Goal: Transaction & Acquisition: Book appointment/travel/reservation

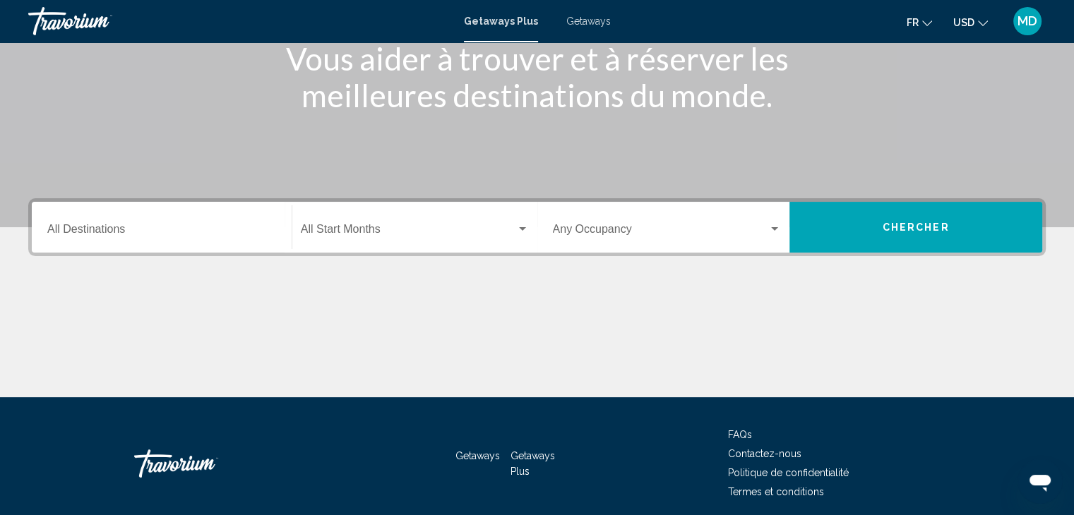
scroll to position [197, 0]
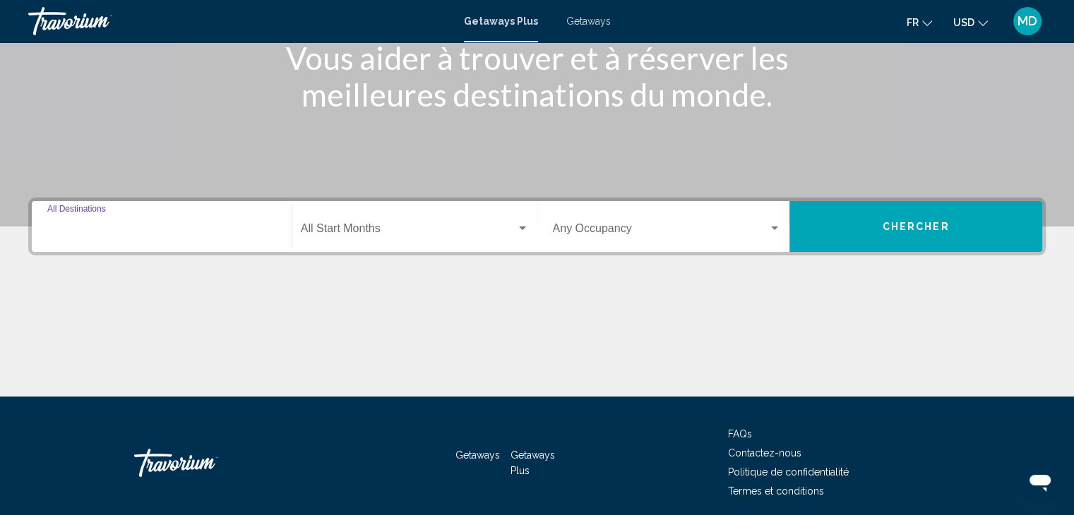
click at [116, 225] on input "Destination All Destinations" at bounding box center [161, 231] width 229 height 13
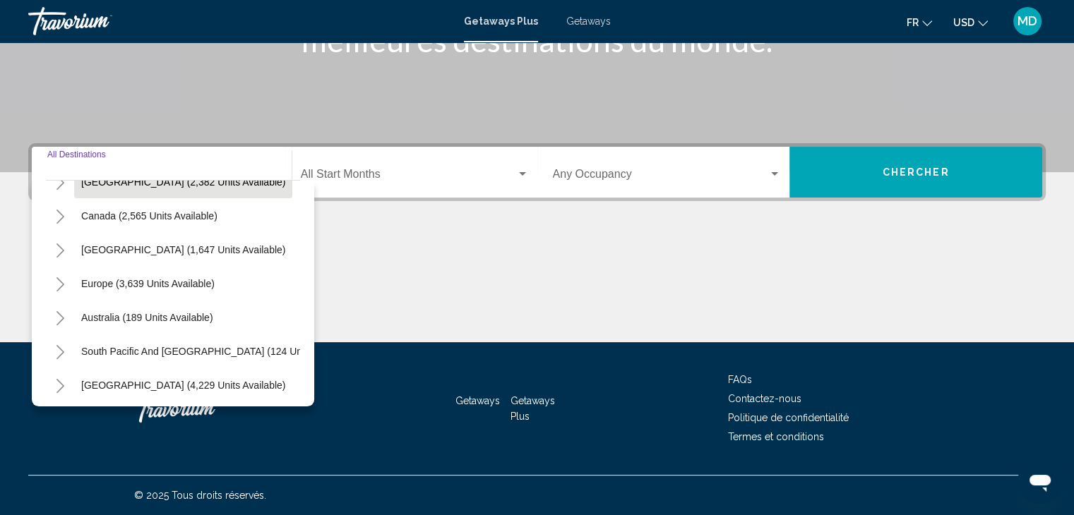
scroll to position [92, 0]
click at [55, 280] on icon "Toggle Europe (3,639 units available)" at bounding box center [60, 283] width 11 height 14
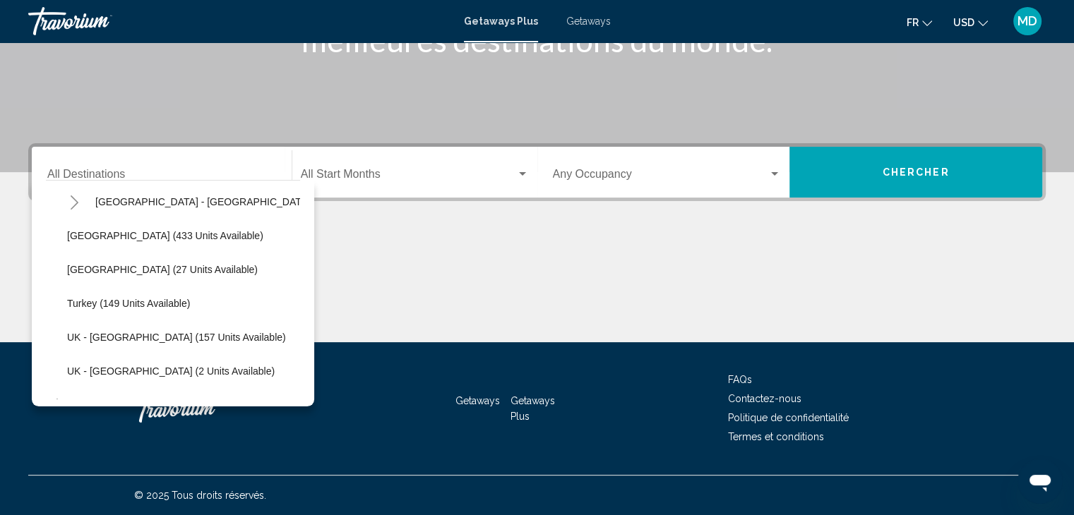
scroll to position [647, 0]
click at [91, 300] on span "Turkey (149 units available)" at bounding box center [128, 303] width 123 height 11
type input "**********"
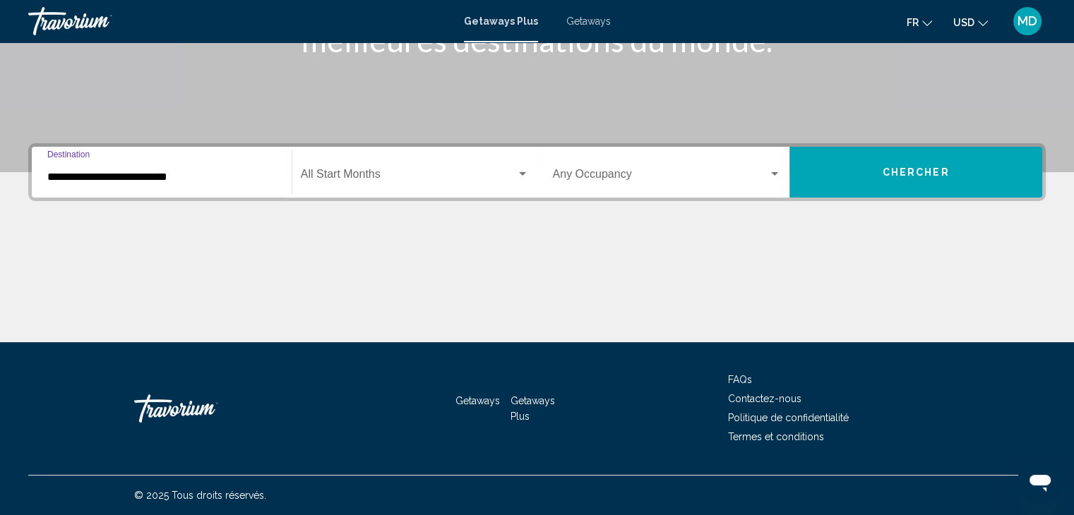
click at [873, 173] on button "Chercher" at bounding box center [915, 172] width 253 height 51
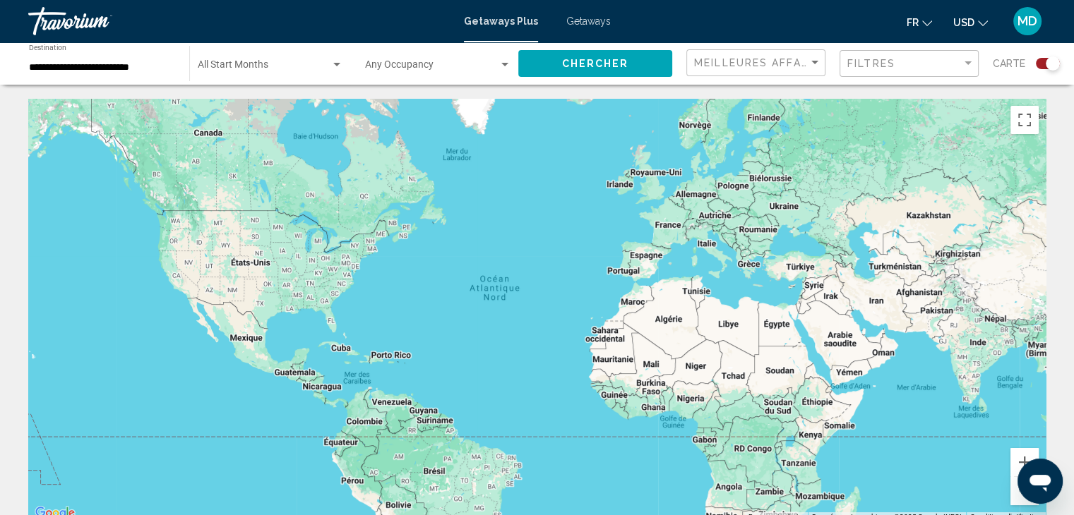
click at [1036, 66] on div "Search widget" at bounding box center [1048, 63] width 24 height 11
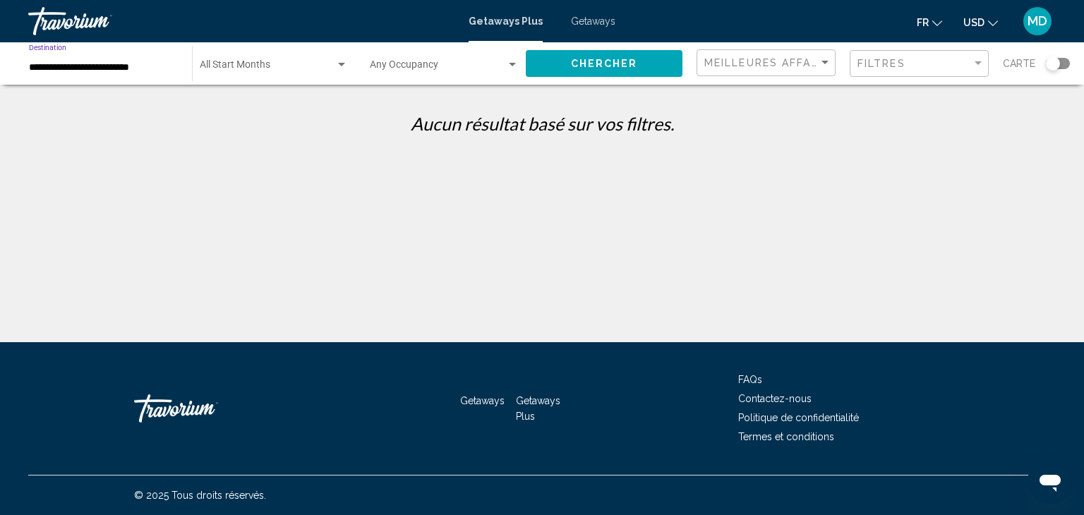
click at [131, 65] on input "**********" at bounding box center [103, 67] width 149 height 11
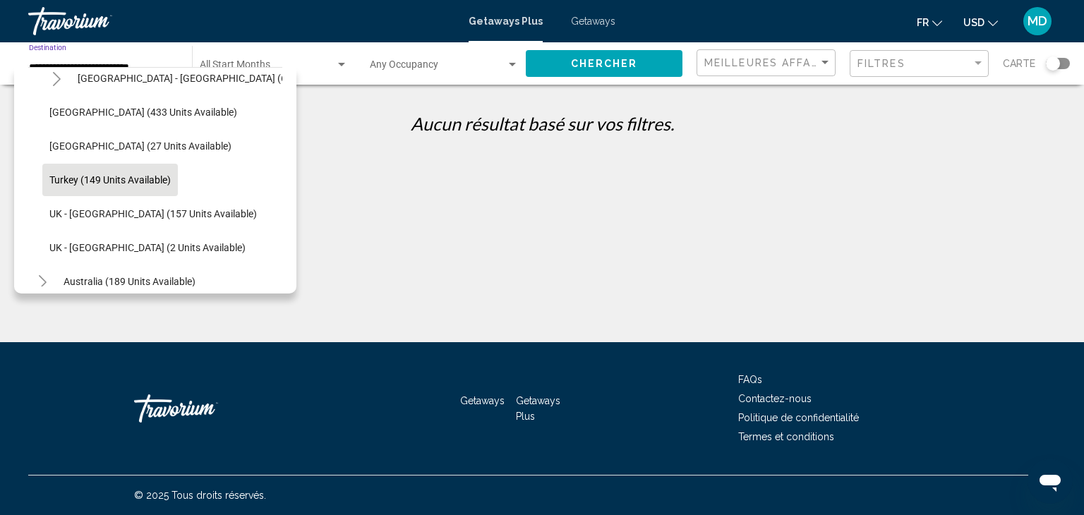
scroll to position [656, 0]
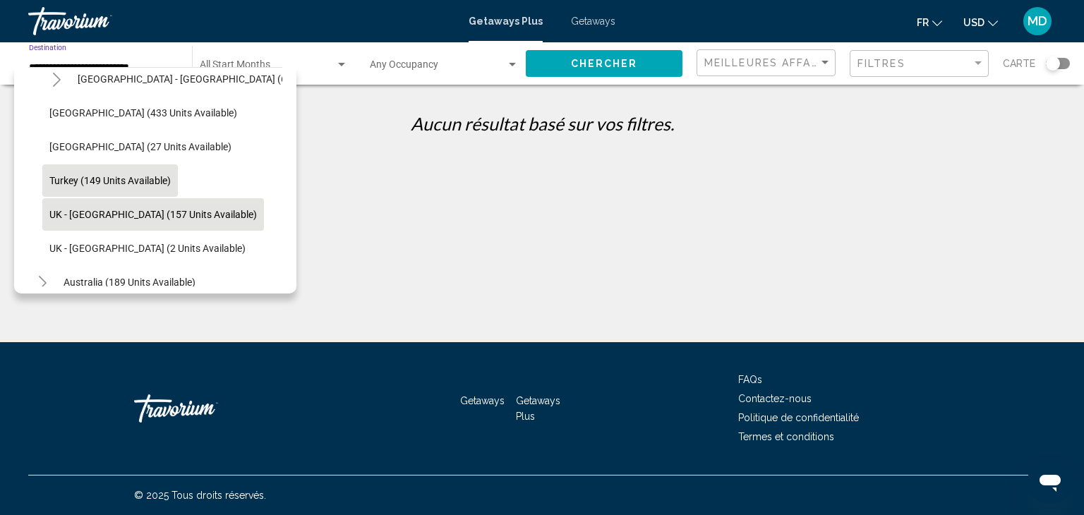
click at [146, 210] on span "UK - England (157 units available)" at bounding box center [153, 214] width 208 height 11
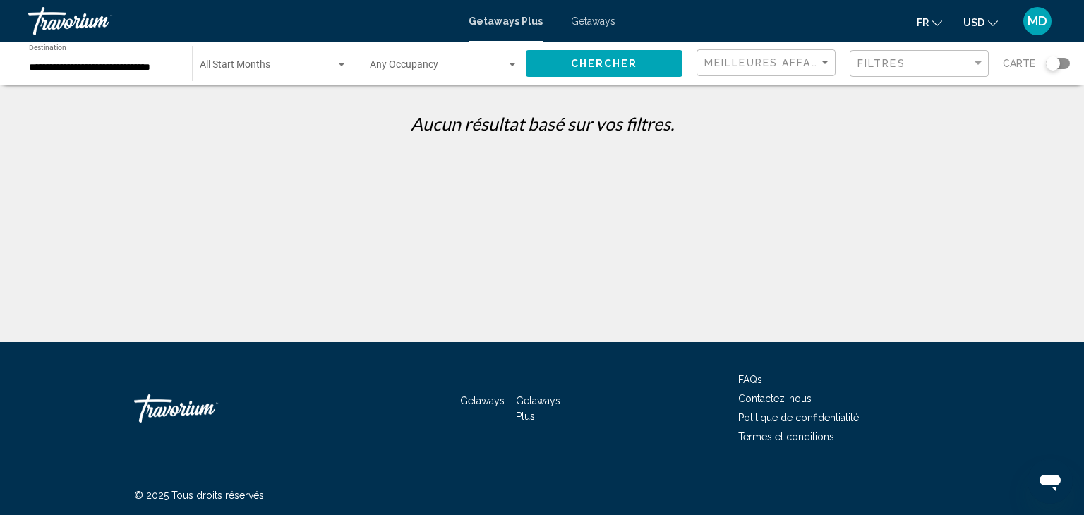
click at [157, 73] on div "**********" at bounding box center [103, 63] width 149 height 39
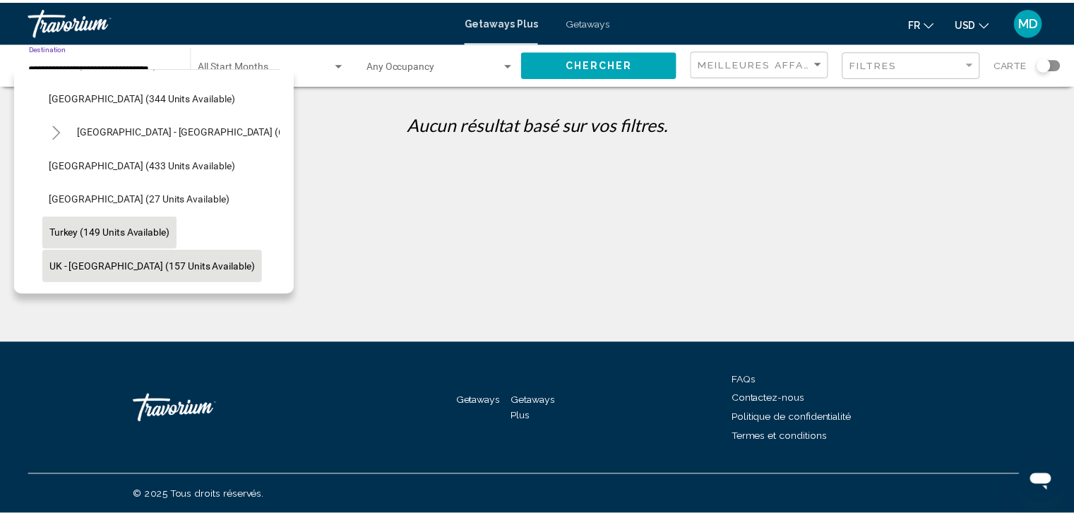
scroll to position [602, 0]
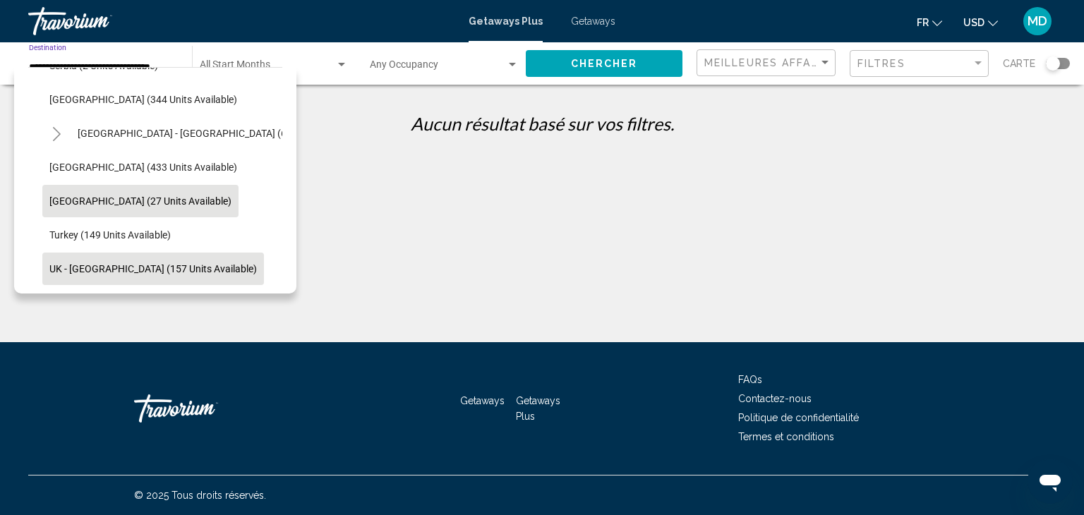
click at [128, 191] on button "Switzerland (27 units available)" at bounding box center [140, 201] width 196 height 32
type input "**********"
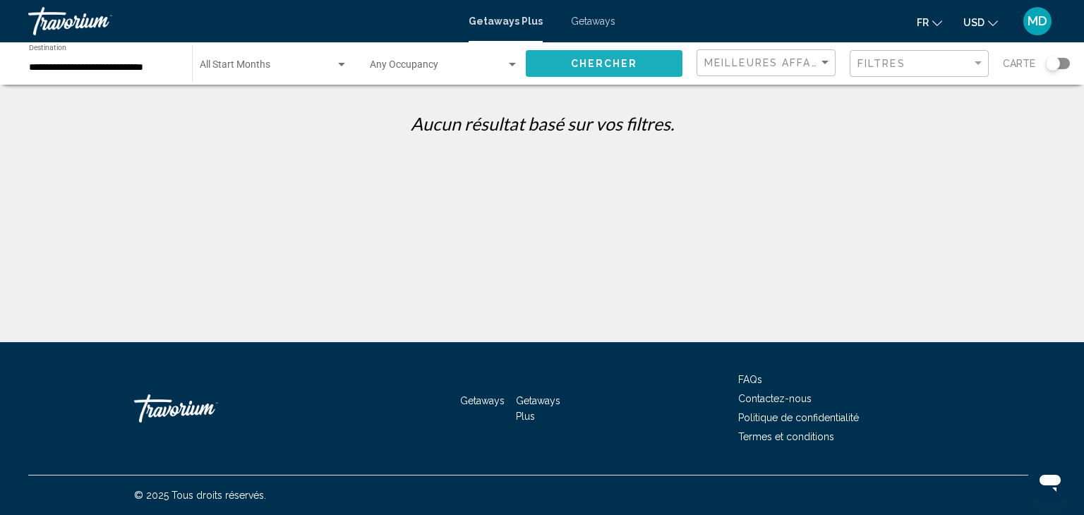
click at [580, 61] on span "Chercher" at bounding box center [604, 64] width 67 height 11
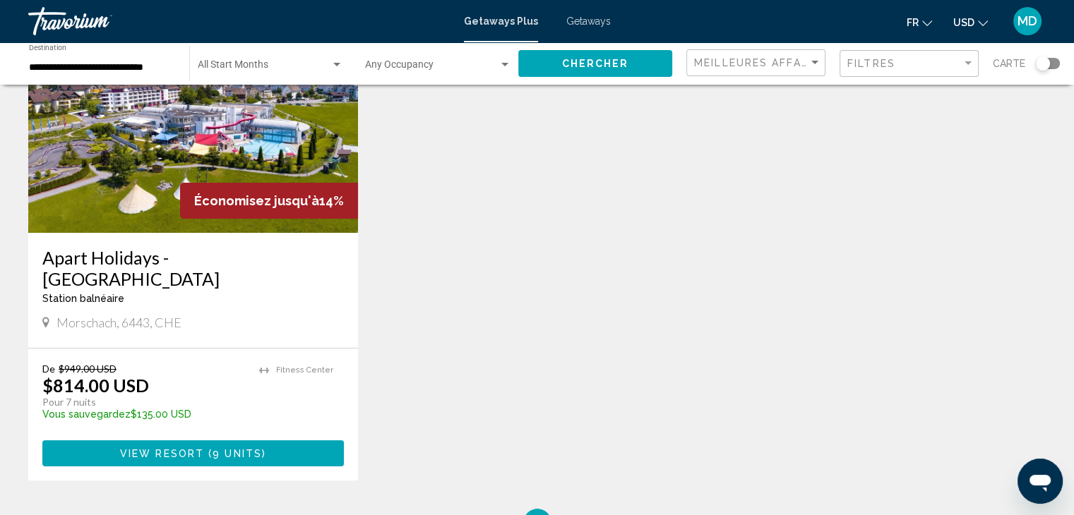
scroll to position [140, 0]
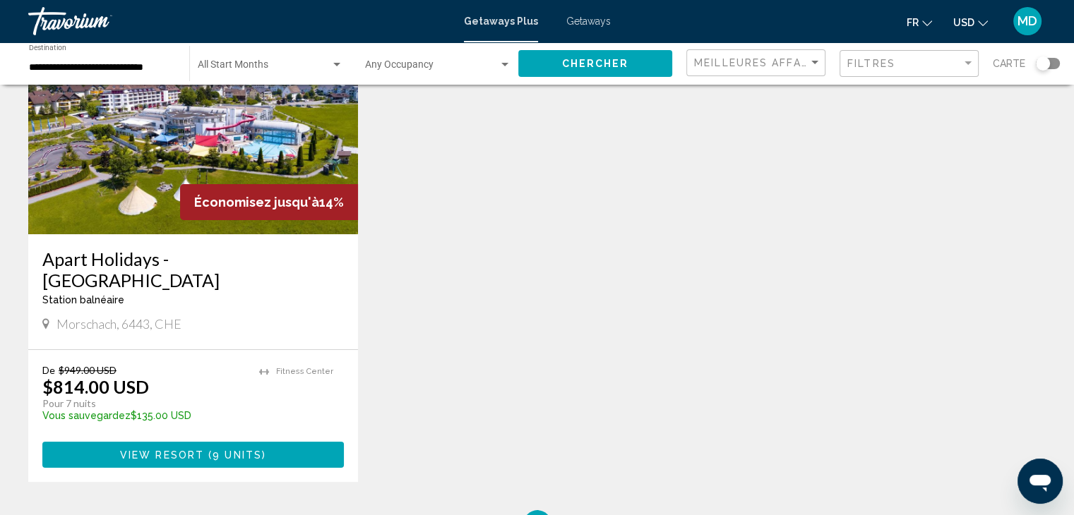
click at [200, 450] on span "View Resort" at bounding box center [162, 455] width 84 height 11
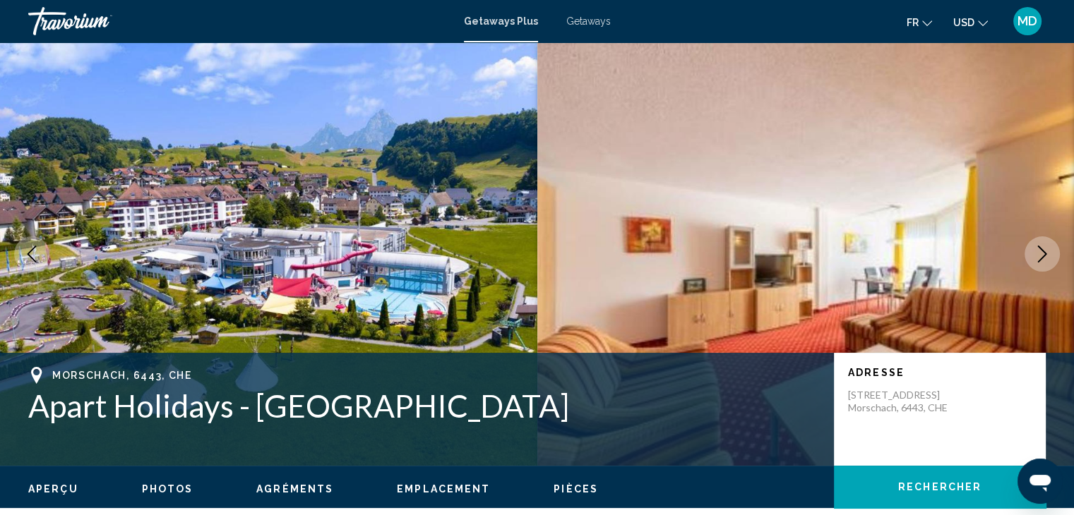
click at [1036, 251] on icon "Next image" at bounding box center [1041, 254] width 17 height 17
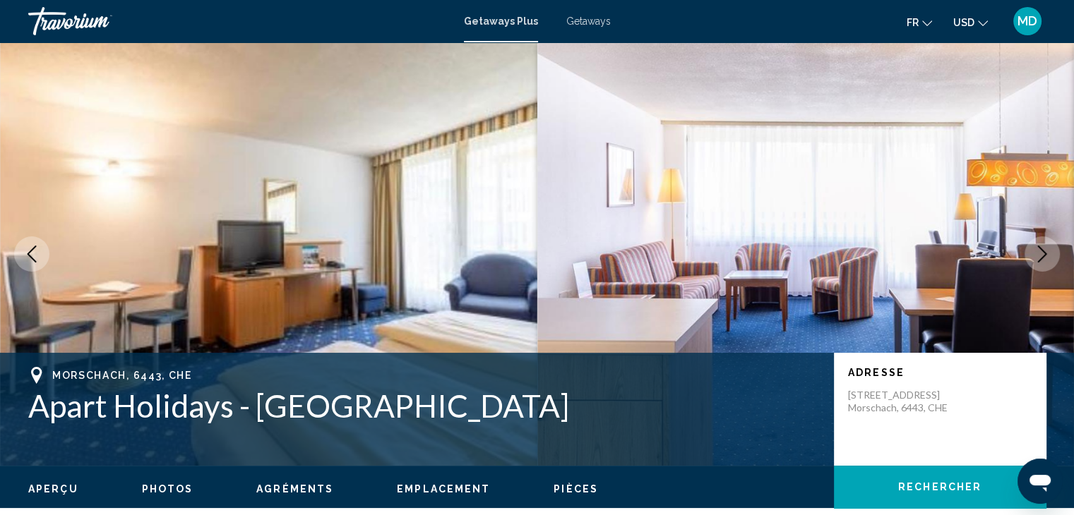
click at [1036, 251] on icon "Next image" at bounding box center [1041, 254] width 17 height 17
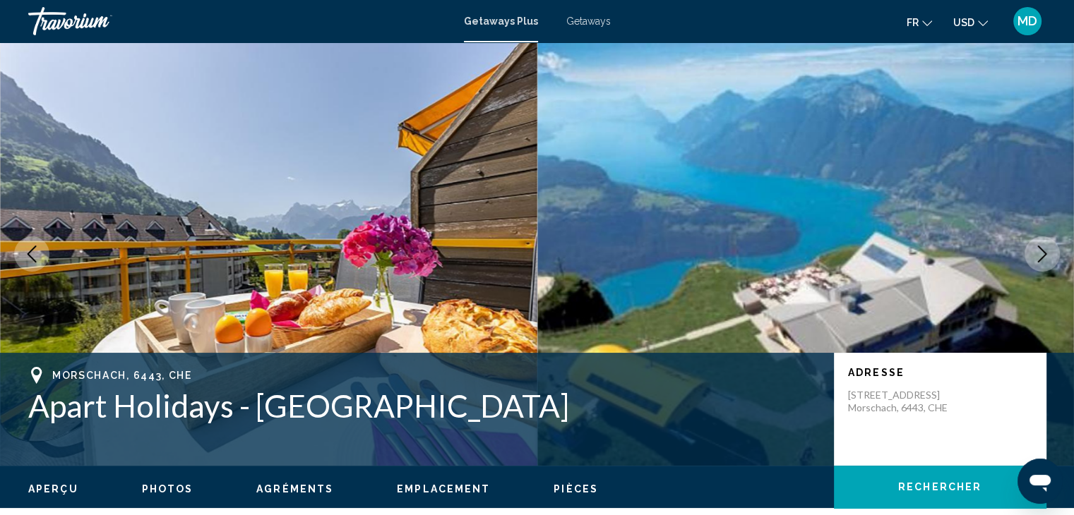
click at [1036, 251] on icon "Next image" at bounding box center [1041, 254] width 17 height 17
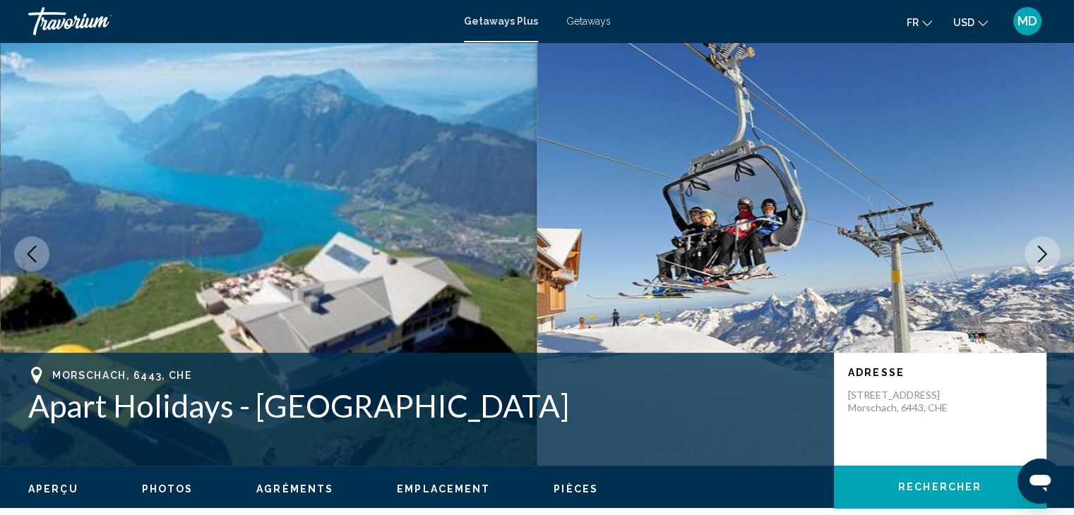
click at [1036, 251] on icon "Next image" at bounding box center [1041, 254] width 17 height 17
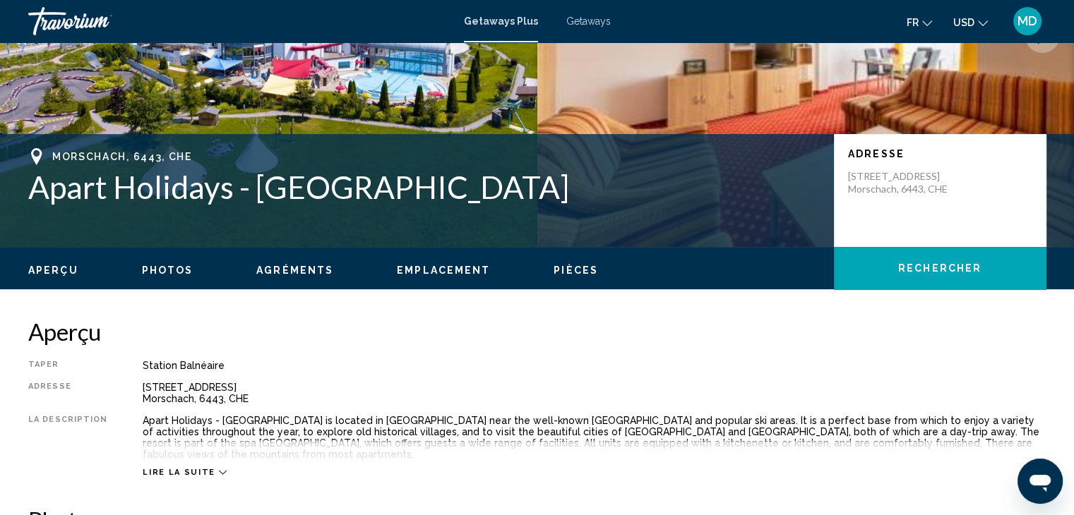
scroll to position [222, 0]
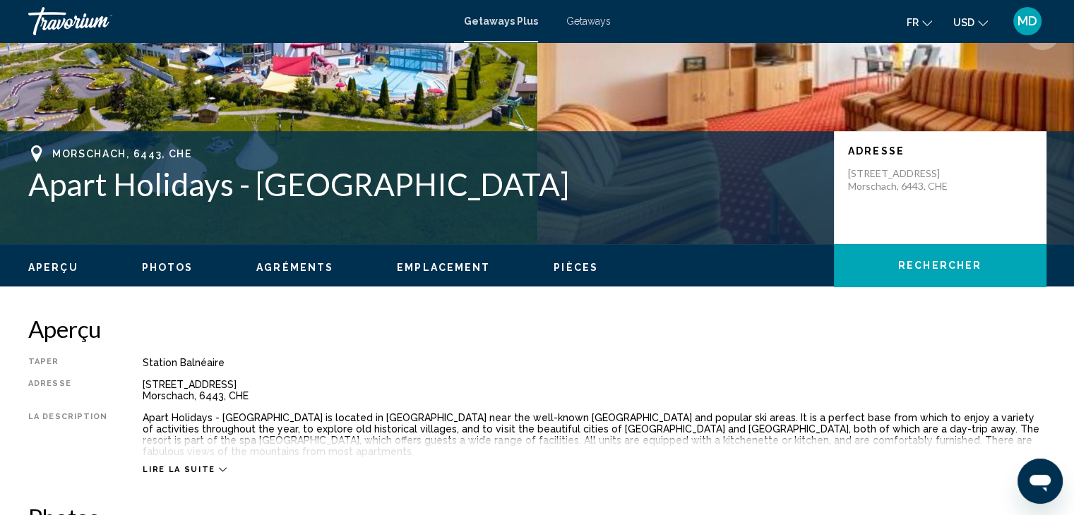
click at [587, 26] on span "Getaways" at bounding box center [588, 21] width 44 height 11
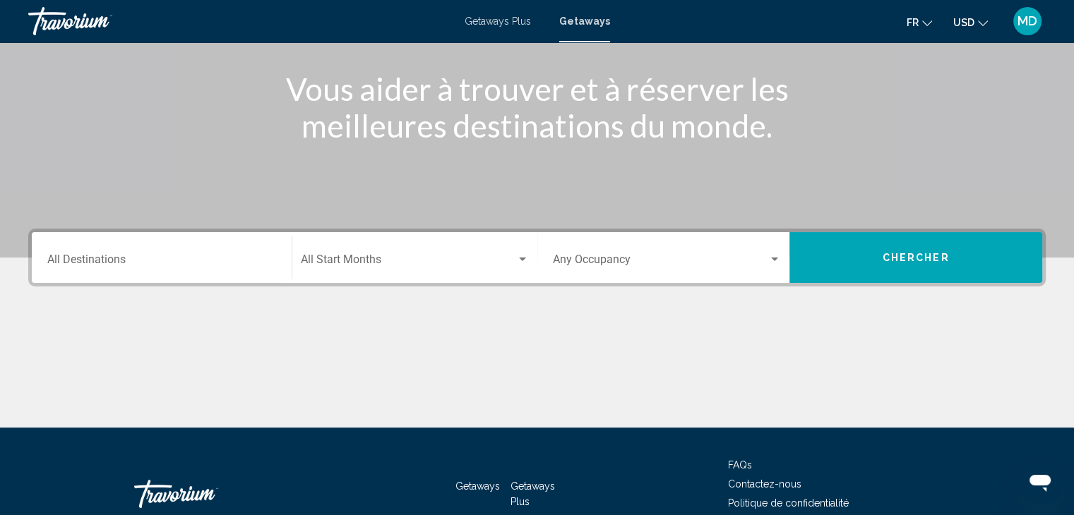
click at [229, 263] on input "Destination All Destinations" at bounding box center [161, 262] width 229 height 13
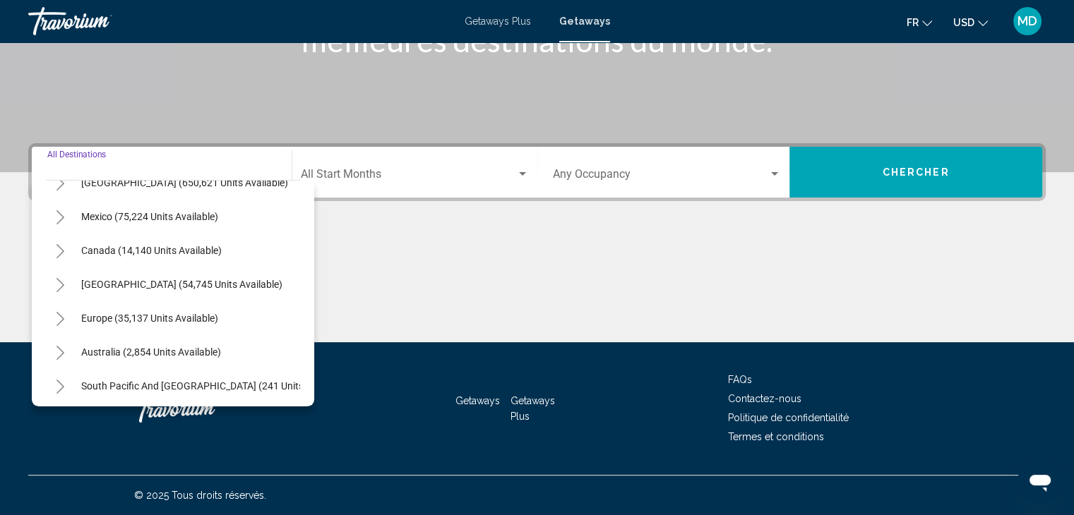
scroll to position [56, 0]
click at [148, 314] on span "Europe (35,137 units available)" at bounding box center [149, 317] width 137 height 11
type input "**********"
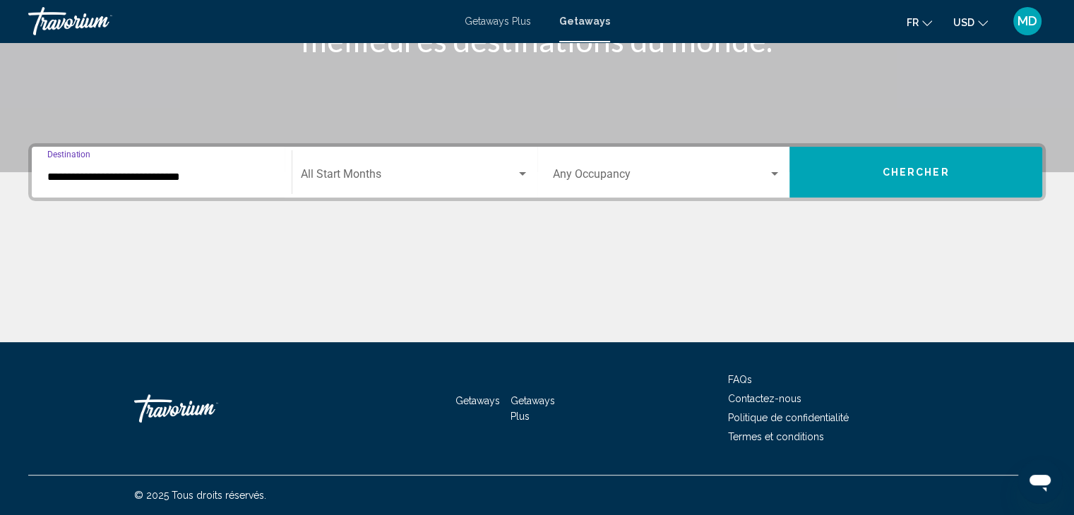
click at [457, 179] on span "Search widget" at bounding box center [408, 177] width 215 height 13
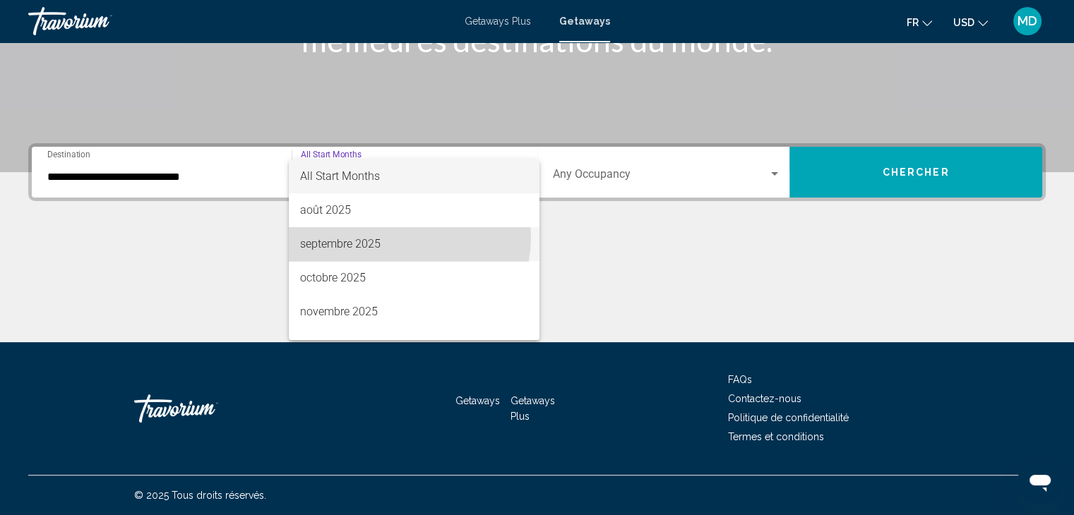
click at [407, 238] on span "septembre 2025" at bounding box center [414, 244] width 228 height 34
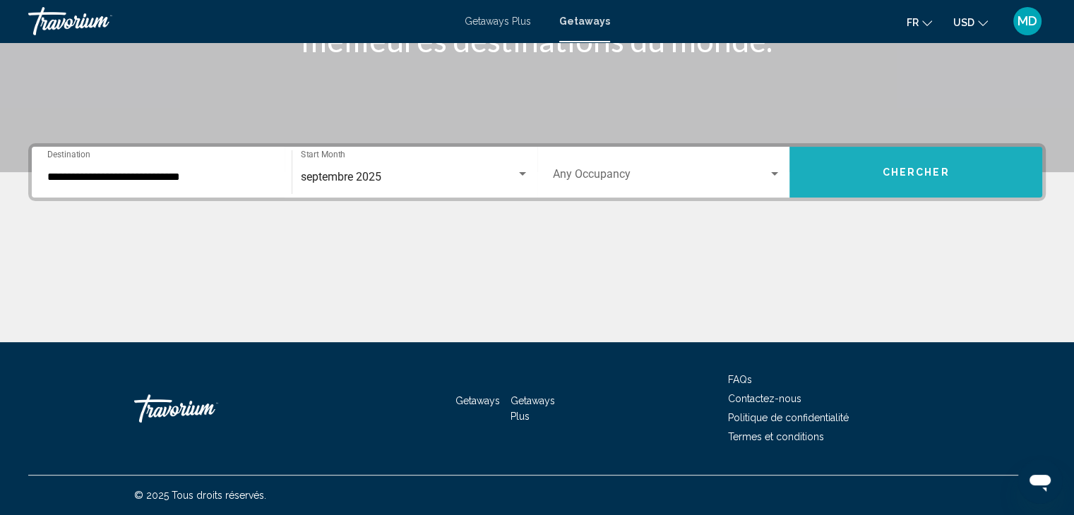
click at [907, 166] on span "Chercher" at bounding box center [915, 171] width 67 height 11
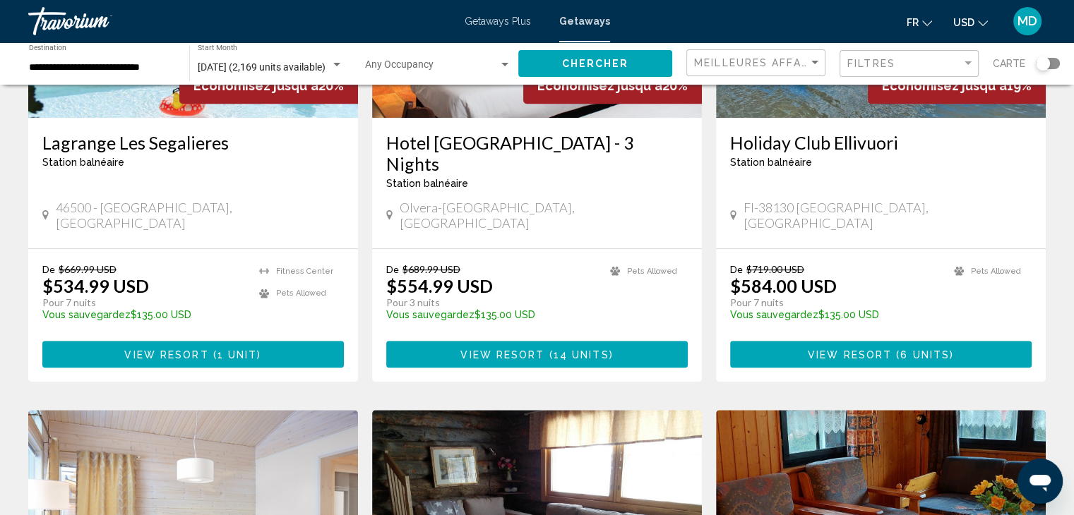
scroll to position [745, 0]
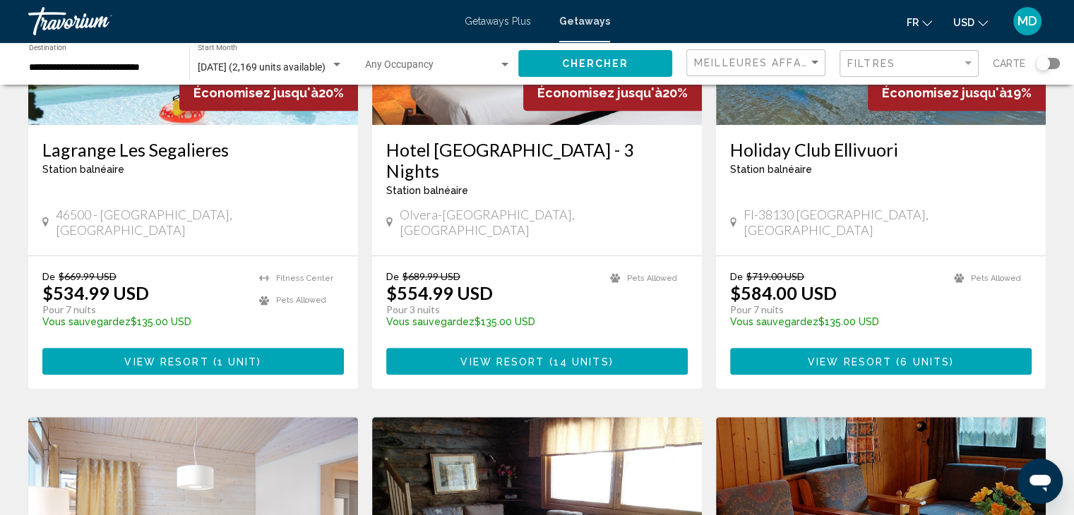
click at [1051, 66] on div "Search widget" at bounding box center [1048, 63] width 24 height 11
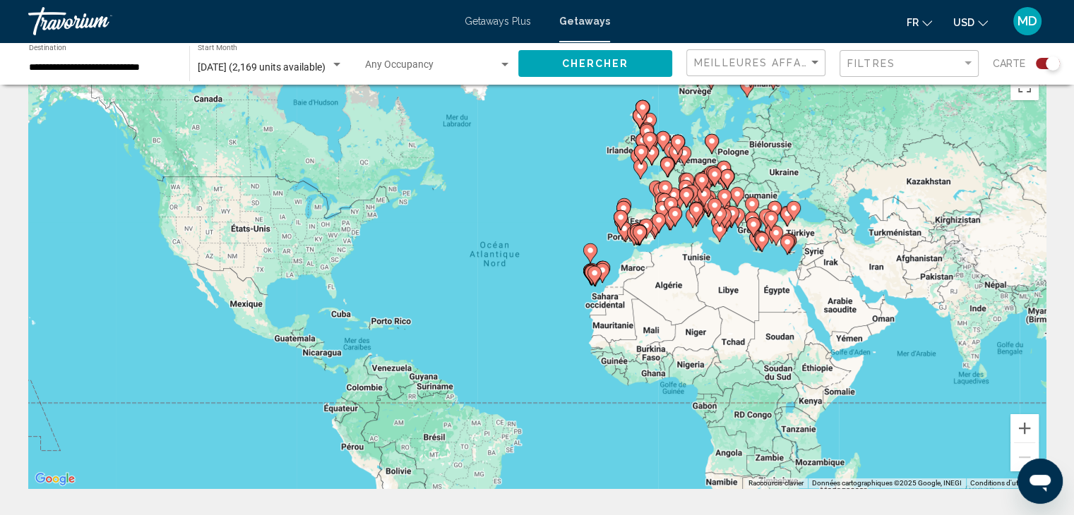
scroll to position [0, 0]
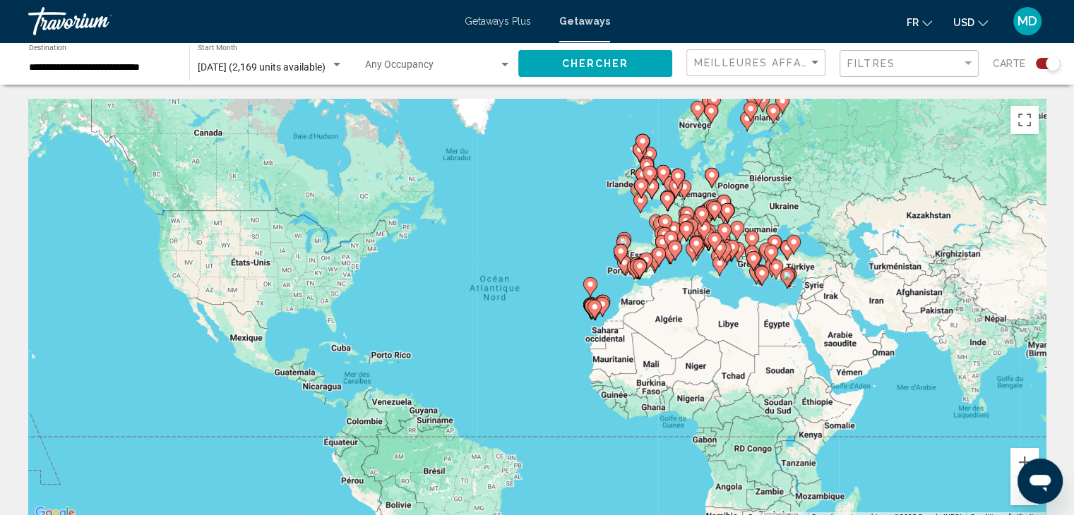
click at [774, 291] on div "Pour activer le glissement du marqueur avec le clavier, appuyez sur Alt+Entrée.…" at bounding box center [536, 311] width 1017 height 424
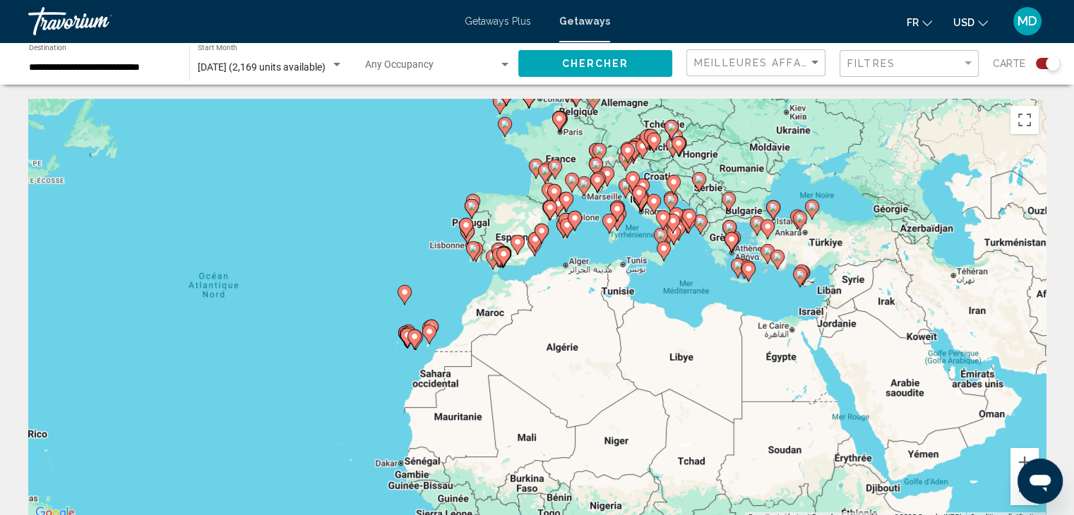
click at [774, 291] on div "Pour activer le glissement du marqueur avec le clavier, appuyez sur Alt+Entrée.…" at bounding box center [536, 311] width 1017 height 424
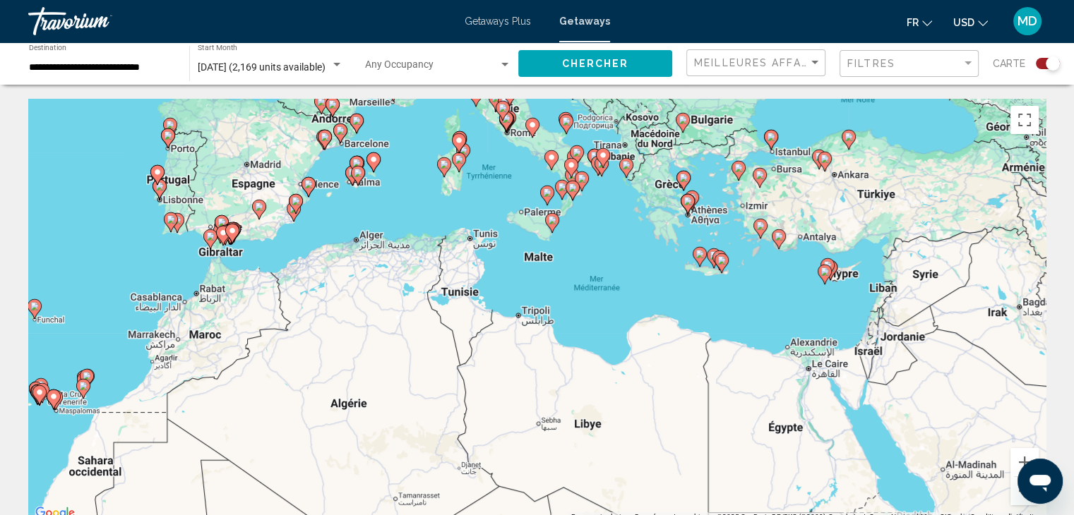
click at [774, 291] on div "Pour activer le glissement du marqueur avec le clavier, appuyez sur Alt+Entrée.…" at bounding box center [536, 311] width 1017 height 424
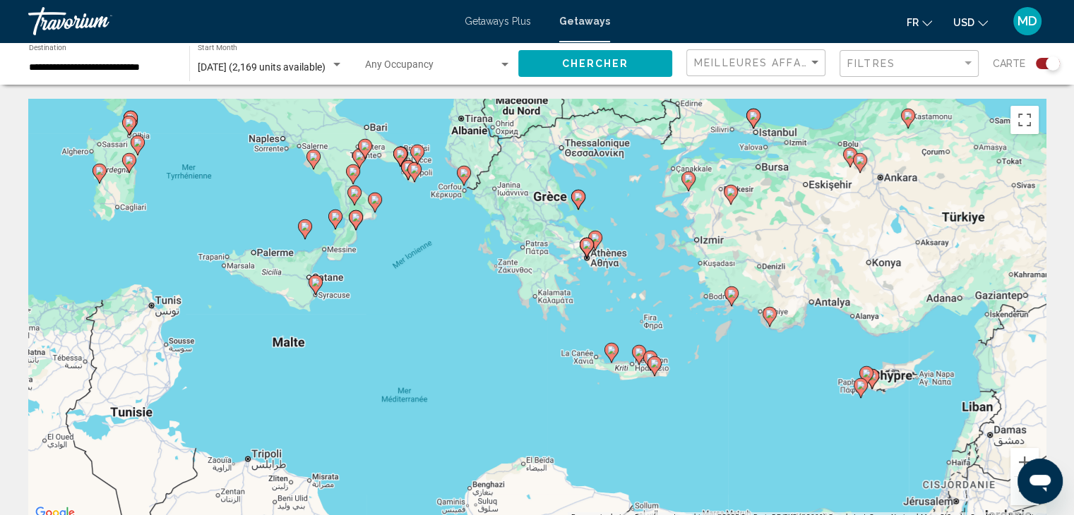
drag, startPoint x: 747, startPoint y: 259, endPoint x: 735, endPoint y: 385, distance: 126.2
click at [735, 385] on div "Pour activer le glissement du marqueur avec le clavier, appuyez sur Alt+Entrée.…" at bounding box center [536, 311] width 1017 height 424
click at [690, 311] on div "Pour activer le glissement du marqueur avec le clavier, appuyez sur Alt+Entrée.…" at bounding box center [536, 311] width 1017 height 424
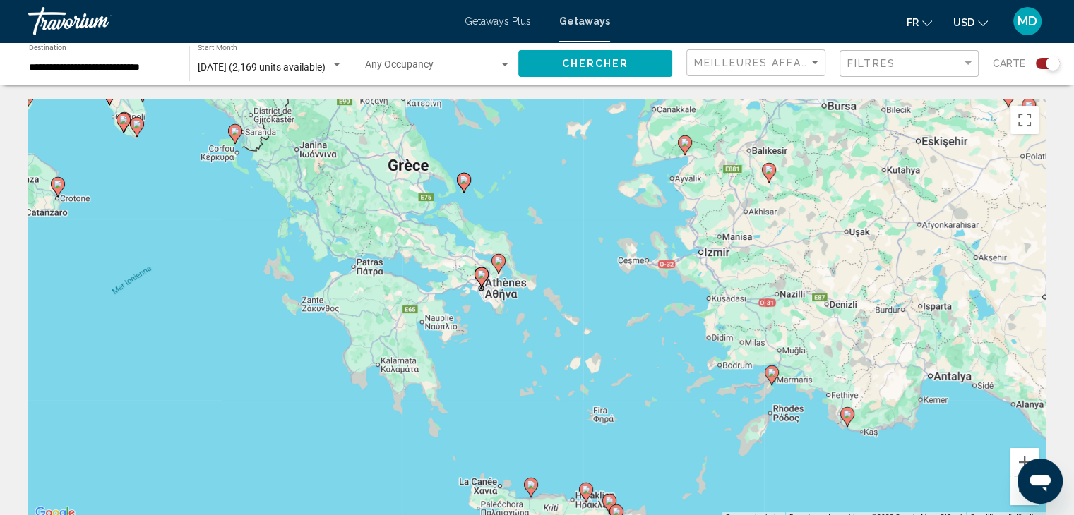
drag, startPoint x: 675, startPoint y: 253, endPoint x: 672, endPoint y: 340, distance: 86.9
click at [672, 340] on div "Pour activer le glissement du marqueur avec le clavier, appuyez sur Alt+Entrée.…" at bounding box center [536, 311] width 1017 height 424
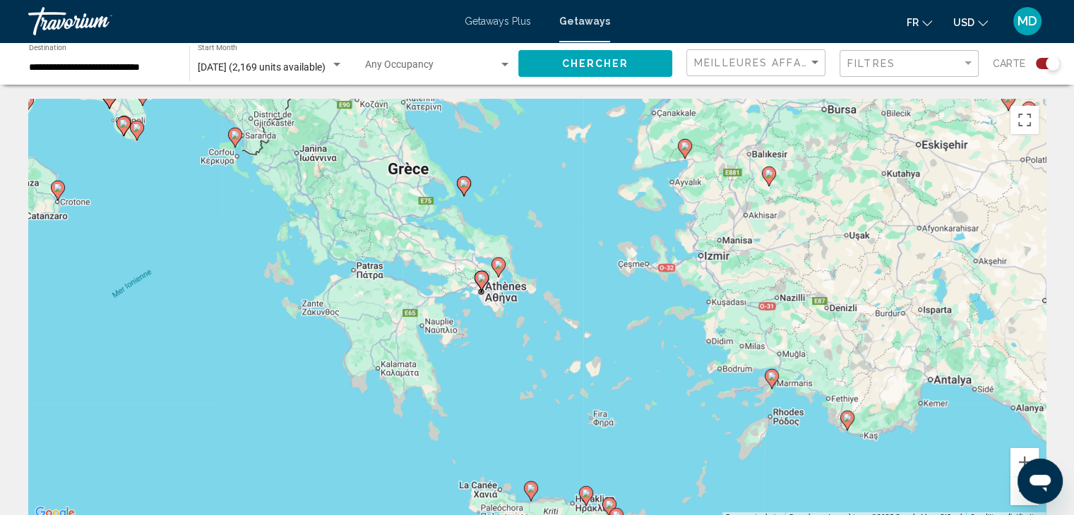
click at [683, 146] on image "Main content" at bounding box center [684, 146] width 8 height 8
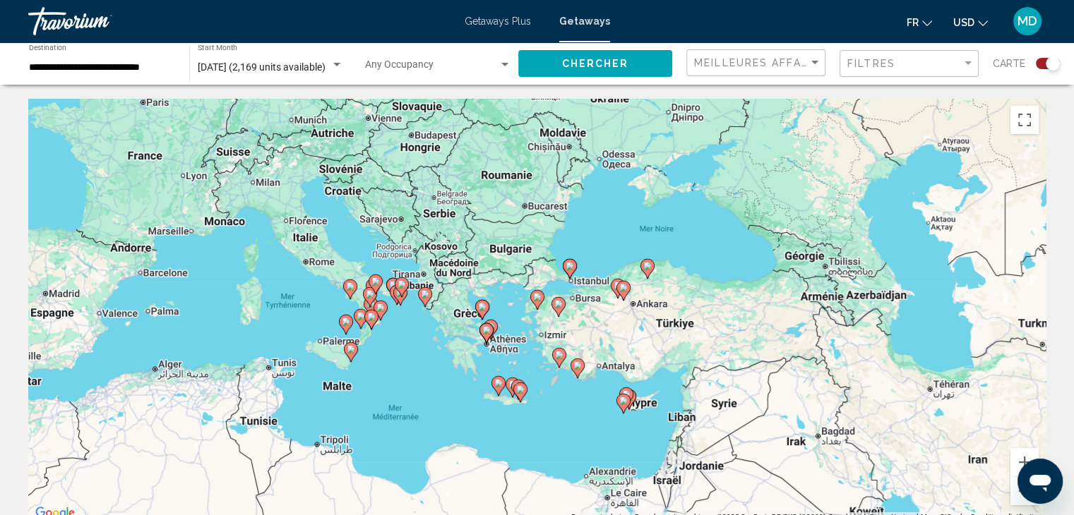
click at [527, 308] on div "Pour naviguer, utilisez les touches fléchées. Pour activer le glissement du mar…" at bounding box center [536, 311] width 1017 height 424
click at [527, 308] on div "Pour activer le glissement du marqueur avec le clavier, appuyez sur Alt+Entrée.…" at bounding box center [536, 311] width 1017 height 424
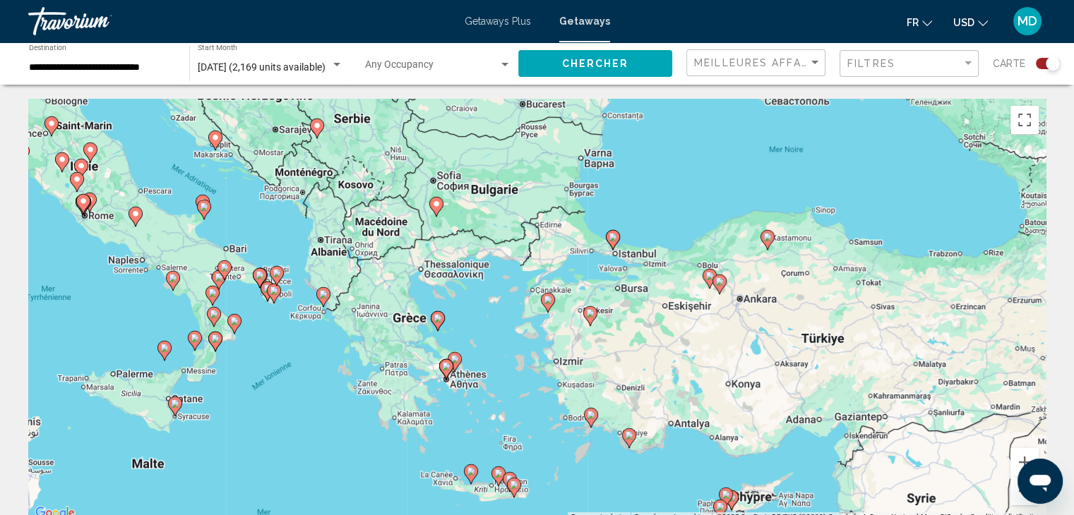
click at [527, 308] on div "Pour activer le glissement du marqueur avec le clavier, appuyez sur Alt+Entrée.…" at bounding box center [536, 311] width 1017 height 424
click at [532, 317] on div "Pour activer le glissement du marqueur avec le clavier, appuyez sur Alt+Entrée.…" at bounding box center [536, 311] width 1017 height 424
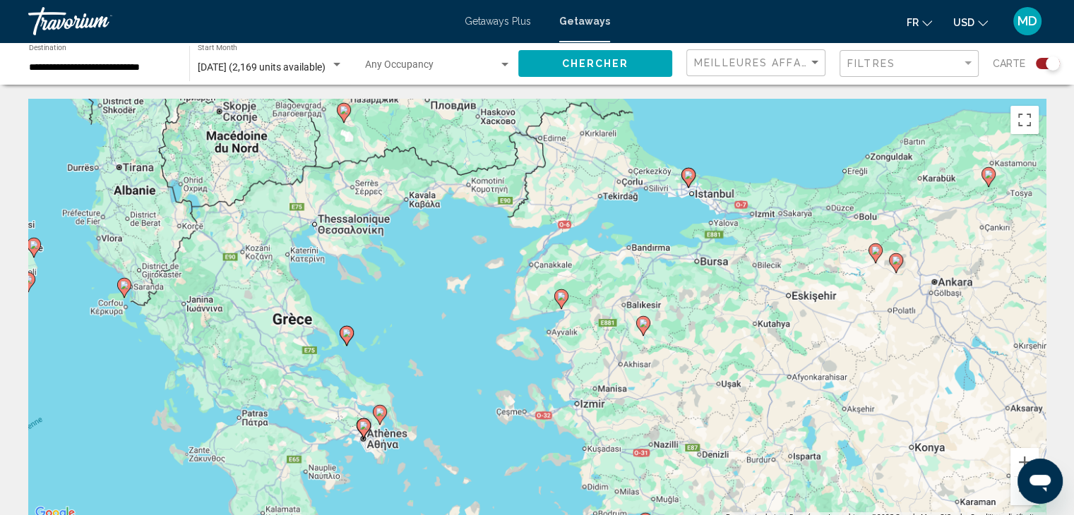
click at [532, 317] on div "Pour activer le glissement du marqueur avec le clavier, appuyez sur Alt+Entrée.…" at bounding box center [536, 311] width 1017 height 424
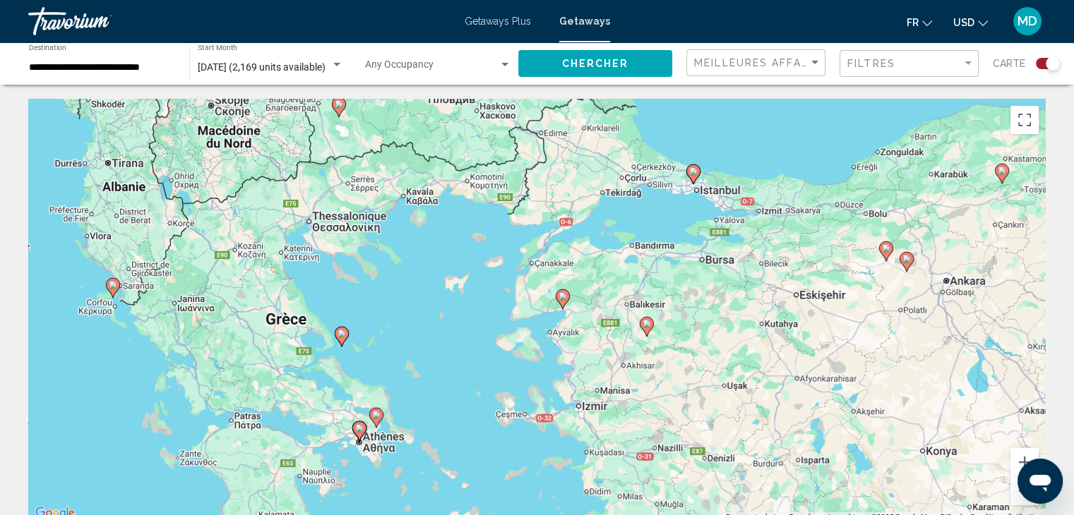
click at [532, 317] on div "Pour activer le glissement du marqueur avec le clavier, appuyez sur Alt+Entrée.…" at bounding box center [536, 311] width 1017 height 424
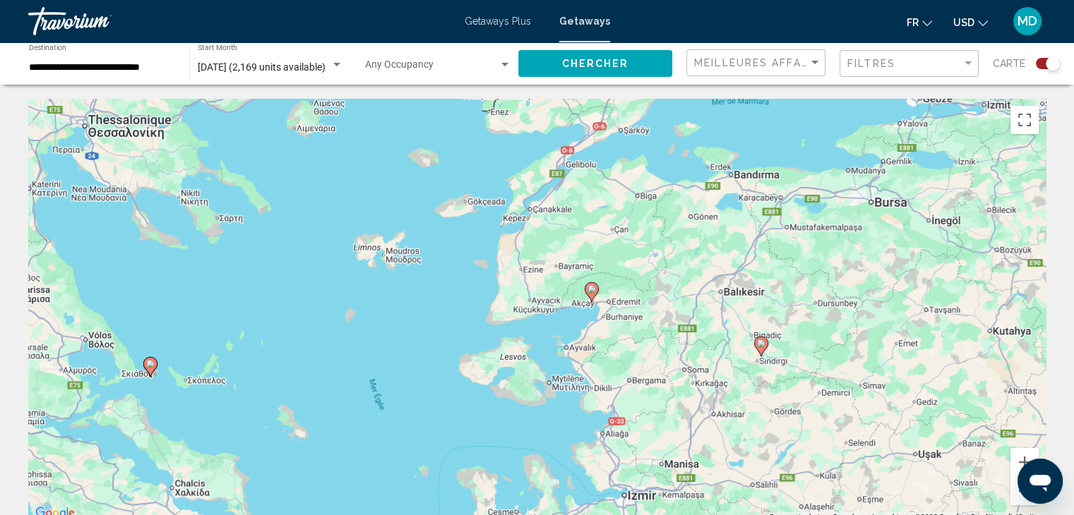
click at [532, 317] on div "Pour activer le glissement du marqueur avec le clavier, appuyez sur Alt+Entrée.…" at bounding box center [536, 311] width 1017 height 424
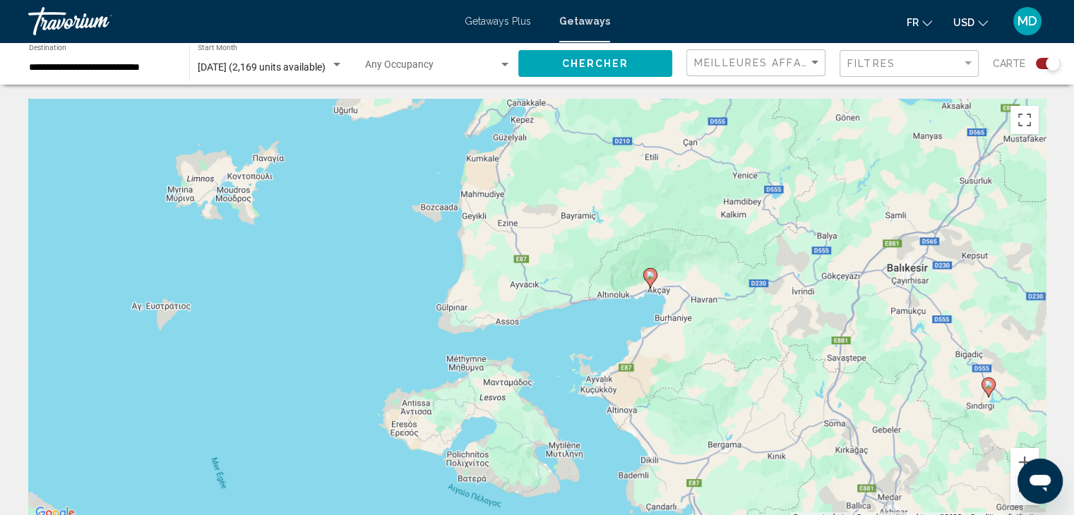
click at [532, 317] on div "Pour activer le glissement du marqueur avec le clavier, appuyez sur Alt+Entrée.…" at bounding box center [536, 311] width 1017 height 424
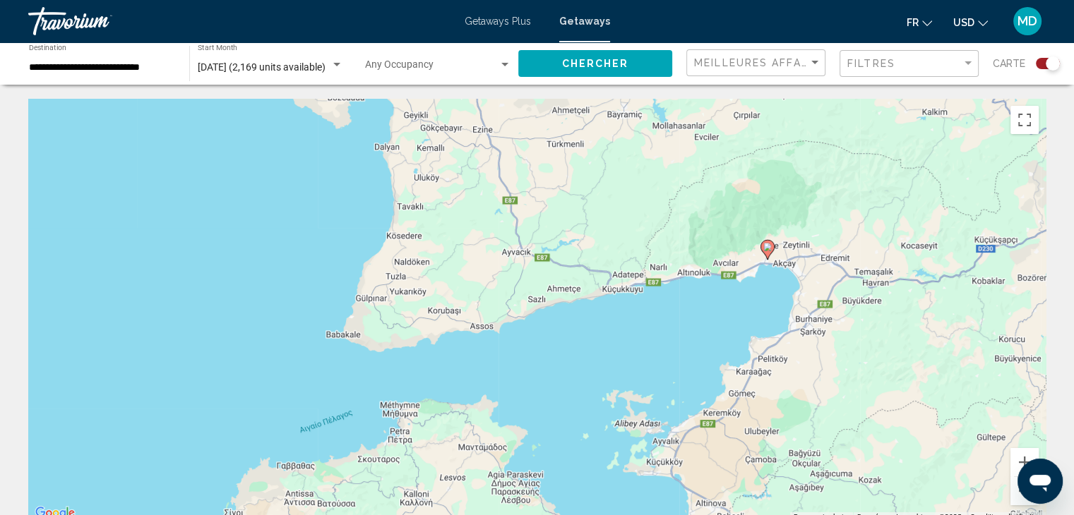
click at [793, 263] on div "Pour activer le glissement du marqueur avec le clavier, appuyez sur Alt+Entrée.…" at bounding box center [536, 311] width 1017 height 424
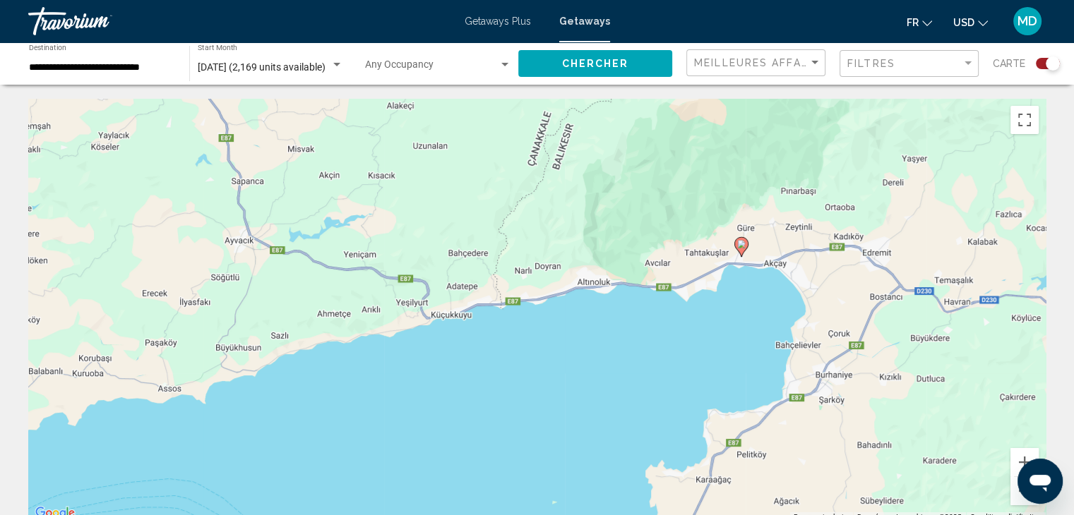
click at [743, 248] on image "Main content" at bounding box center [741, 244] width 8 height 8
type input "**********"
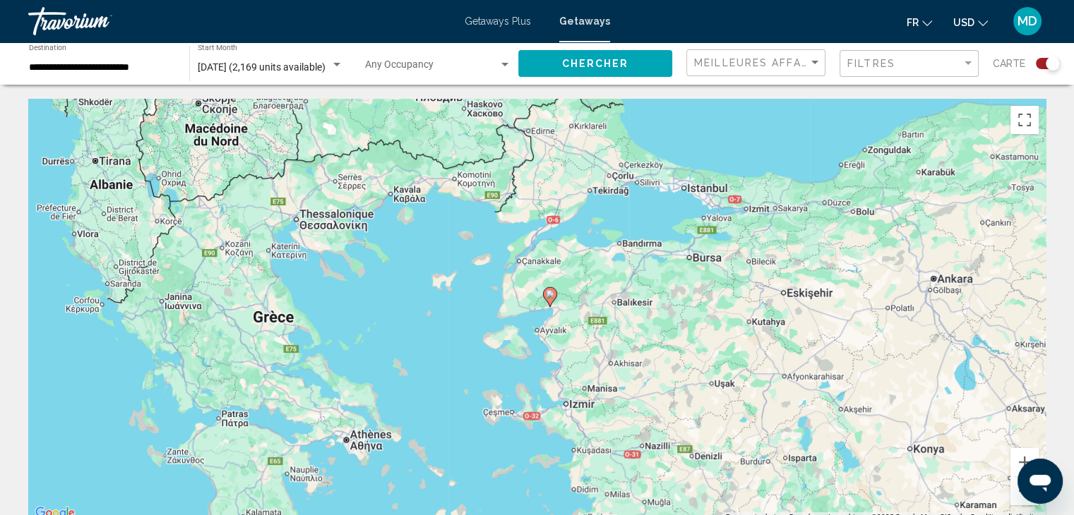
click at [561, 308] on div "Pour naviguer, utilisez les touches fléchées. Pour activer le glissement du mar…" at bounding box center [536, 311] width 1017 height 424
click at [561, 308] on div "Pour activer le glissement du marqueur avec le clavier, appuyez sur Alt+Entrée.…" at bounding box center [536, 311] width 1017 height 424
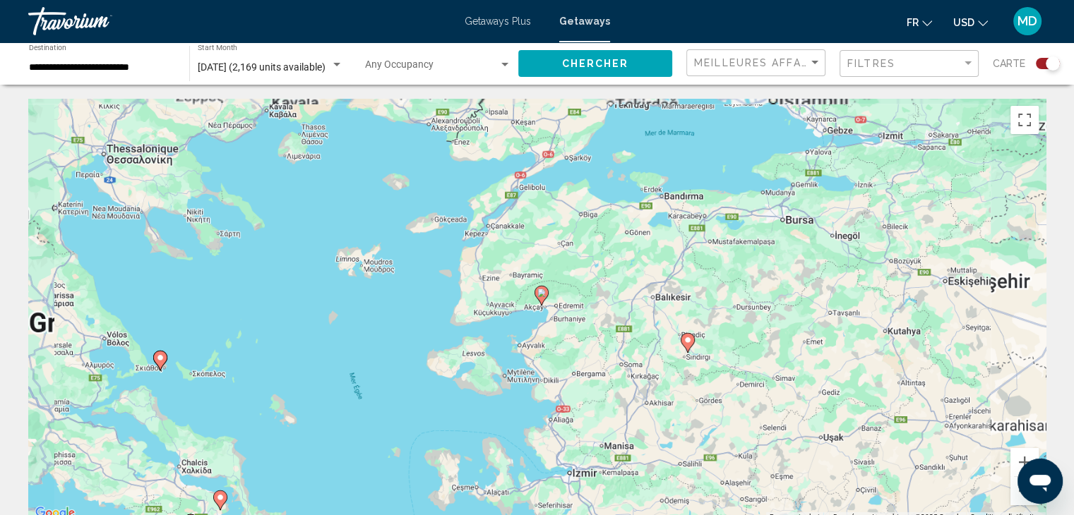
click at [561, 308] on div "Pour activer le glissement du marqueur avec le clavier, appuyez sur Alt+Entrée.…" at bounding box center [536, 311] width 1017 height 424
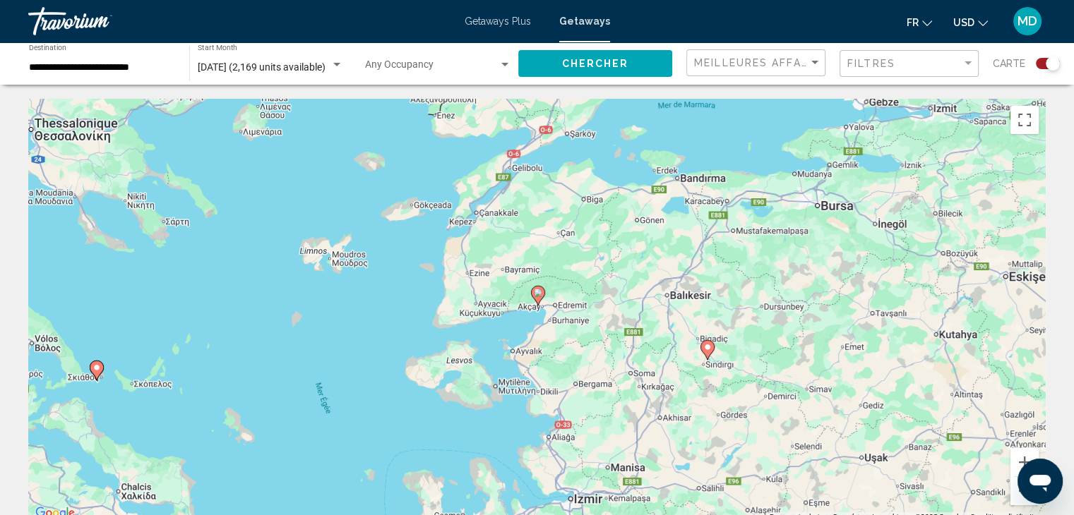
click at [561, 308] on div "Pour activer le glissement du marqueur avec le clavier, appuyez sur Alt+Entrée.…" at bounding box center [536, 311] width 1017 height 424
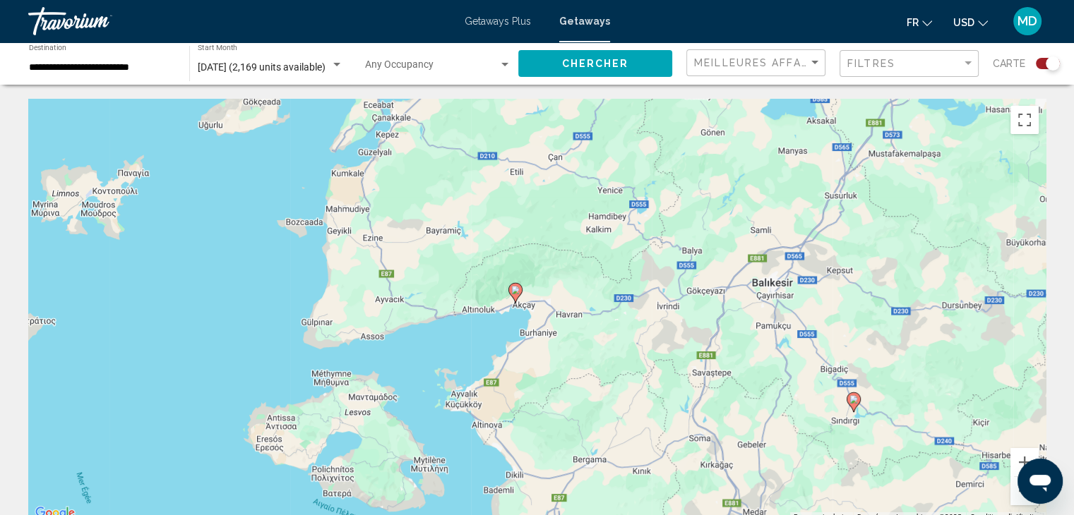
click at [544, 314] on div "Pour activer le glissement du marqueur avec le clavier, appuyez sur Alt+Entrée.…" at bounding box center [536, 311] width 1017 height 424
click at [1019, 453] on button "Zoom avant" at bounding box center [1024, 462] width 28 height 28
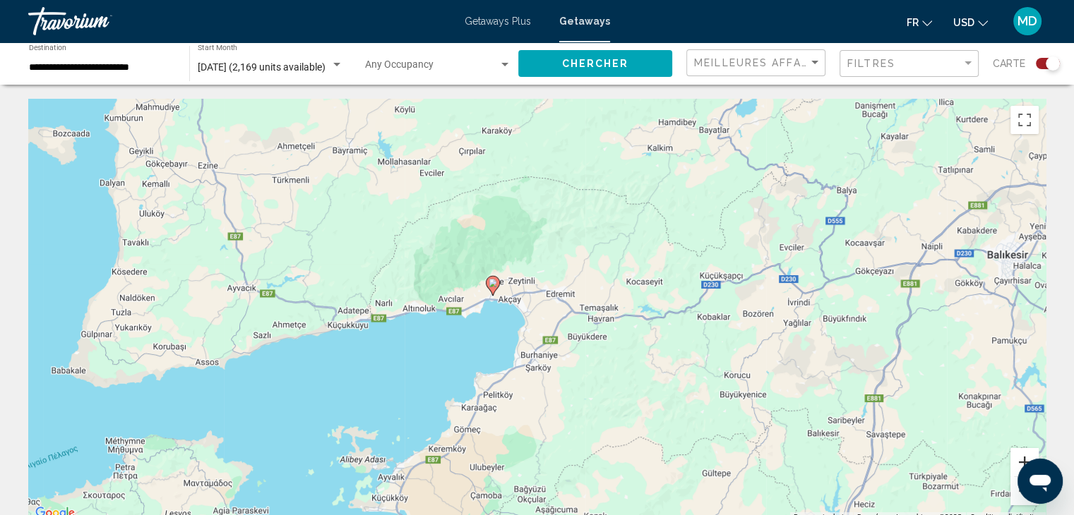
click at [1019, 453] on button "Zoom avant" at bounding box center [1024, 462] width 28 height 28
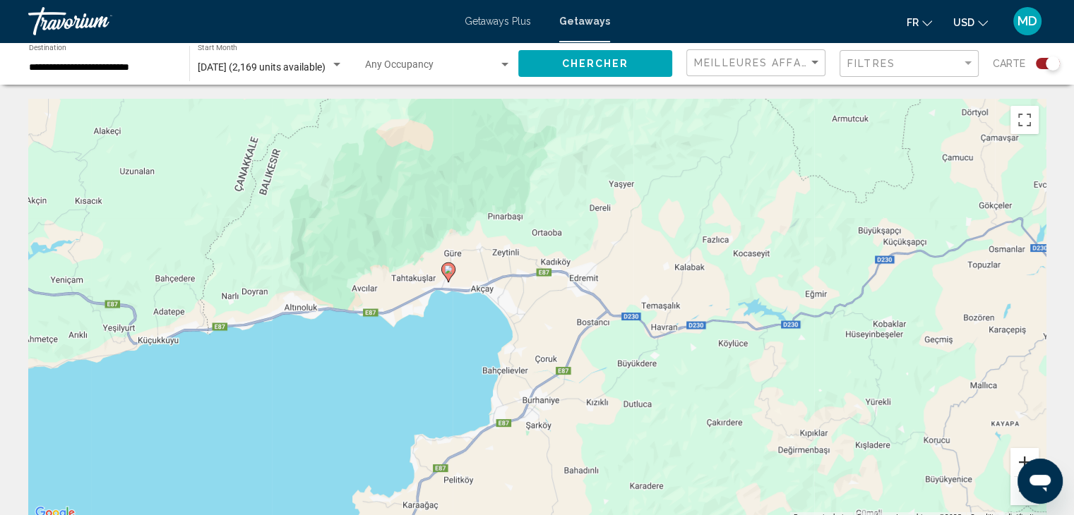
click at [1019, 453] on button "Zoom avant" at bounding box center [1024, 462] width 28 height 28
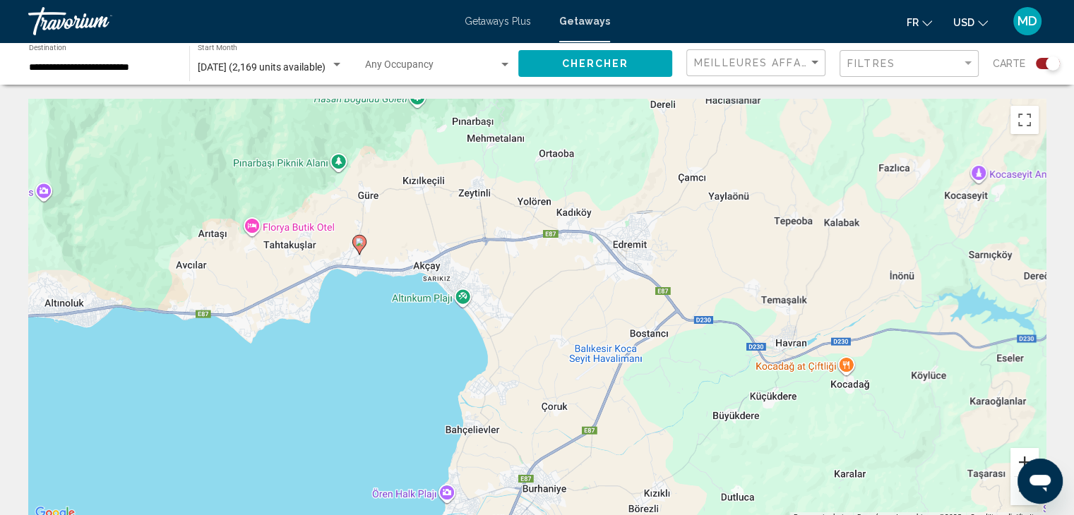
click at [1019, 453] on button "Zoom avant" at bounding box center [1024, 462] width 28 height 28
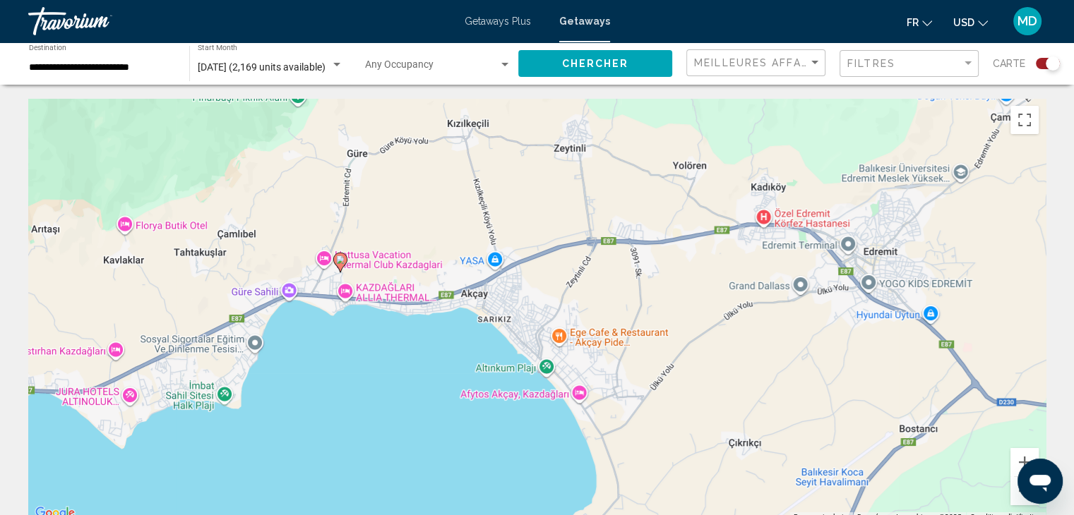
drag, startPoint x: 365, startPoint y: 311, endPoint x: 551, endPoint y: 397, distance: 204.4
click at [551, 397] on div "Pour activer le glissement du marqueur avec le clavier, appuyez sur Alt+Entrée.…" at bounding box center [536, 311] width 1017 height 424
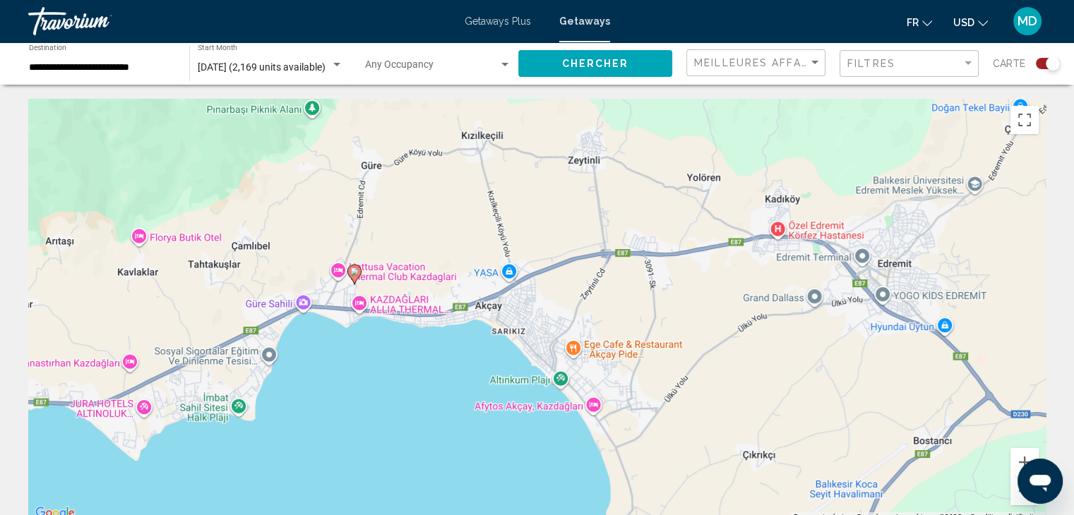
click at [353, 272] on image "Main content" at bounding box center [354, 272] width 8 height 8
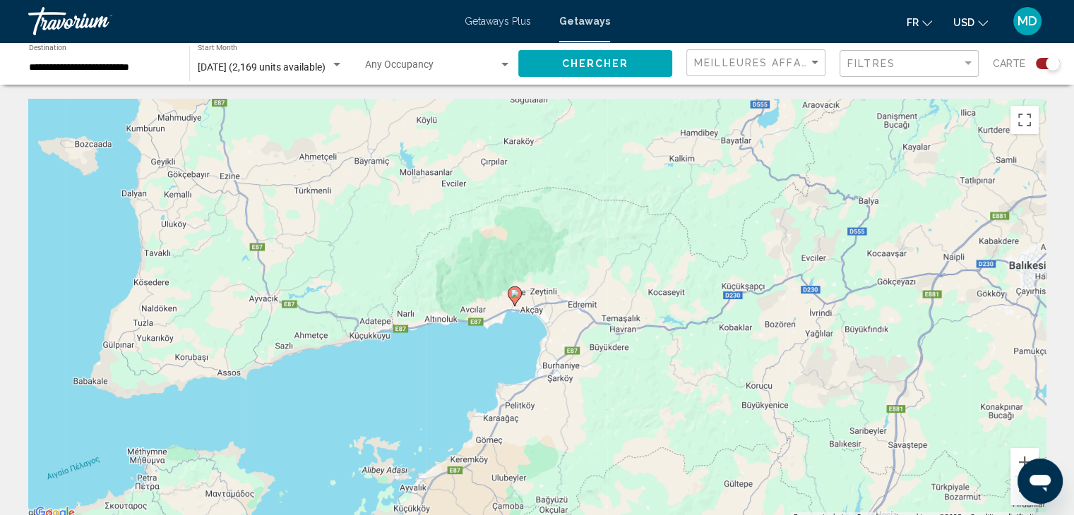
click at [1036, 64] on div "Search widget" at bounding box center [1048, 63] width 24 height 11
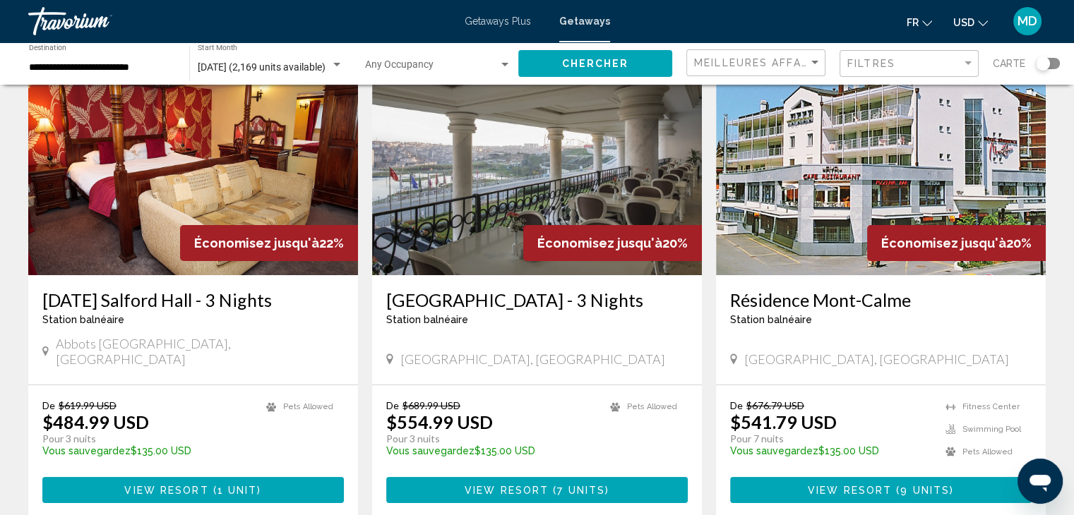
scroll to position [98, 0]
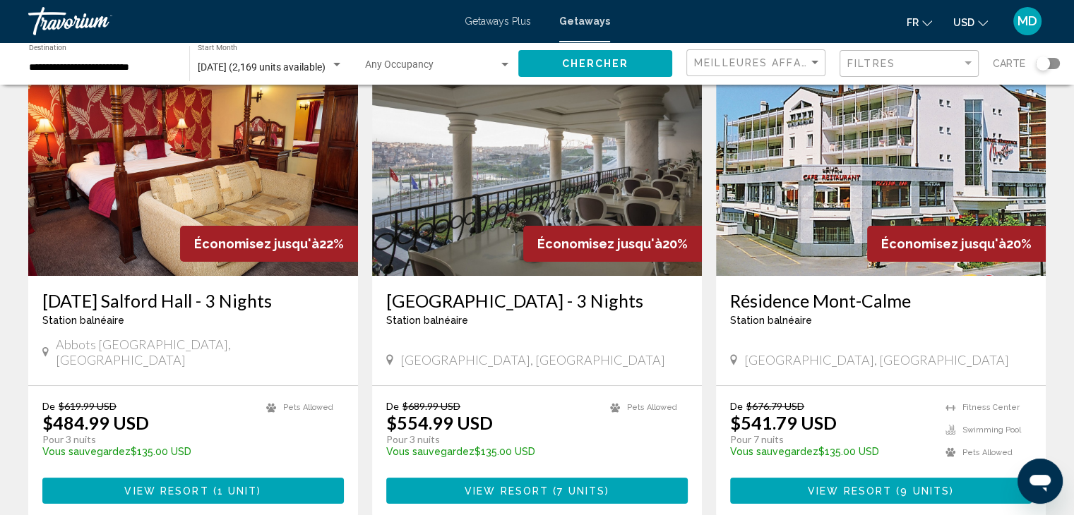
click at [495, 221] on img "Main content" at bounding box center [537, 163] width 330 height 226
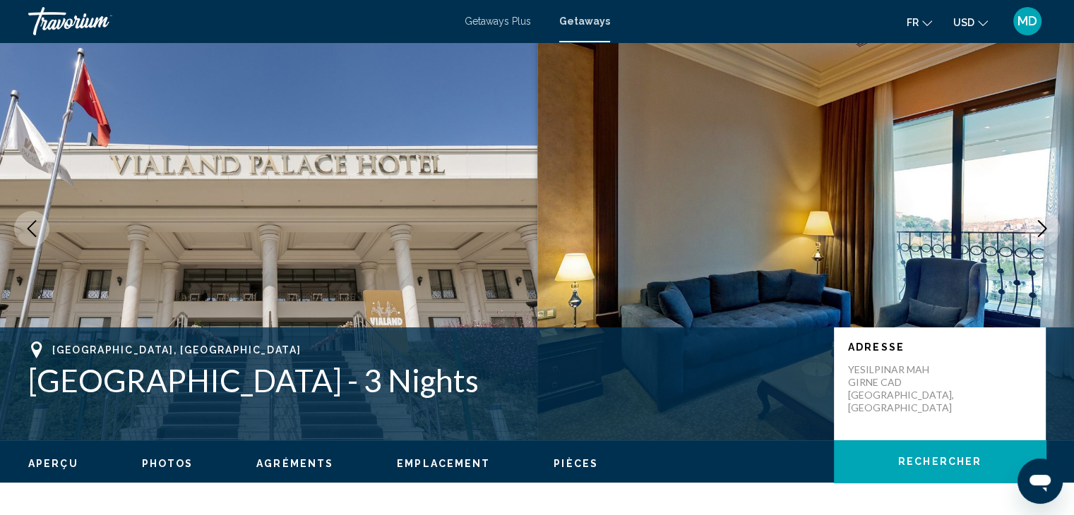
scroll to position [17, 0]
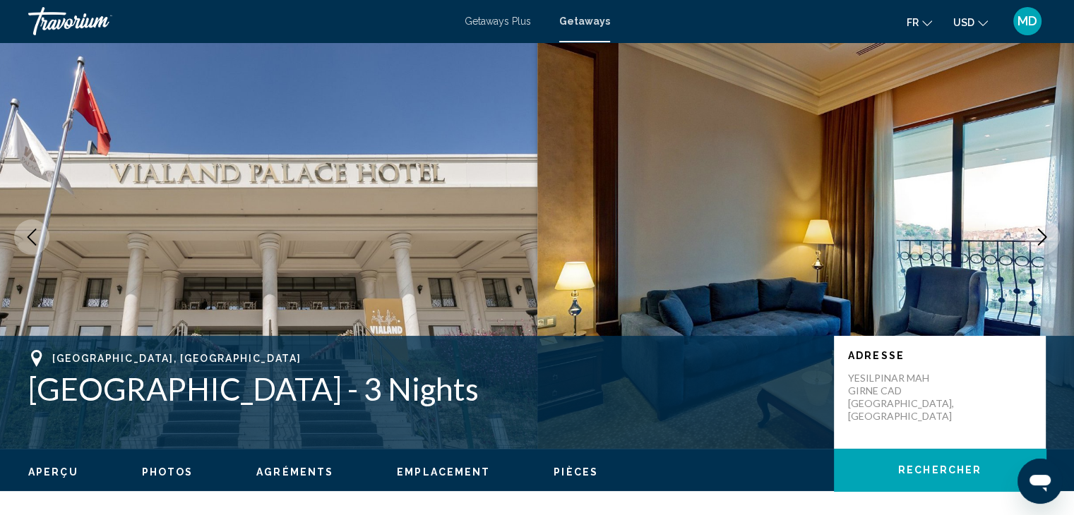
click at [1034, 236] on icon "Next image" at bounding box center [1041, 237] width 17 height 17
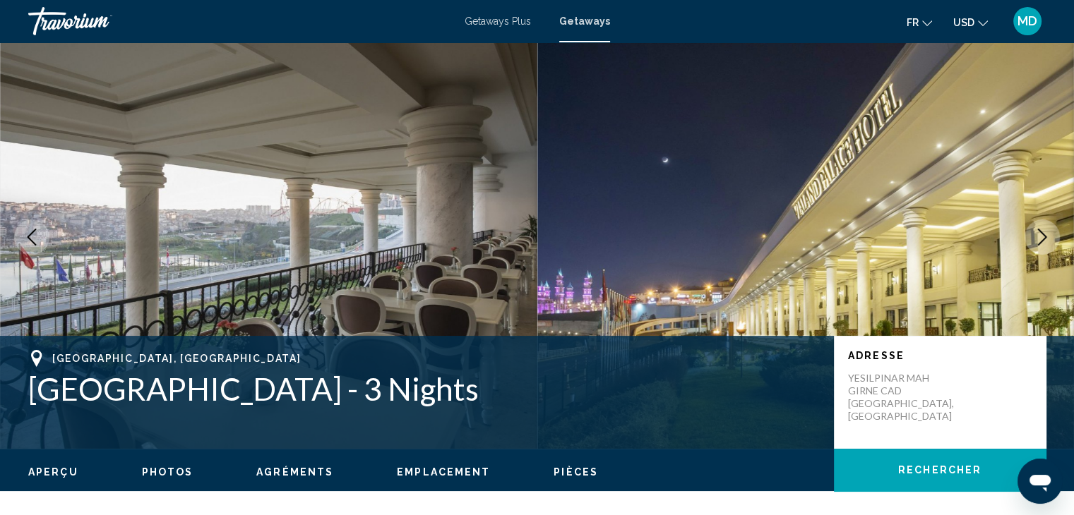
click at [1034, 236] on icon "Next image" at bounding box center [1041, 237] width 17 height 17
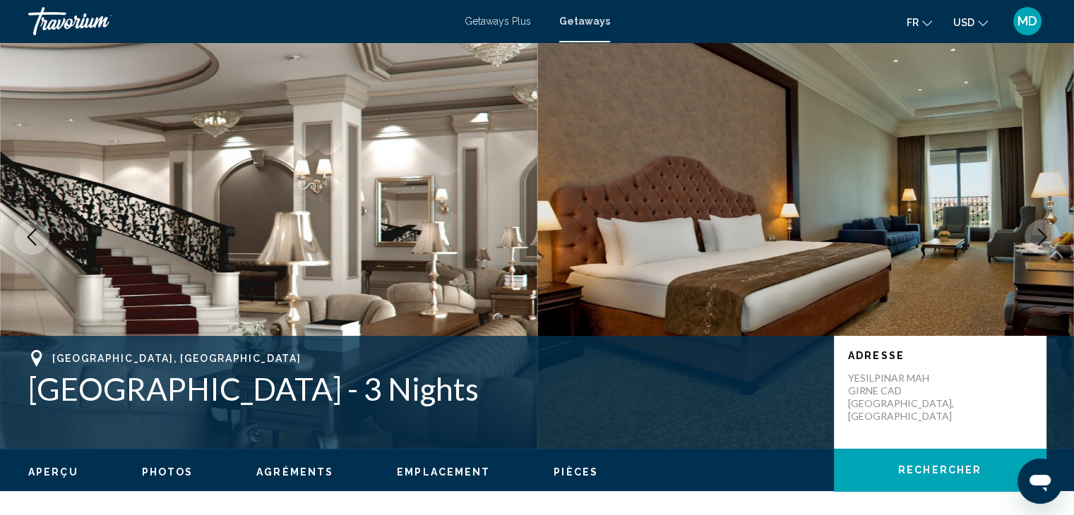
click at [1034, 236] on icon "Next image" at bounding box center [1041, 237] width 17 height 17
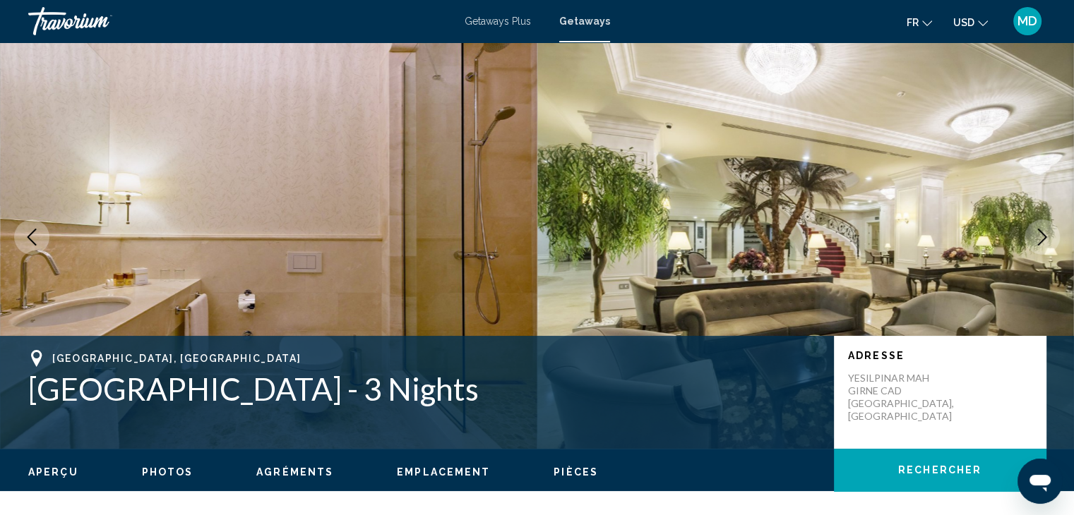
click at [1034, 236] on icon "Next image" at bounding box center [1041, 237] width 17 height 17
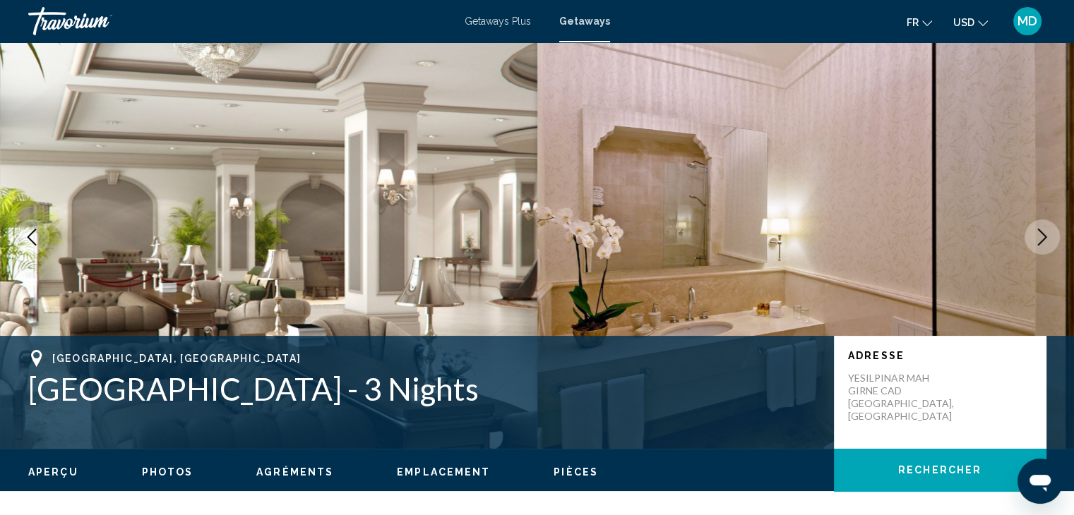
click at [1034, 236] on icon "Next image" at bounding box center [1041, 237] width 17 height 17
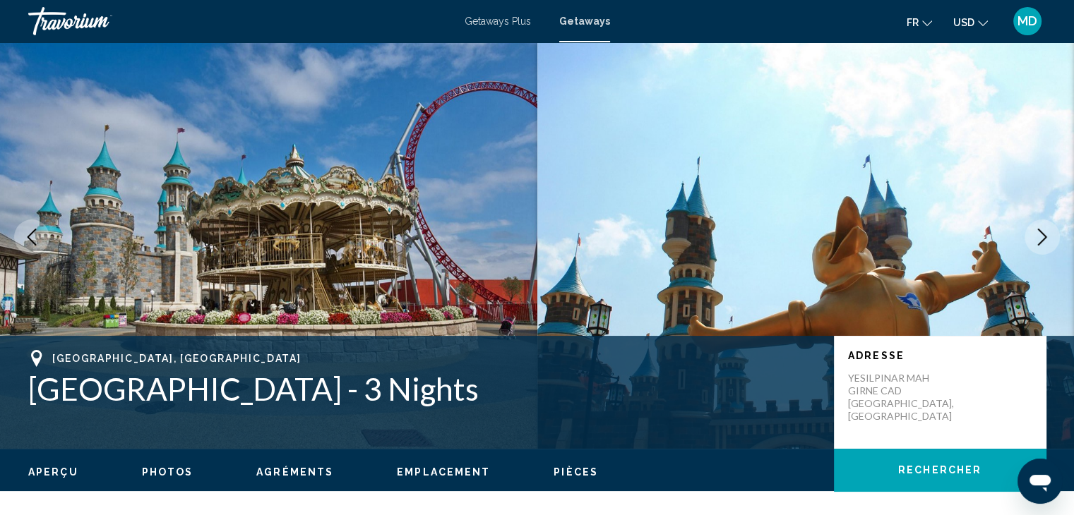
click at [1034, 236] on icon "Next image" at bounding box center [1041, 237] width 17 height 17
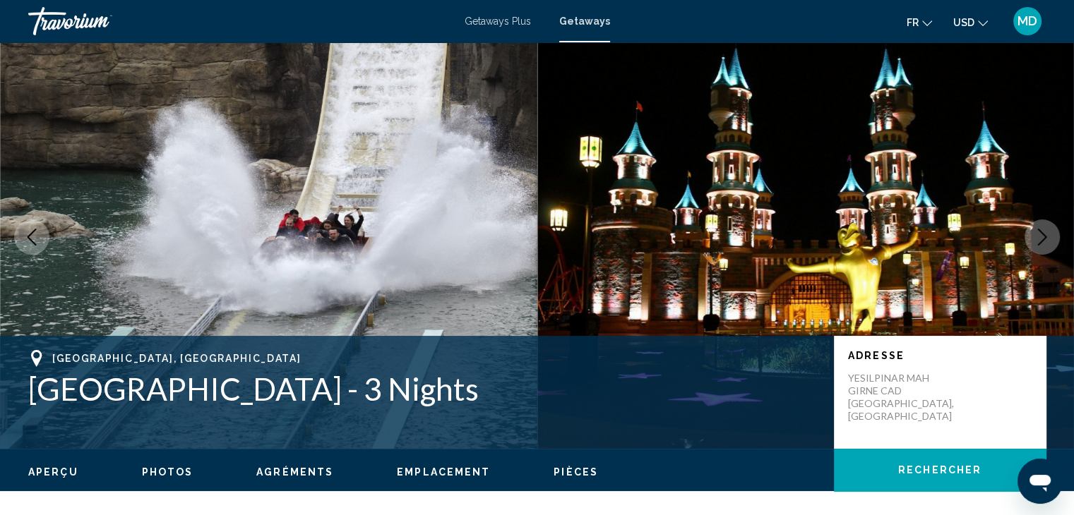
click at [1033, 223] on button "Next image" at bounding box center [1041, 237] width 35 height 35
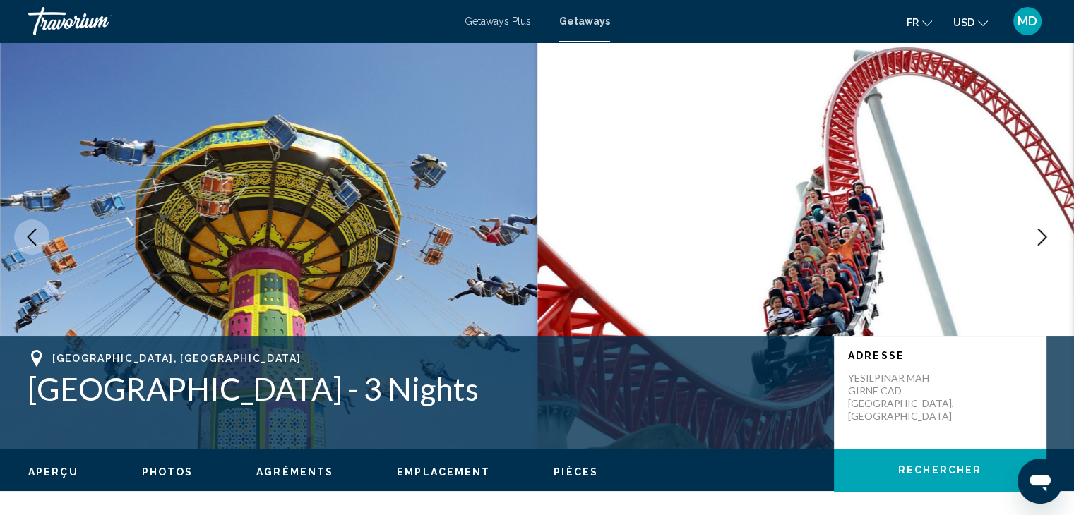
click at [1033, 223] on button "Next image" at bounding box center [1041, 237] width 35 height 35
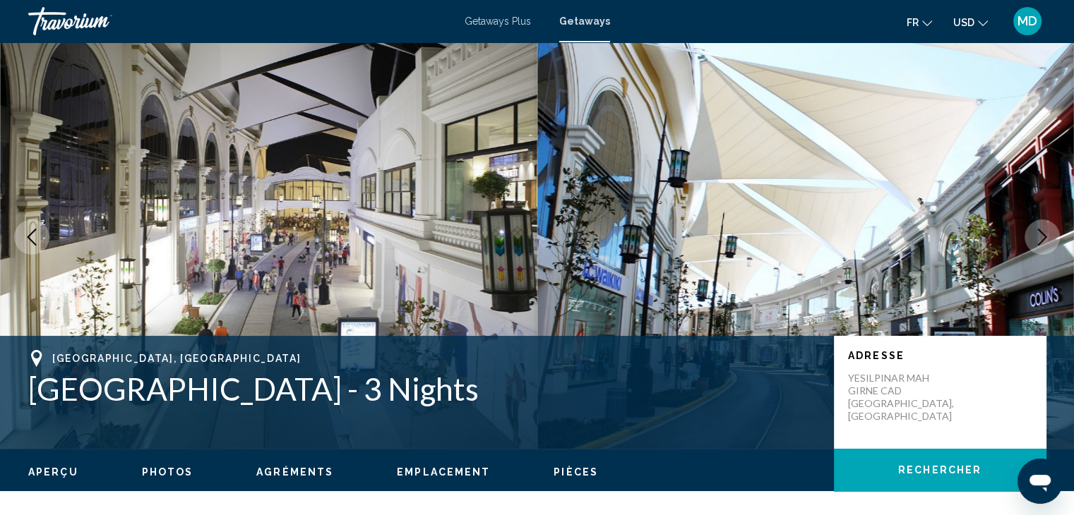
click at [1033, 223] on button "Next image" at bounding box center [1041, 237] width 35 height 35
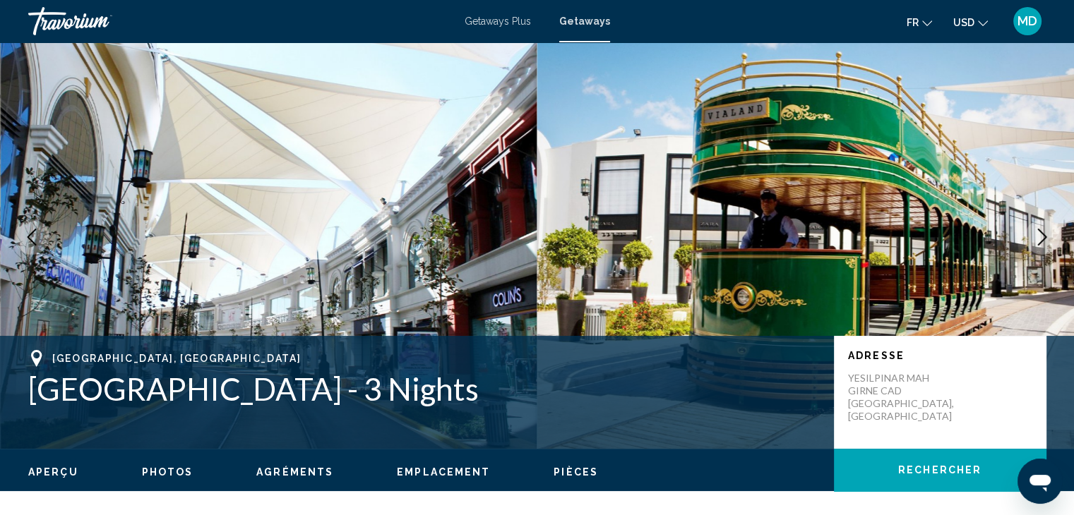
click at [1033, 223] on button "Next image" at bounding box center [1041, 237] width 35 height 35
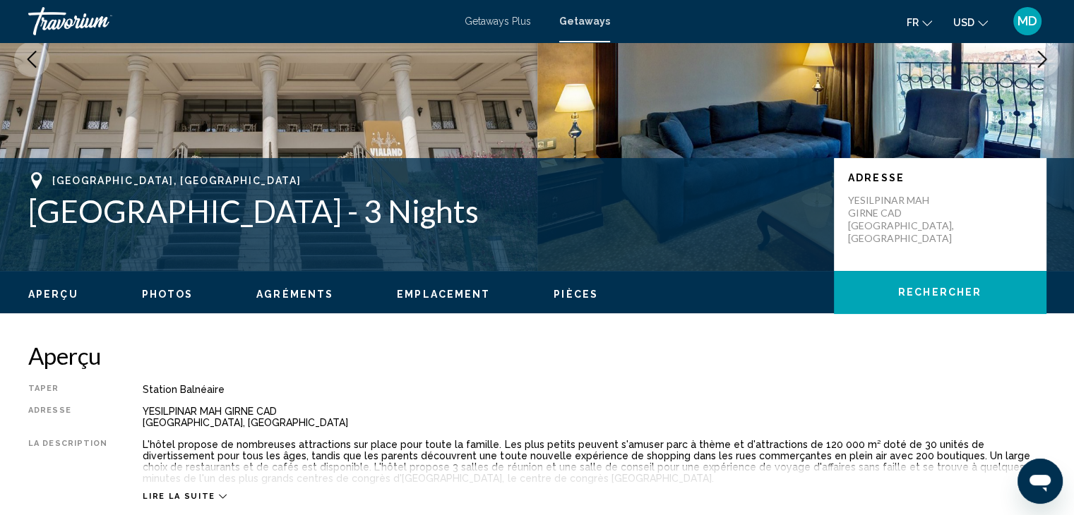
scroll to position [197, 0]
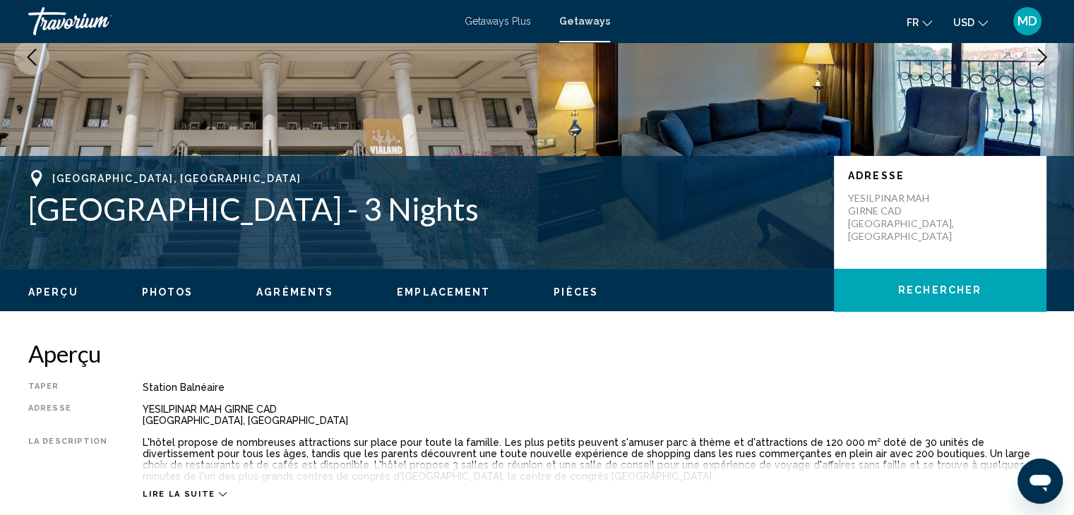
click at [450, 291] on span "Emplacement" at bounding box center [443, 292] width 93 height 11
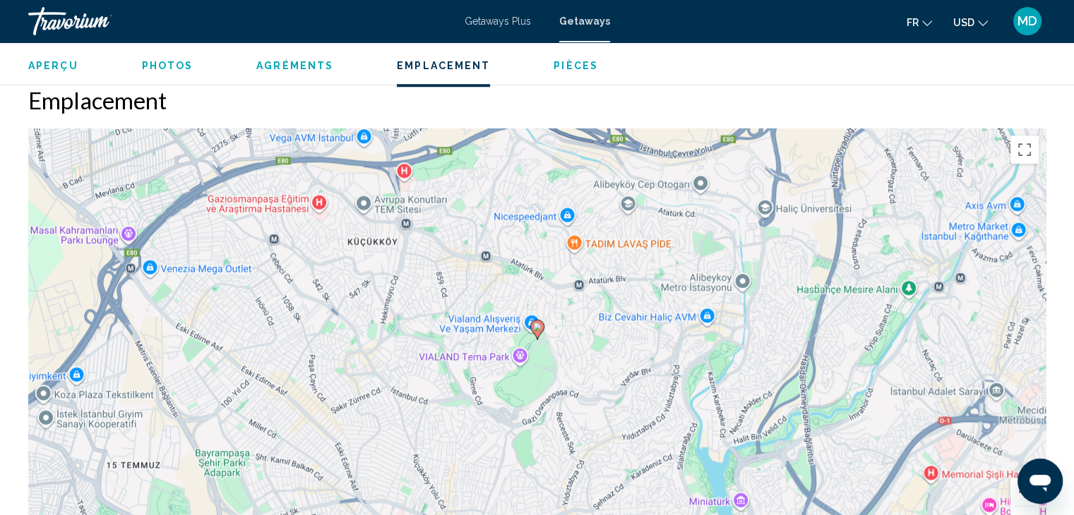
scroll to position [1465, 0]
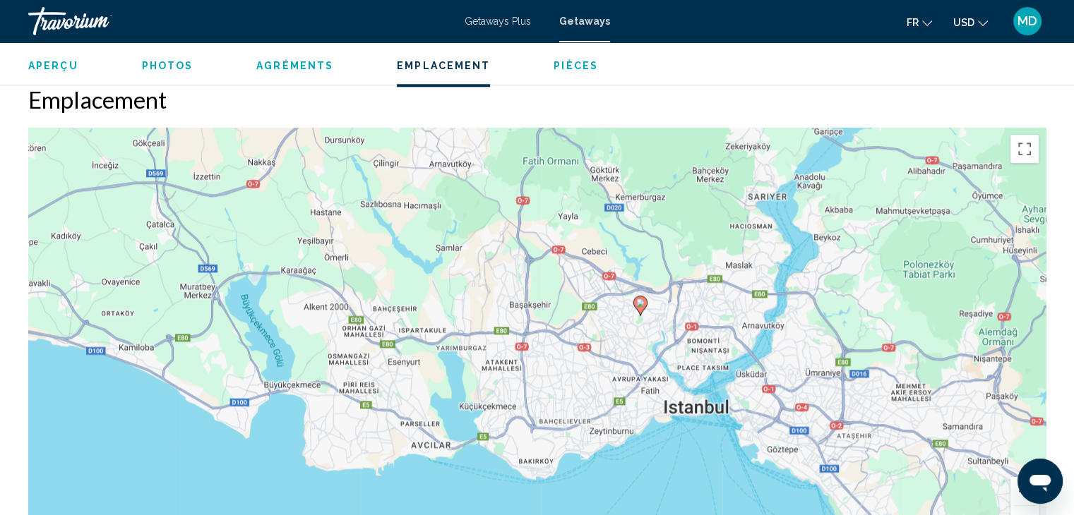
click at [68, 66] on span "Aperçu" at bounding box center [53, 65] width 50 height 11
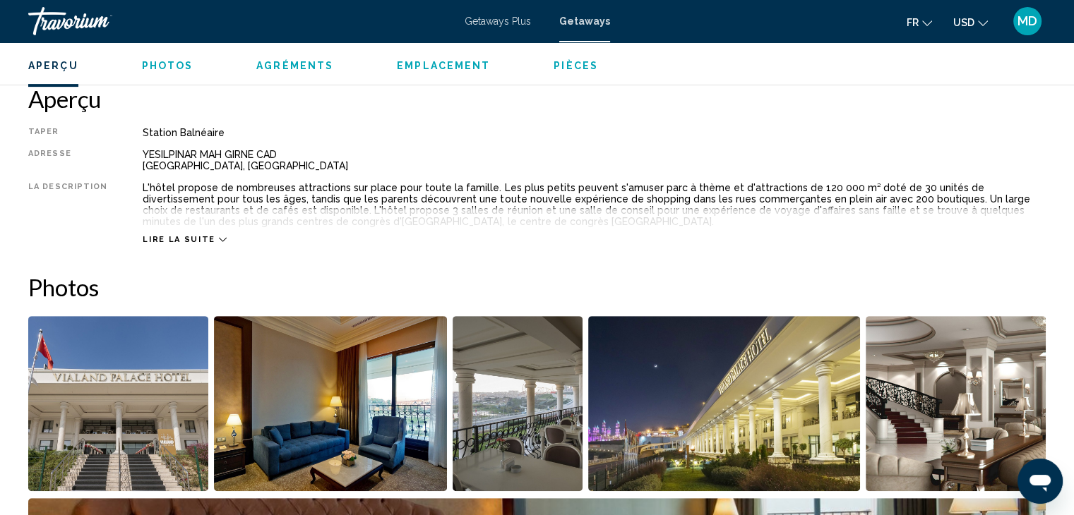
scroll to position [452, 0]
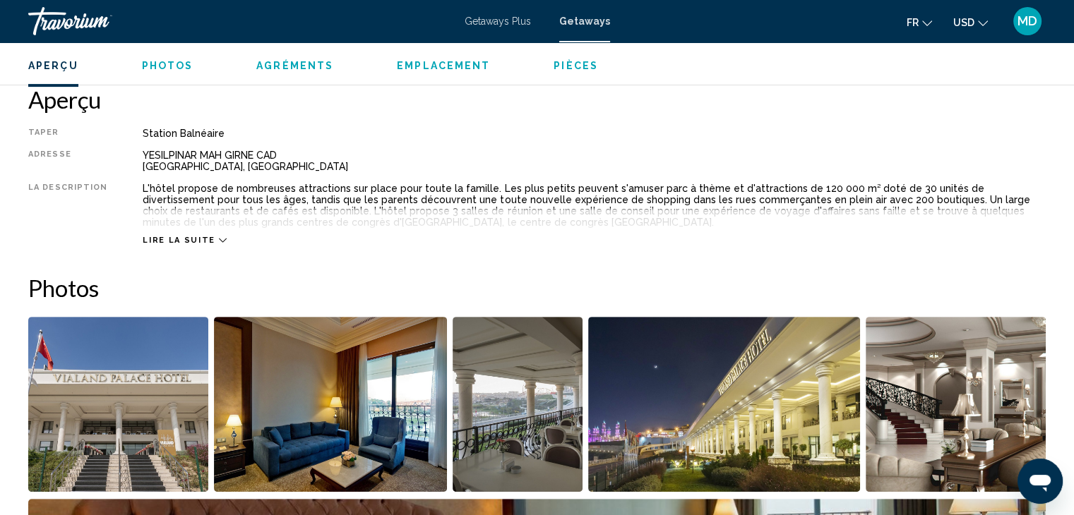
click at [493, 28] on div "Getaways Plus Getaways fr English Español Français Italiano Português русский U…" at bounding box center [537, 21] width 1074 height 30
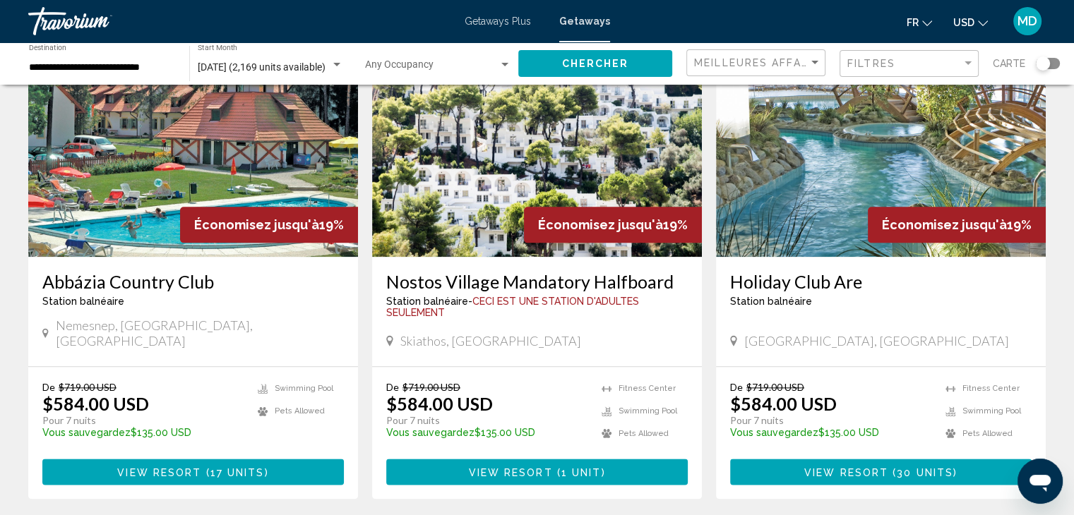
scroll to position [1576, 0]
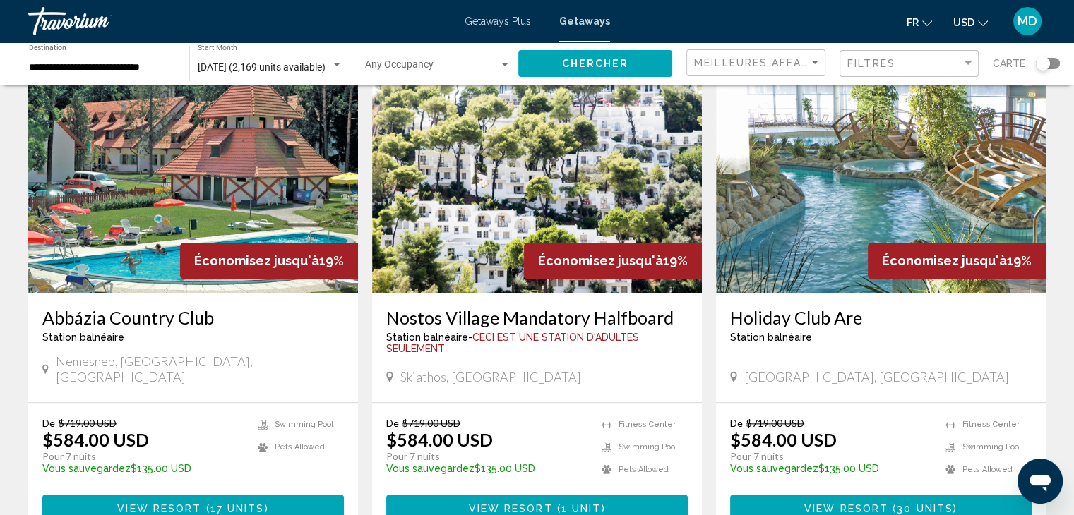
click at [488, 27] on div "Getaways Plus Getaways fr English Español Français Italiano Português русский U…" at bounding box center [537, 21] width 1074 height 30
click at [500, 18] on span "Getaways Plus" at bounding box center [497, 21] width 66 height 11
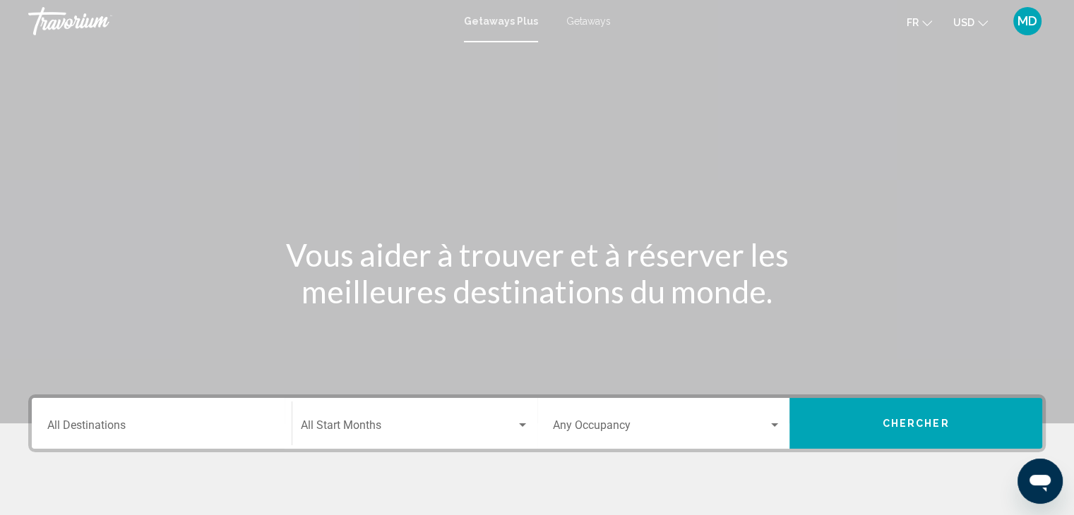
click at [216, 416] on div "Destination All Destinations" at bounding box center [161, 424] width 229 height 44
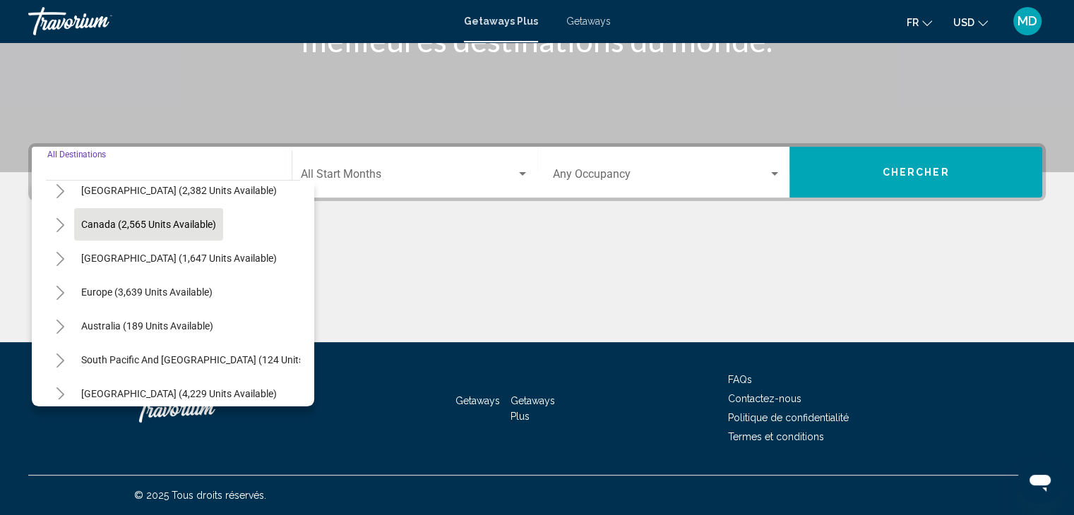
scroll to position [88, 0]
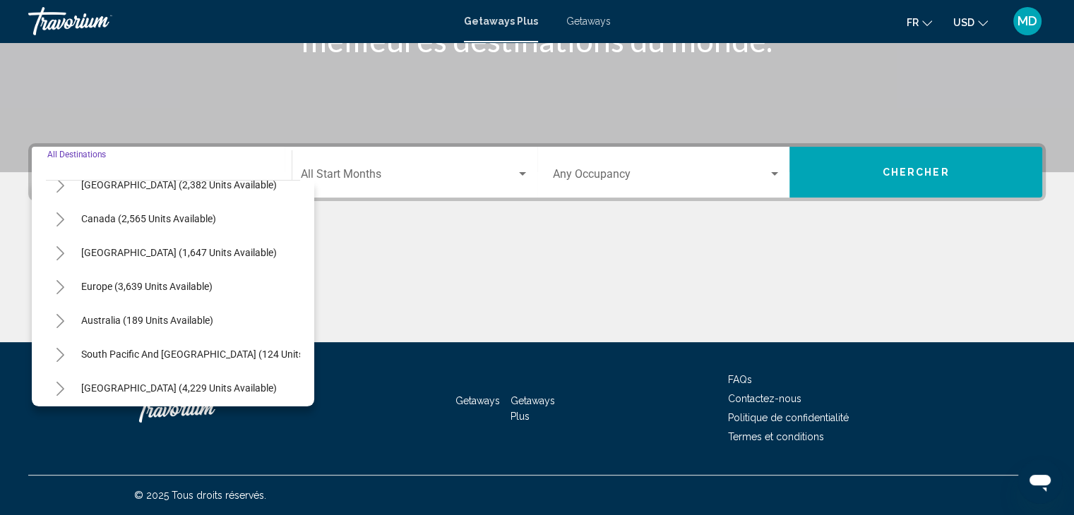
click at [60, 292] on icon "Toggle Europe (3,639 units available)" at bounding box center [60, 287] width 11 height 14
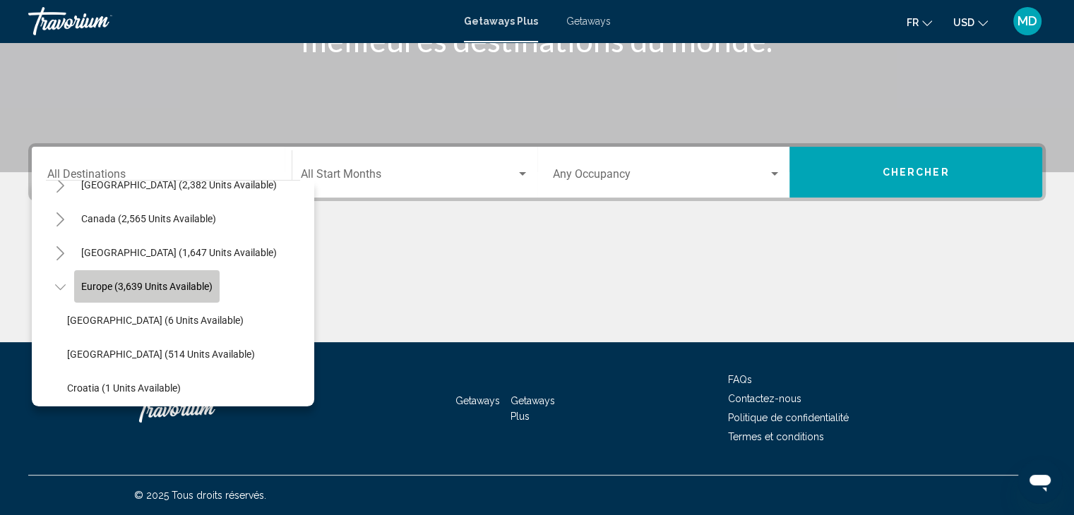
click at [107, 292] on button "Europe (3,639 units available)" at bounding box center [146, 286] width 145 height 32
type input "**********"
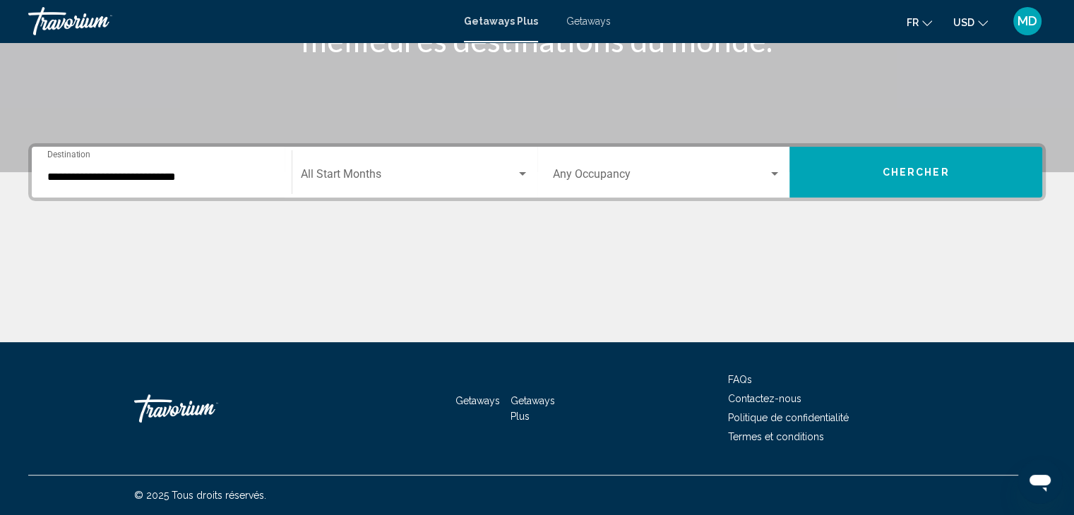
click at [404, 164] on div "Start Month All Start Months" at bounding box center [415, 172] width 228 height 44
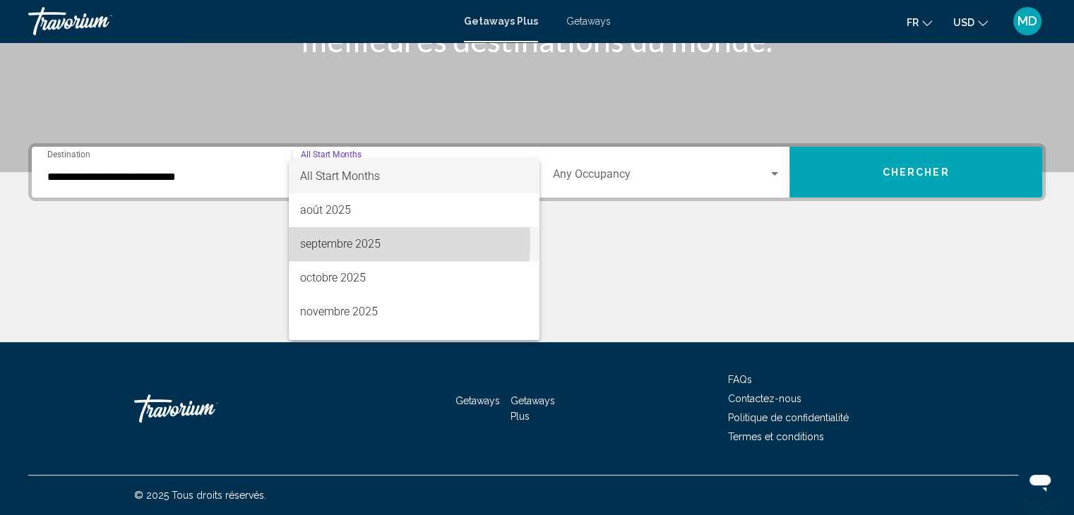
click at [371, 242] on span "septembre 2025" at bounding box center [414, 244] width 228 height 34
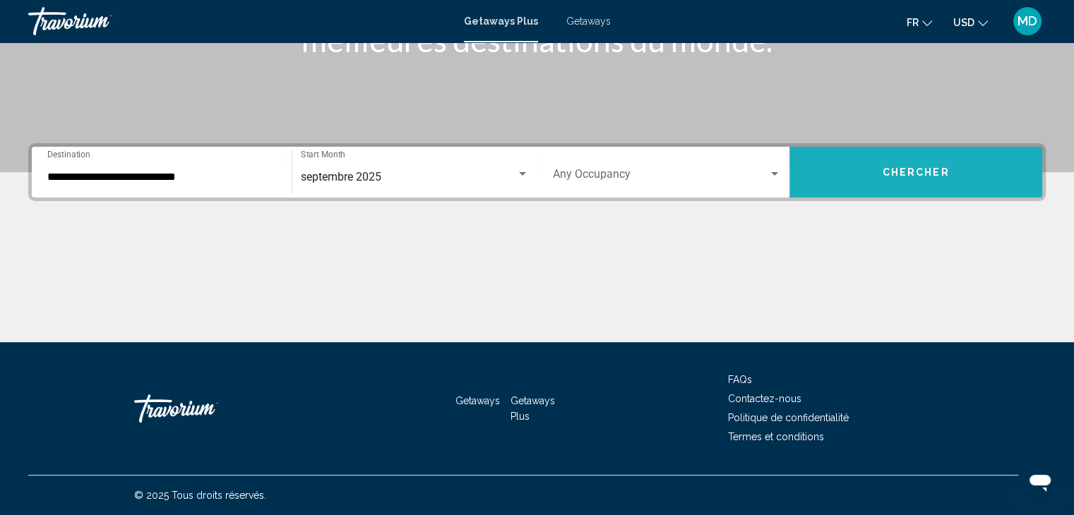
click at [918, 166] on span "Chercher" at bounding box center [915, 171] width 67 height 11
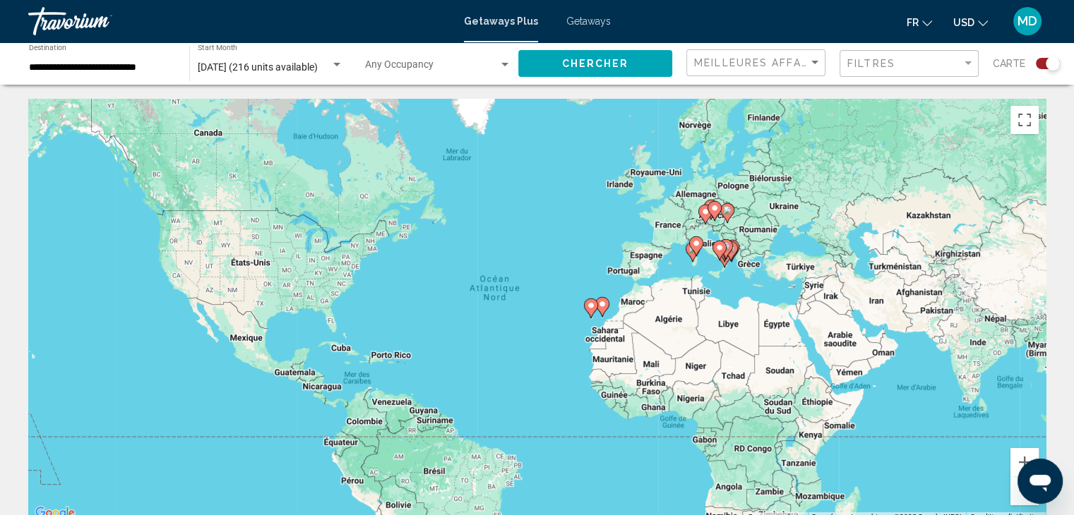
click at [751, 276] on div "Pour activer le glissement du marqueur avec le clavier, appuyez sur Alt+Entrée.…" at bounding box center [536, 311] width 1017 height 424
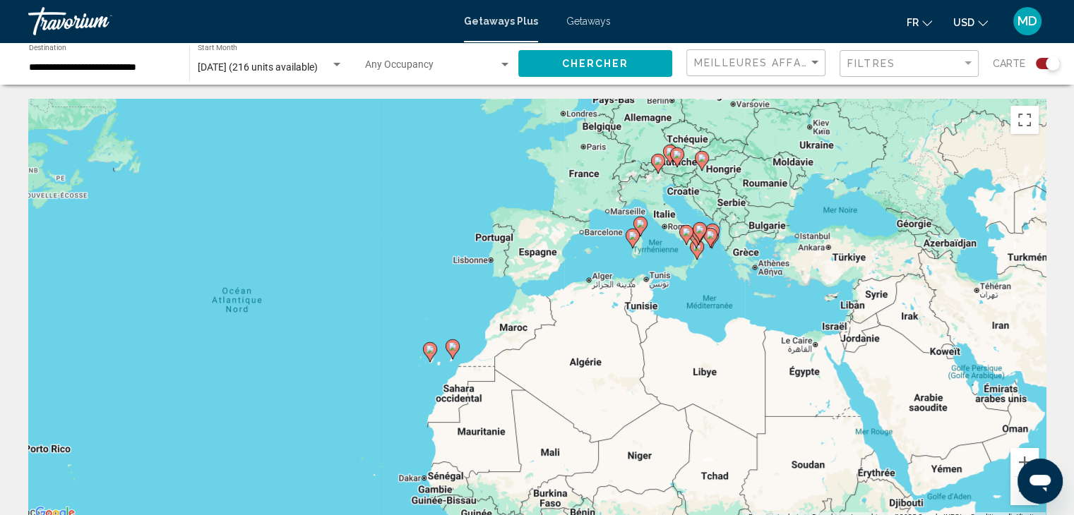
click at [751, 276] on div "Pour activer le glissement du marqueur avec le clavier, appuyez sur Alt+Entrée.…" at bounding box center [536, 311] width 1017 height 424
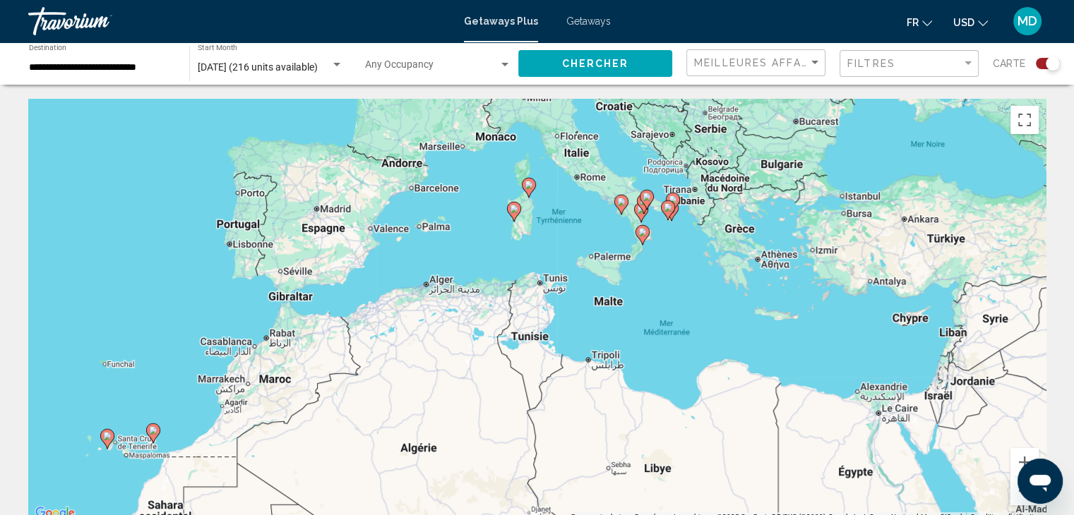
click at [685, 249] on div "Pour activer le glissement du marqueur avec le clavier, appuyez sur Alt+Entrée.…" at bounding box center [536, 311] width 1017 height 424
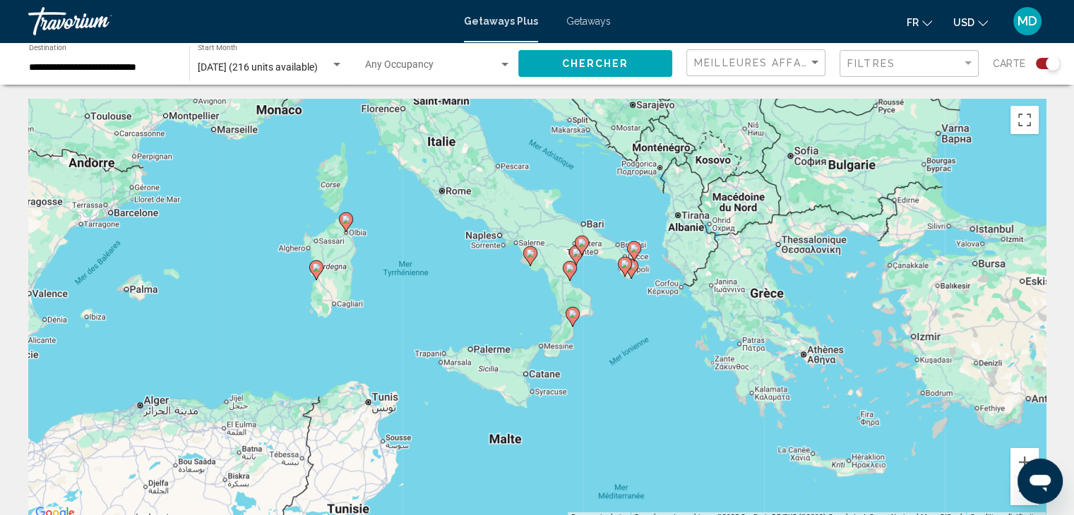
drag, startPoint x: 656, startPoint y: 246, endPoint x: 630, endPoint y: 335, distance: 92.2
click at [630, 335] on div "Pour activer le glissement du marqueur avec le clavier, appuyez sur Alt+Entrée.…" at bounding box center [536, 311] width 1017 height 424
click at [599, 290] on div "Pour activer le glissement du marqueur avec le clavier, appuyez sur Alt+Entrée.…" at bounding box center [536, 311] width 1017 height 424
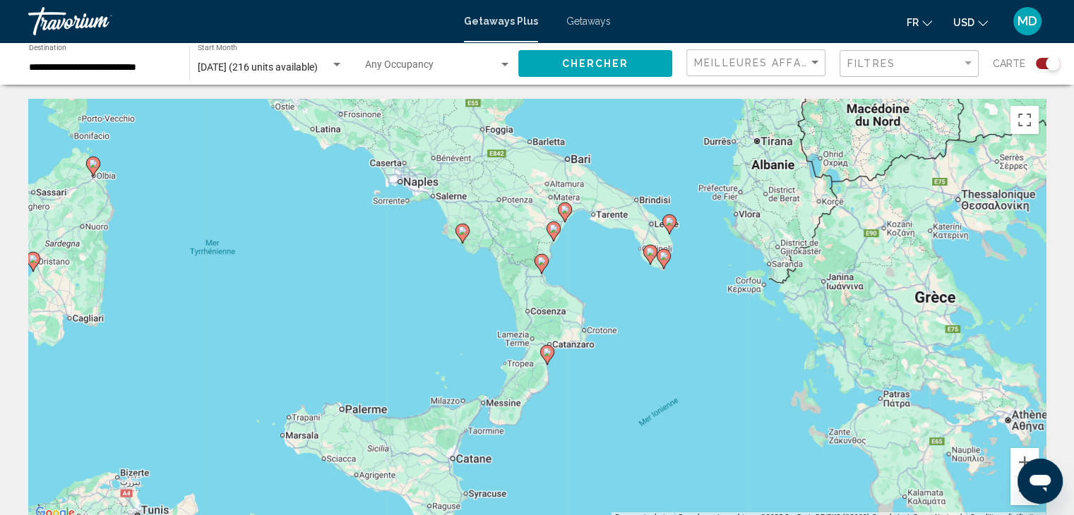
click at [599, 290] on div "Pour activer le glissement du marqueur avec le clavier, appuyez sur Alt+Entrée.…" at bounding box center [536, 311] width 1017 height 424
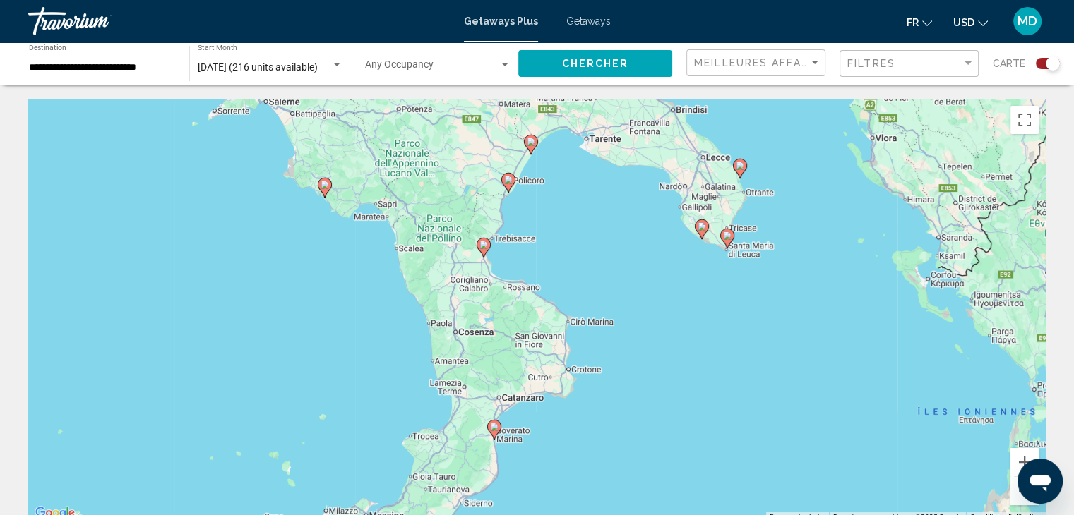
click at [700, 224] on image "Main content" at bounding box center [701, 226] width 8 height 8
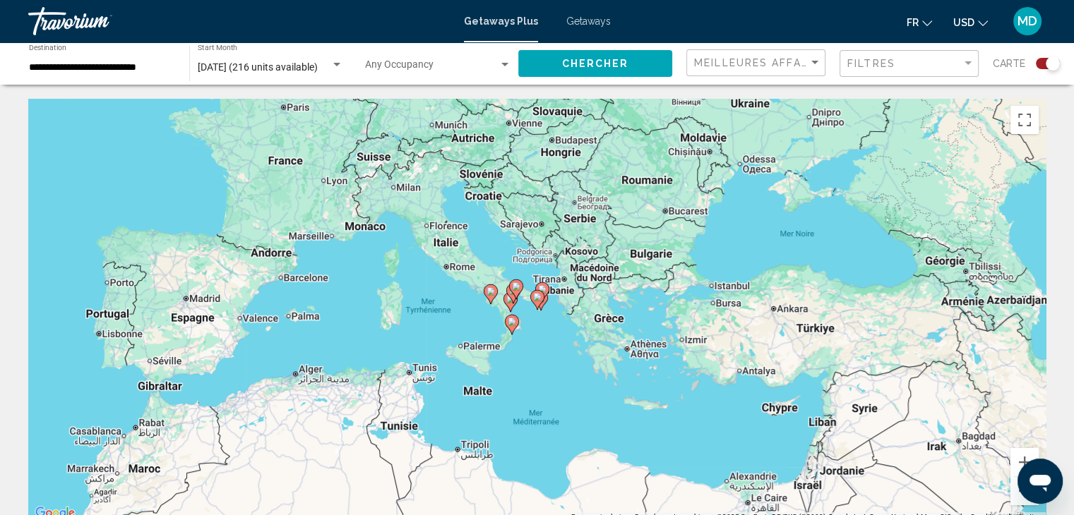
click at [1039, 62] on div "Search widget" at bounding box center [1048, 63] width 24 height 11
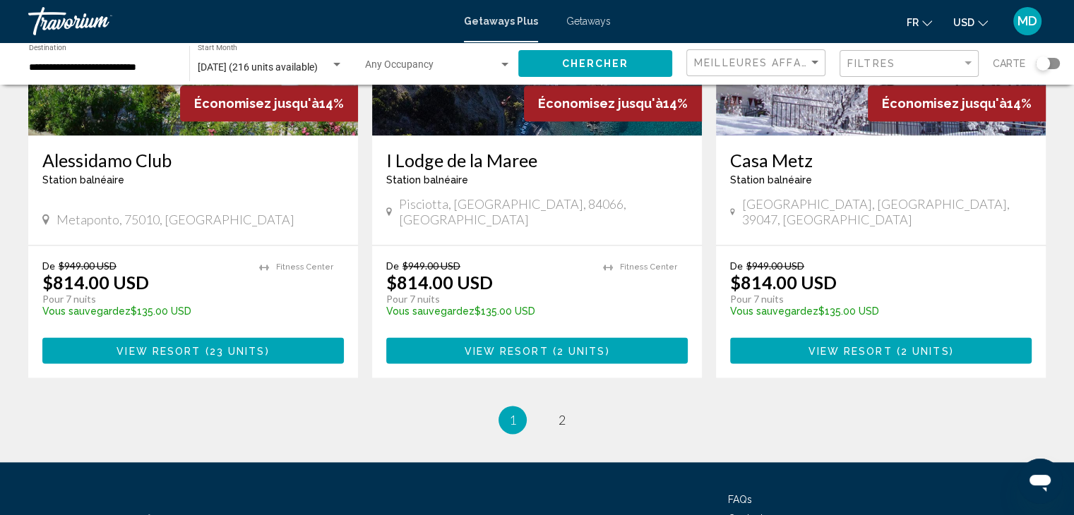
scroll to position [1797, 0]
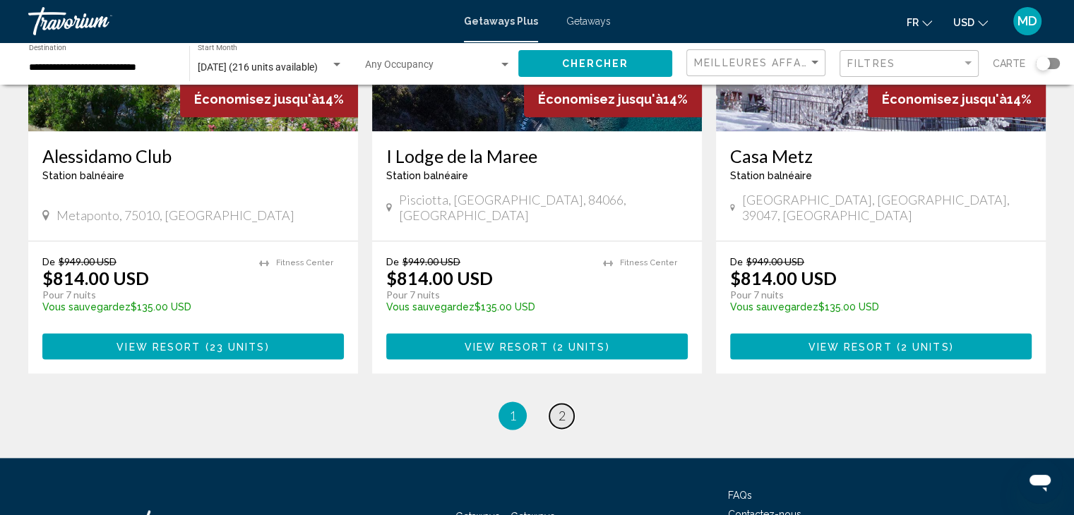
click at [565, 408] on span "2" at bounding box center [561, 416] width 7 height 16
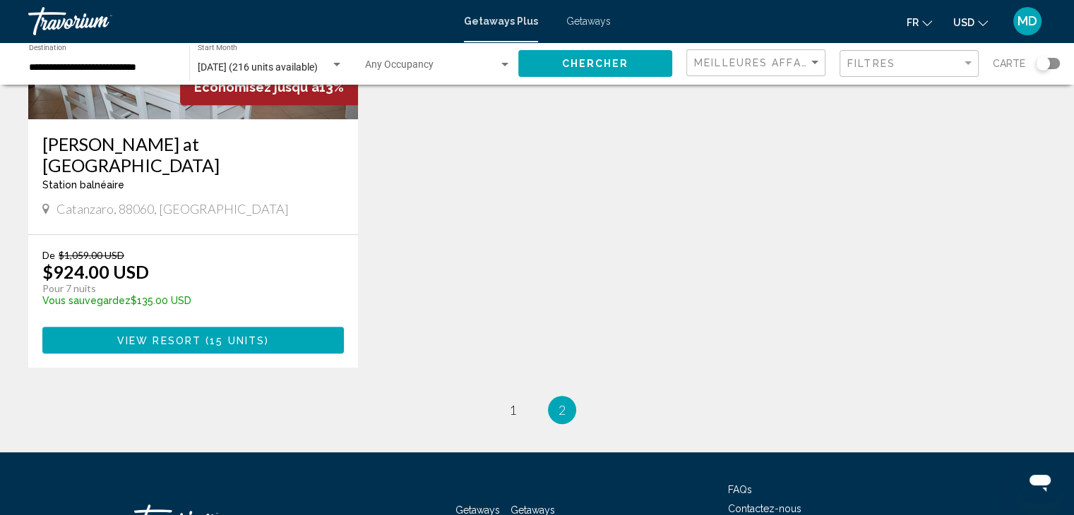
scroll to position [768, 0]
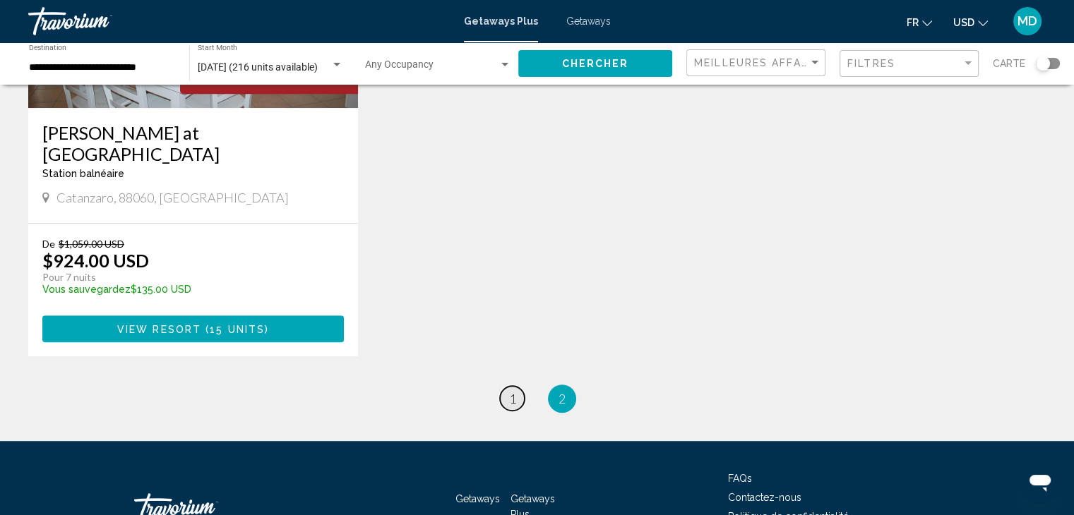
click at [511, 391] on span "1" at bounding box center [512, 399] width 7 height 16
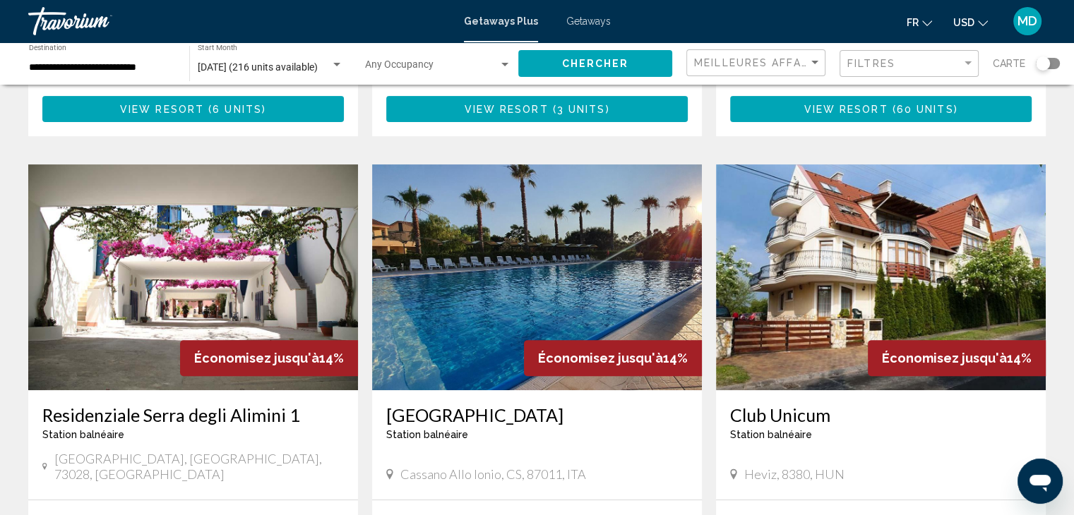
scroll to position [496, 0]
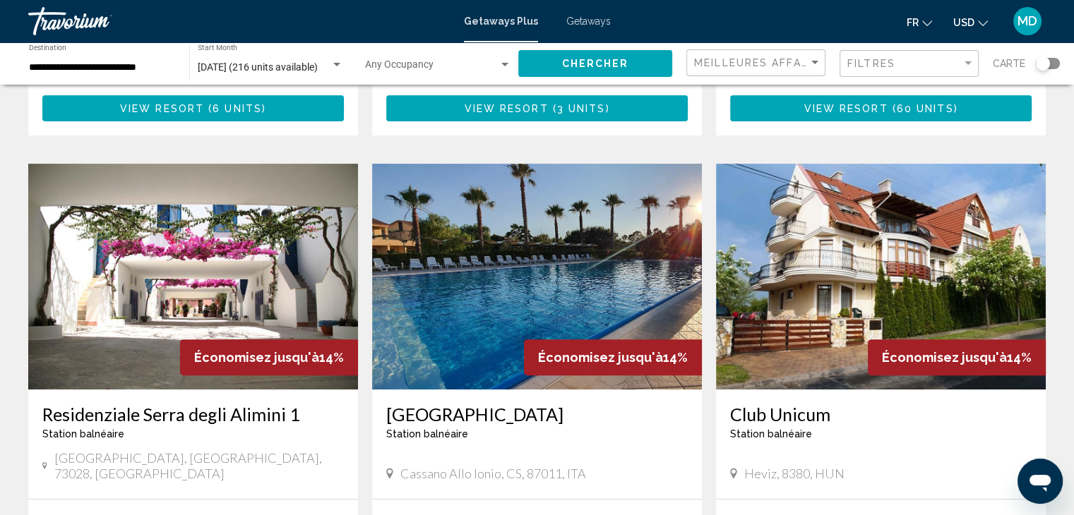
click at [257, 235] on img "Main content" at bounding box center [193, 277] width 330 height 226
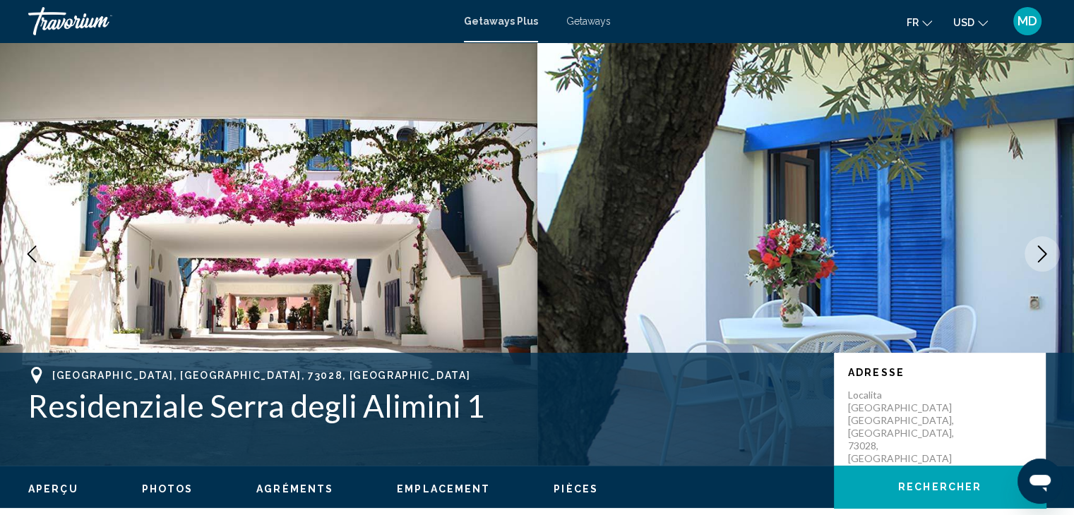
click at [1045, 246] on icon "Next image" at bounding box center [1041, 254] width 17 height 17
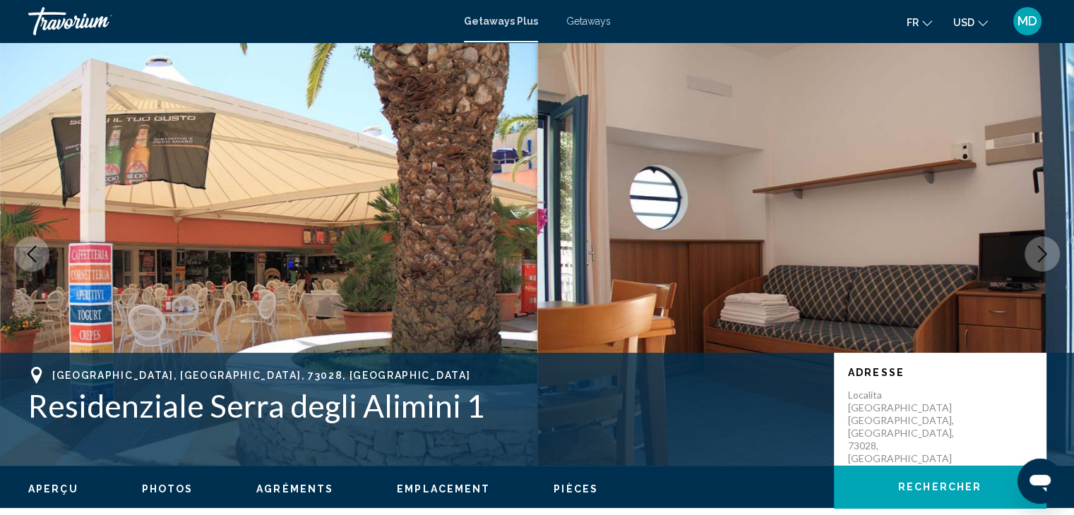
click at [1045, 246] on icon "Next image" at bounding box center [1041, 254] width 17 height 17
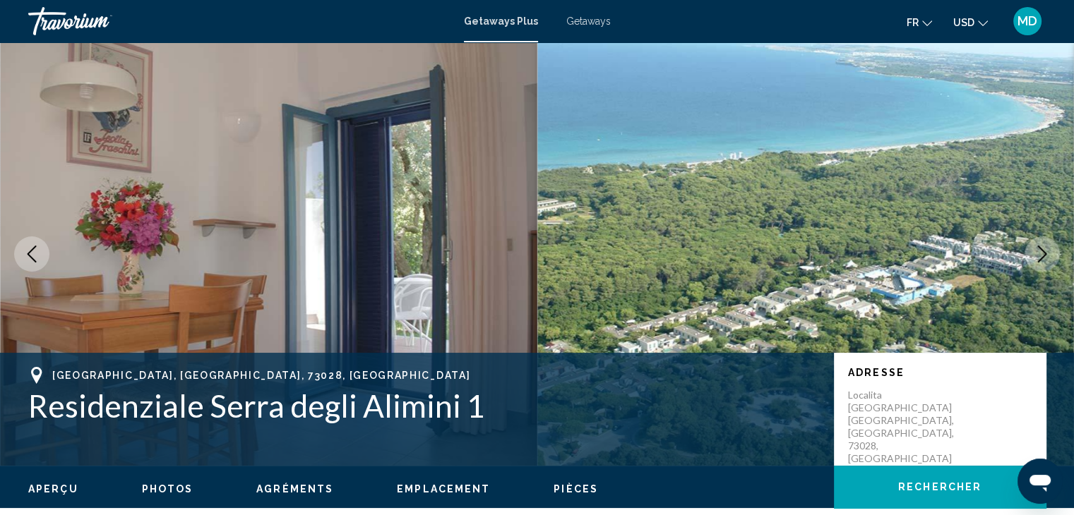
click at [1045, 246] on icon "Next image" at bounding box center [1041, 254] width 17 height 17
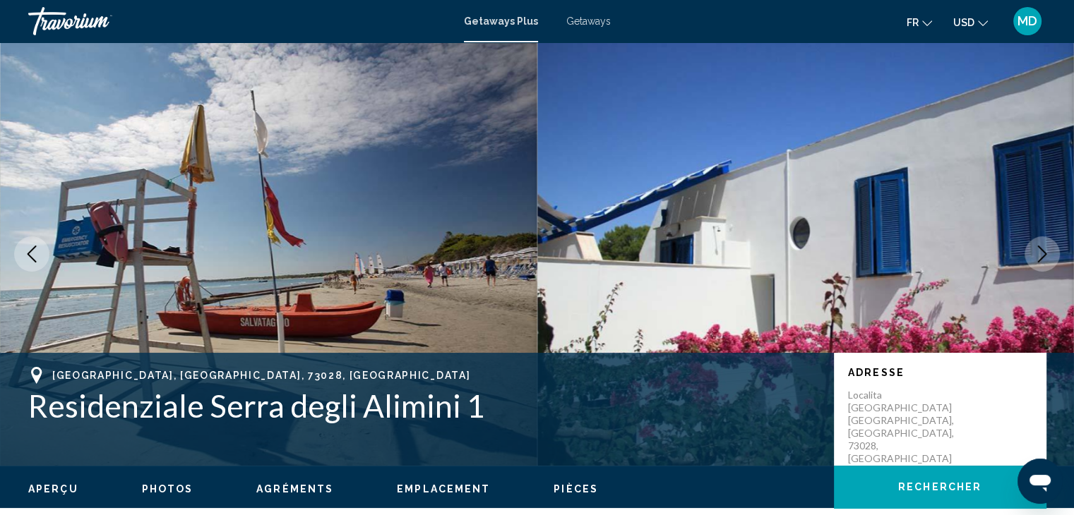
click at [1045, 246] on icon "Next image" at bounding box center [1041, 254] width 17 height 17
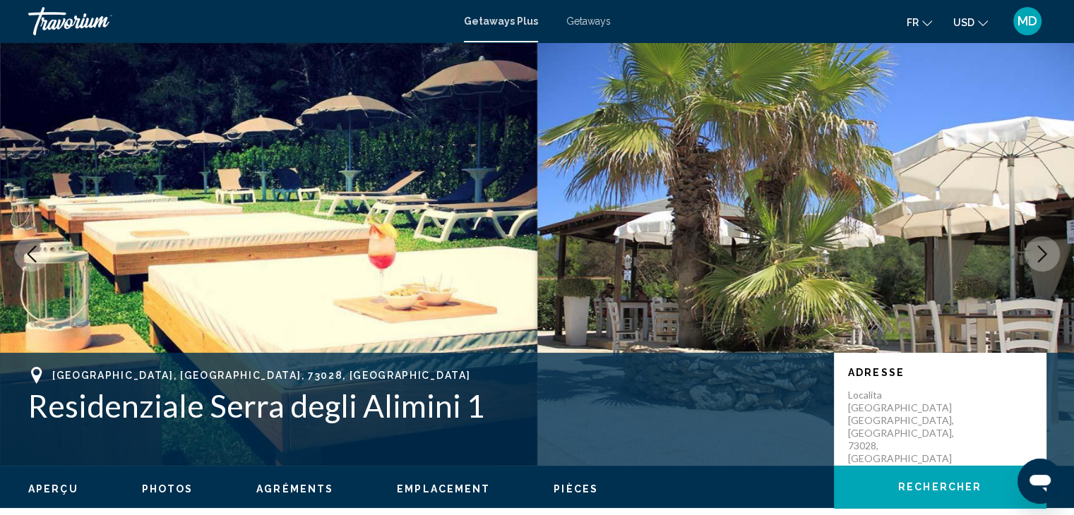
click at [1045, 246] on icon "Next image" at bounding box center [1041, 254] width 17 height 17
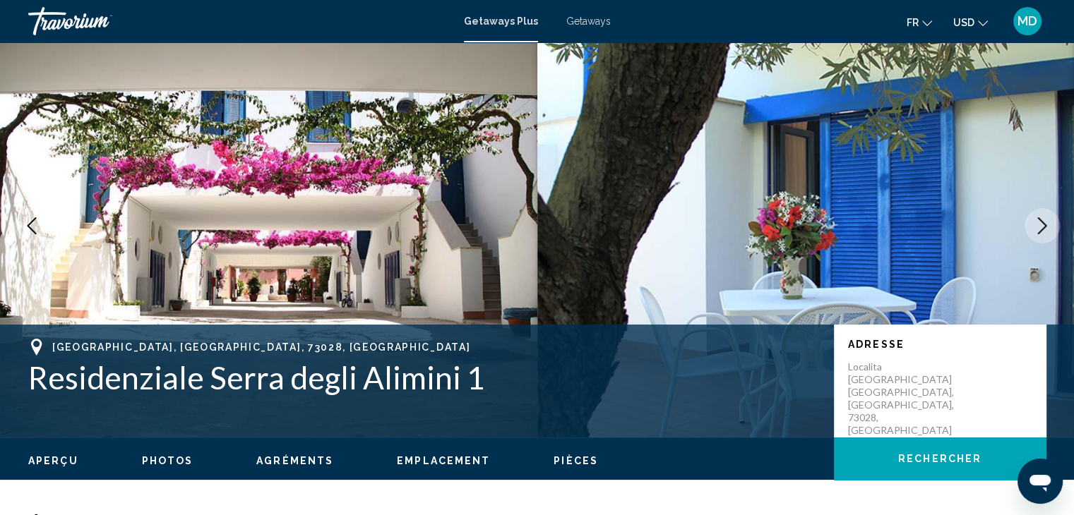
scroll to position [28, 0]
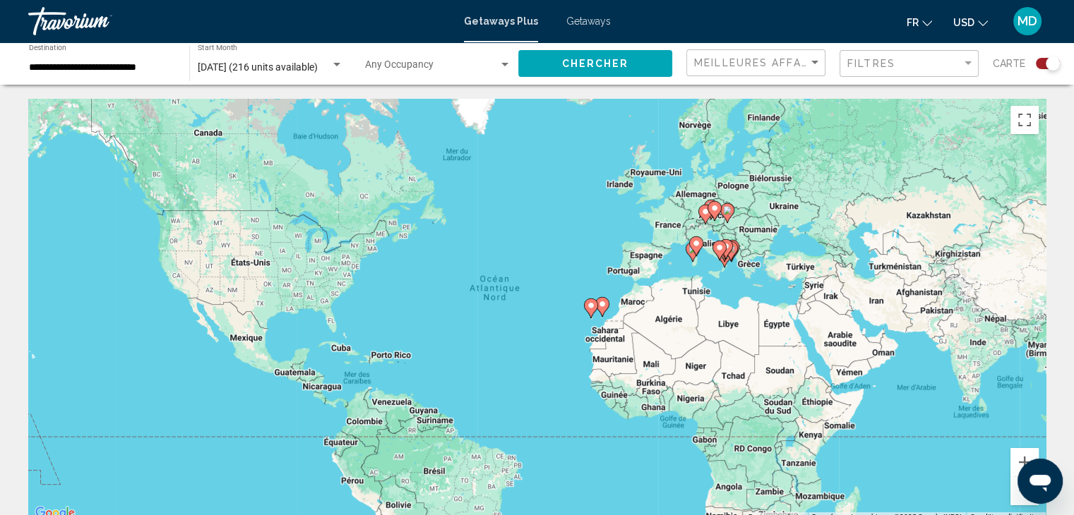
click at [593, 26] on span "Getaways" at bounding box center [588, 21] width 44 height 11
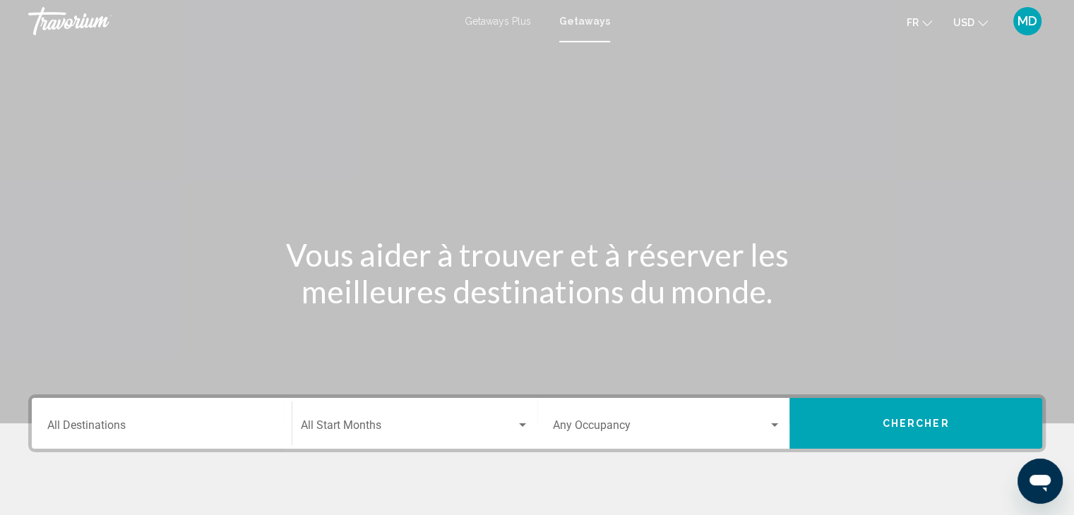
click at [237, 430] on input "Destination All Destinations" at bounding box center [161, 428] width 229 height 13
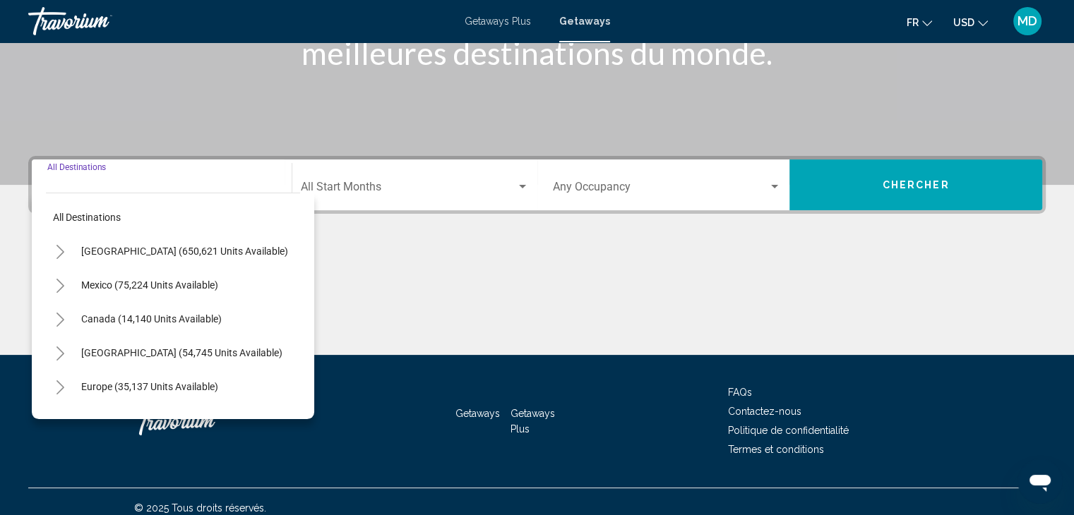
scroll to position [251, 0]
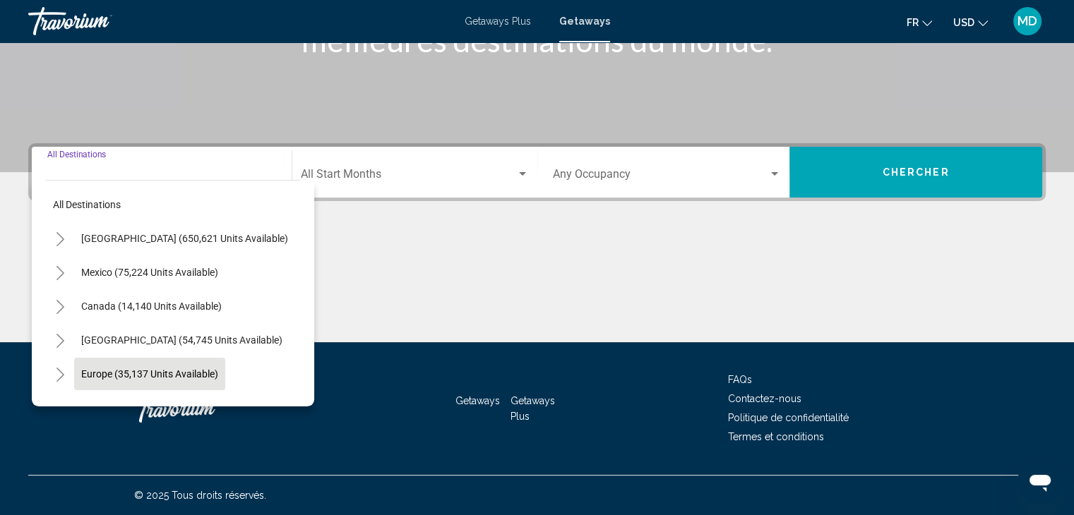
click at [144, 373] on span "Europe (35,137 units available)" at bounding box center [149, 373] width 137 height 11
type input "**********"
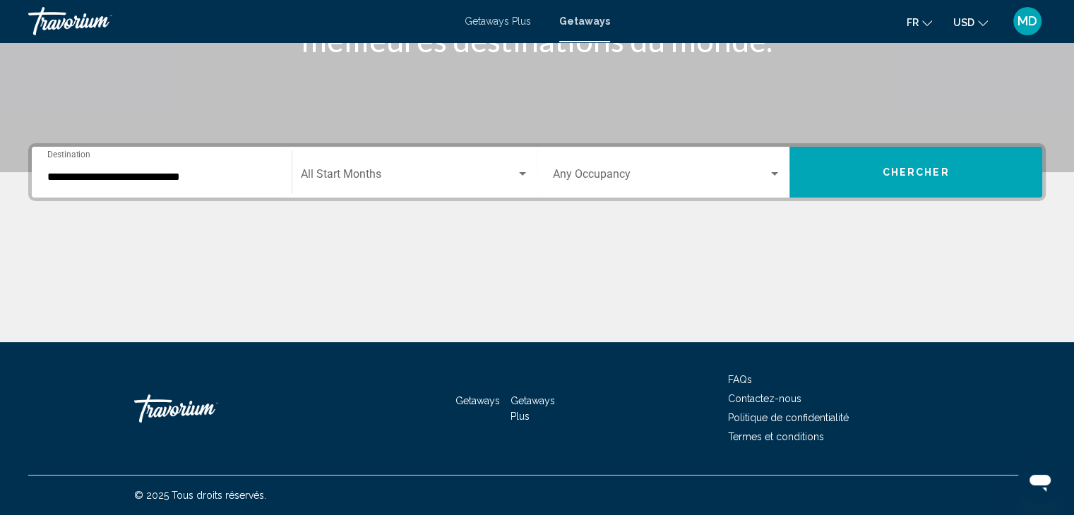
click at [435, 168] on div "Start Month All Start Months" at bounding box center [415, 172] width 228 height 44
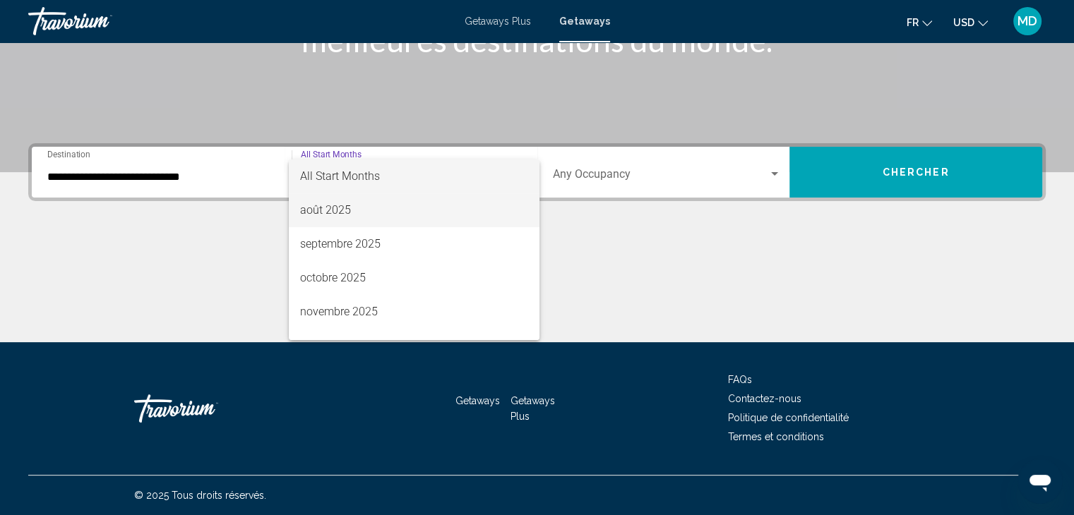
scroll to position [294, 0]
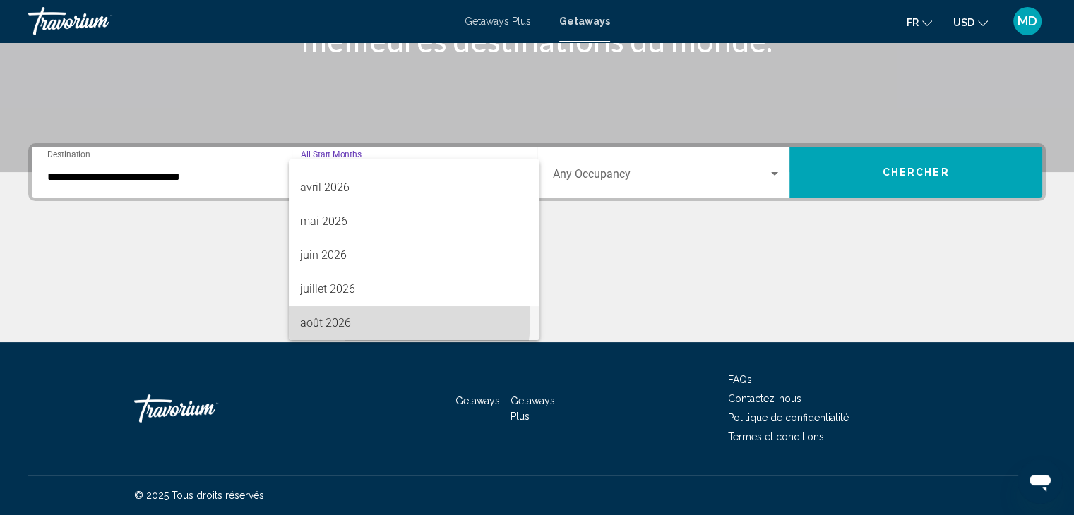
click at [347, 318] on span "août 2026" at bounding box center [414, 323] width 228 height 34
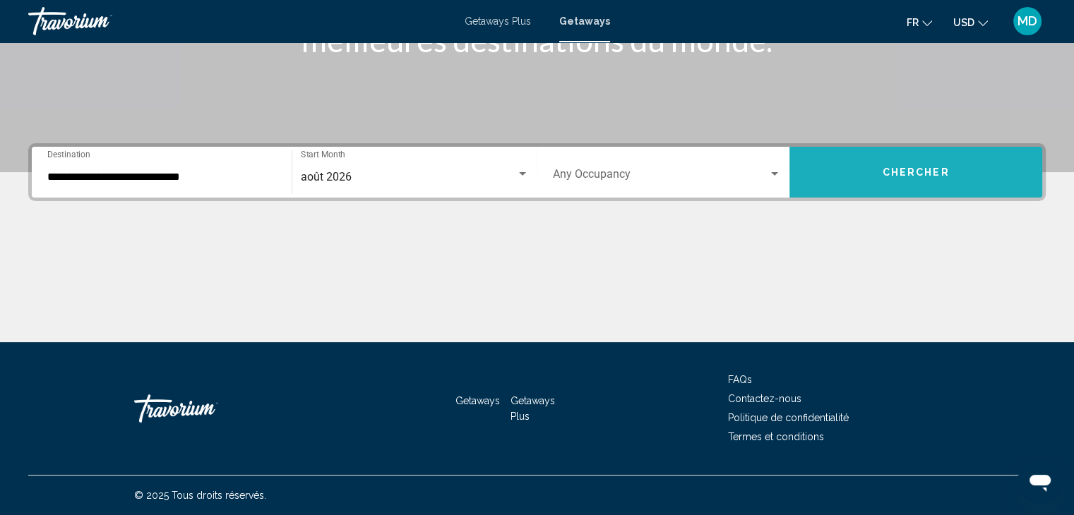
click at [909, 174] on span "Chercher" at bounding box center [915, 172] width 67 height 11
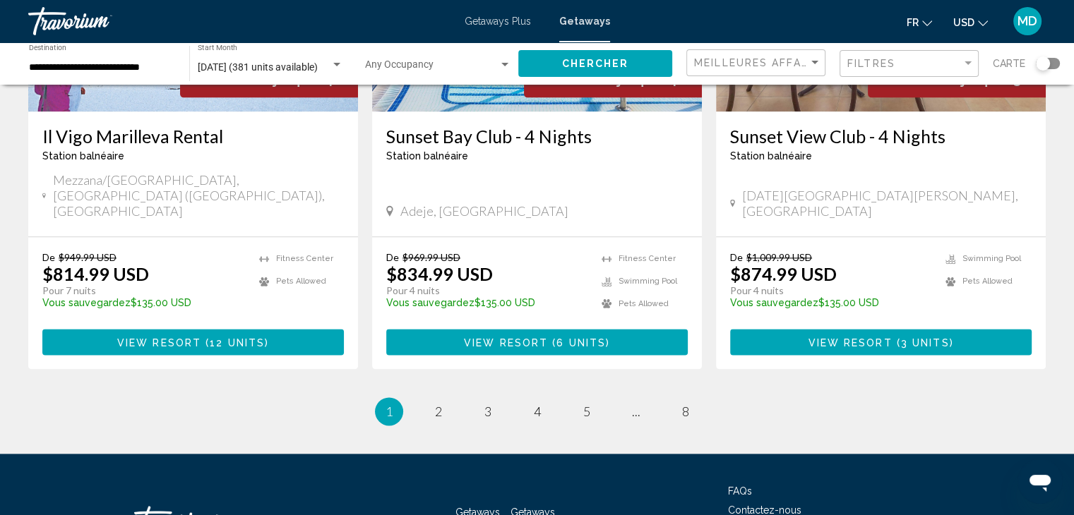
scroll to position [1776, 0]
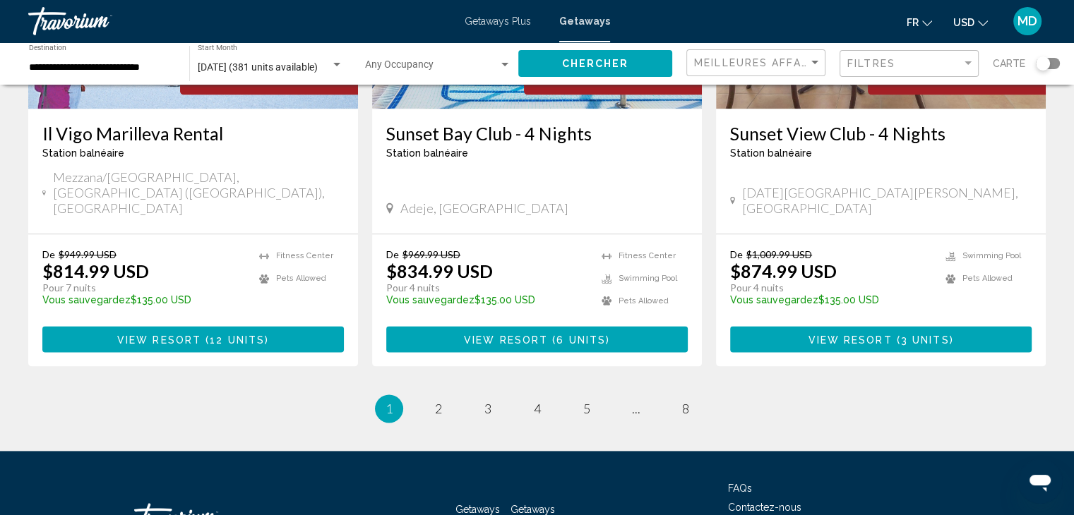
click at [1055, 65] on div "Search widget" at bounding box center [1048, 63] width 24 height 11
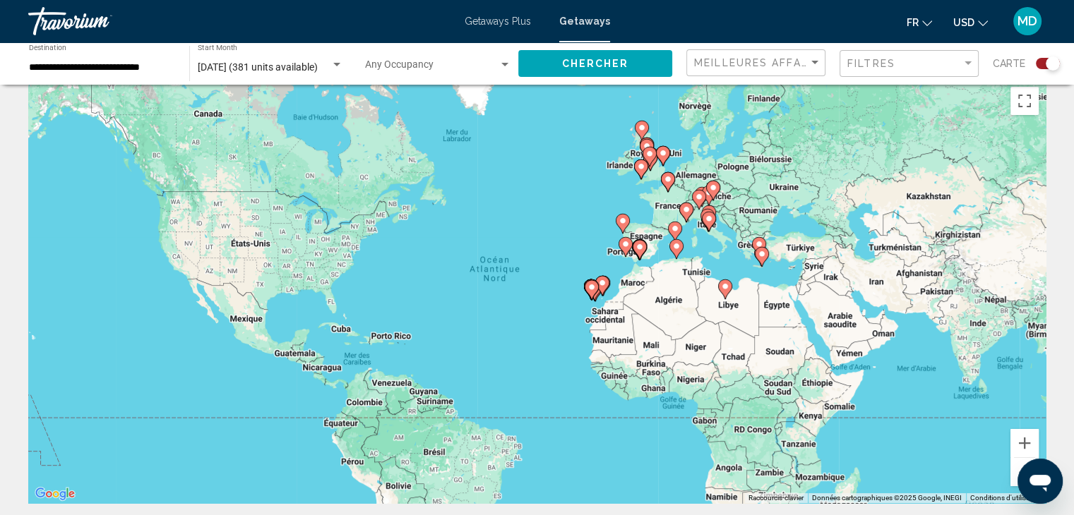
scroll to position [21, 0]
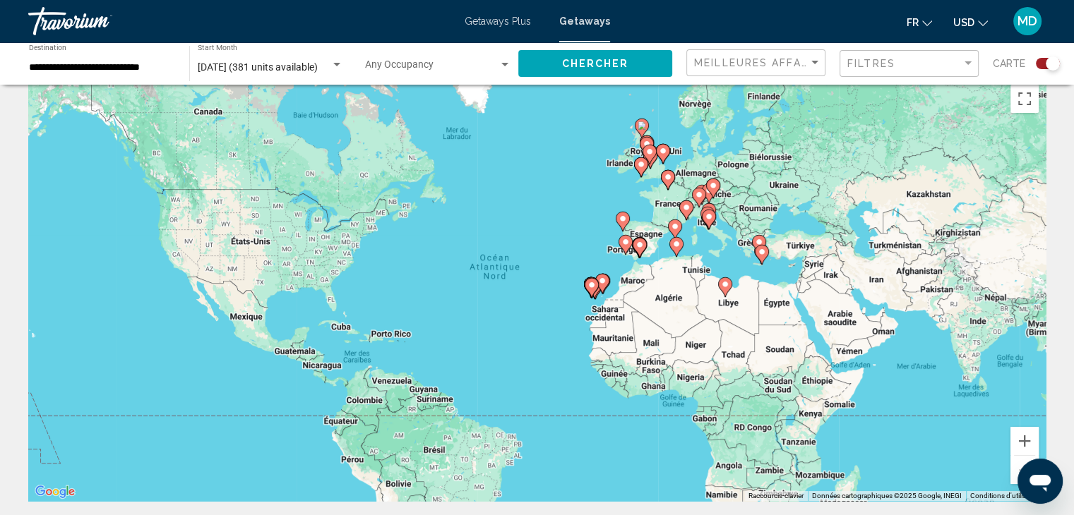
click at [642, 222] on div "Pour activer le glissement du marqueur avec le clavier, appuyez sur Alt+Entrée.…" at bounding box center [536, 290] width 1017 height 424
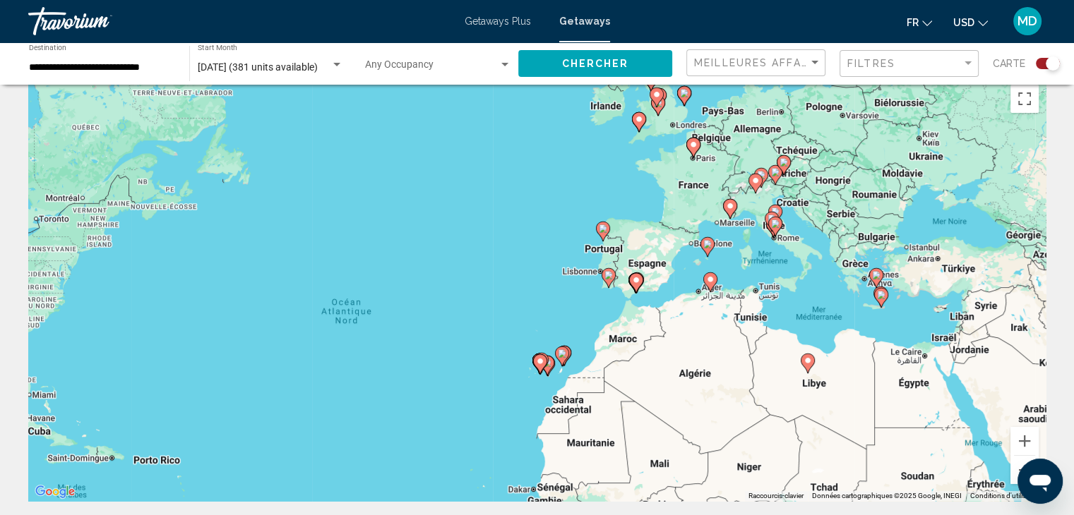
click at [838, 277] on div "Pour activer le glissement du marqueur avec le clavier, appuyez sur Alt+Entrée.…" at bounding box center [536, 290] width 1017 height 424
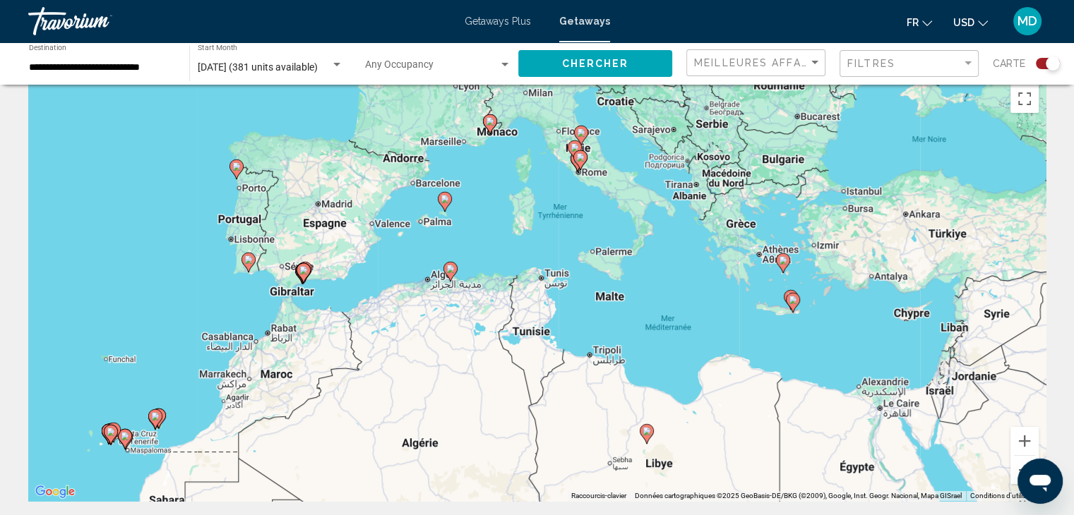
drag, startPoint x: 856, startPoint y: 289, endPoint x: 700, endPoint y: 255, distance: 159.1
click at [700, 255] on div "Pour activer le glissement du marqueur avec le clavier, appuyez sur Alt+Entrée.…" at bounding box center [536, 290] width 1017 height 424
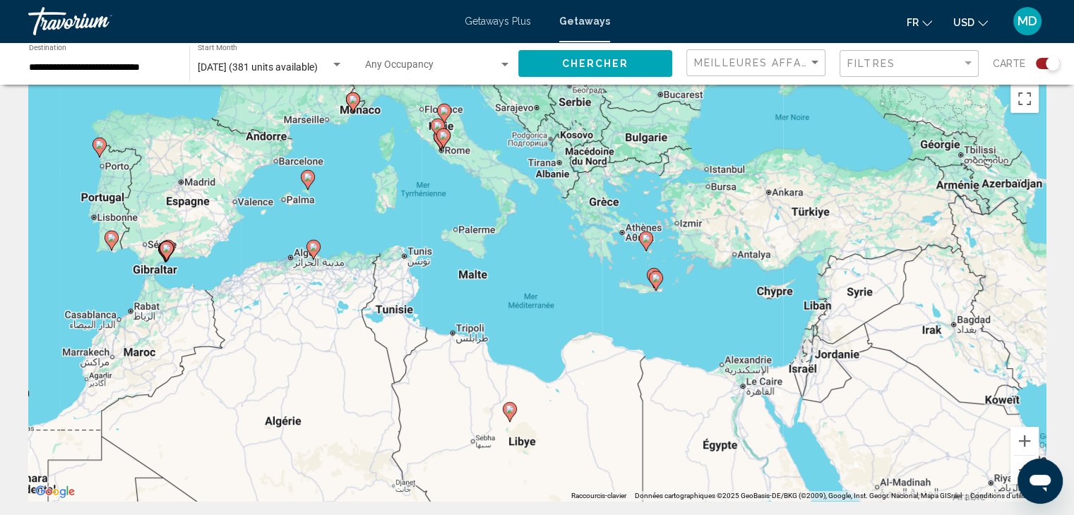
drag, startPoint x: 700, startPoint y: 255, endPoint x: 565, endPoint y: 232, distance: 137.4
click at [565, 232] on div "Pour activer le glissement du marqueur avec le clavier, appuyez sur Alt+Entrée.…" at bounding box center [536, 290] width 1017 height 424
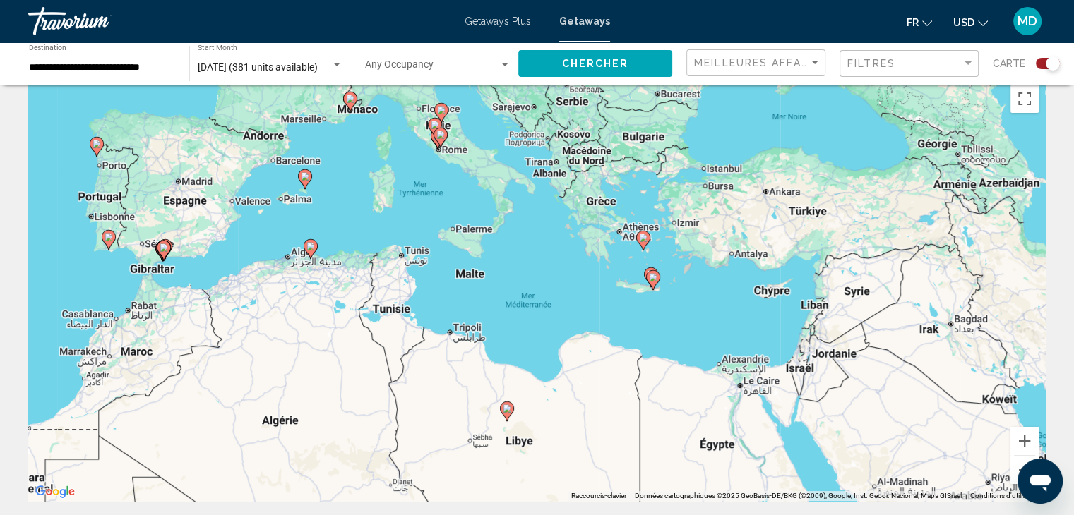
click at [692, 235] on div "Pour activer le glissement du marqueur avec le clavier, appuyez sur Alt+Entrée.…" at bounding box center [536, 290] width 1017 height 424
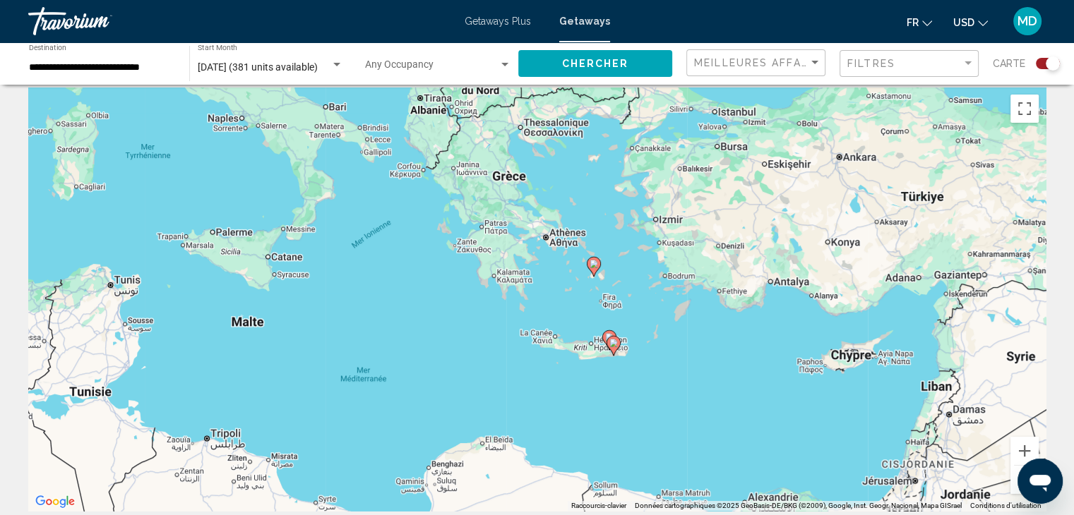
scroll to position [11, 0]
click at [594, 263] on image "Main content" at bounding box center [593, 264] width 8 height 8
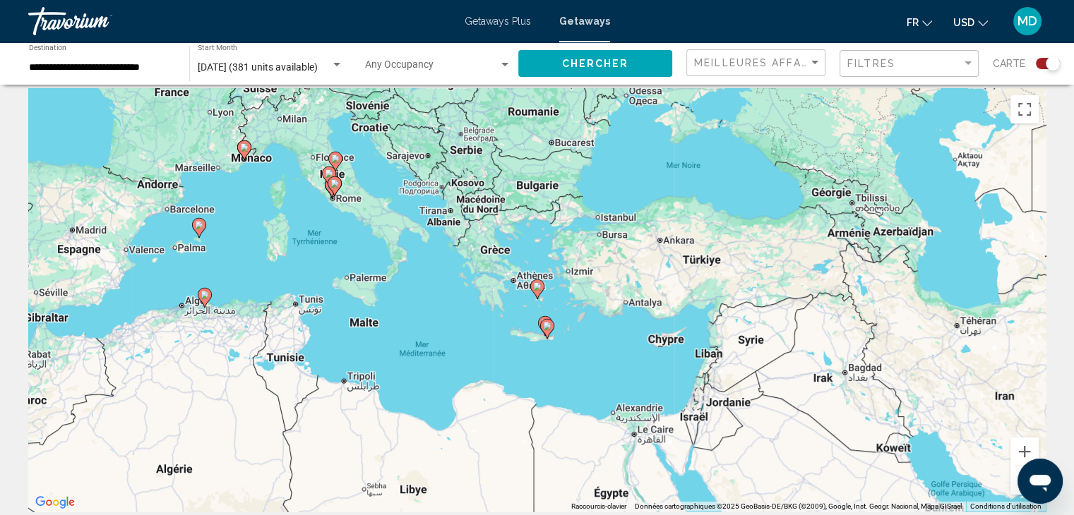
click at [497, 306] on div "Pour naviguer, utilisez les touches fléchées. Pour activer le glissement du mar…" at bounding box center [536, 300] width 1017 height 424
click at [497, 306] on div "Pour activer le glissement du marqueur avec le clavier, appuyez sur Alt+Entrée.…" at bounding box center [536, 300] width 1017 height 424
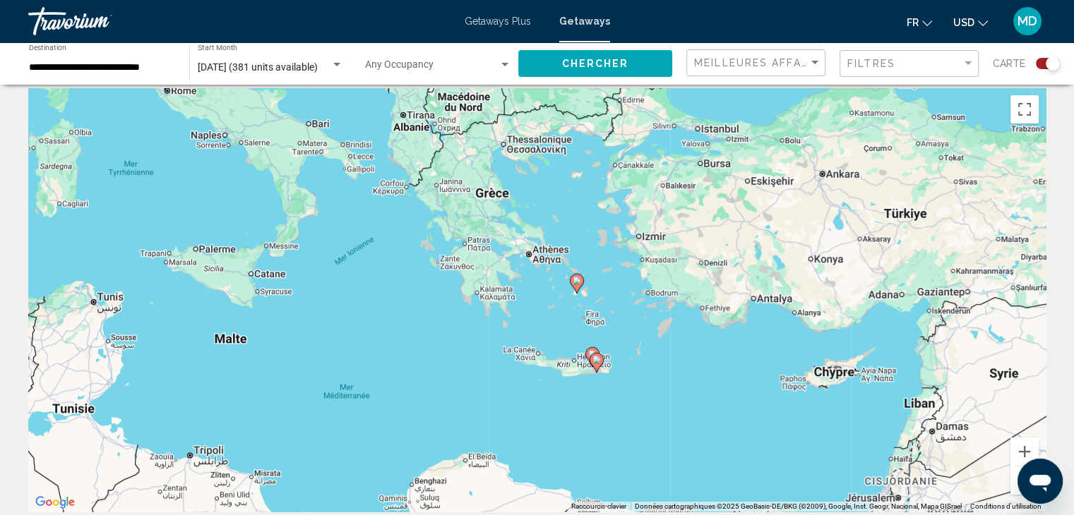
click at [497, 306] on div "Pour activer le glissement du marqueur avec le clavier, appuyez sur Alt+Entrée.…" at bounding box center [536, 300] width 1017 height 424
click at [553, 325] on div "Pour activer le glissement du marqueur avec le clavier, appuyez sur Alt+Entrée.…" at bounding box center [536, 300] width 1017 height 424
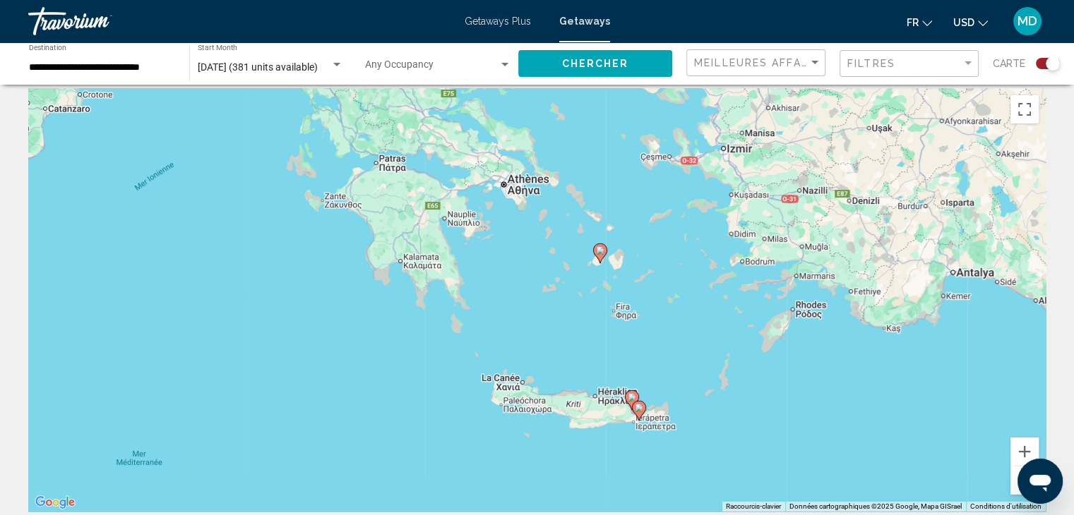
click at [630, 399] on image "Main content" at bounding box center [632, 397] width 8 height 8
type input "**********"
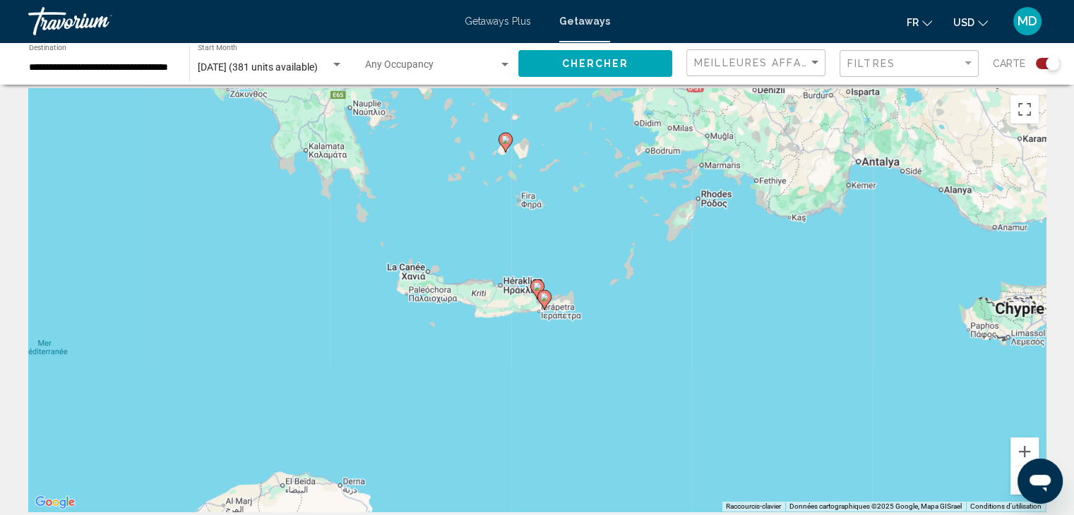
click at [504, 140] on image "Main content" at bounding box center [505, 140] width 8 height 8
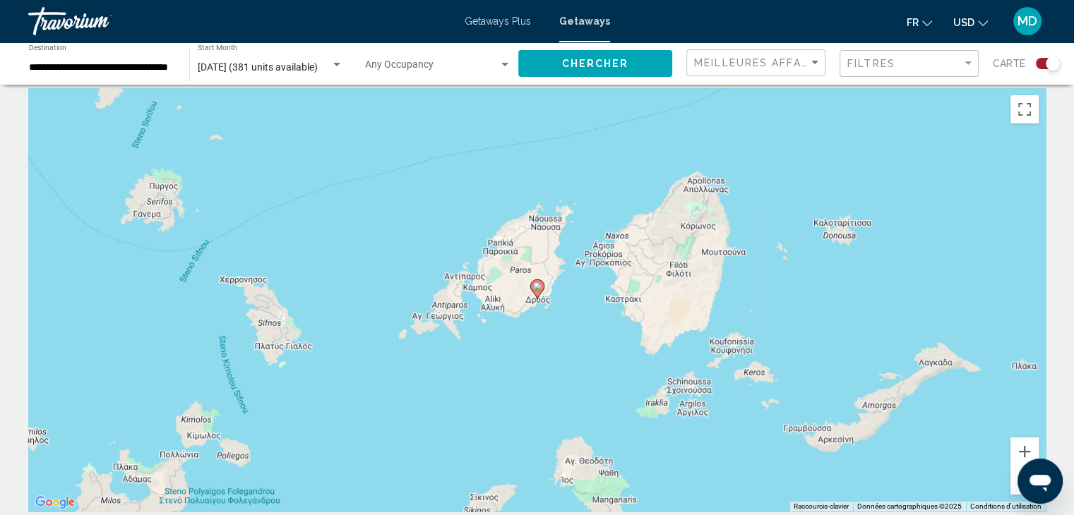
click at [535, 287] on image "Main content" at bounding box center [537, 286] width 8 height 8
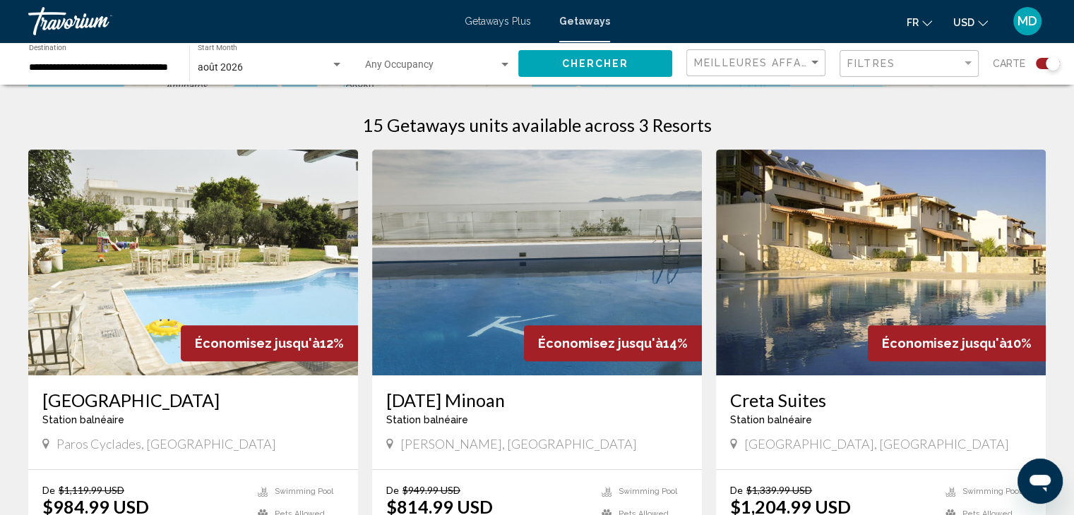
scroll to position [431, 0]
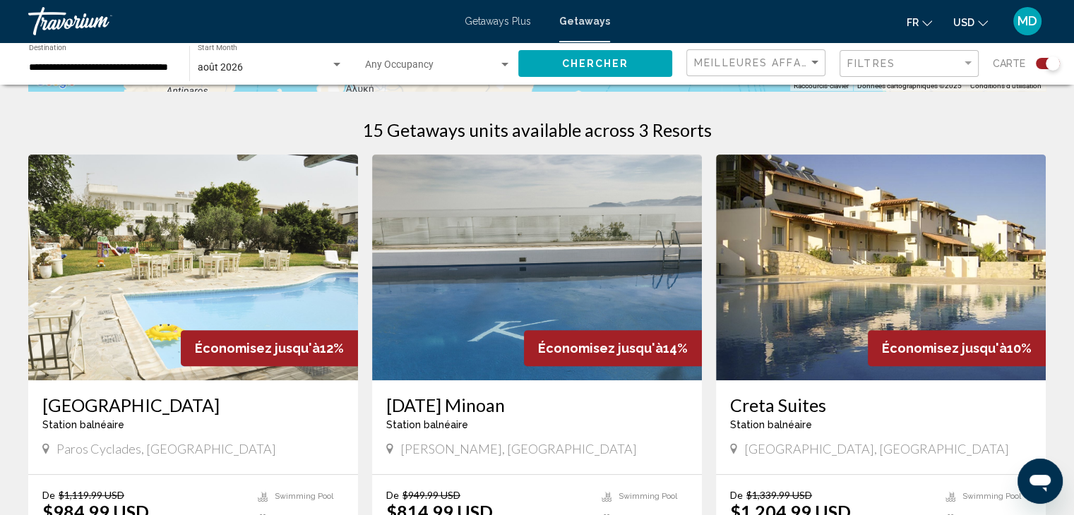
click at [243, 268] on img "Main content" at bounding box center [193, 268] width 330 height 226
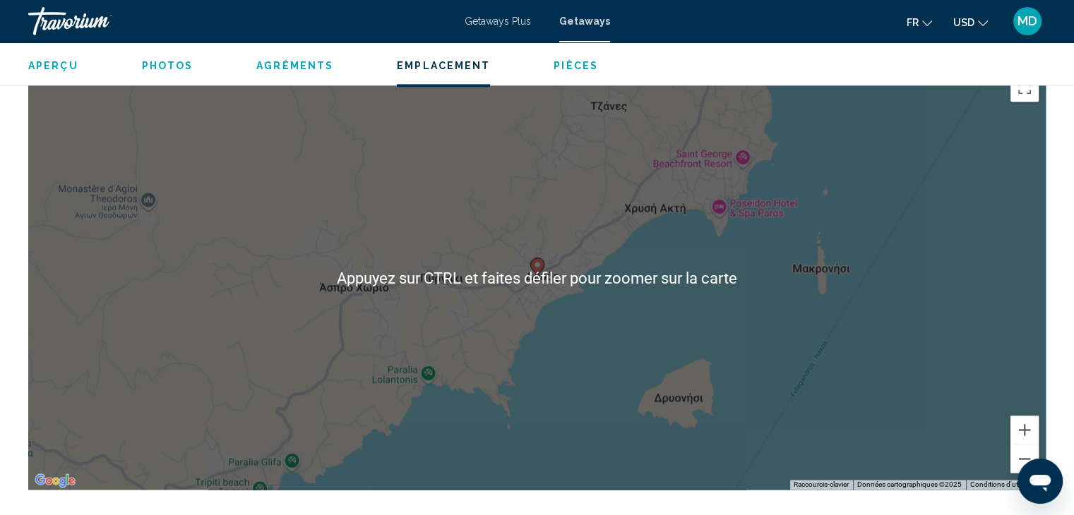
scroll to position [2049, 0]
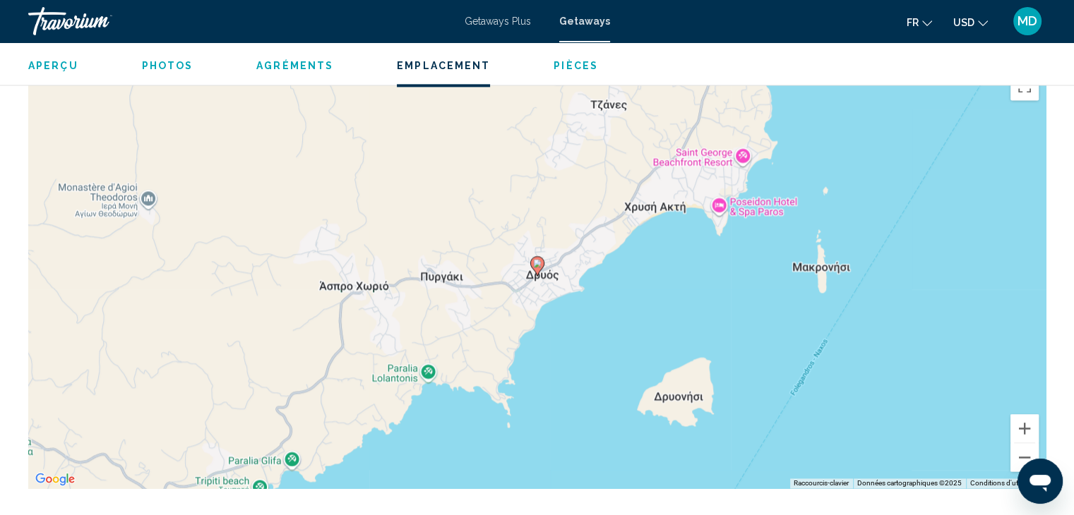
click at [593, 325] on div "Pour activer le glissement du marqueur avec le clavier, appuyez sur Alt+Entrée.…" at bounding box center [536, 277] width 1017 height 424
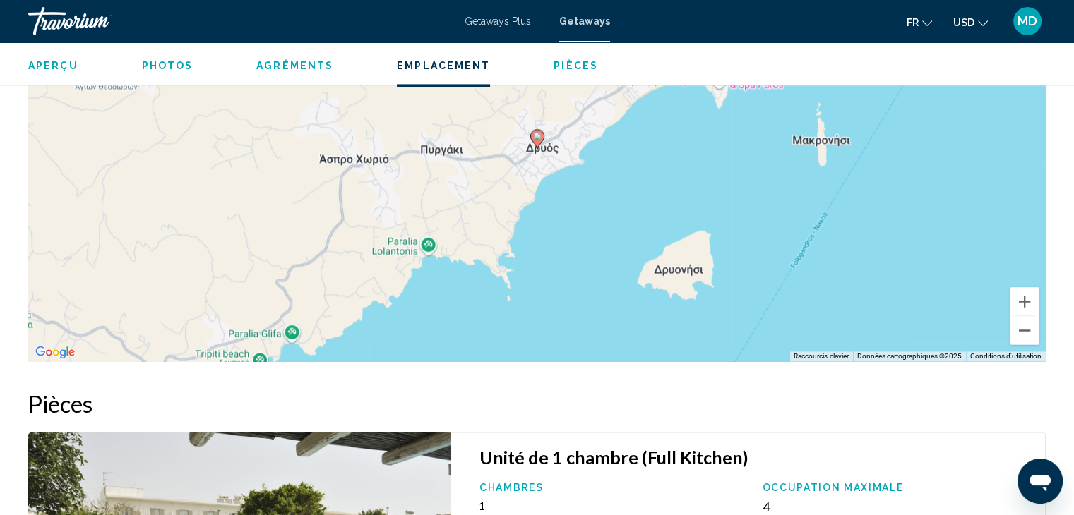
scroll to position [2172, 0]
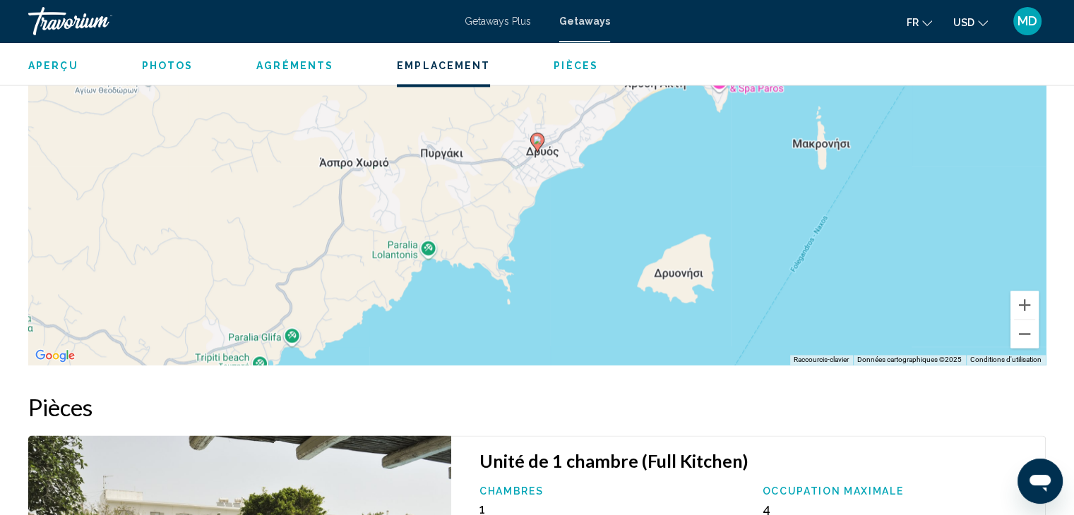
click at [167, 74] on div "Aperçu Photos Agréments Emplacement Pièces Rechercher" at bounding box center [537, 64] width 1074 height 44
click at [174, 62] on span "Photos" at bounding box center [168, 65] width 52 height 11
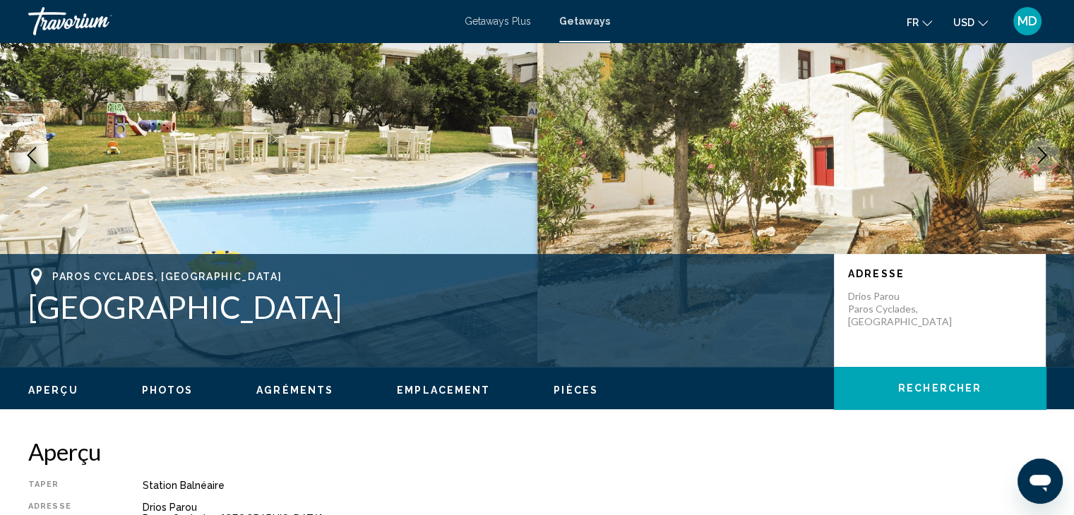
scroll to position [98, 0]
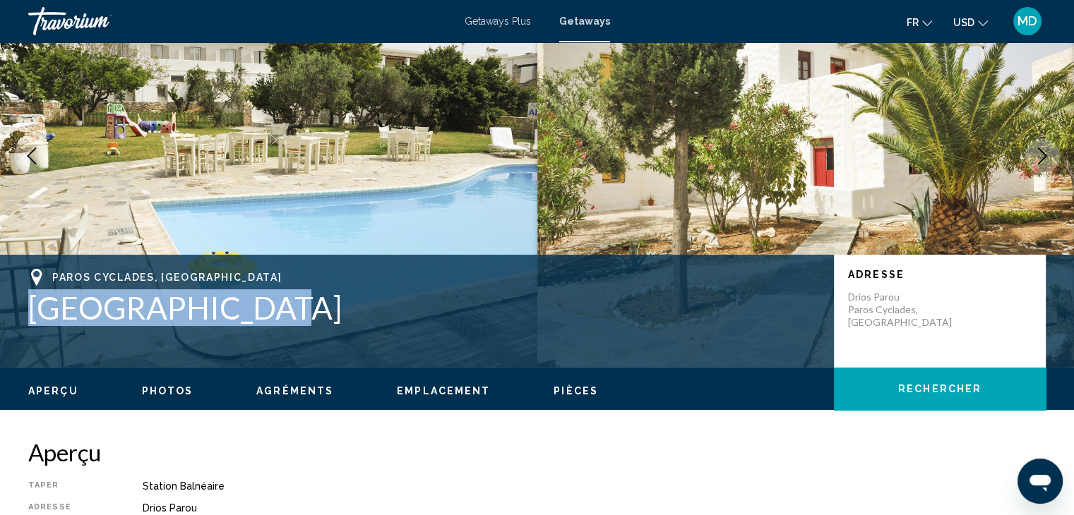
drag, startPoint x: 243, startPoint y: 319, endPoint x: 32, endPoint y: 308, distance: 211.4
click at [32, 308] on h1 "Anezina Village" at bounding box center [423, 307] width 791 height 37
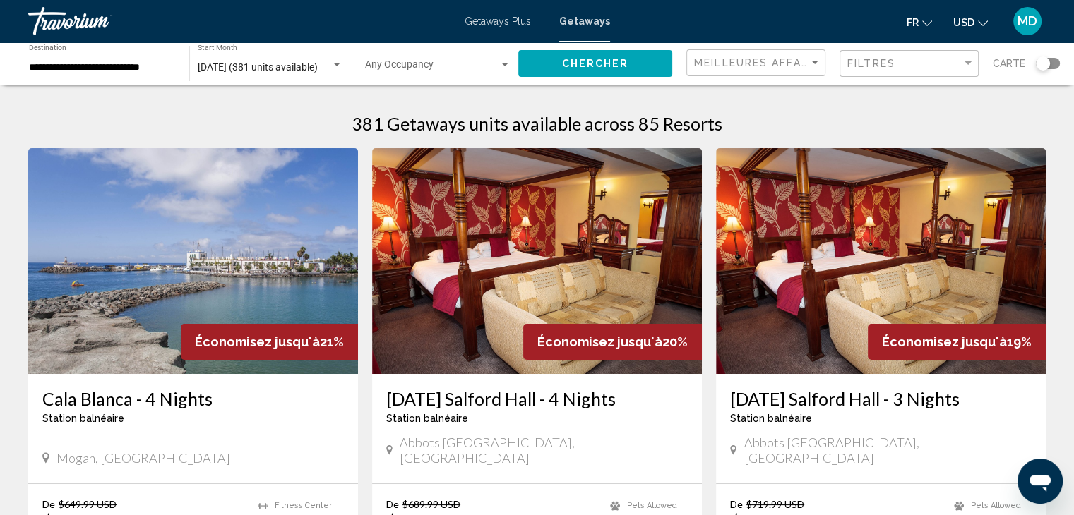
click at [308, 215] on img "Main content" at bounding box center [193, 261] width 330 height 226
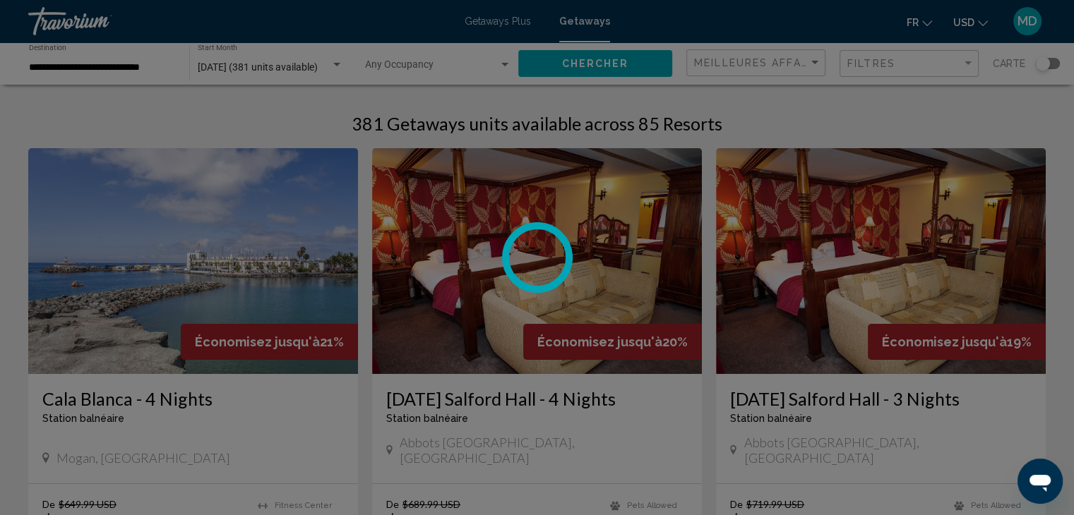
scroll to position [23, 0]
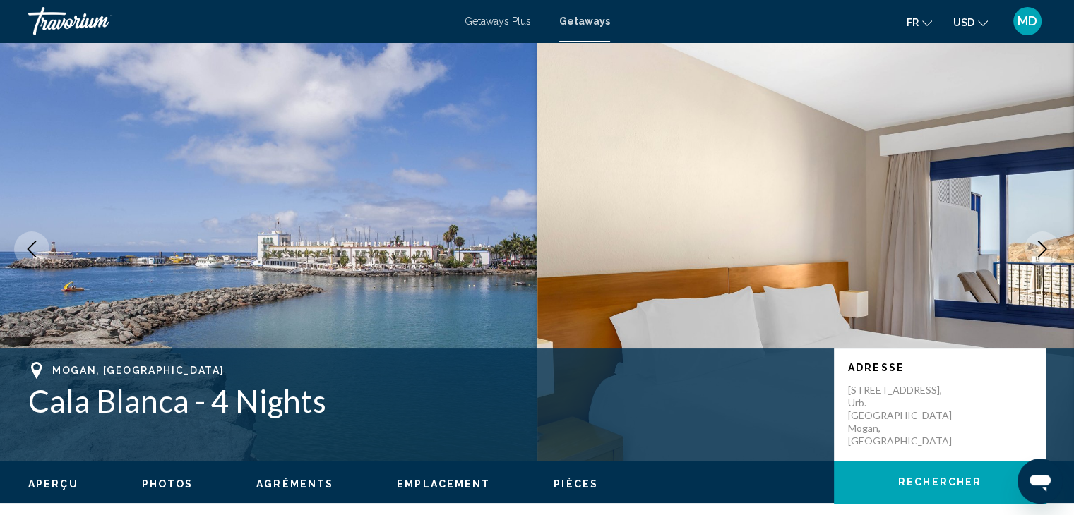
scroll to position [6, 0]
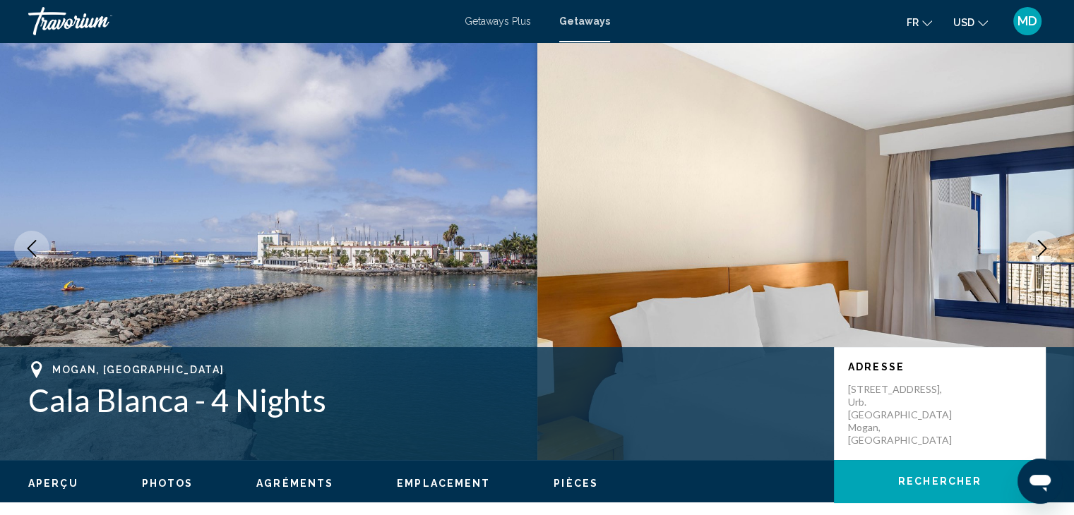
click at [1040, 243] on icon "Next image" at bounding box center [1042, 248] width 9 height 17
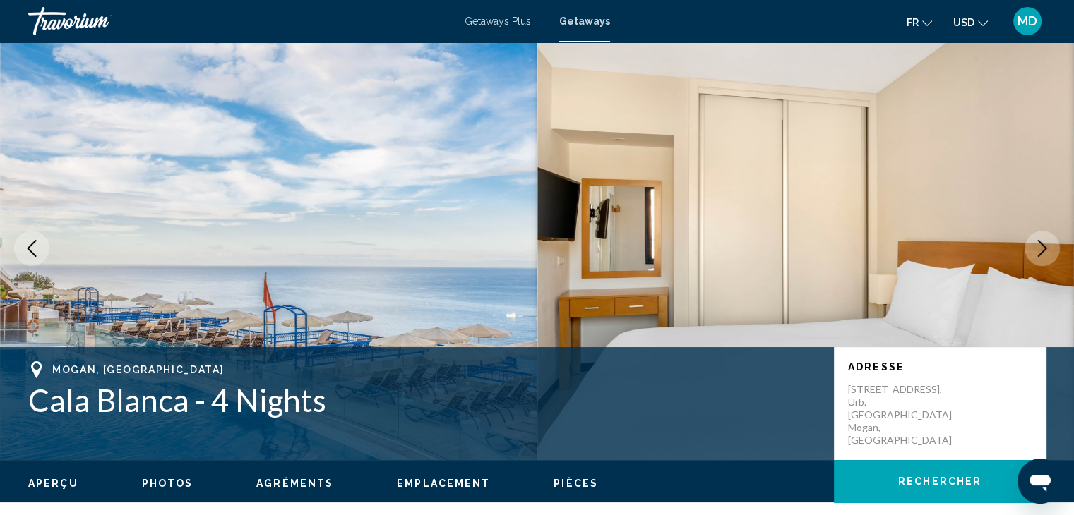
click at [1040, 243] on icon "Next image" at bounding box center [1042, 248] width 9 height 17
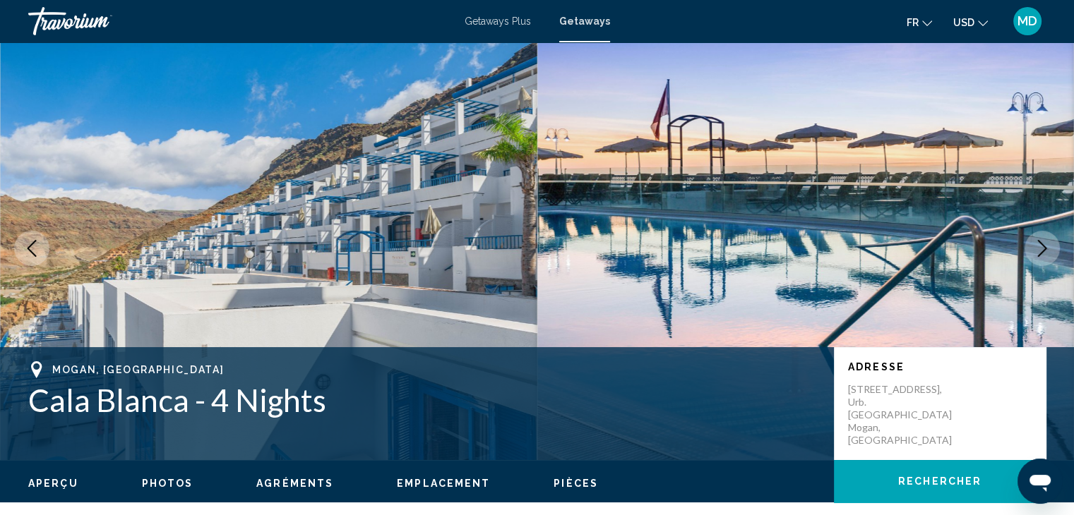
click at [1040, 243] on icon "Next image" at bounding box center [1042, 248] width 9 height 17
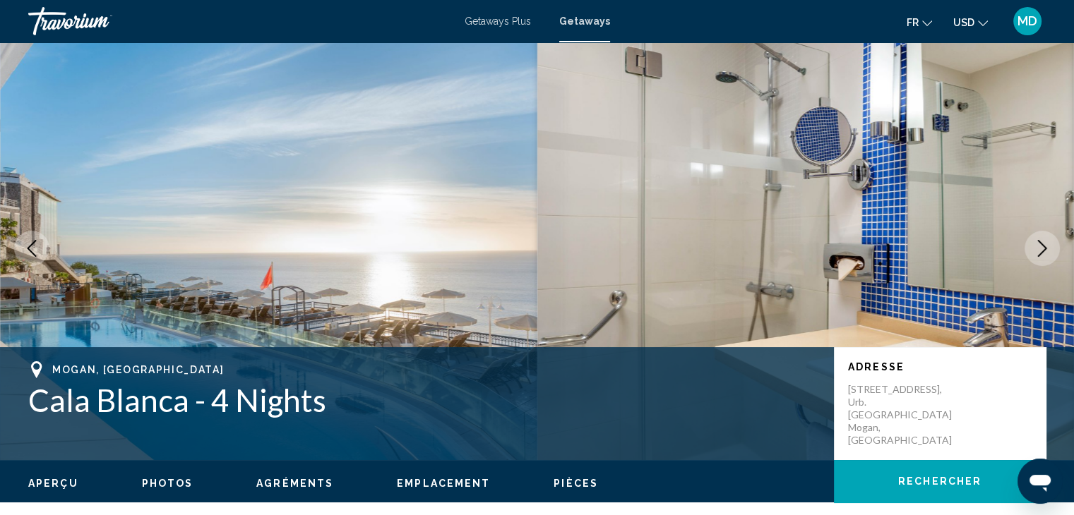
click at [1040, 243] on icon "Next image" at bounding box center [1042, 248] width 9 height 17
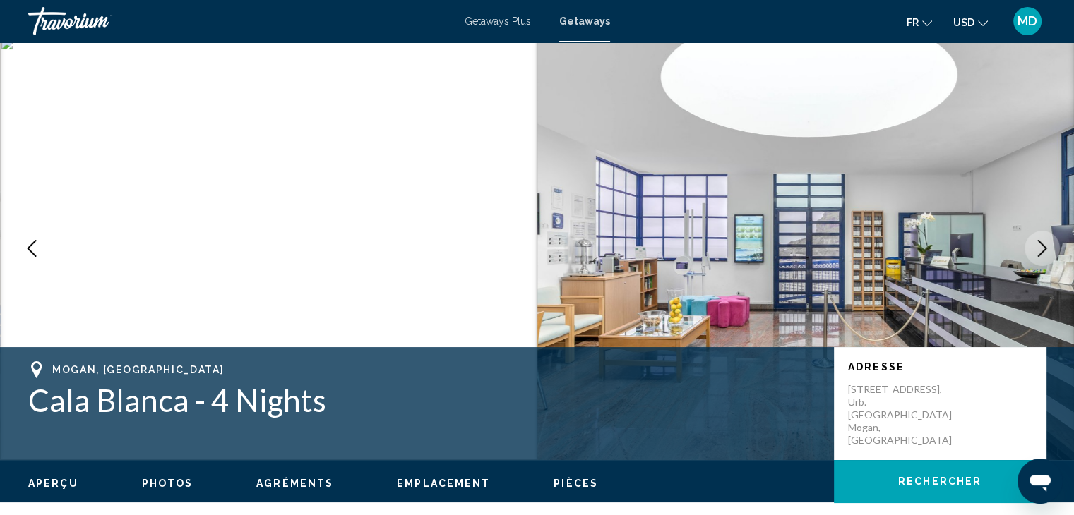
click at [1040, 243] on icon "Next image" at bounding box center [1042, 248] width 9 height 17
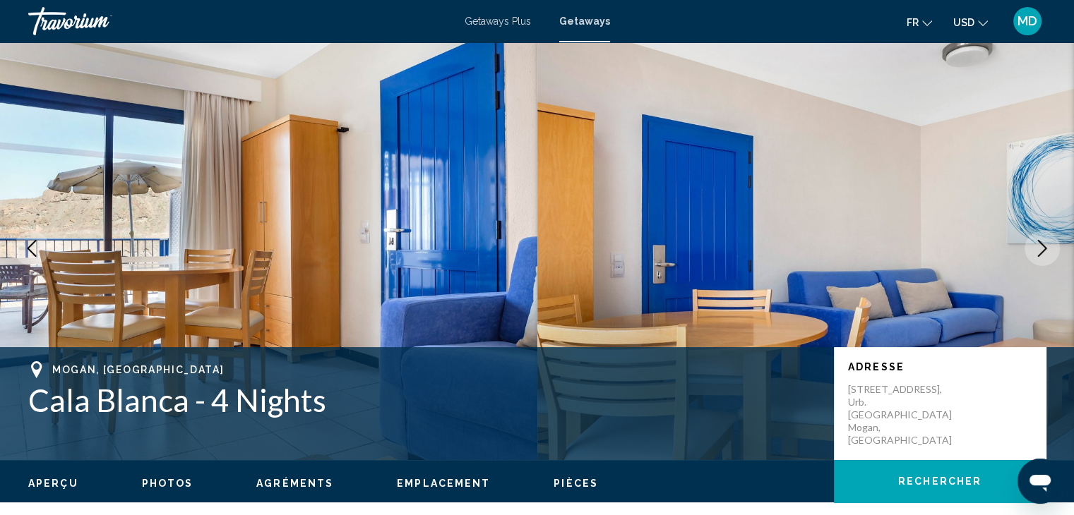
click at [1040, 243] on icon "Next image" at bounding box center [1042, 248] width 9 height 17
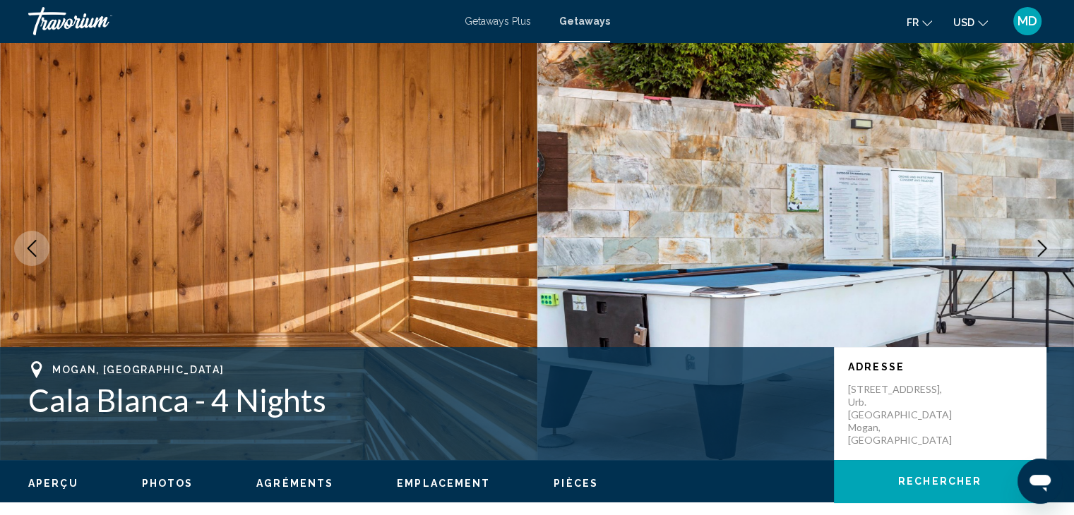
click at [1040, 243] on icon "Next image" at bounding box center [1042, 248] width 9 height 17
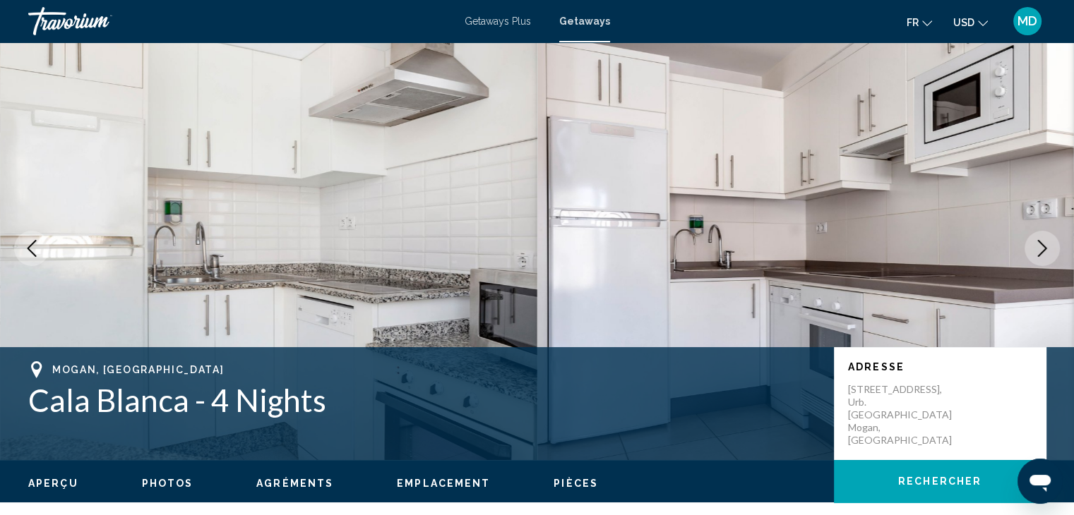
click at [1040, 243] on icon "Next image" at bounding box center [1042, 248] width 9 height 17
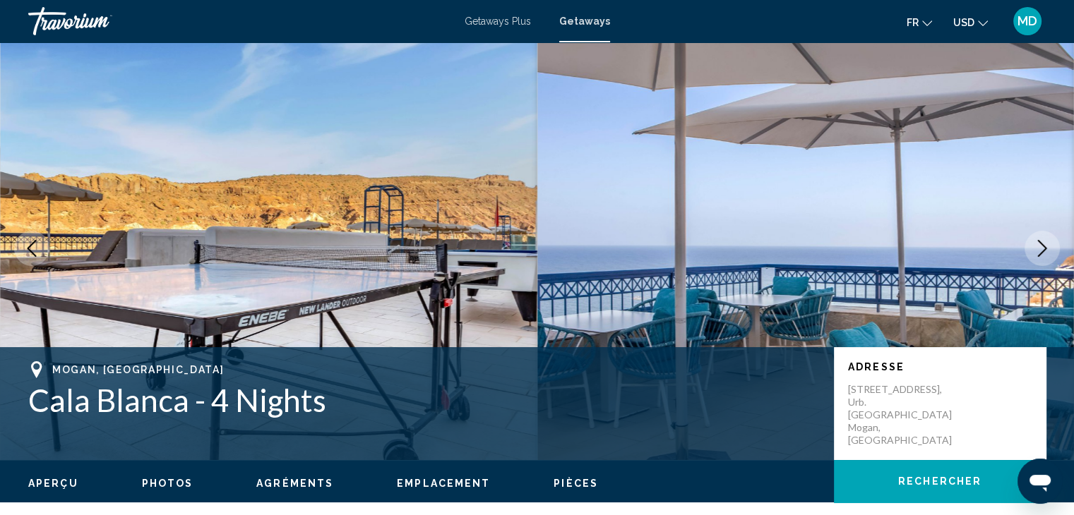
click at [1040, 243] on icon "Next image" at bounding box center [1042, 248] width 9 height 17
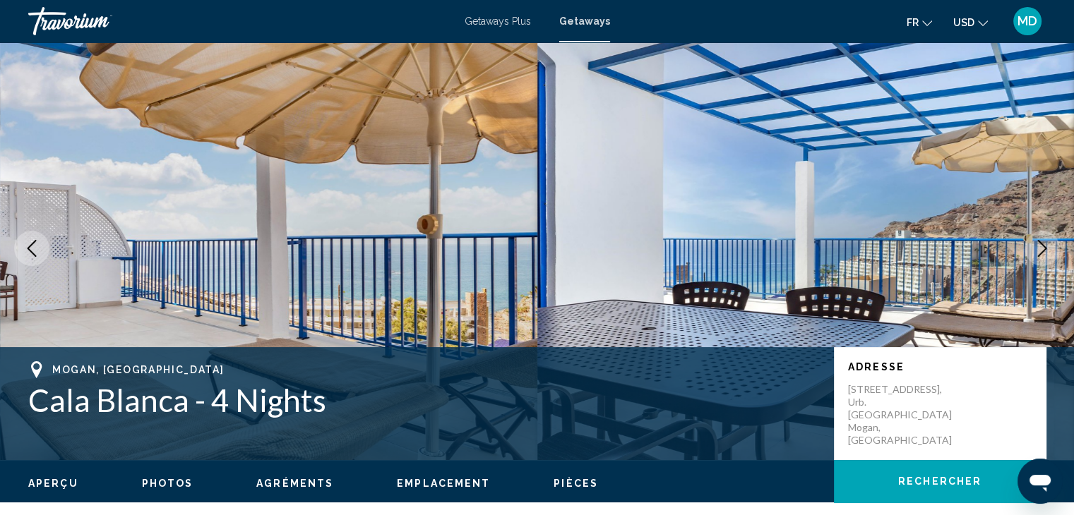
click at [1040, 243] on icon "Next image" at bounding box center [1042, 248] width 9 height 17
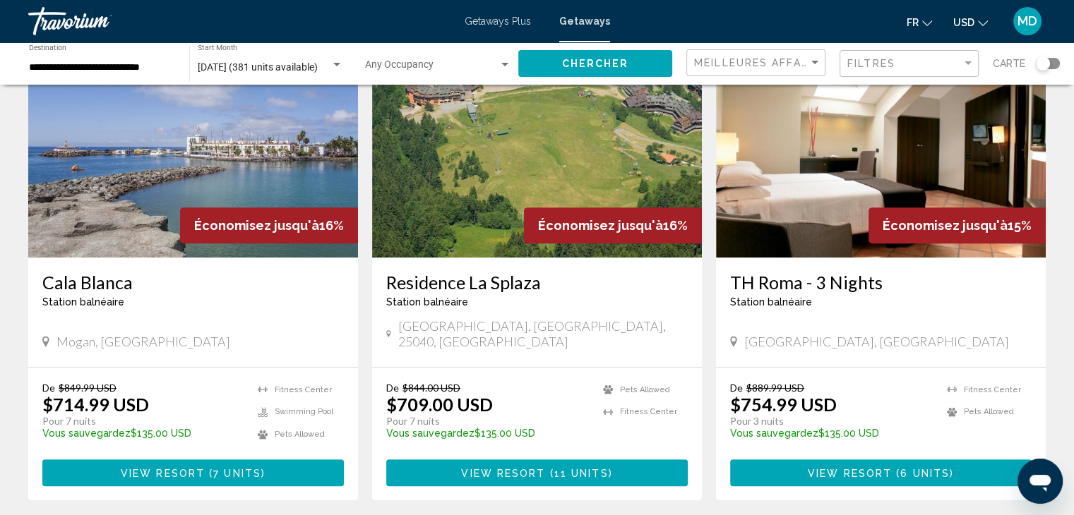
scroll to position [616, 0]
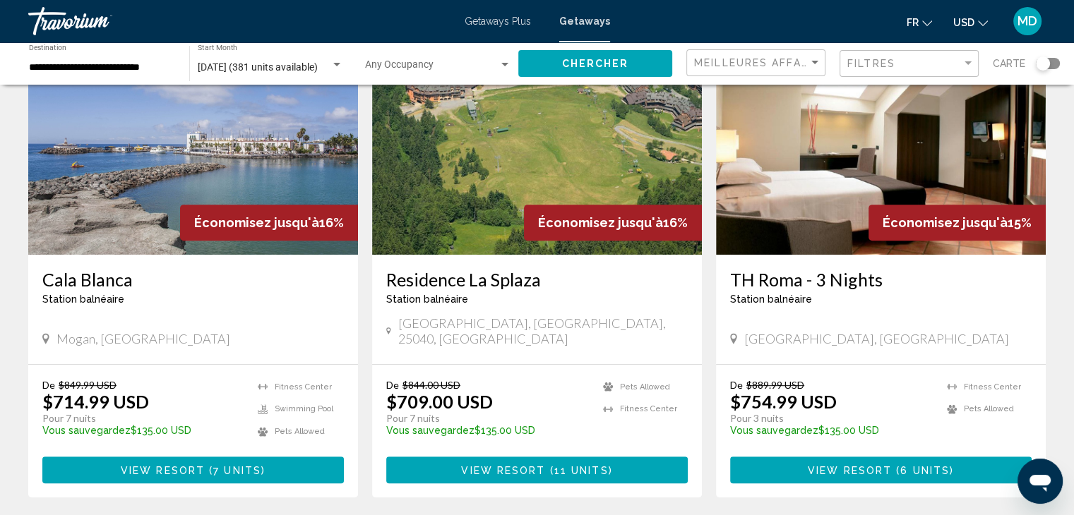
click at [821, 156] on img "Main content" at bounding box center [881, 142] width 330 height 226
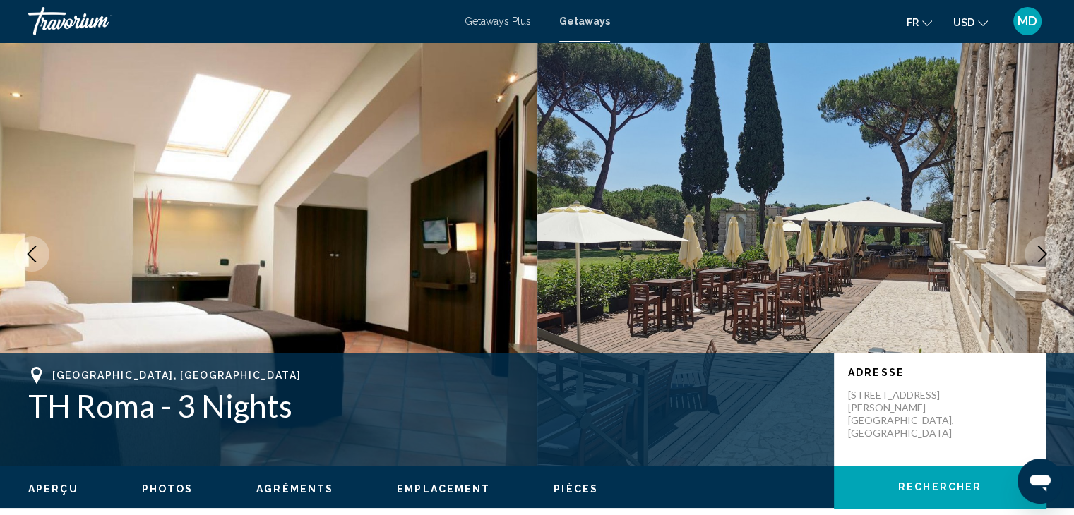
click at [1045, 256] on icon "Next image" at bounding box center [1041, 254] width 17 height 17
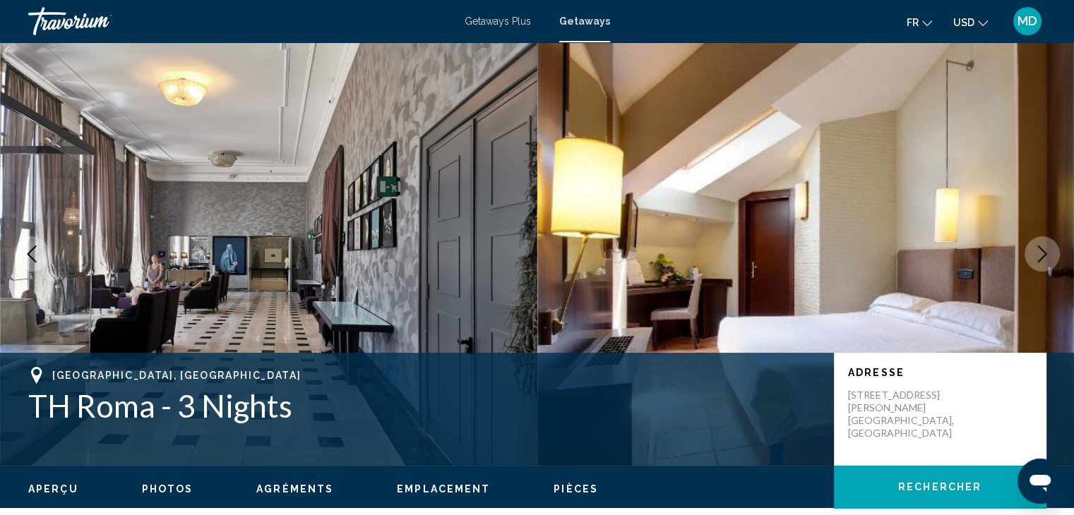
click at [1045, 256] on icon "Next image" at bounding box center [1041, 254] width 17 height 17
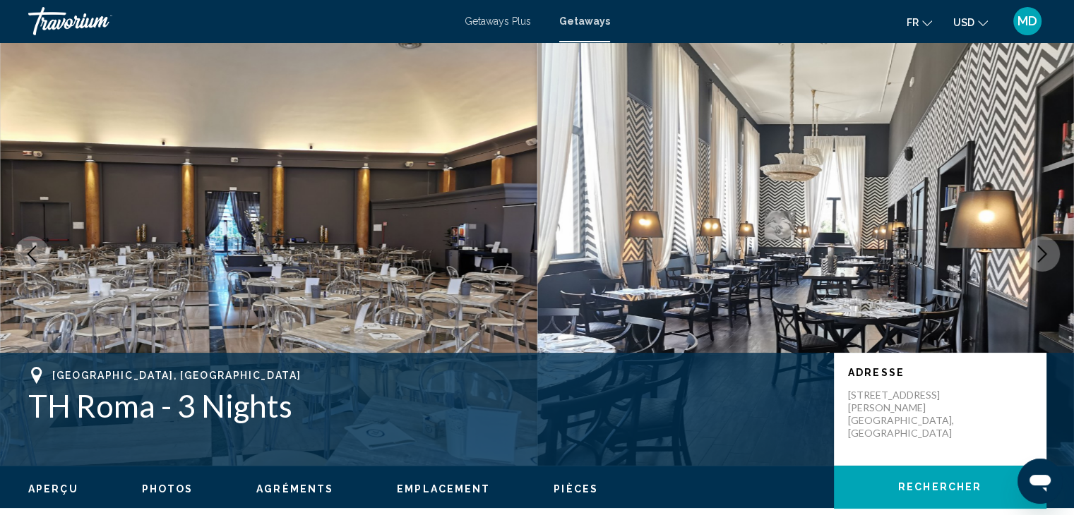
click at [1045, 256] on icon "Next image" at bounding box center [1041, 254] width 17 height 17
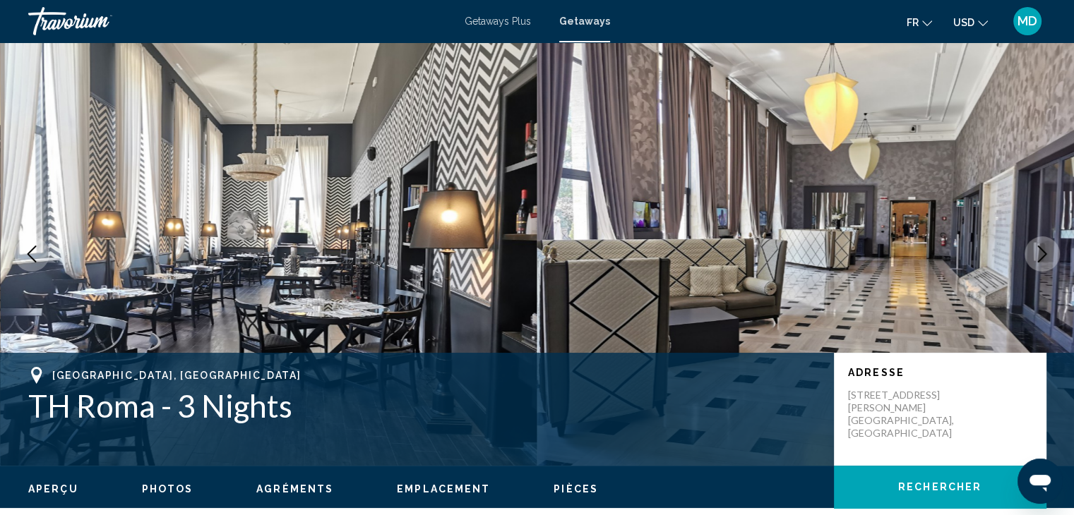
click at [1045, 256] on icon "Next image" at bounding box center [1041, 254] width 17 height 17
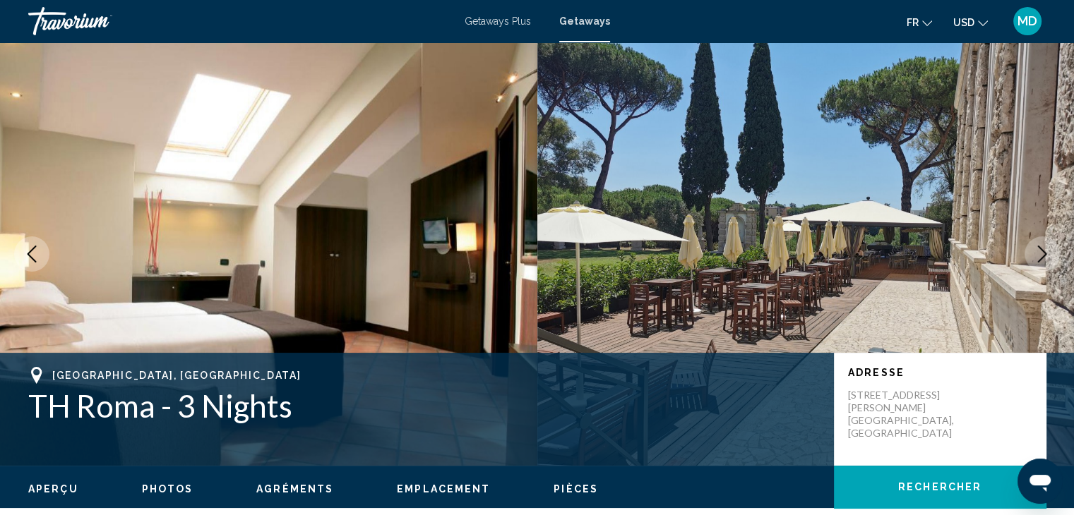
click at [1045, 256] on icon "Next image" at bounding box center [1041, 254] width 17 height 17
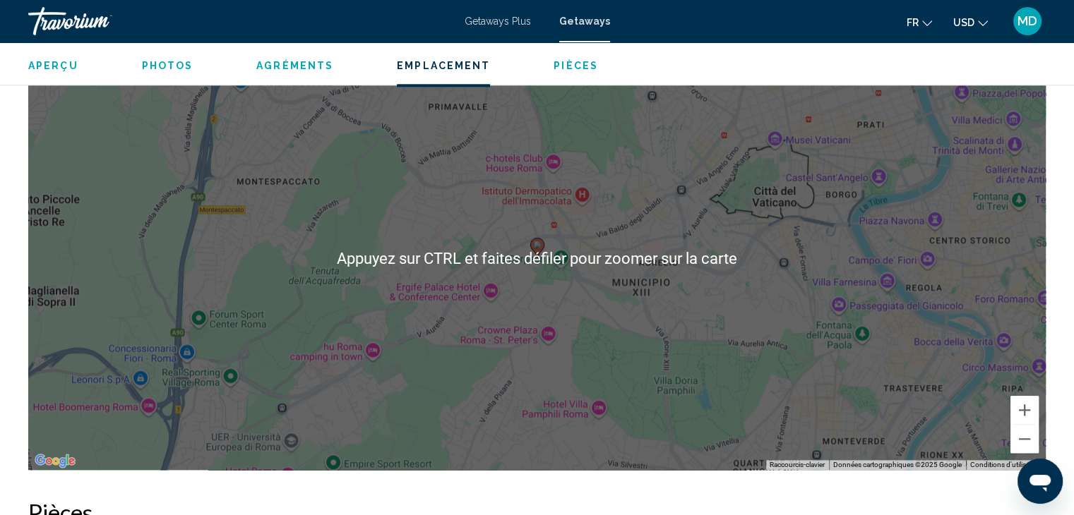
scroll to position [1506, 0]
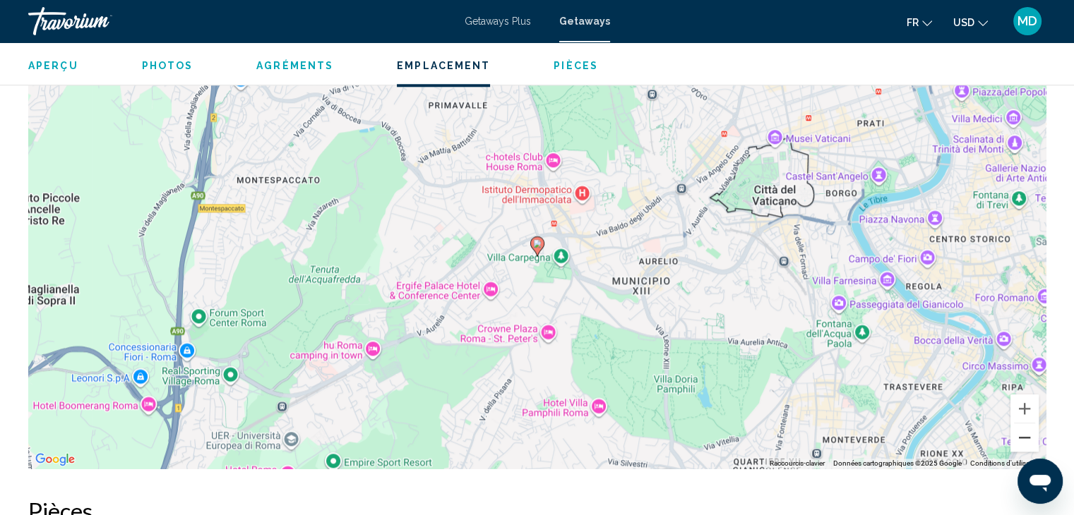
click at [1022, 433] on button "Zoom arrière" at bounding box center [1024, 438] width 28 height 28
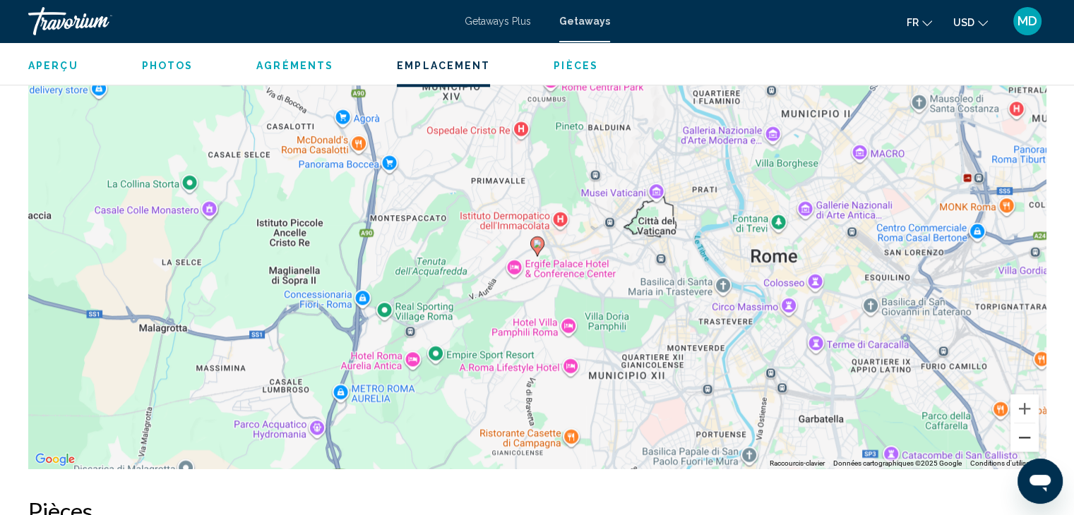
click at [1022, 433] on button "Zoom arrière" at bounding box center [1024, 438] width 28 height 28
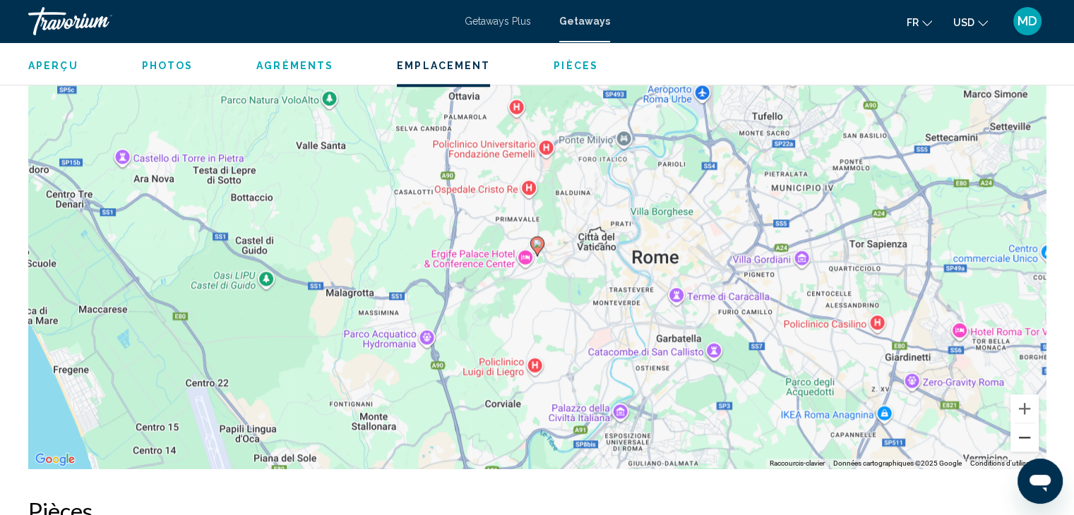
click at [1022, 433] on button "Zoom arrière" at bounding box center [1024, 438] width 28 height 28
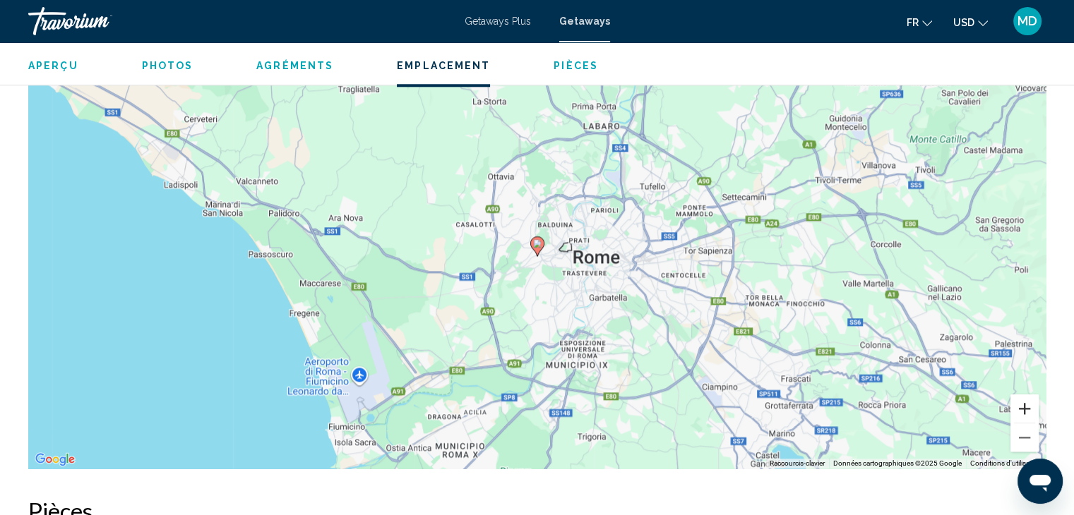
click at [1024, 407] on button "Zoom avant" at bounding box center [1024, 409] width 28 height 28
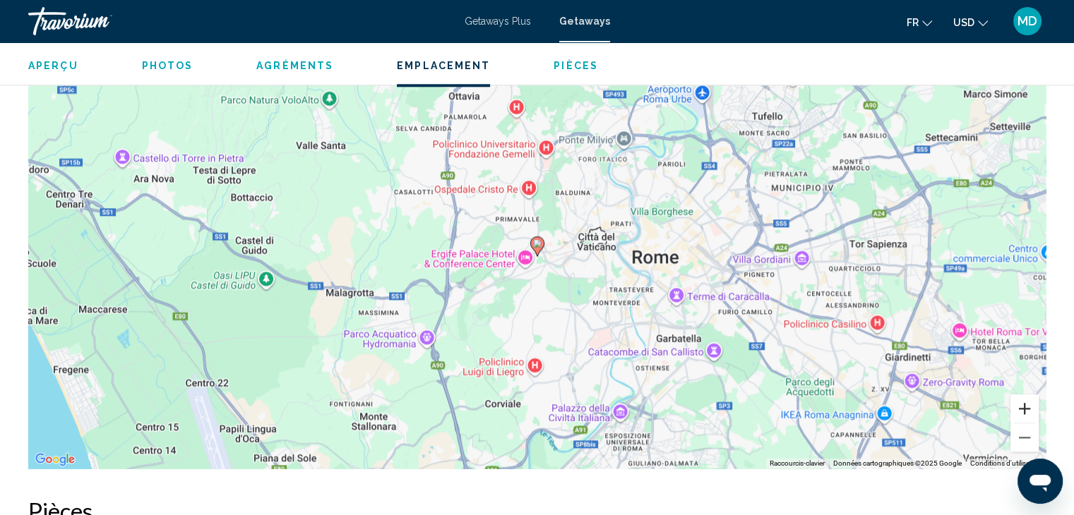
click at [1024, 407] on button "Zoom avant" at bounding box center [1024, 409] width 28 height 28
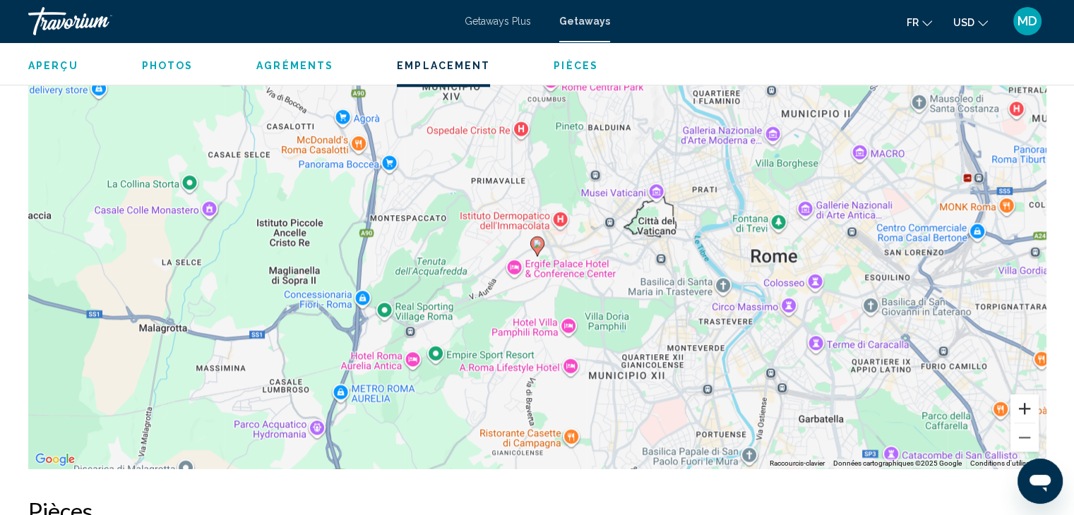
click at [1024, 407] on button "Zoom avant" at bounding box center [1024, 409] width 28 height 28
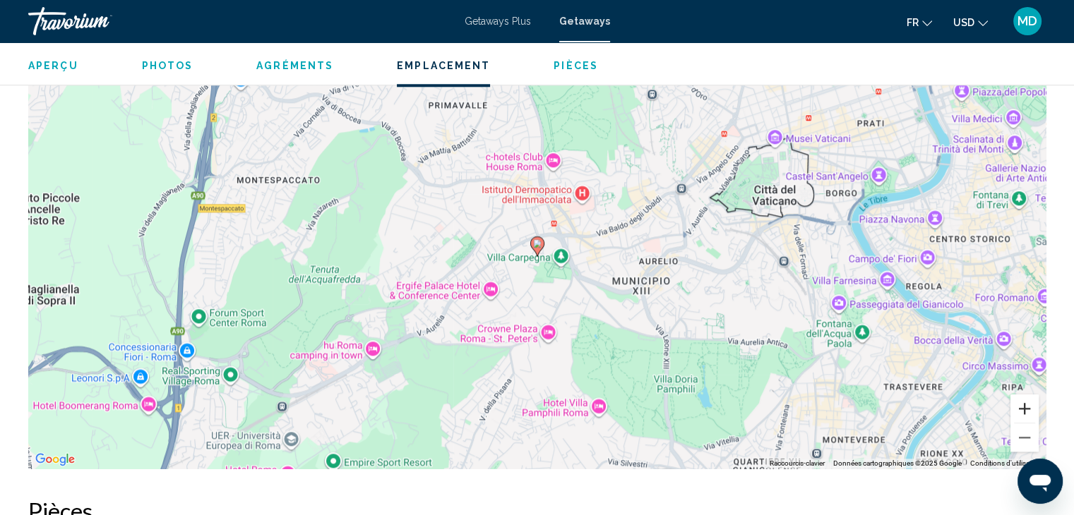
click at [1024, 407] on button "Zoom avant" at bounding box center [1024, 409] width 28 height 28
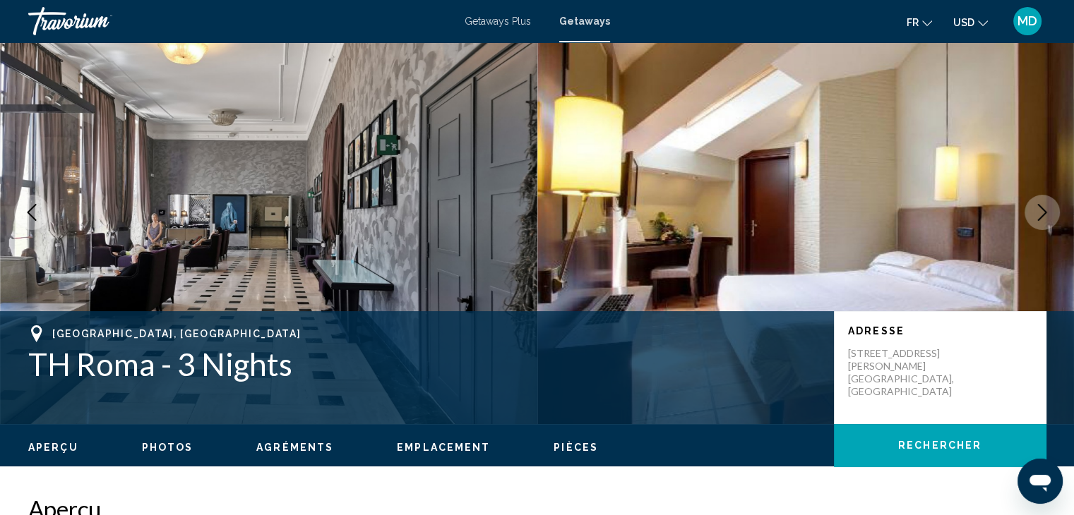
scroll to position [0, 0]
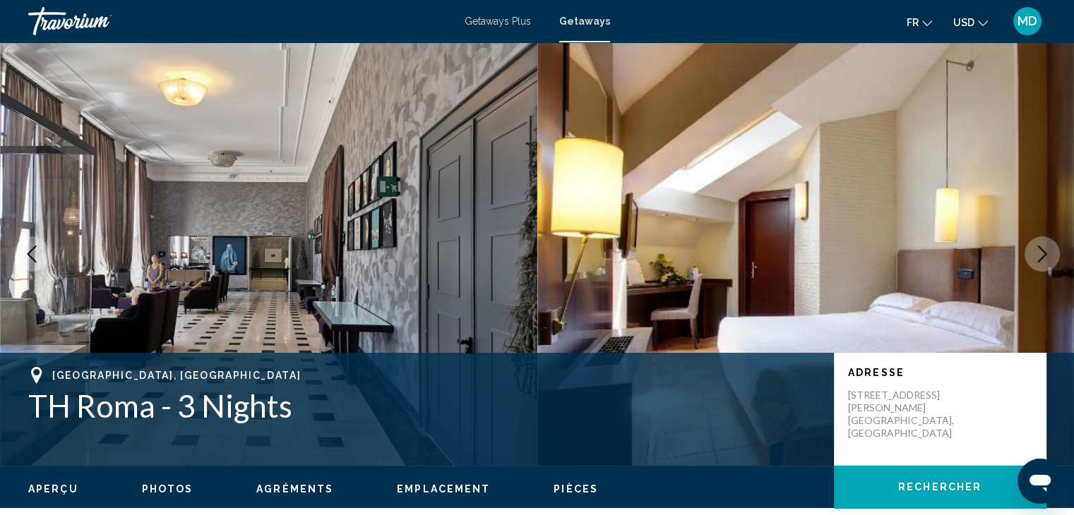
click at [490, 23] on span "Getaways Plus" at bounding box center [497, 21] width 66 height 11
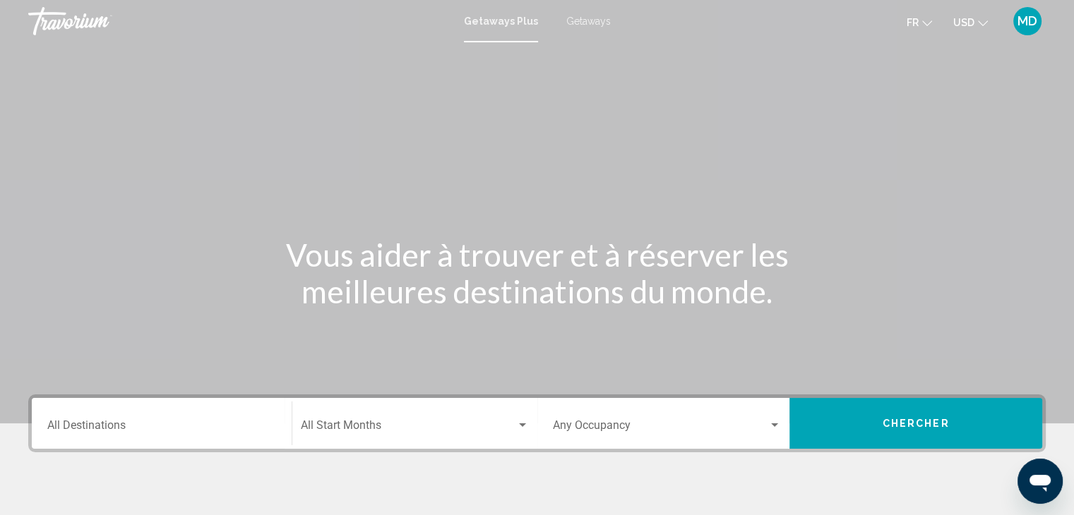
scroll to position [251, 0]
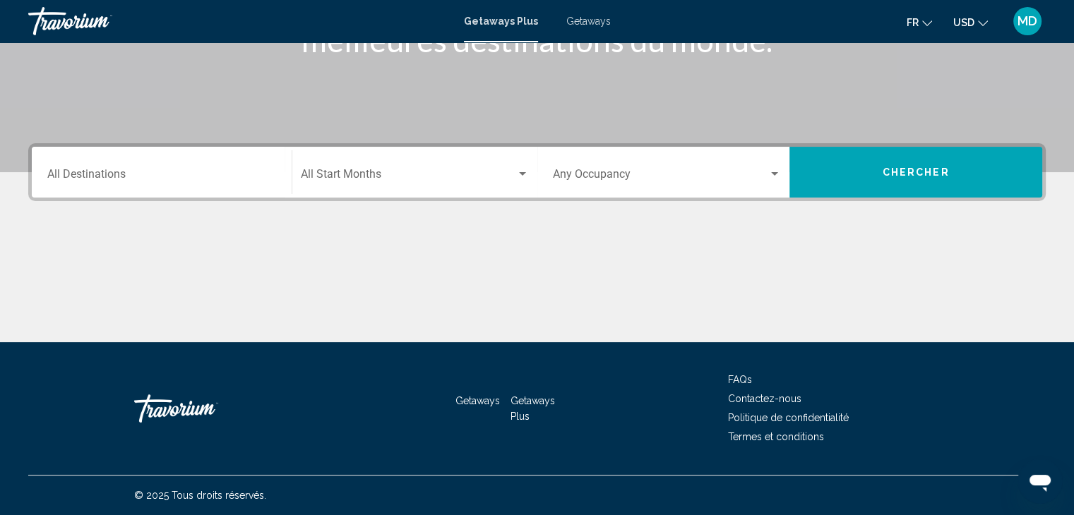
click at [601, 12] on div "Getaways Plus Getaways fr English Español Français Italiano Português русский U…" at bounding box center [537, 21] width 1074 height 30
click at [588, 18] on span "Getaways" at bounding box center [588, 21] width 44 height 11
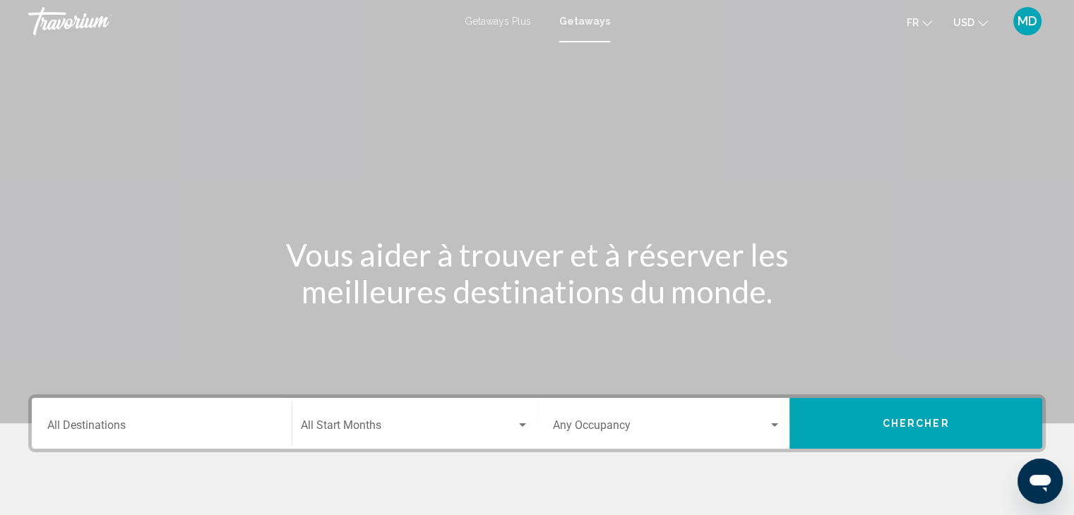
click at [167, 414] on div "Destination All Destinations" at bounding box center [161, 424] width 229 height 44
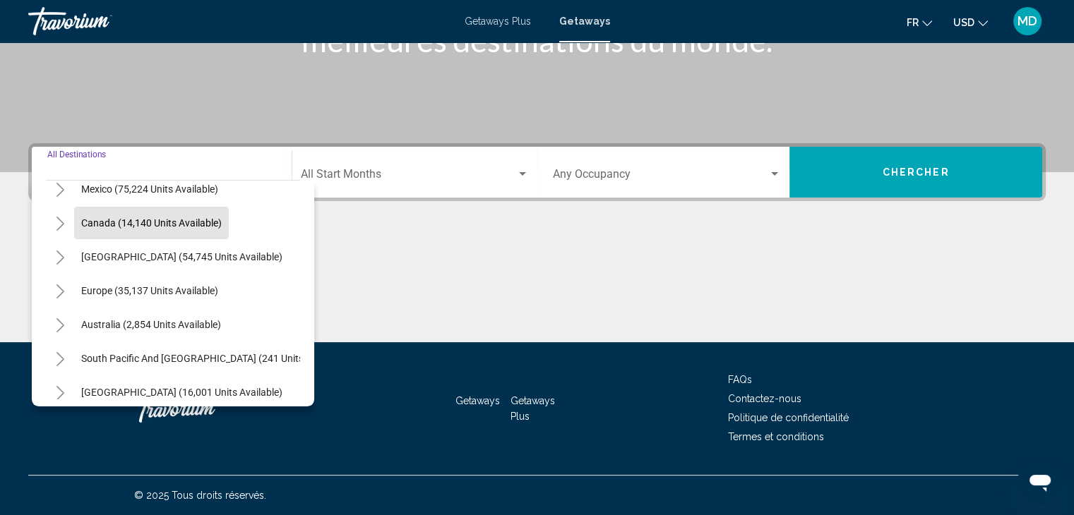
scroll to position [84, 0]
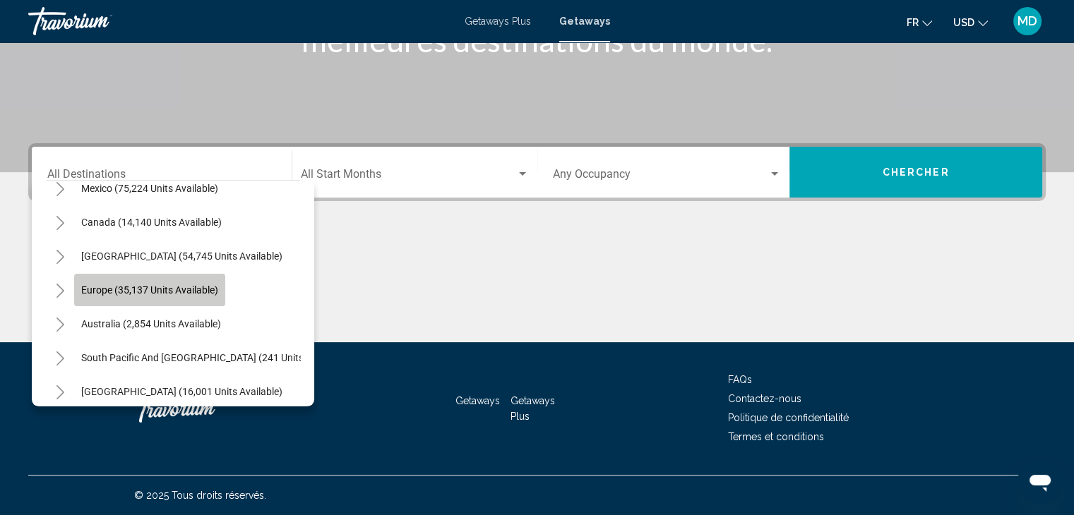
click at [176, 292] on span "Europe (35,137 units available)" at bounding box center [149, 289] width 137 height 11
type input "**********"
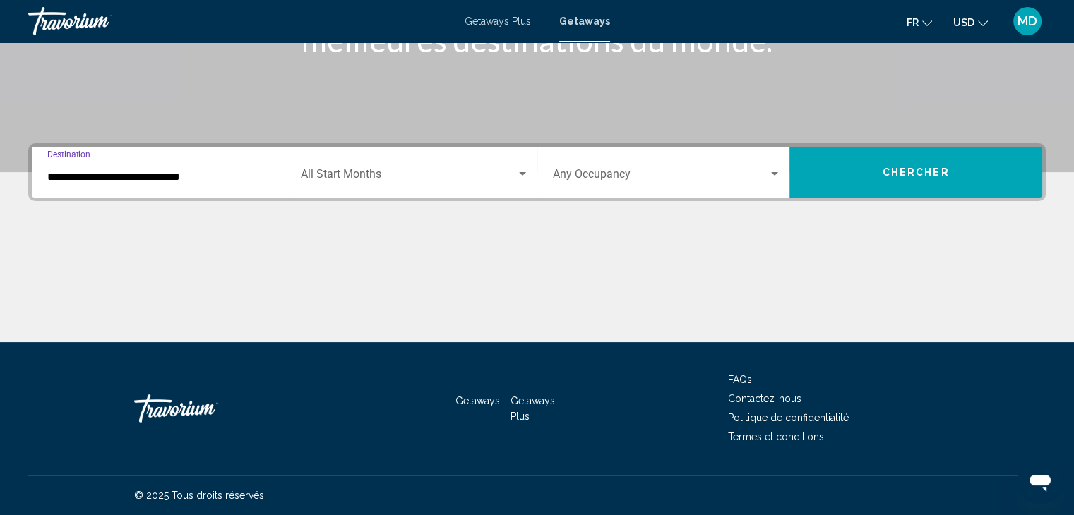
click at [399, 179] on span "Search widget" at bounding box center [408, 177] width 215 height 13
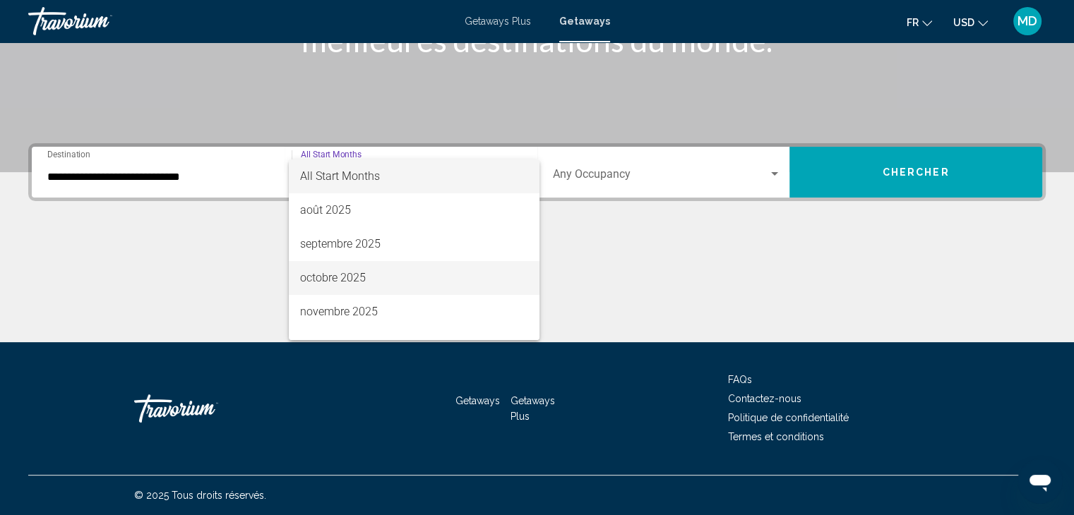
scroll to position [294, 0]
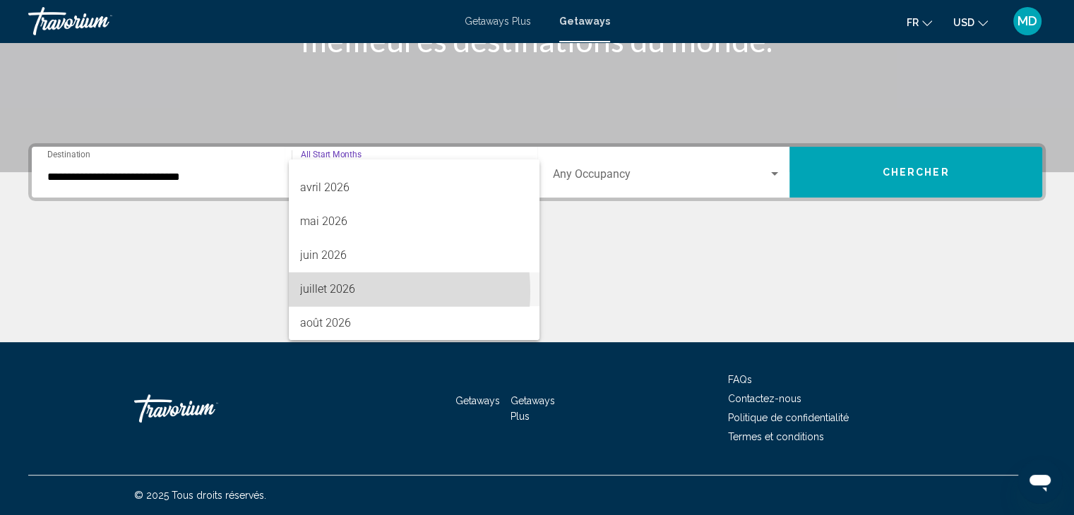
click at [350, 292] on span "juillet 2026" at bounding box center [414, 289] width 228 height 34
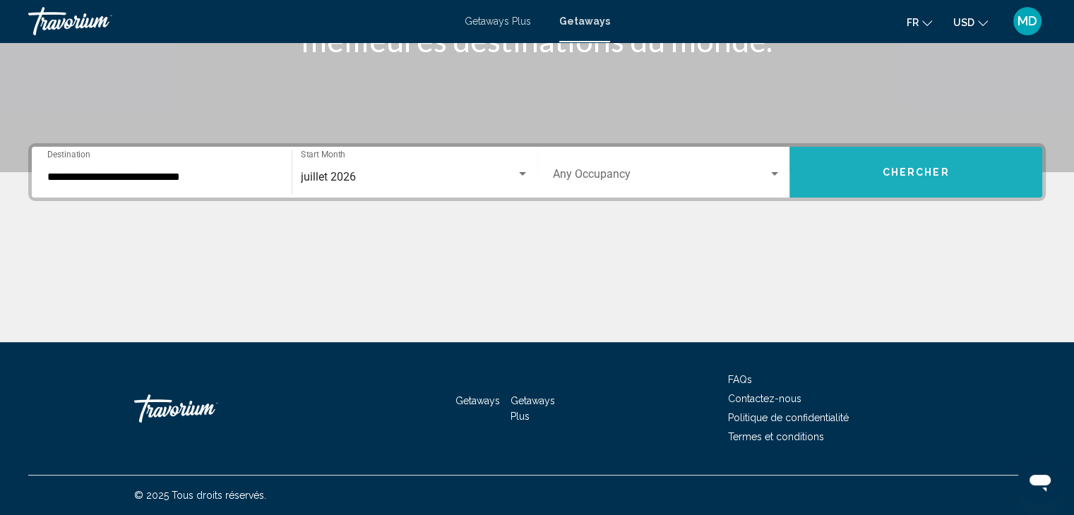
click at [864, 173] on button "Chercher" at bounding box center [915, 172] width 253 height 51
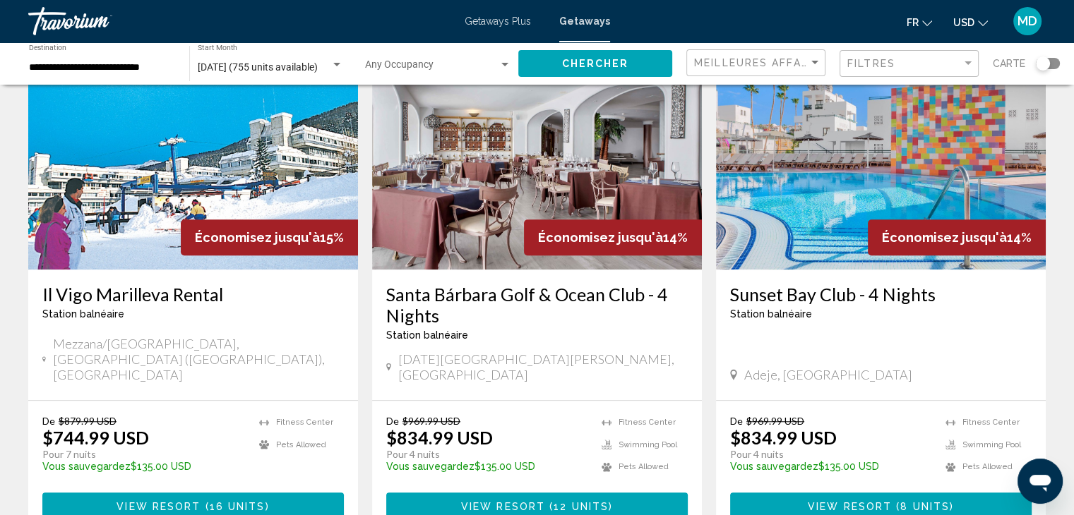
scroll to position [1100, 0]
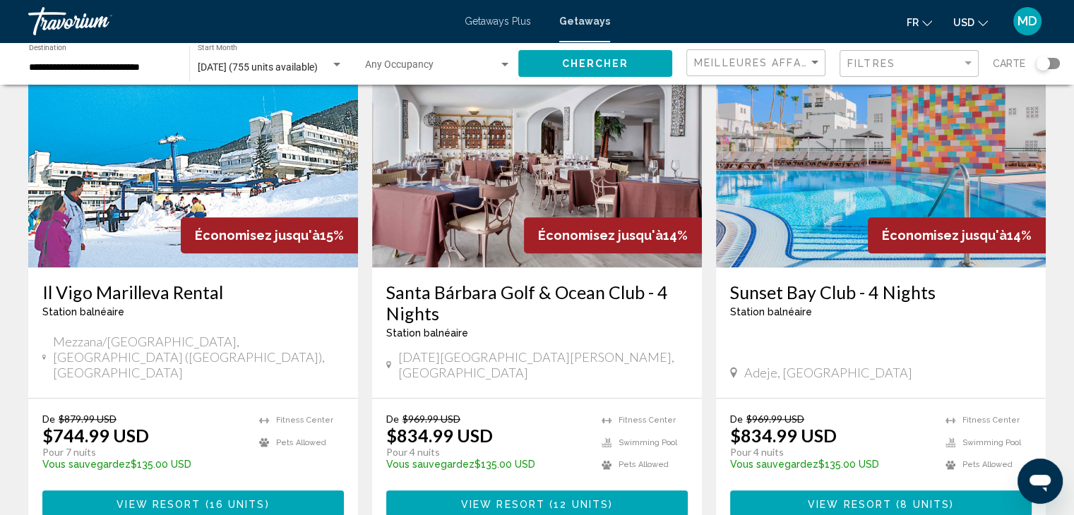
click at [165, 282] on h3 "Il Vigo Marilleva Rental" at bounding box center [192, 292] width 301 height 21
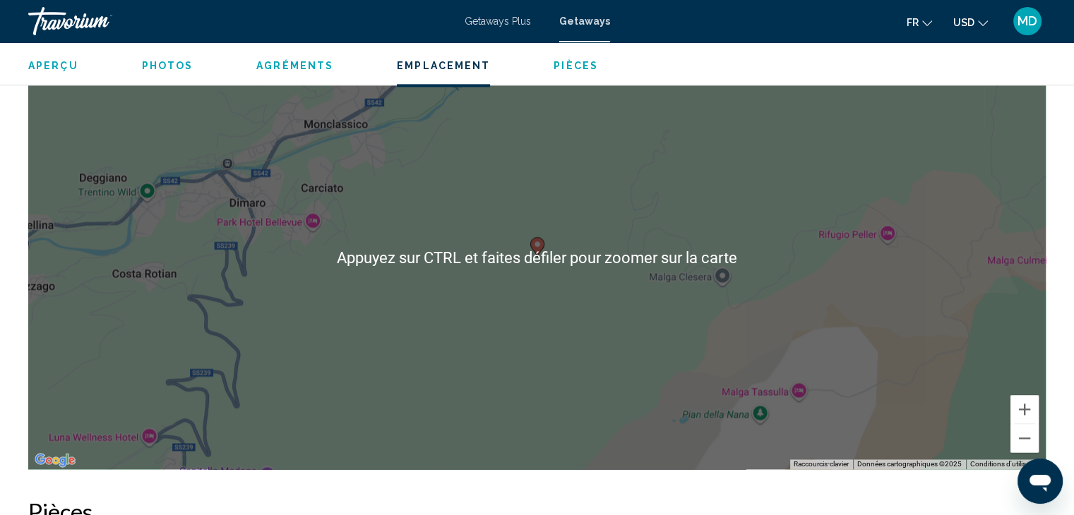
scroll to position [1917, 0]
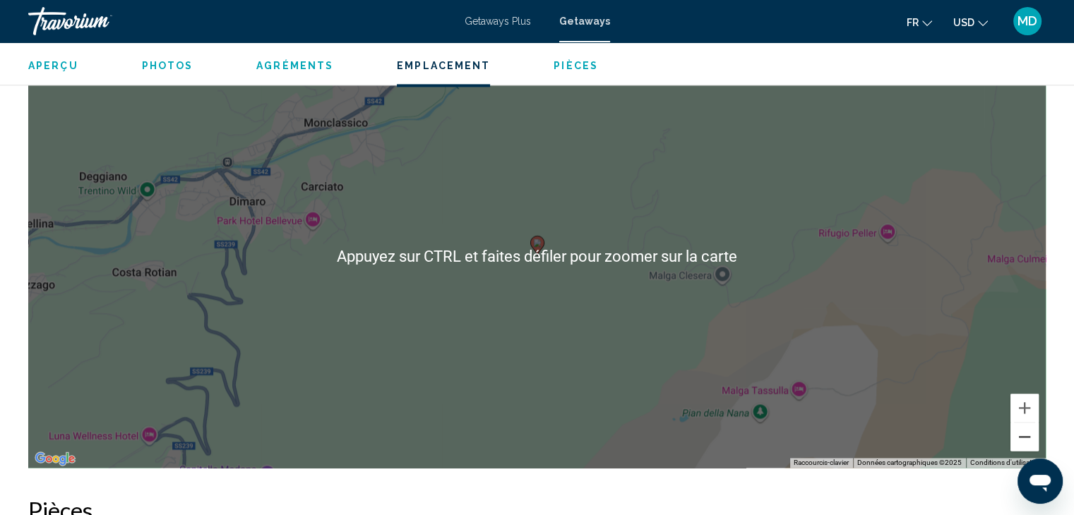
click at [1021, 424] on button "Zoom arrière" at bounding box center [1024, 437] width 28 height 28
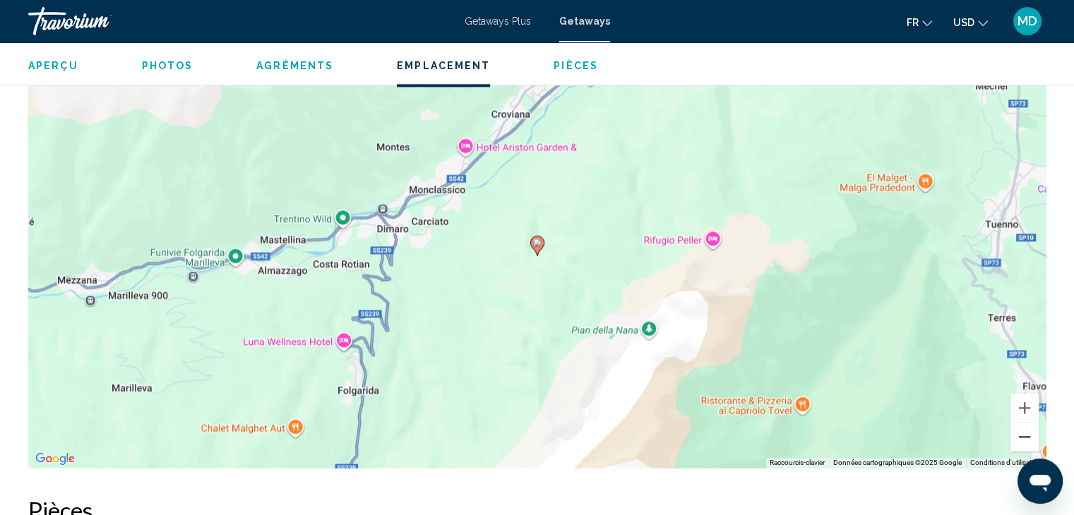
click at [1021, 424] on button "Zoom arrière" at bounding box center [1024, 437] width 28 height 28
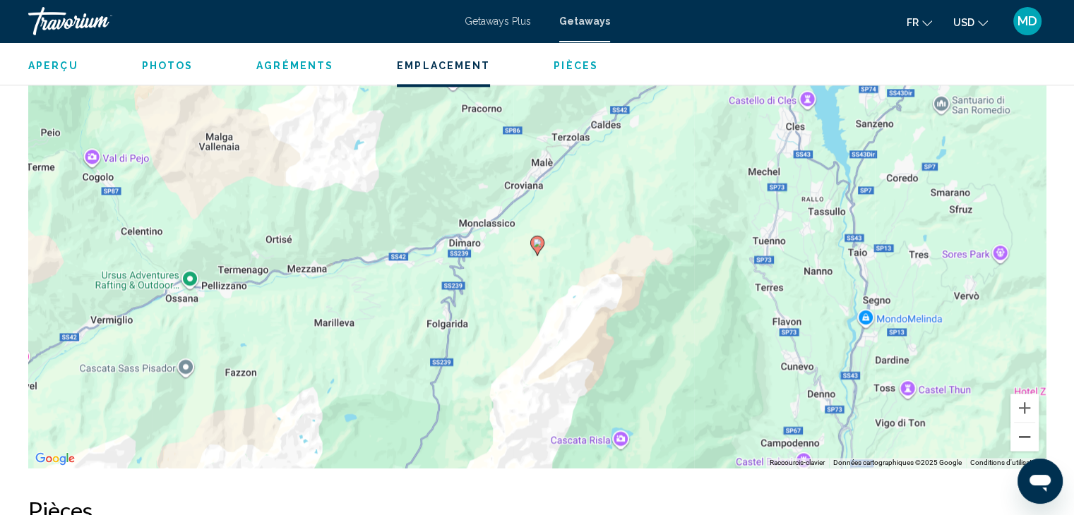
click at [1021, 424] on button "Zoom arrière" at bounding box center [1024, 437] width 28 height 28
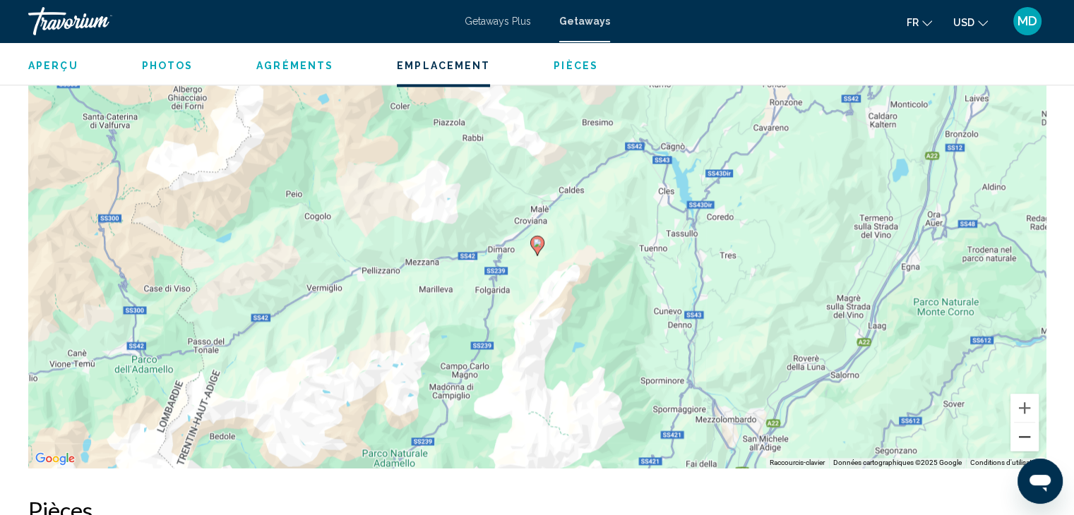
click at [1021, 424] on button "Zoom arrière" at bounding box center [1024, 437] width 28 height 28
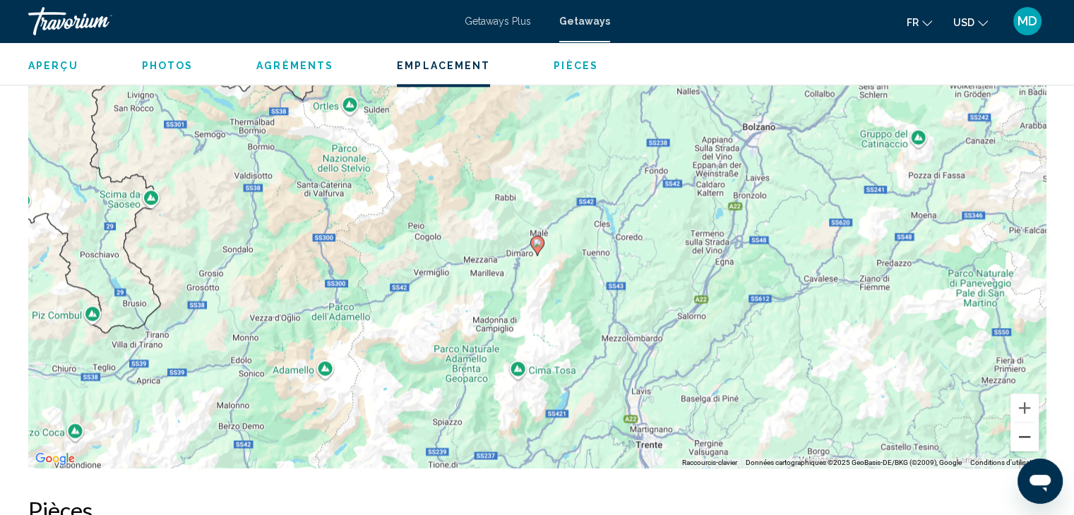
click at [1021, 424] on button "Zoom arrière" at bounding box center [1024, 437] width 28 height 28
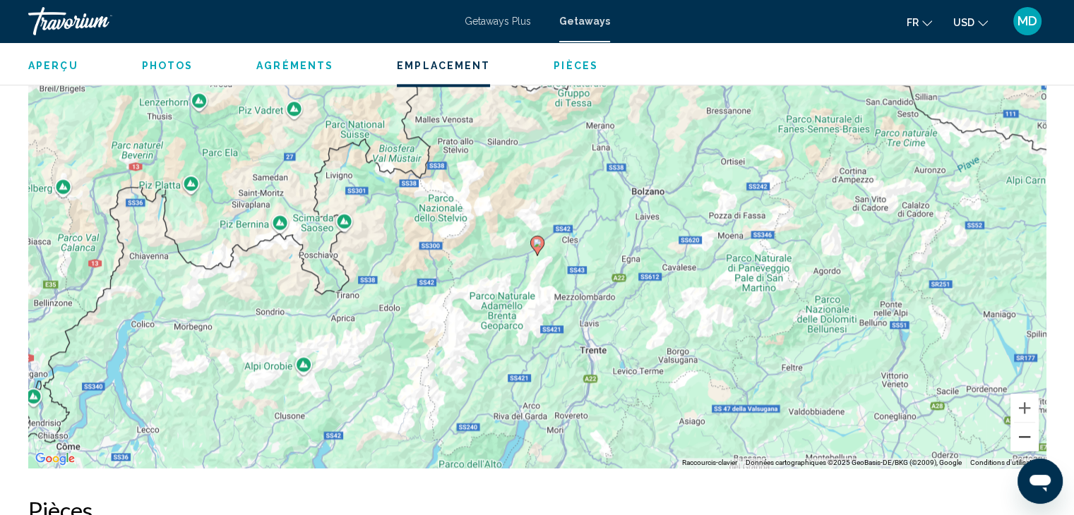
click at [1021, 424] on button "Zoom arrière" at bounding box center [1024, 437] width 28 height 28
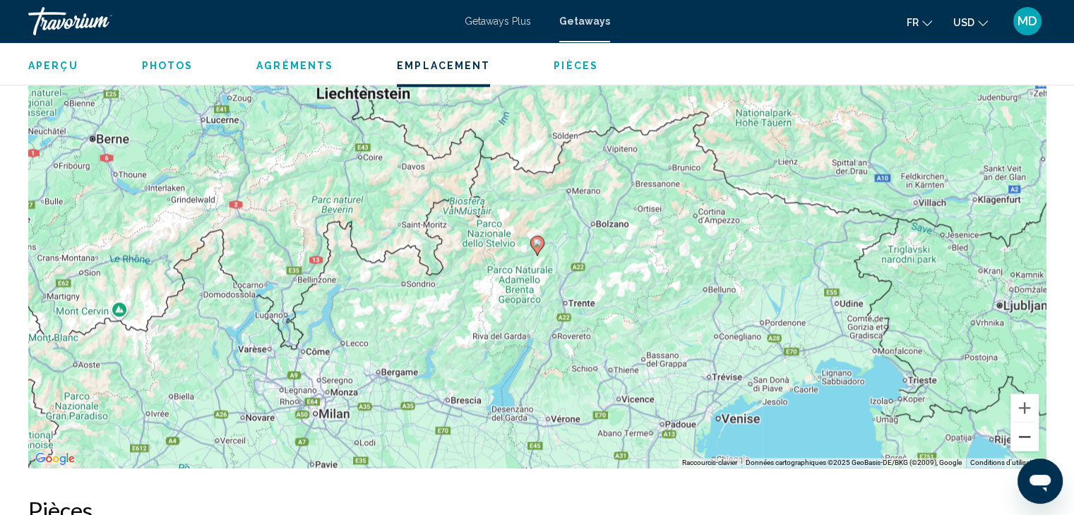
click at [1021, 424] on button "Zoom arrière" at bounding box center [1024, 437] width 28 height 28
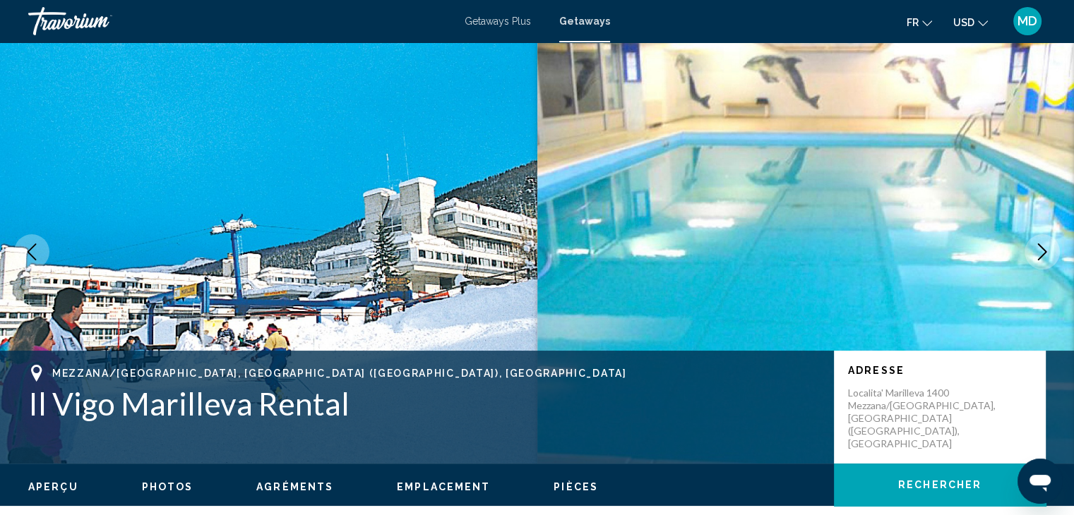
scroll to position [0, 0]
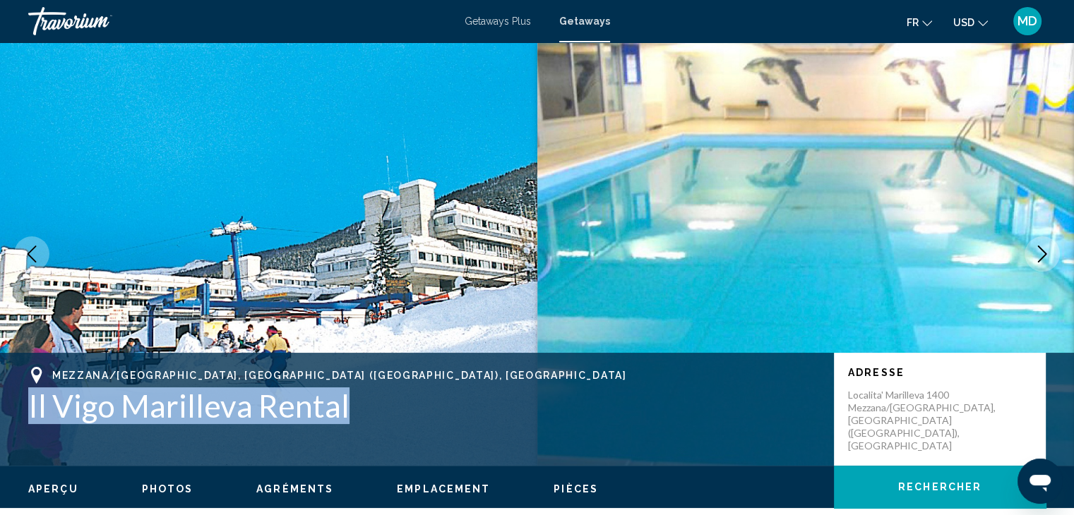
drag, startPoint x: 361, startPoint y: 407, endPoint x: 28, endPoint y: 404, distance: 333.2
click at [28, 404] on h1 "Il Vigo Marilleva Rental" at bounding box center [423, 406] width 791 height 37
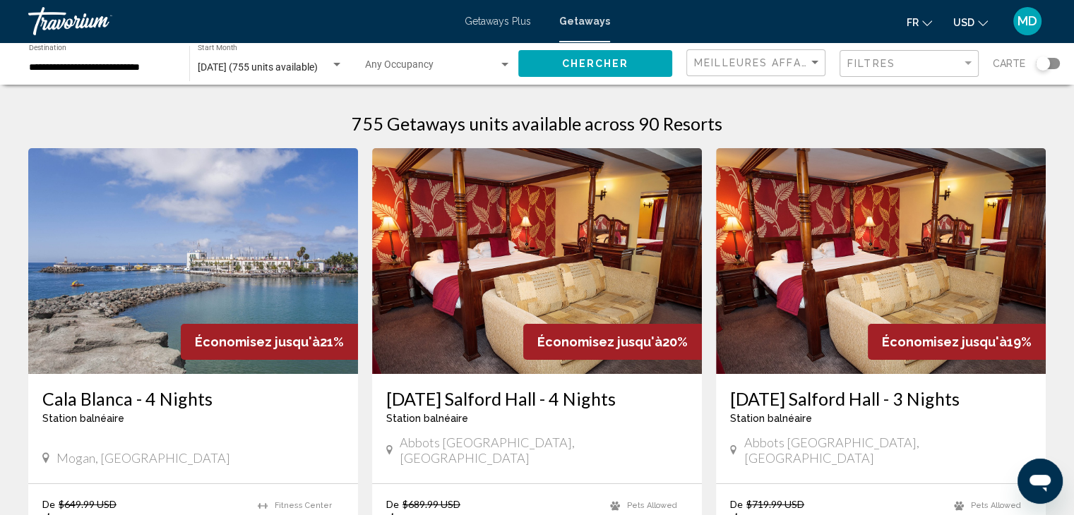
click at [997, 63] on span "Carte" at bounding box center [1009, 64] width 32 height 20
click at [1055, 70] on div "Carte" at bounding box center [1026, 63] width 67 height 29
click at [1055, 60] on div "Search widget" at bounding box center [1048, 63] width 24 height 11
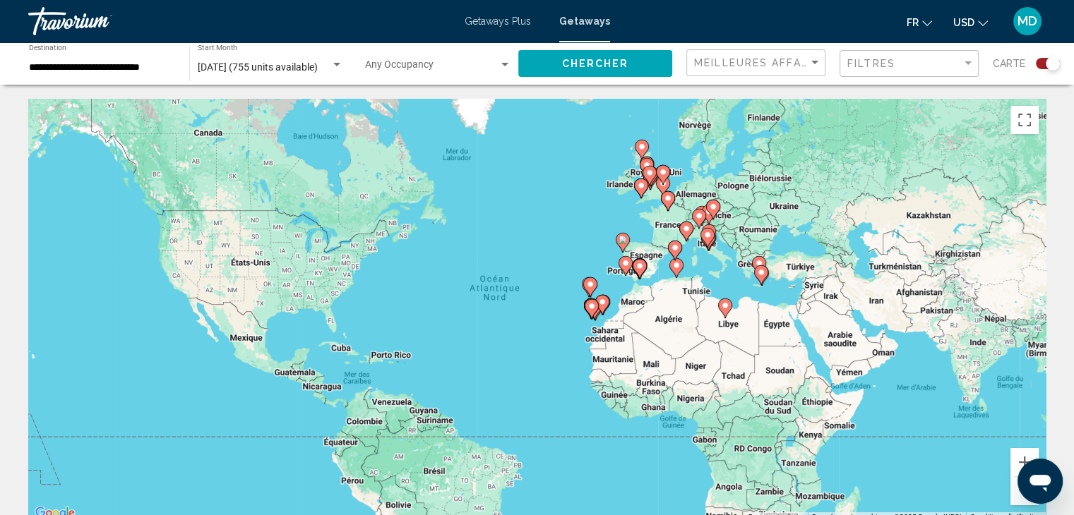
click at [691, 259] on div "Pour activer le glissement du marqueur avec le clavier, appuyez sur Alt+Entrée.…" at bounding box center [536, 311] width 1017 height 424
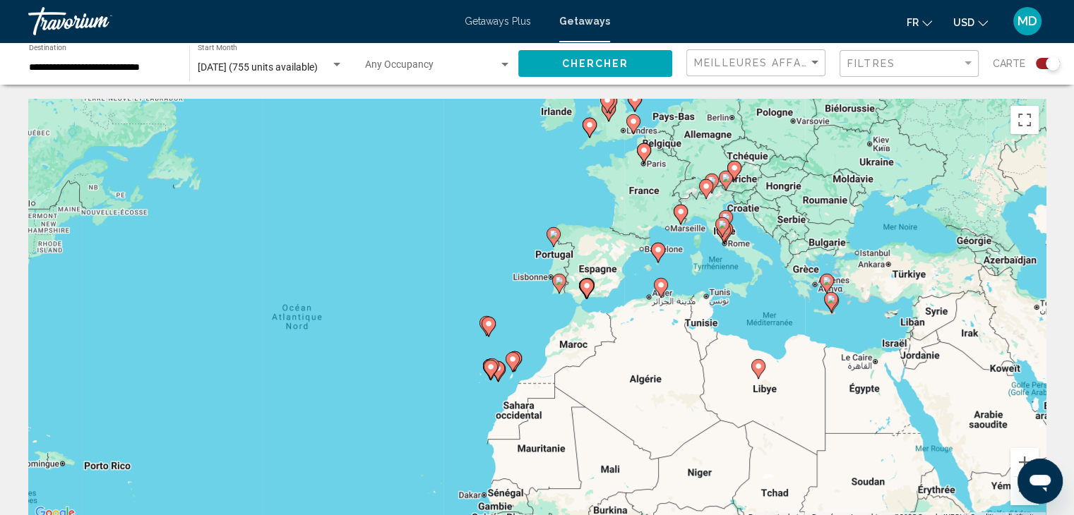
click at [786, 208] on div "Pour activer le glissement du marqueur avec le clavier, appuyez sur Alt+Entrée.…" at bounding box center [536, 311] width 1017 height 424
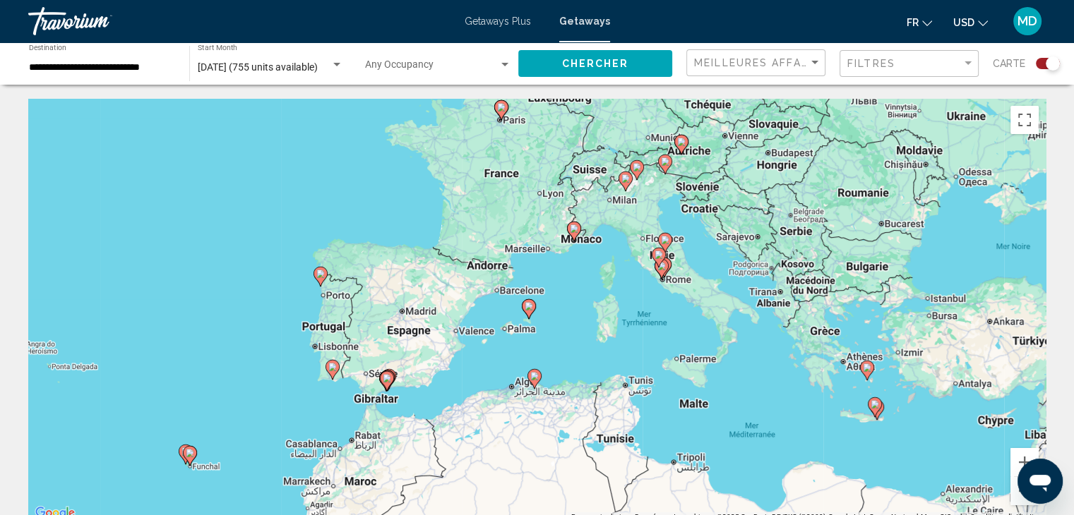
click at [570, 232] on image "Main content" at bounding box center [574, 228] width 8 height 8
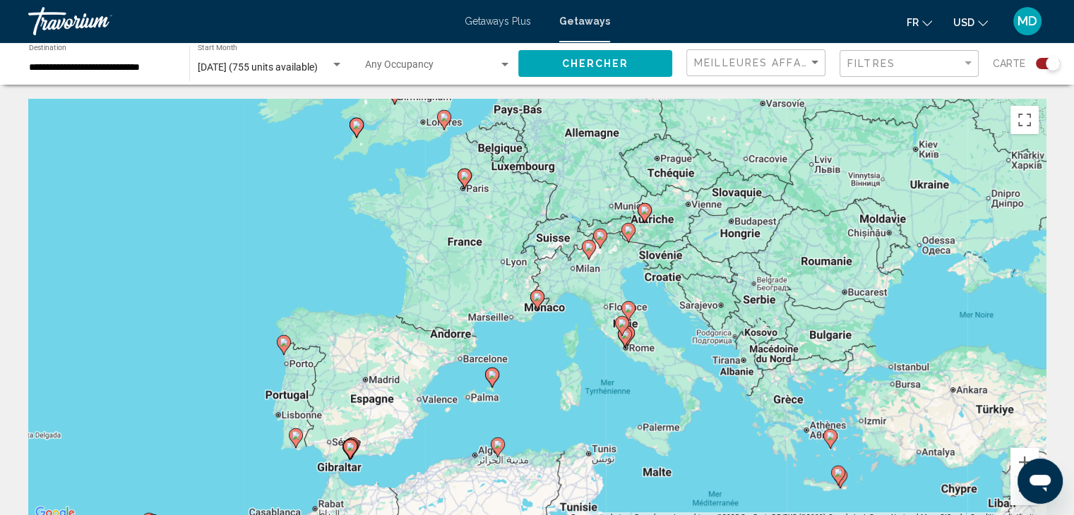
click at [561, 293] on div "Pour naviguer, utilisez les touches fléchées. Pour activer le glissement du mar…" at bounding box center [536, 311] width 1017 height 424
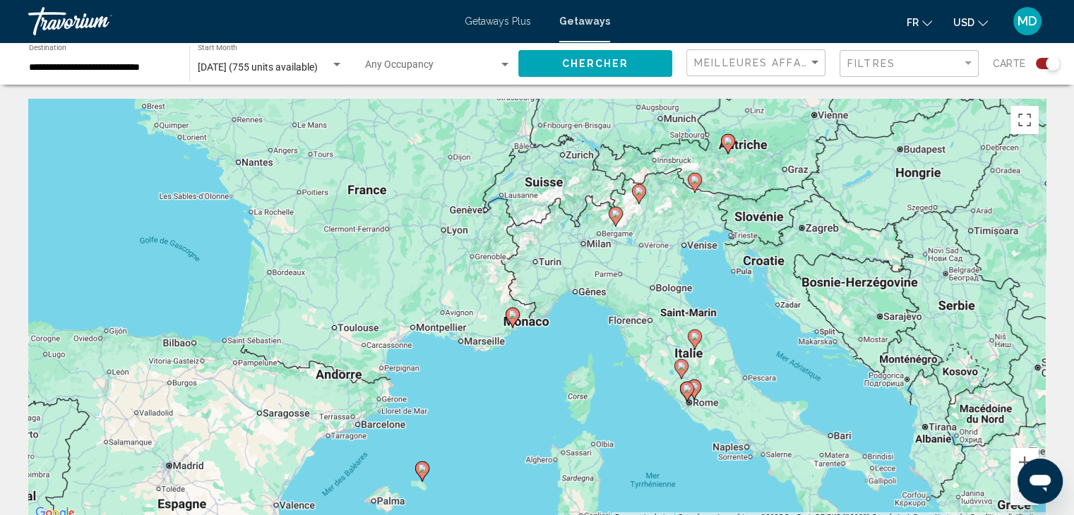
click at [561, 293] on div "Pour activer le glissement du marqueur avec le clavier, appuyez sur Alt+Entrée.…" at bounding box center [536, 311] width 1017 height 424
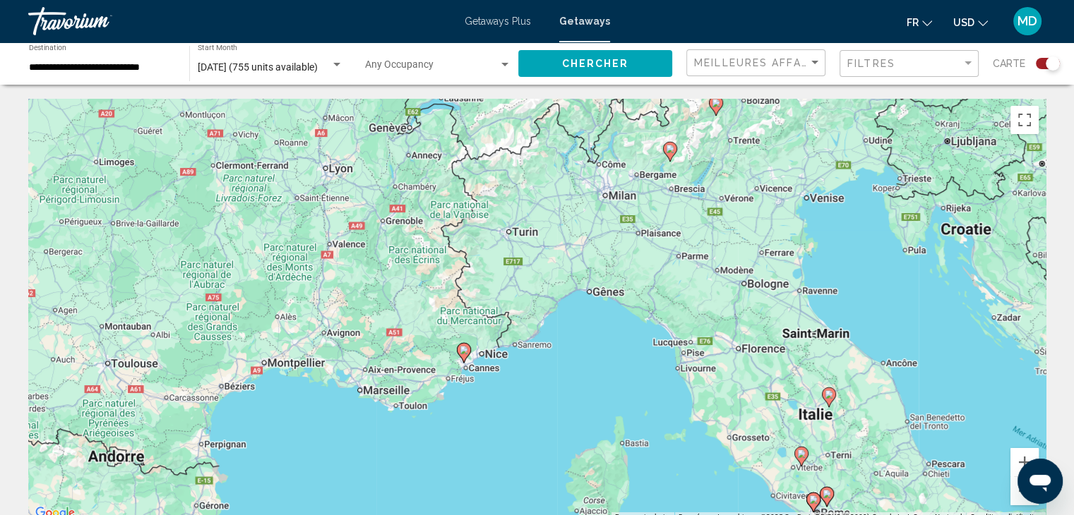
click at [488, 358] on div "Pour activer le glissement du marqueur avec le clavier, appuyez sur Alt+Entrée.…" at bounding box center [536, 311] width 1017 height 424
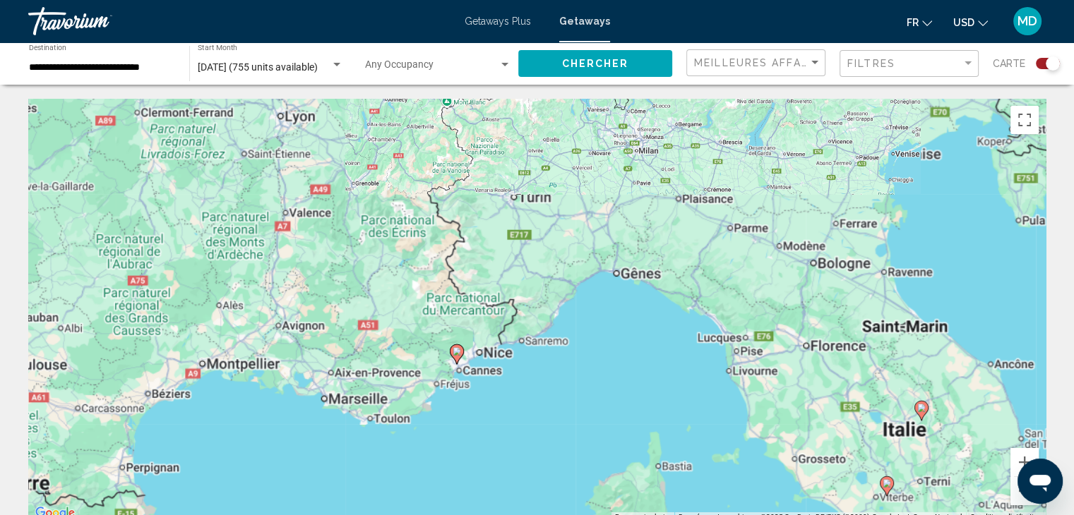
click at [488, 358] on div "Pour activer le glissement du marqueur avec le clavier, appuyez sur Alt+Entrée.…" at bounding box center [536, 311] width 1017 height 424
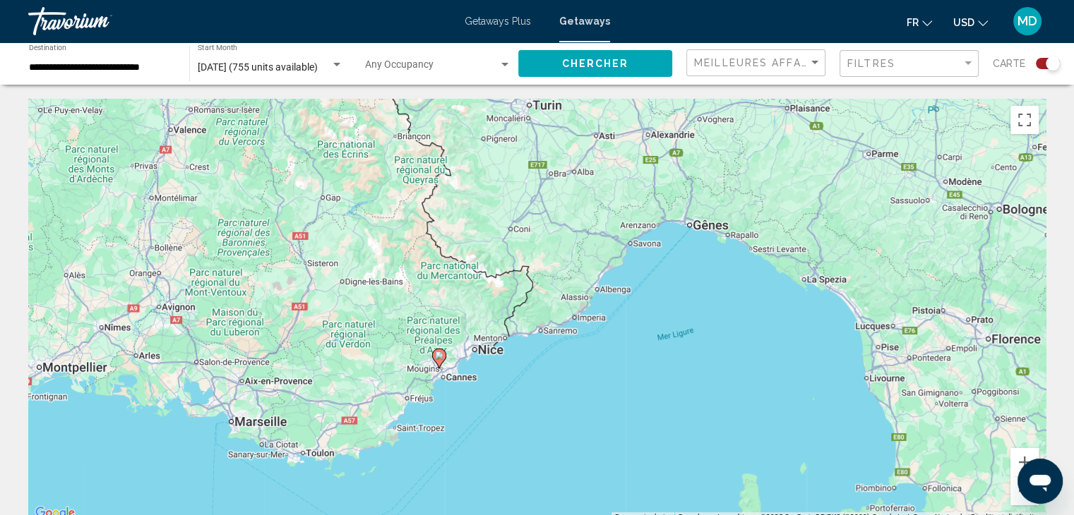
click at [466, 376] on div "Pour activer le glissement du marqueur avec le clavier, appuyez sur Alt+Entrée.…" at bounding box center [536, 311] width 1017 height 424
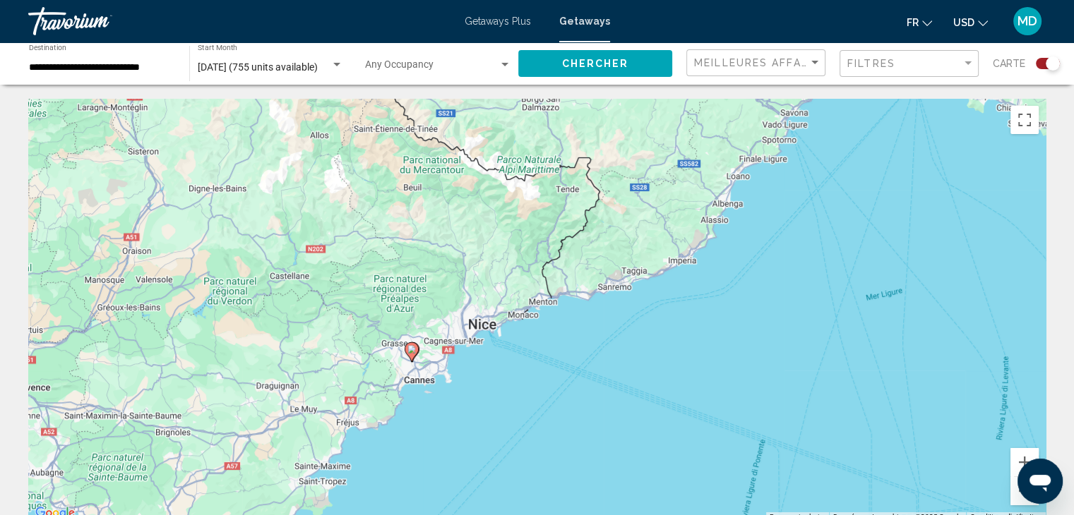
click at [462, 372] on div "Pour activer le glissement du marqueur avec le clavier, appuyez sur Alt+Entrée.…" at bounding box center [536, 311] width 1017 height 424
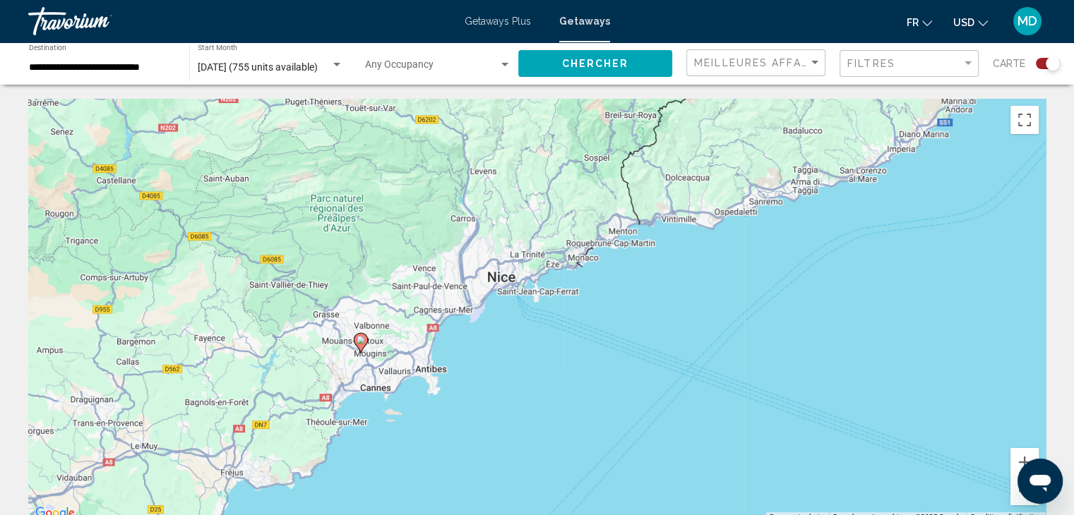
click at [448, 371] on div "Pour activer le glissement du marqueur avec le clavier, appuyez sur Alt+Entrée.…" at bounding box center [536, 311] width 1017 height 424
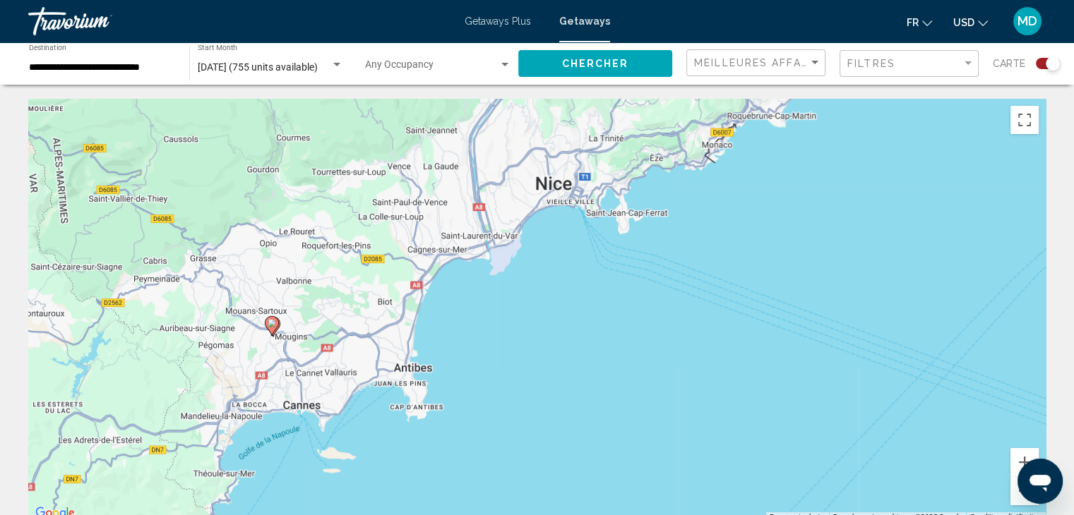
click at [298, 329] on div "Pour activer le glissement du marqueur avec le clavier, appuyez sur Alt+Entrée.…" at bounding box center [536, 311] width 1017 height 424
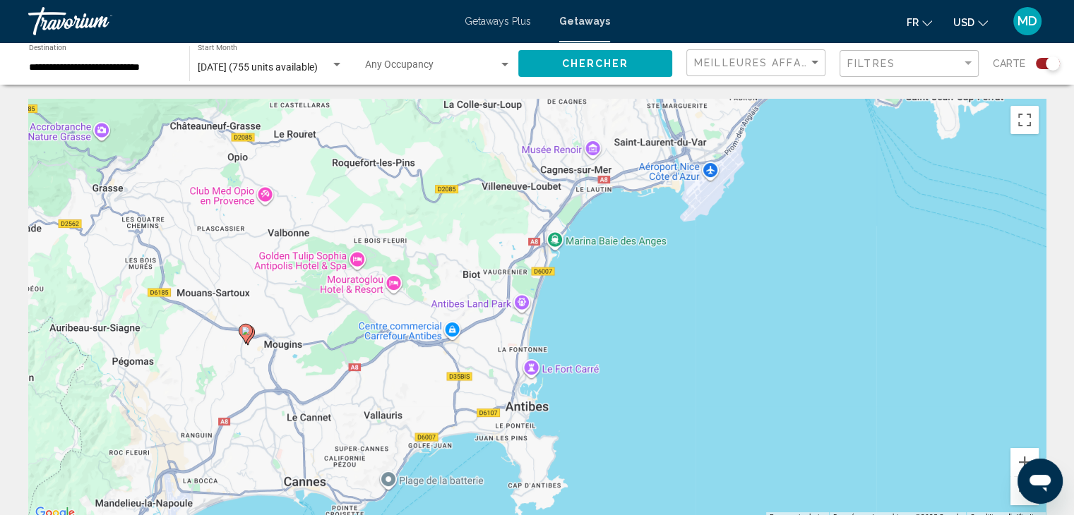
click at [298, 329] on div "Pour activer le glissement du marqueur avec le clavier, appuyez sur Alt+Entrée.…" at bounding box center [536, 311] width 1017 height 424
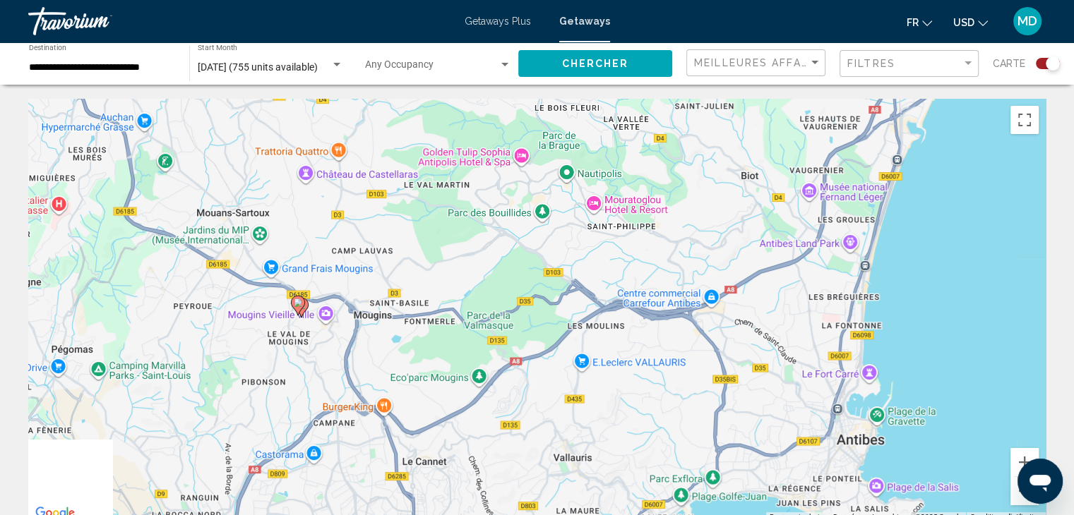
drag, startPoint x: 241, startPoint y: 361, endPoint x: 356, endPoint y: 314, distance: 123.8
click at [356, 314] on div "Pour activer le glissement du marqueur avec le clavier, appuyez sur Alt+Entrée.…" at bounding box center [536, 311] width 1017 height 424
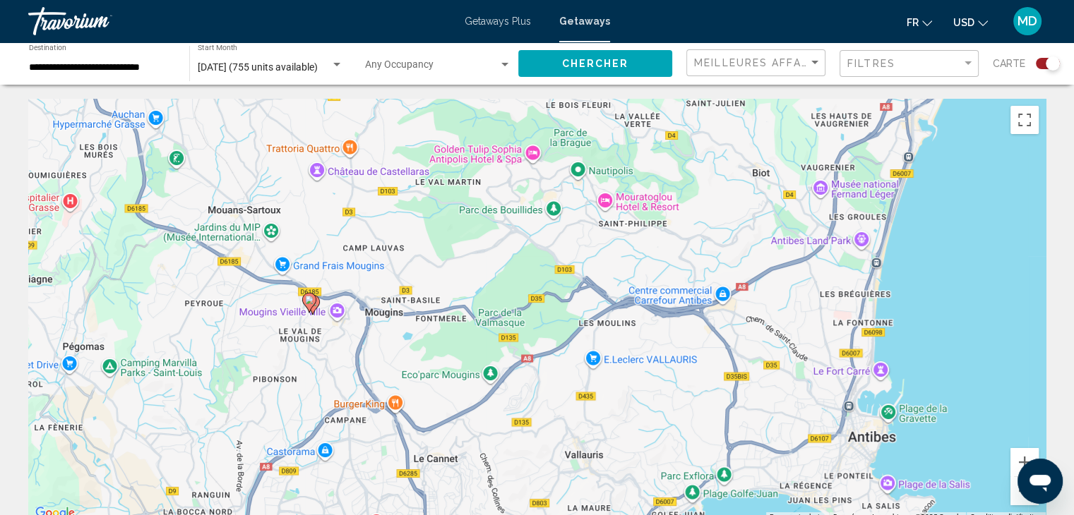
click at [308, 300] on image "Main content" at bounding box center [309, 300] width 8 height 8
type input "**********"
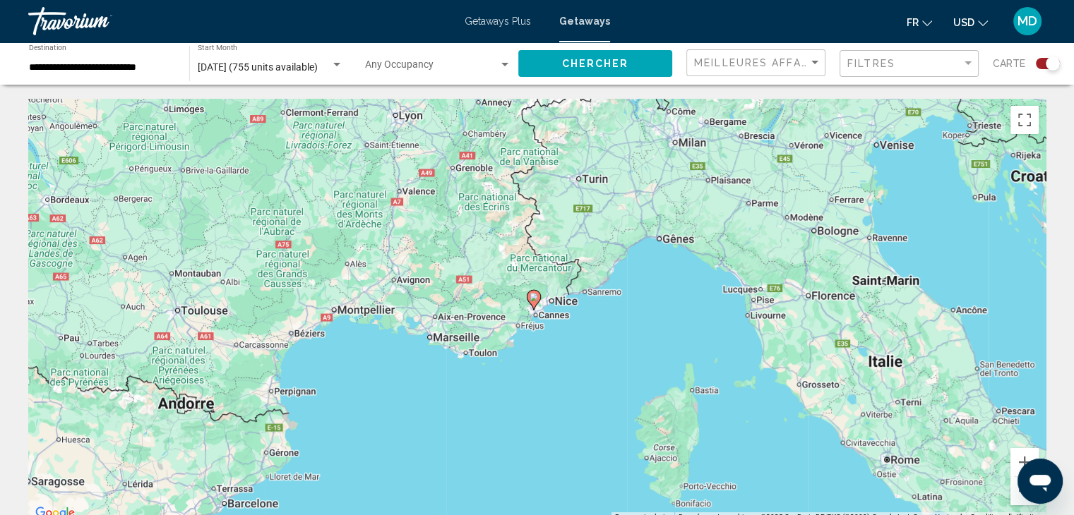
click at [555, 324] on div "Pour naviguer, utilisez les touches fléchées. Pour activer le glissement du mar…" at bounding box center [536, 311] width 1017 height 424
click at [555, 324] on div "Pour activer le glissement du marqueur avec le clavier, appuyez sur Alt+Entrée.…" at bounding box center [536, 311] width 1017 height 424
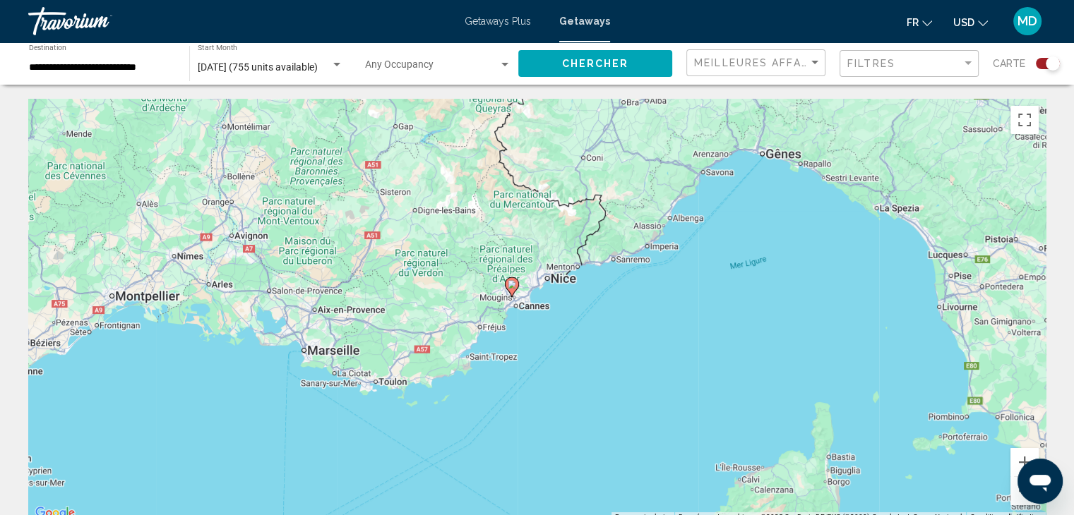
click at [555, 324] on div "Pour activer le glissement du marqueur avec le clavier, appuyez sur Alt+Entrée.…" at bounding box center [536, 311] width 1017 height 424
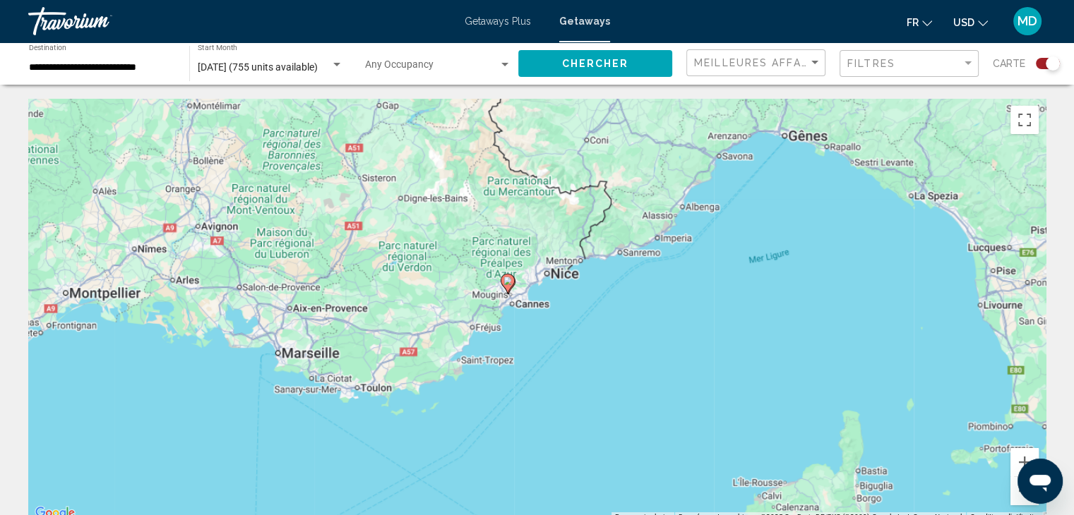
click at [555, 324] on div "Pour activer le glissement du marqueur avec le clavier, appuyez sur Alt+Entrée.…" at bounding box center [536, 311] width 1017 height 424
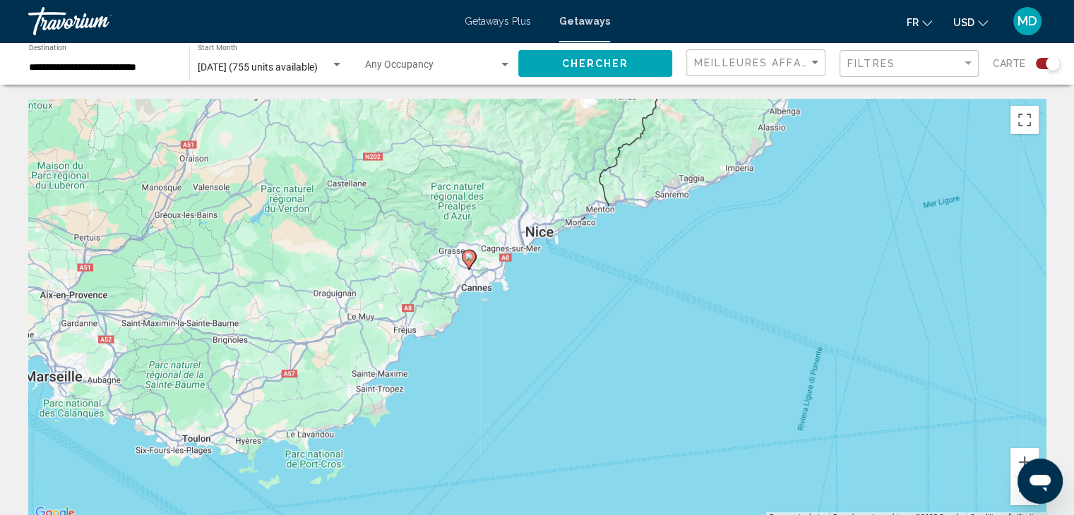
click at [483, 283] on div "Pour activer le glissement du marqueur avec le clavier, appuyez sur Alt+Entrée.…" at bounding box center [536, 311] width 1017 height 424
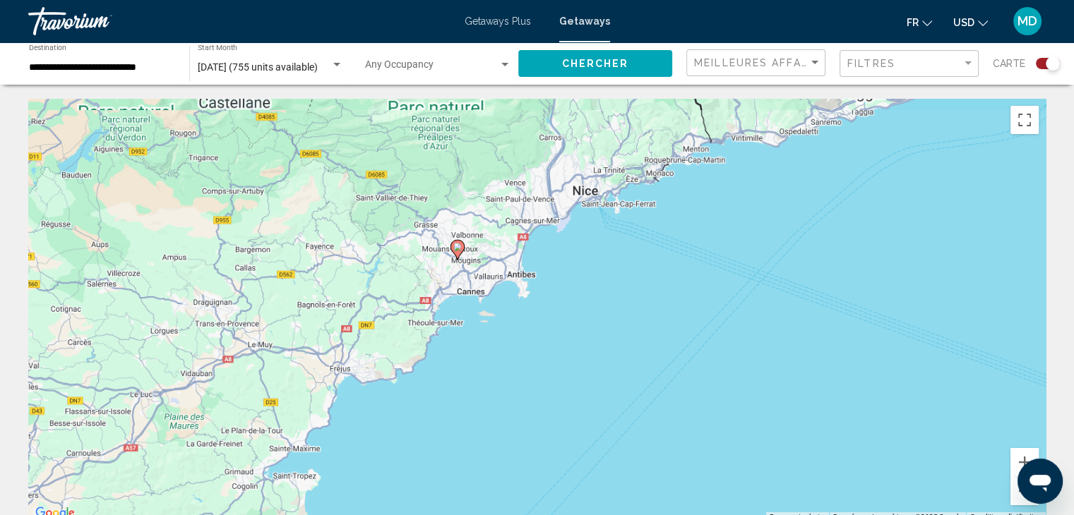
click at [483, 283] on div "Pour activer le glissement du marqueur avec le clavier, appuyez sur Alt+Entrée.…" at bounding box center [536, 311] width 1017 height 424
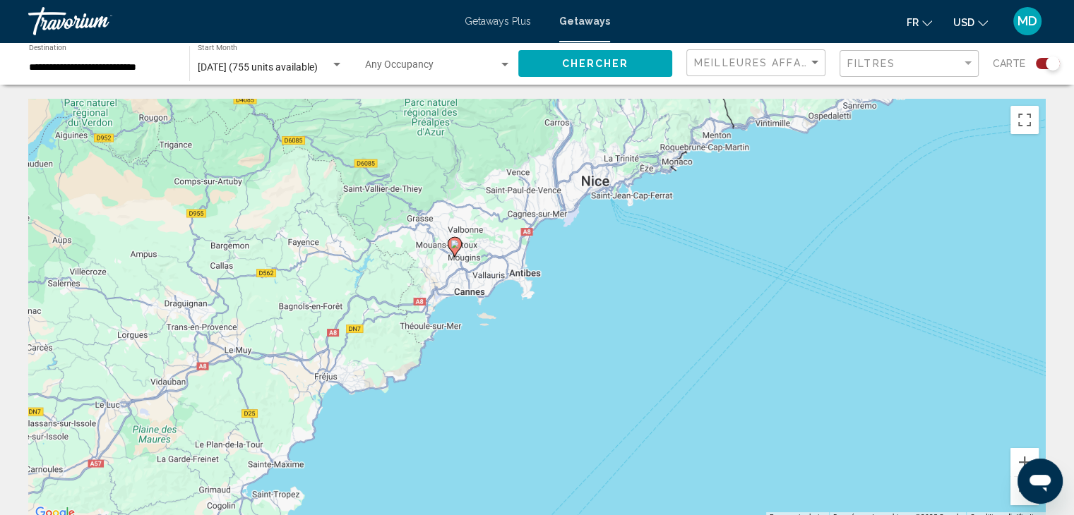
click at [483, 283] on div "Pour activer le glissement du marqueur avec le clavier, appuyez sur Alt+Entrée.…" at bounding box center [536, 311] width 1017 height 424
click at [496, 244] on div "Pour activer le glissement du marqueur avec le clavier, appuyez sur Alt+Entrée.…" at bounding box center [536, 311] width 1017 height 424
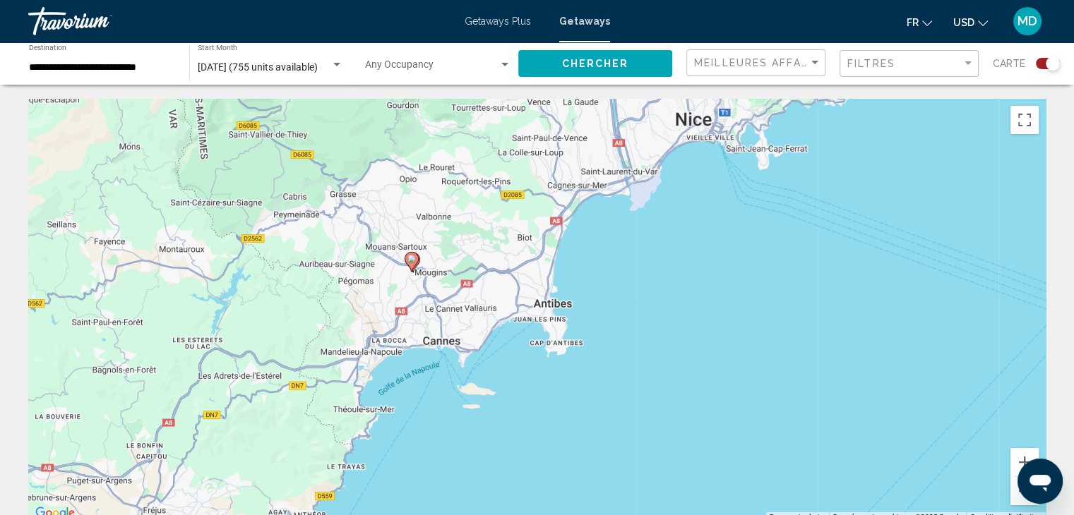
click at [467, 257] on div "Pour activer le glissement du marqueur avec le clavier, appuyez sur Alt+Entrée.…" at bounding box center [536, 311] width 1017 height 424
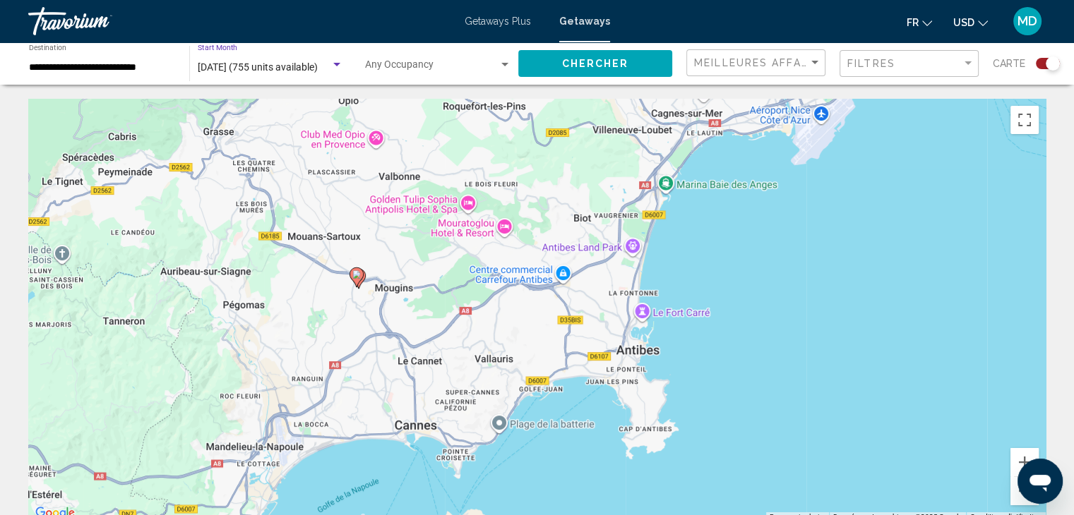
click at [295, 64] on span "juillet 2026 (755 units available)" at bounding box center [258, 66] width 120 height 11
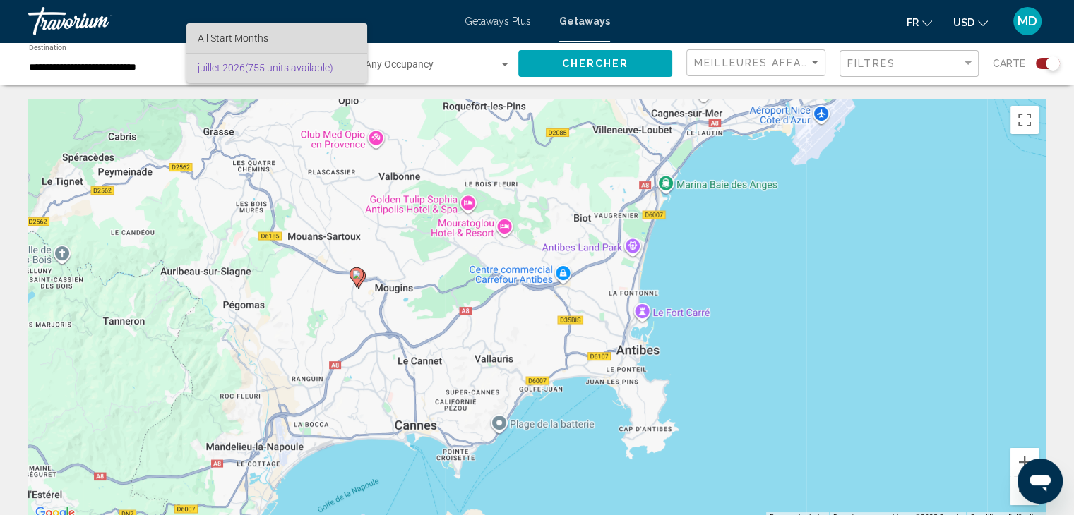
click at [274, 38] on span "All Start Months" at bounding box center [277, 38] width 158 height 30
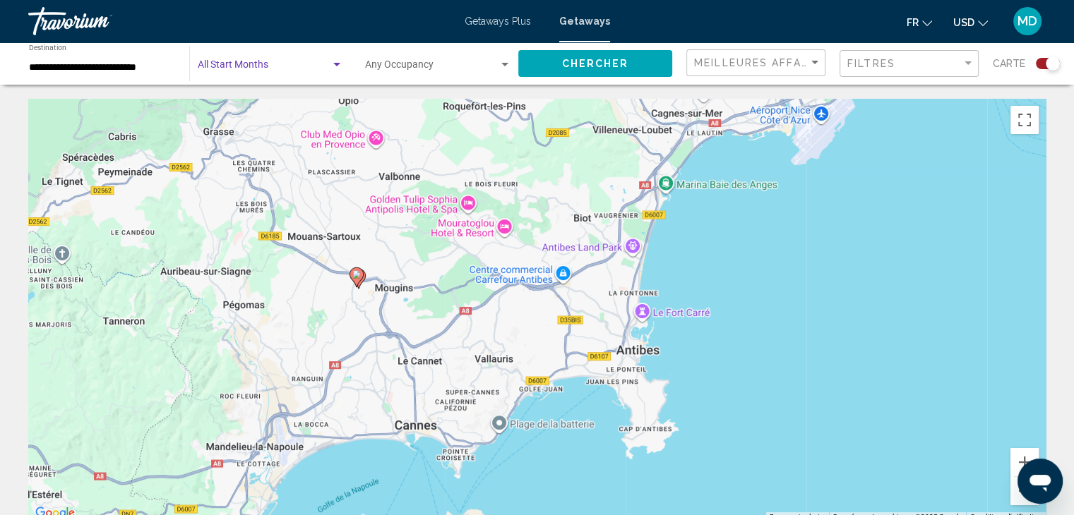
click at [564, 66] on span "Chercher" at bounding box center [595, 64] width 67 height 11
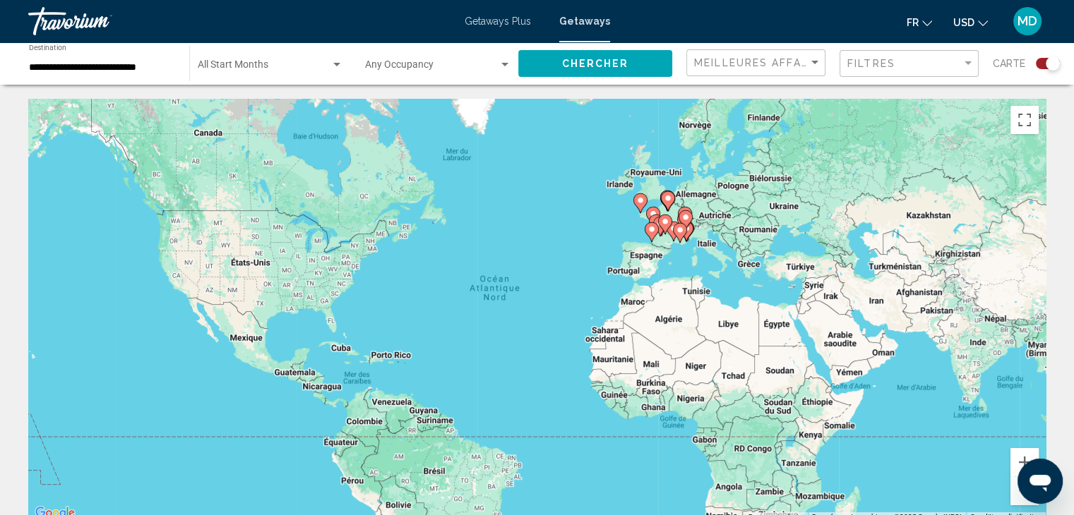
click at [224, 69] on span "Search widget" at bounding box center [264, 67] width 133 height 11
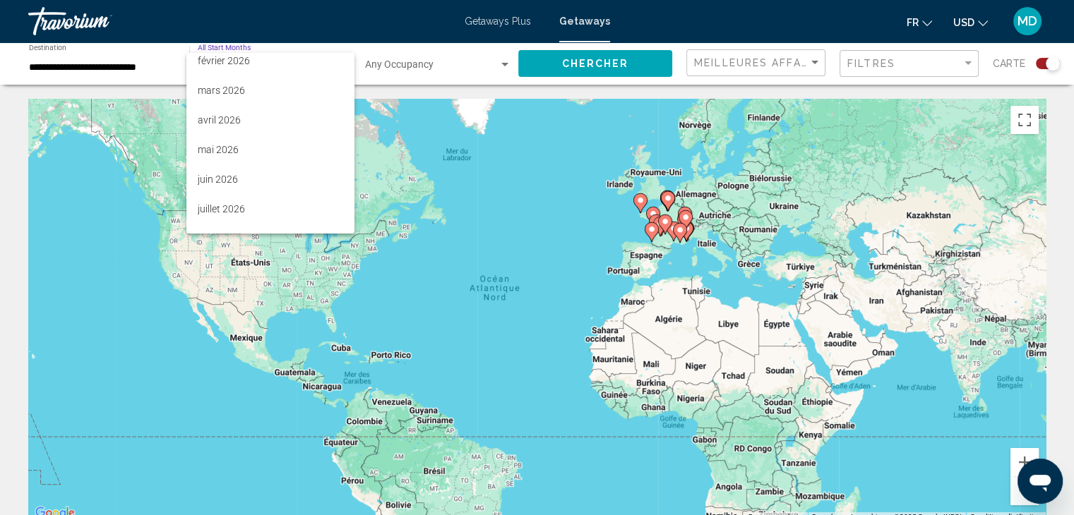
scroll to position [234, 0]
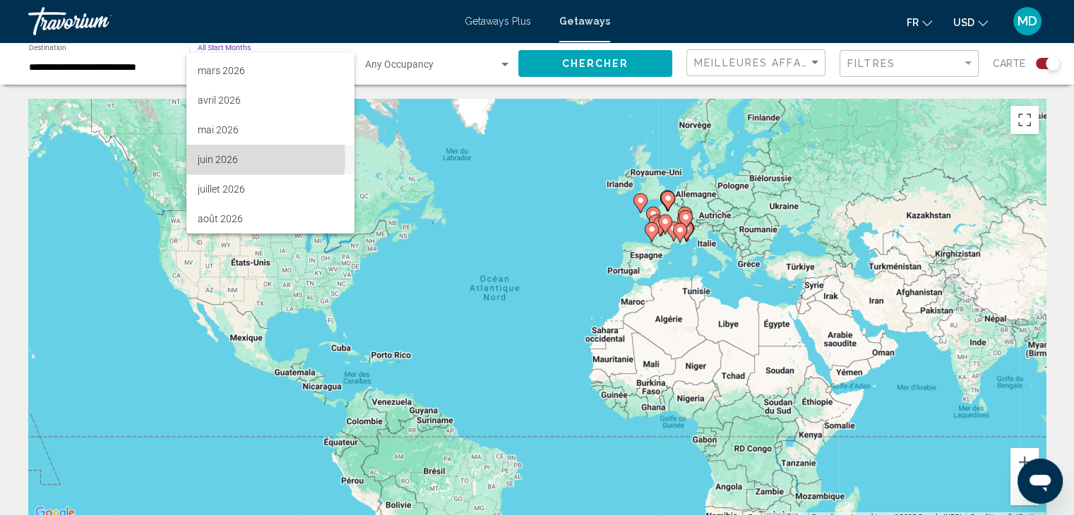
click at [229, 159] on span "juin 2026" at bounding box center [271, 160] width 146 height 30
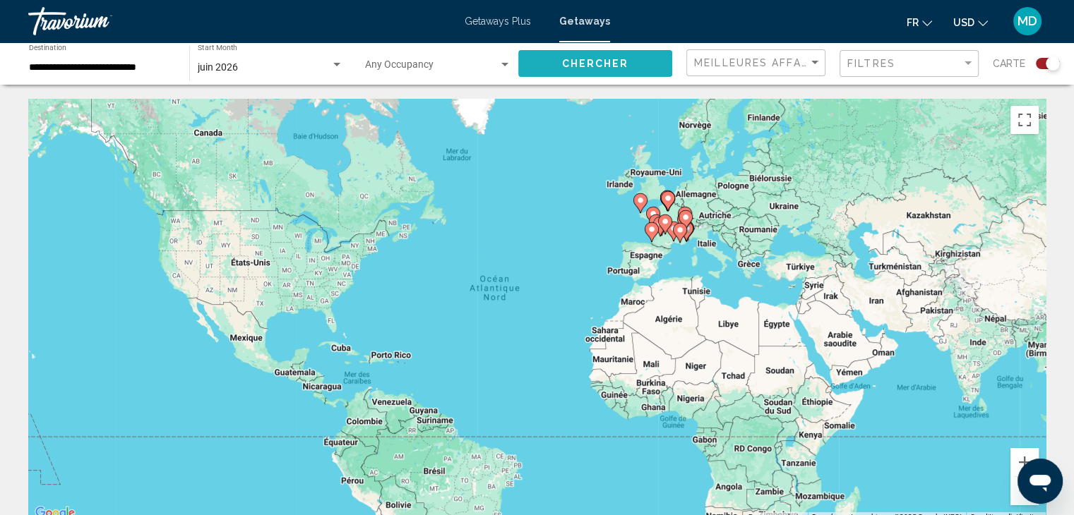
click at [565, 55] on button "Chercher" at bounding box center [595, 63] width 154 height 26
click at [689, 255] on div "Pour activer le glissement du marqueur avec le clavier, appuyez sur Alt+Entrée.…" at bounding box center [536, 311] width 1017 height 424
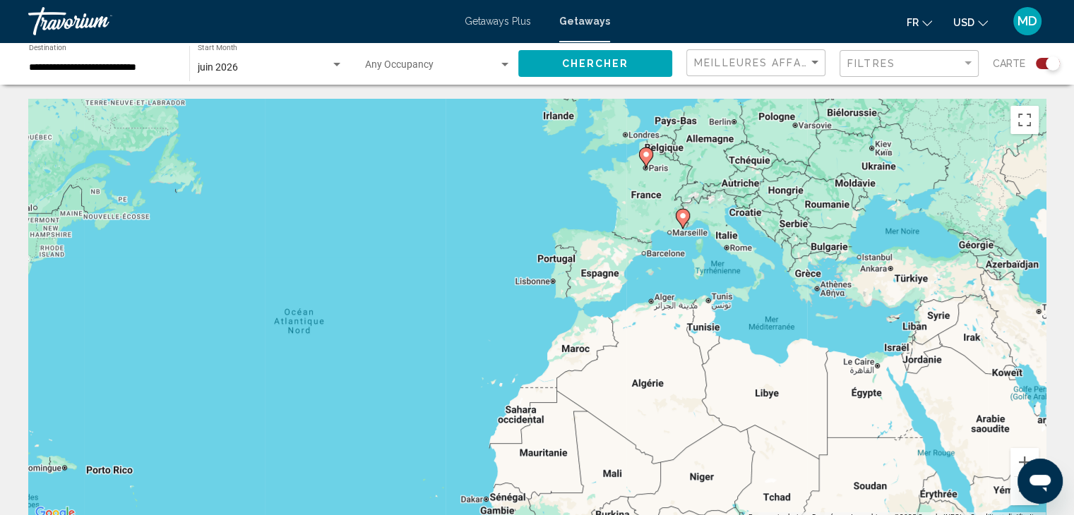
click at [689, 255] on div "Pour activer le glissement du marqueur avec le clavier, appuyez sur Alt+Entrée.…" at bounding box center [536, 311] width 1017 height 424
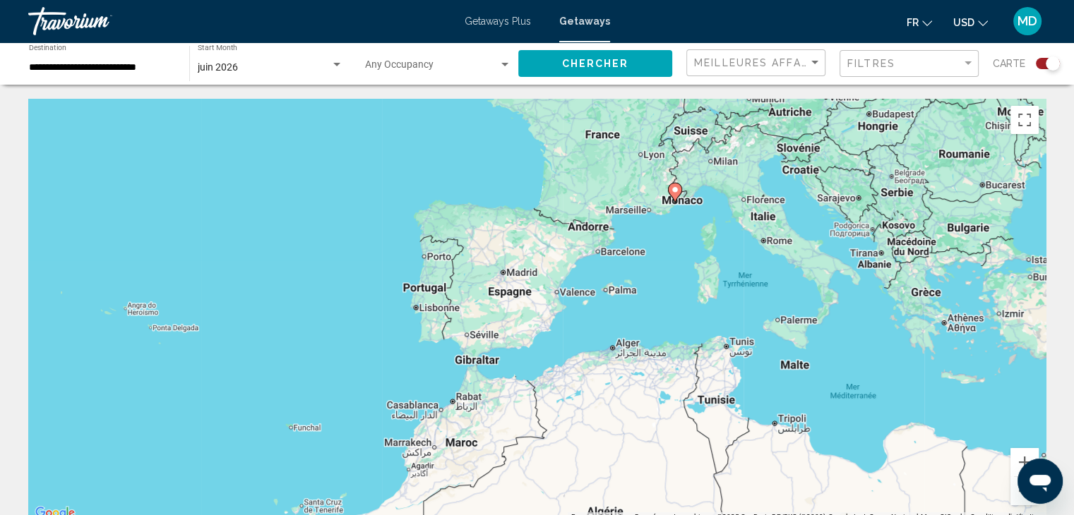
click at [695, 224] on div "Pour activer le glissement du marqueur avec le clavier, appuyez sur Alt+Entrée.…" at bounding box center [536, 311] width 1017 height 424
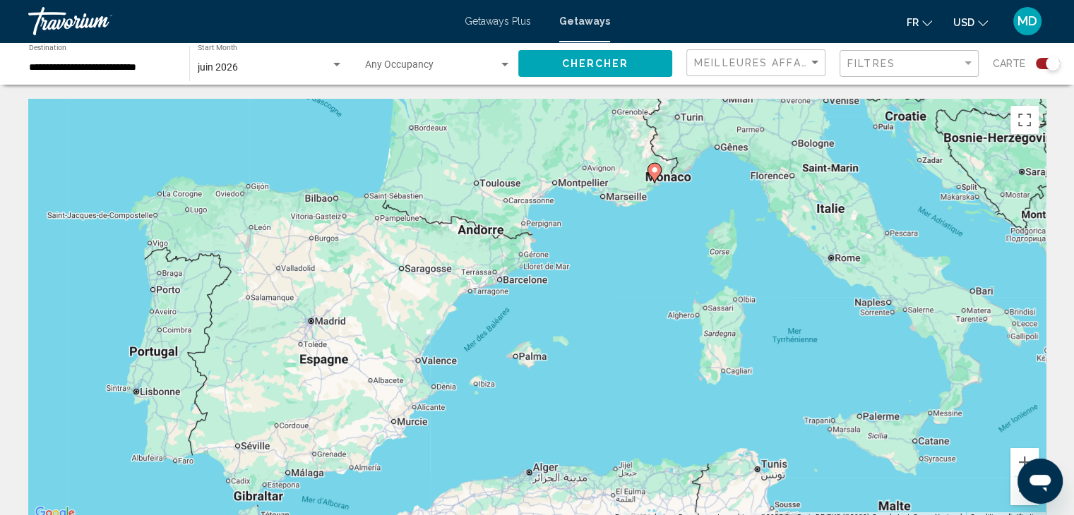
click at [695, 224] on div "Pour activer le glissement du marqueur avec le clavier, appuyez sur Alt+Entrée.…" at bounding box center [536, 311] width 1017 height 424
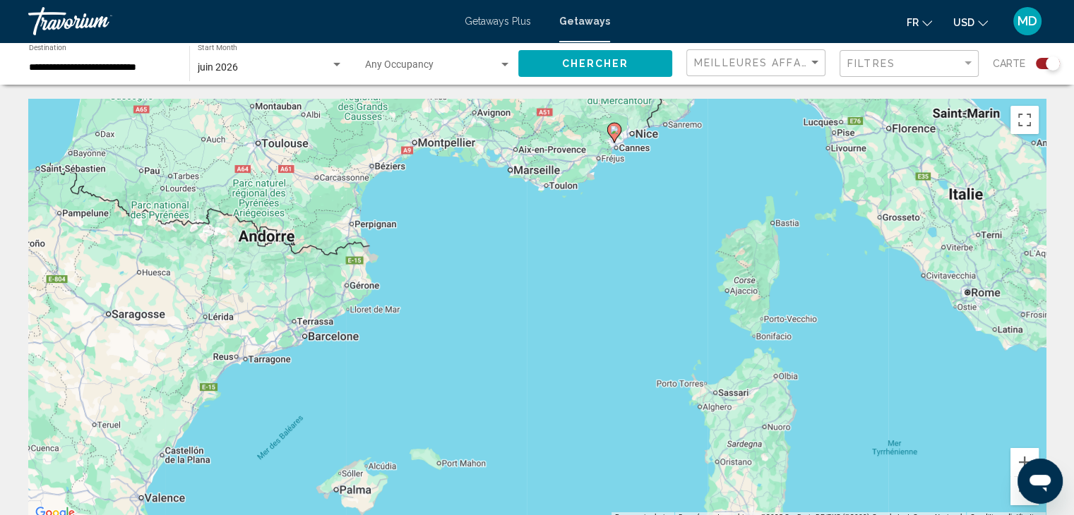
click at [664, 215] on div "Pour activer le glissement du marqueur avec le clavier, appuyez sur Alt+Entrée.…" at bounding box center [536, 311] width 1017 height 424
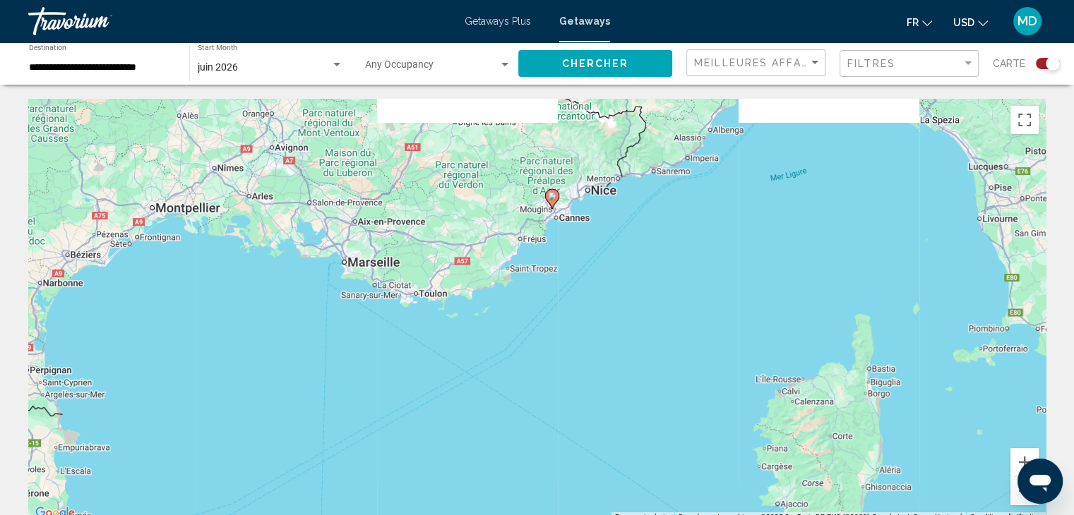
drag, startPoint x: 651, startPoint y: 196, endPoint x: 640, endPoint y: 338, distance: 143.0
click at [640, 338] on div "Pour activer le glissement du marqueur avec le clavier, appuyez sur Alt+Entrée.…" at bounding box center [536, 311] width 1017 height 424
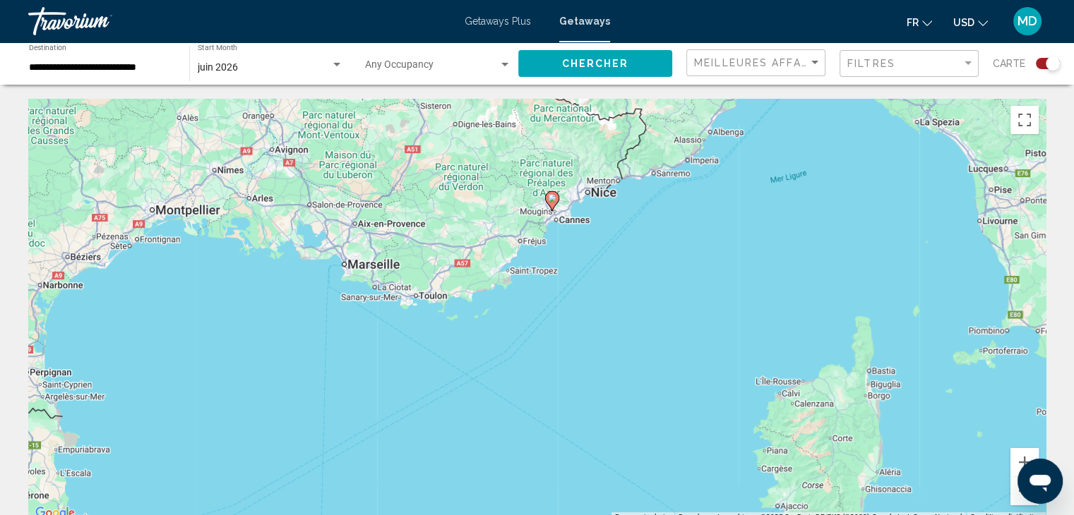
click at [580, 277] on div "Pour activer le glissement du marqueur avec le clavier, appuyez sur Alt+Entrée.…" at bounding box center [536, 311] width 1017 height 424
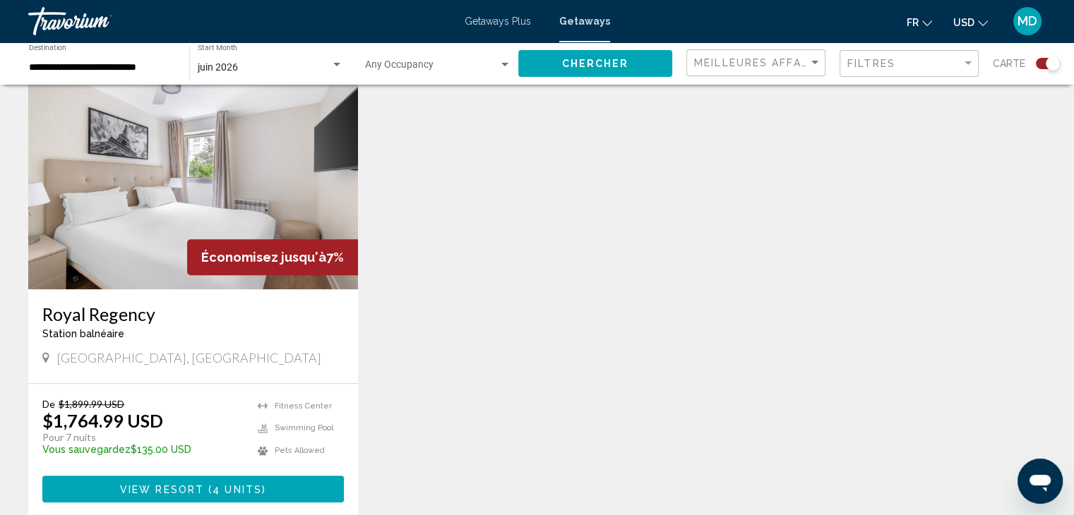
scroll to position [1043, 0]
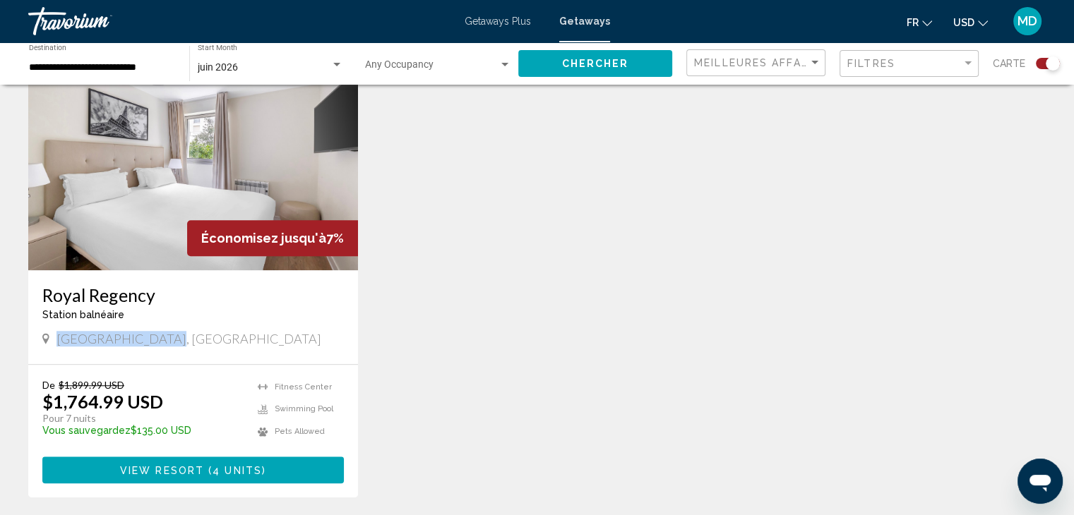
drag, startPoint x: 157, startPoint y: 340, endPoint x: 59, endPoint y: 335, distance: 98.2
click at [59, 335] on div "[GEOGRAPHIC_DATA], [GEOGRAPHIC_DATA]" at bounding box center [192, 339] width 301 height 16
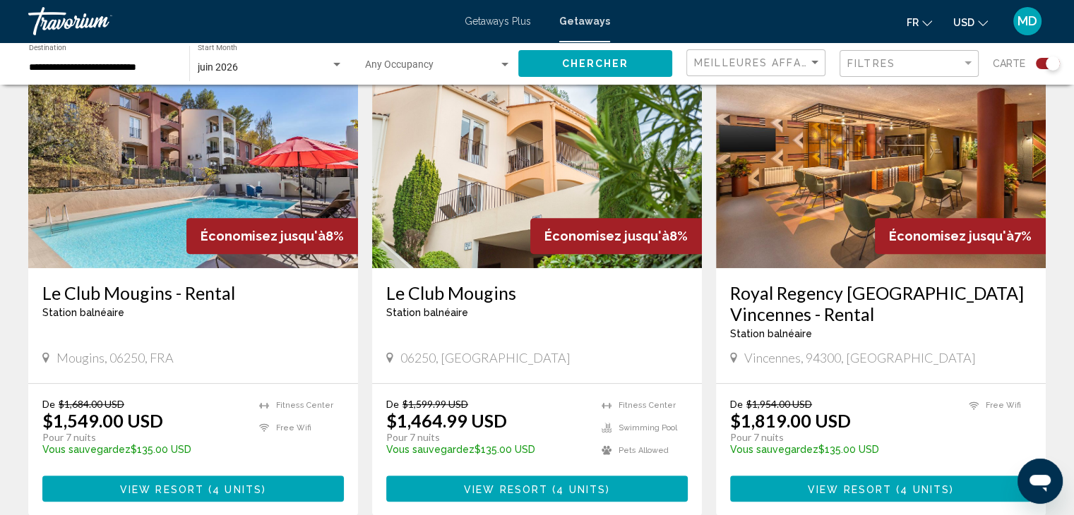
scroll to position [545, 0]
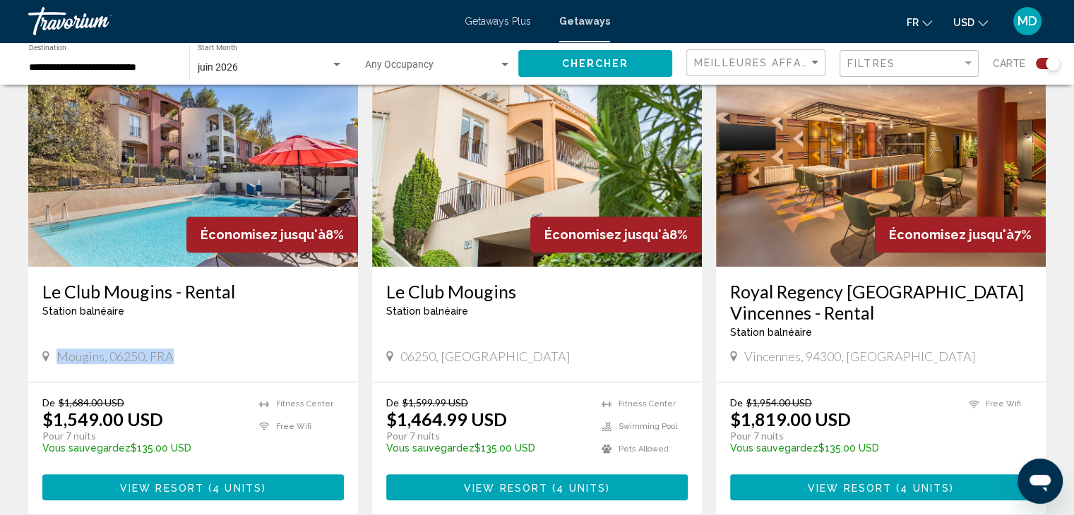
drag, startPoint x: 58, startPoint y: 356, endPoint x: 184, endPoint y: 343, distance: 126.3
click at [184, 343] on div "Le Club Mougins - Rental Station balnéaire - Ceci est une station d'adultes seu…" at bounding box center [193, 324] width 330 height 115
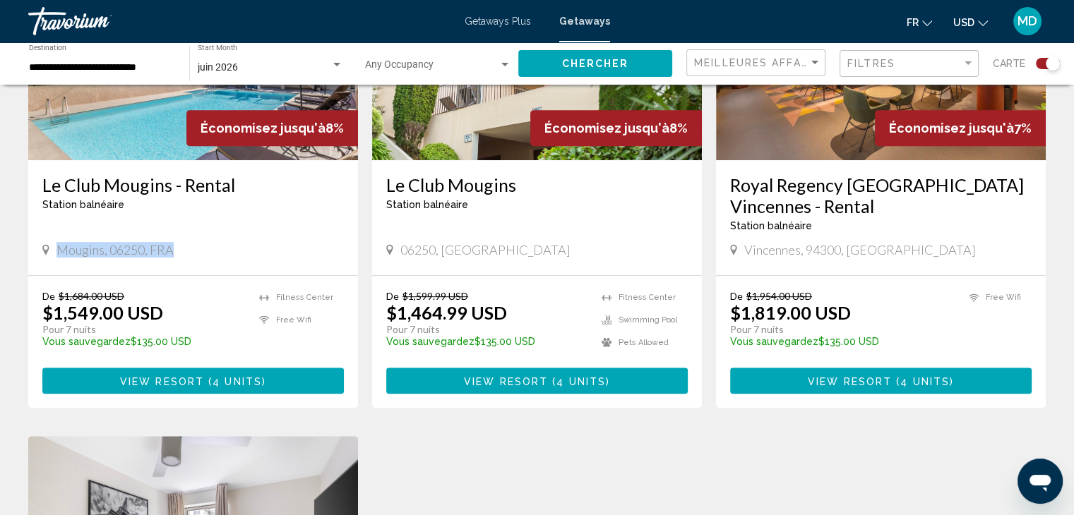
scroll to position [652, 0]
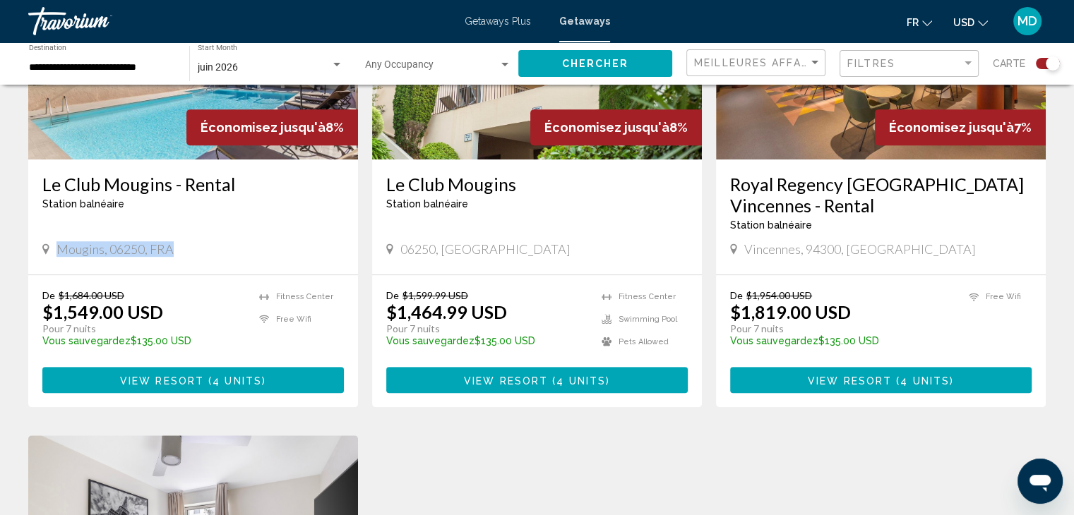
click at [191, 378] on span "View Resort" at bounding box center [162, 380] width 84 height 11
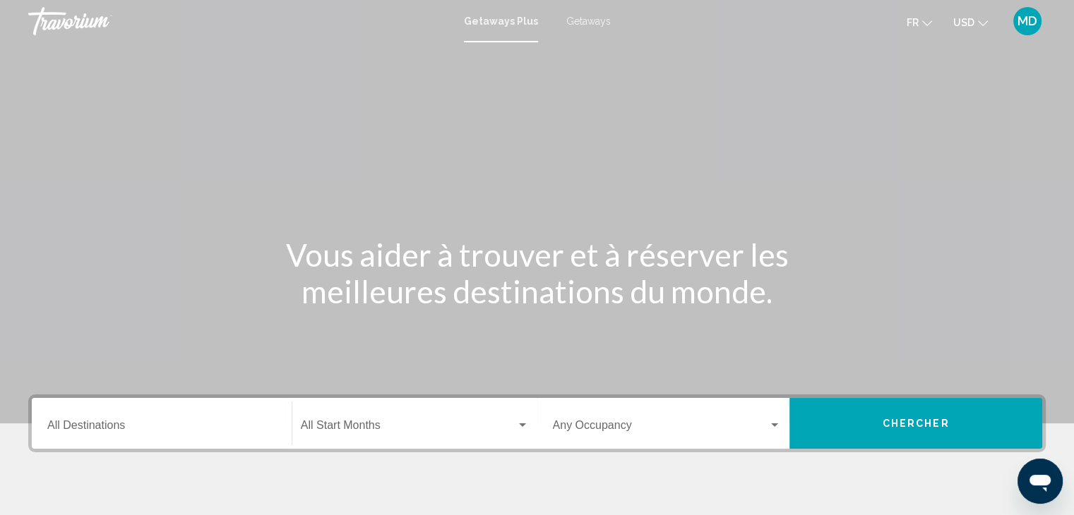
click at [190, 422] on input "Destination All Destinations" at bounding box center [161, 428] width 229 height 13
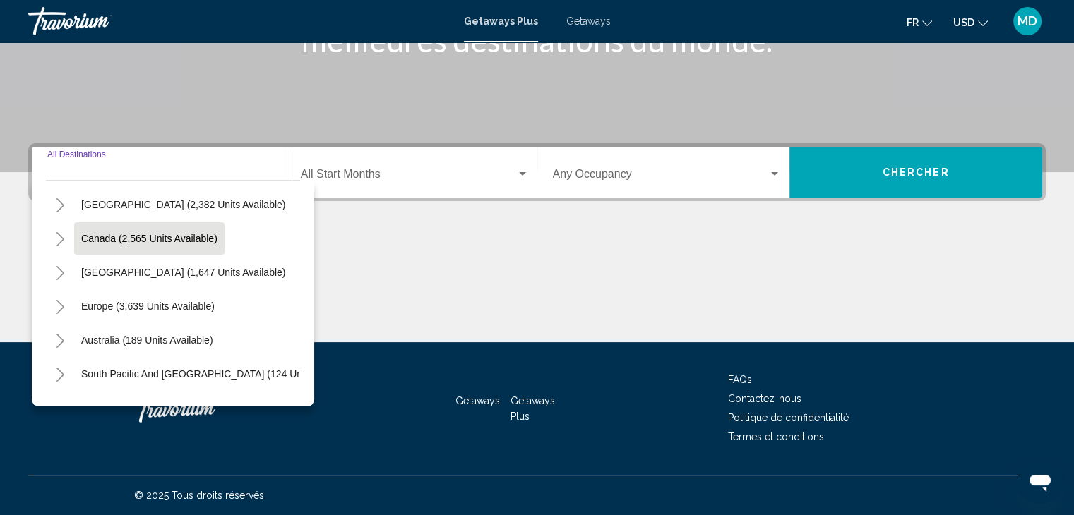
scroll to position [75, 0]
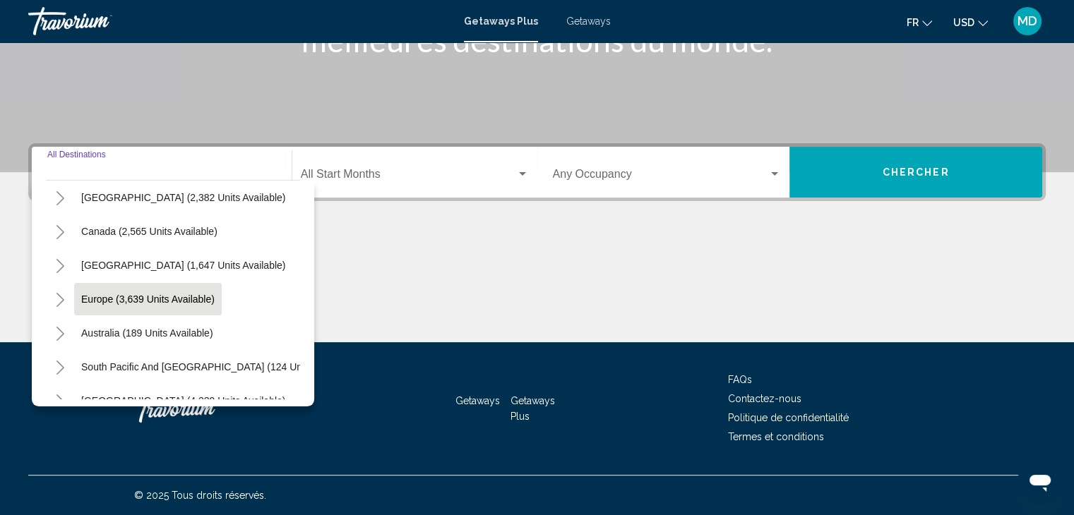
click at [149, 304] on span "Europe (3,639 units available)" at bounding box center [147, 299] width 133 height 11
type input "**********"
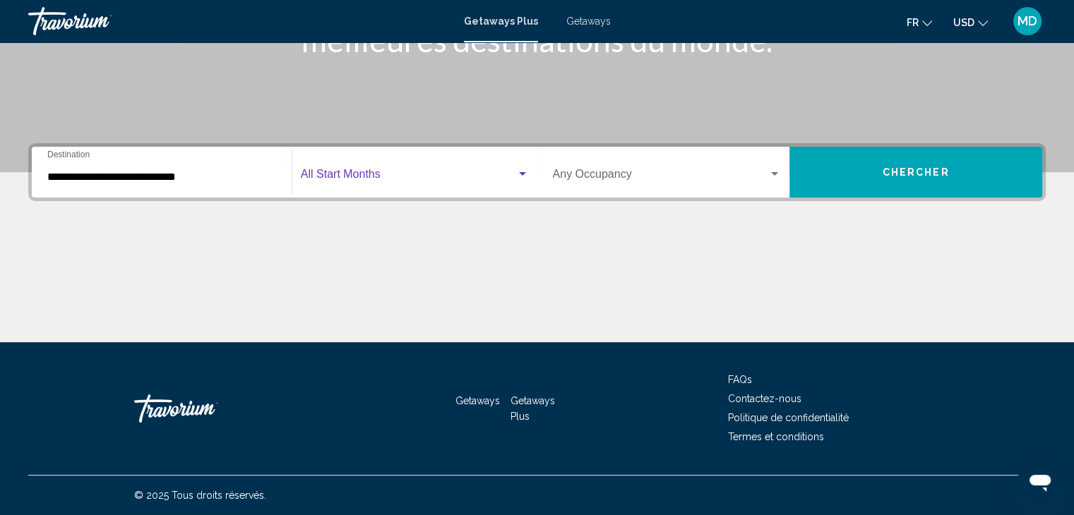
click at [375, 178] on span "Search widget" at bounding box center [408, 177] width 215 height 13
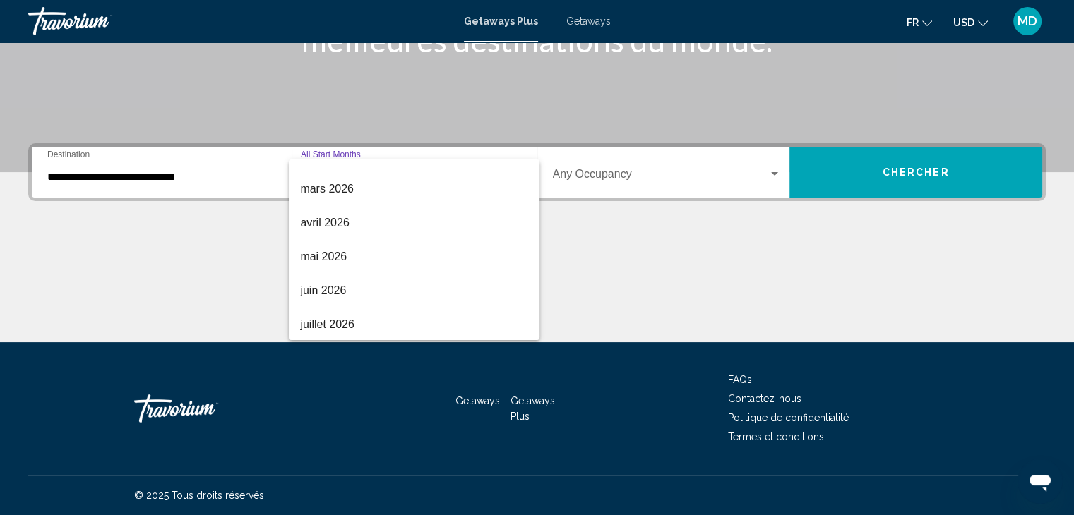
scroll to position [294, 0]
click at [349, 253] on span "juin 2026" at bounding box center [414, 256] width 228 height 34
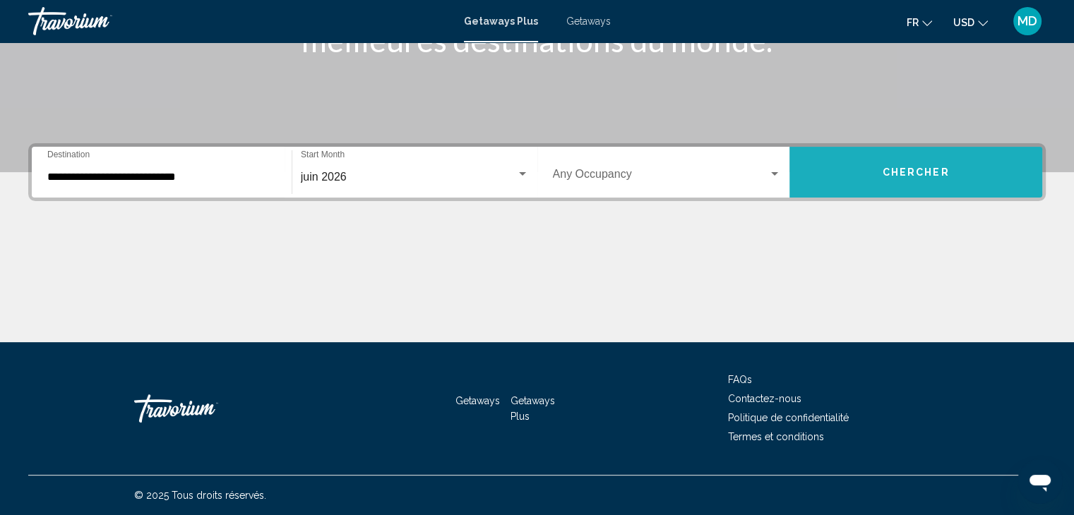
click at [873, 166] on button "Chercher" at bounding box center [915, 172] width 253 height 51
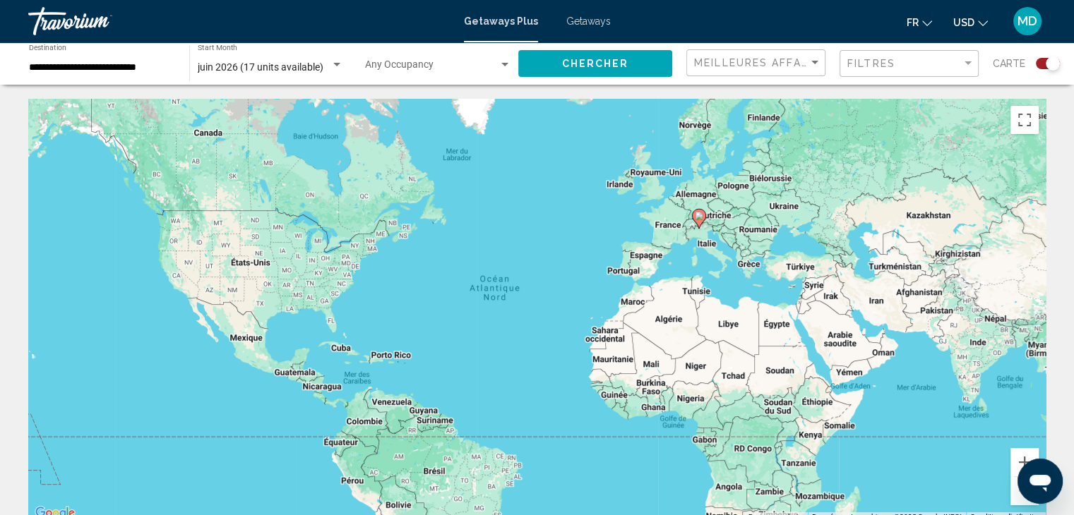
click at [588, 32] on div "Getaways Plus Getaways fr English Español Français Italiano Português русский U…" at bounding box center [537, 21] width 1074 height 30
click at [578, 25] on span "Getaways" at bounding box center [588, 21] width 44 height 11
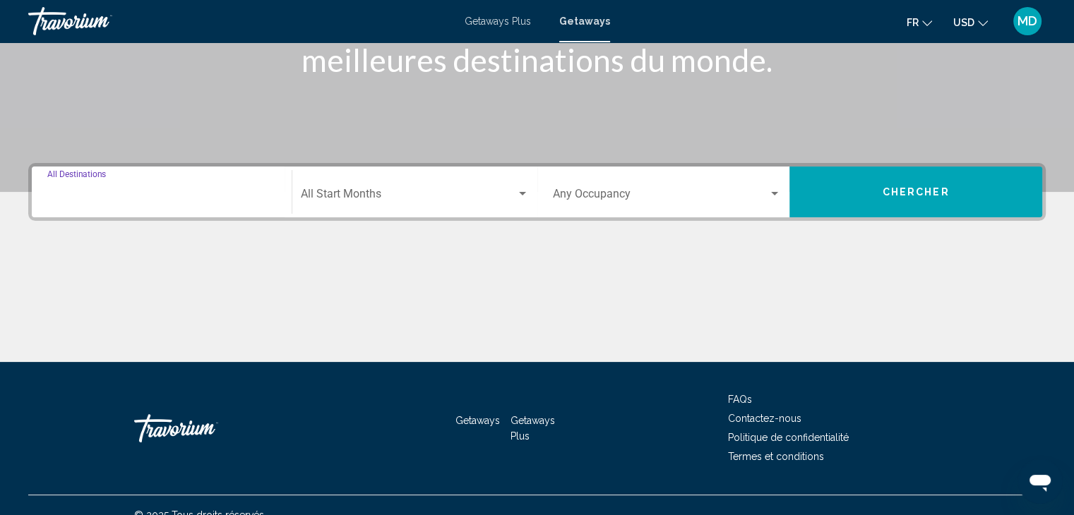
click at [227, 200] on input "Destination All Destinations" at bounding box center [161, 197] width 229 height 13
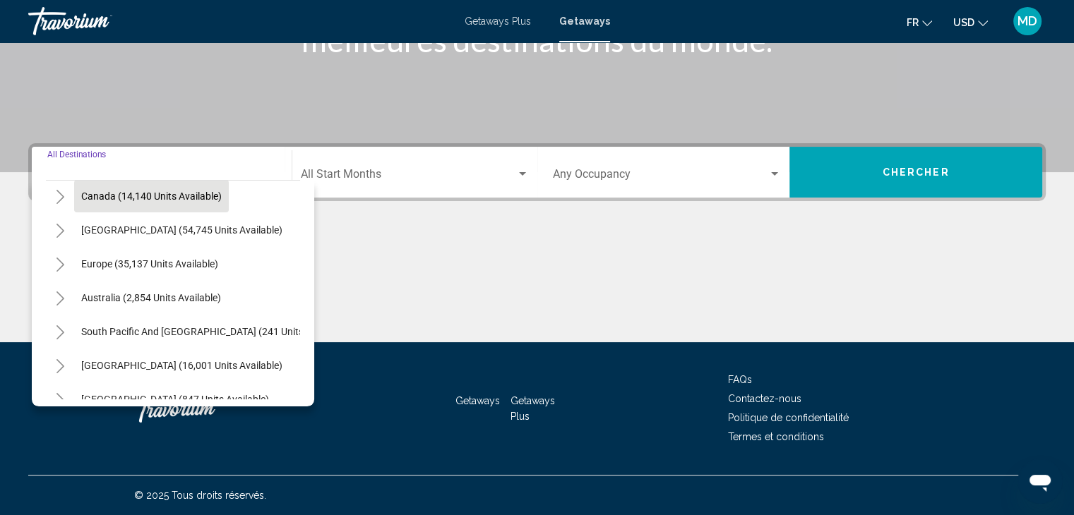
scroll to position [112, 0]
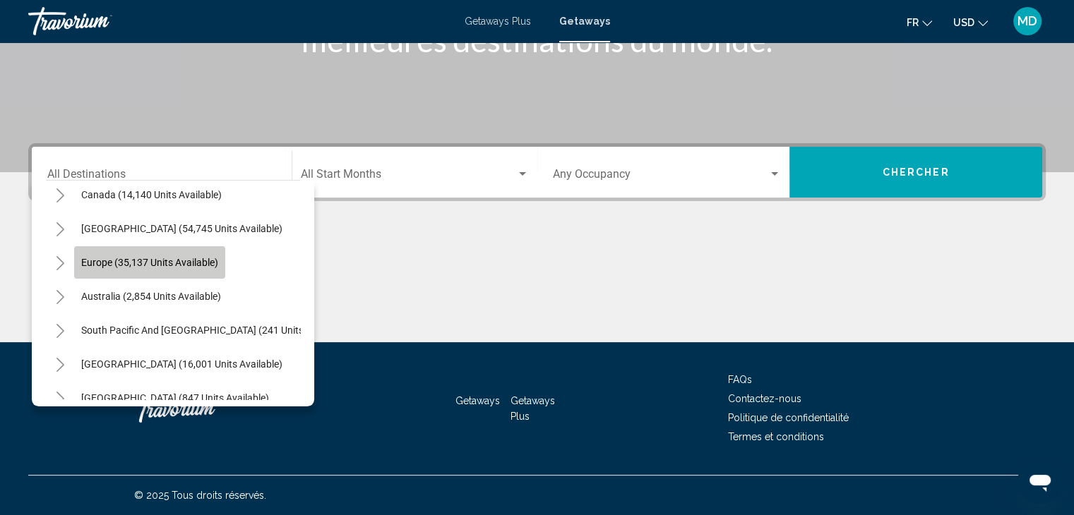
click at [158, 253] on button "Europe (35,137 units available)" at bounding box center [149, 262] width 151 height 32
type input "**********"
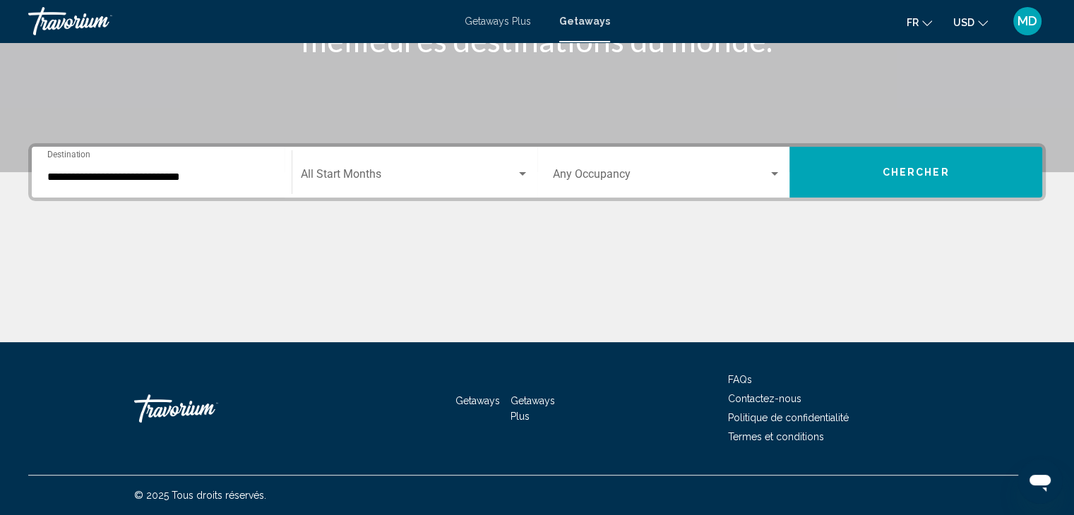
click at [390, 168] on div "Start Month All Start Months" at bounding box center [415, 172] width 228 height 44
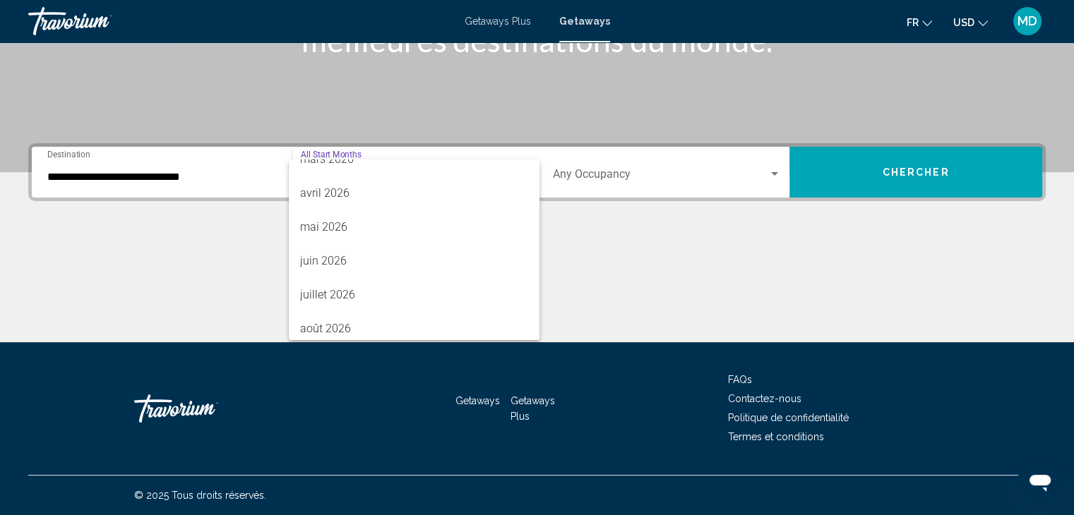
scroll to position [294, 0]
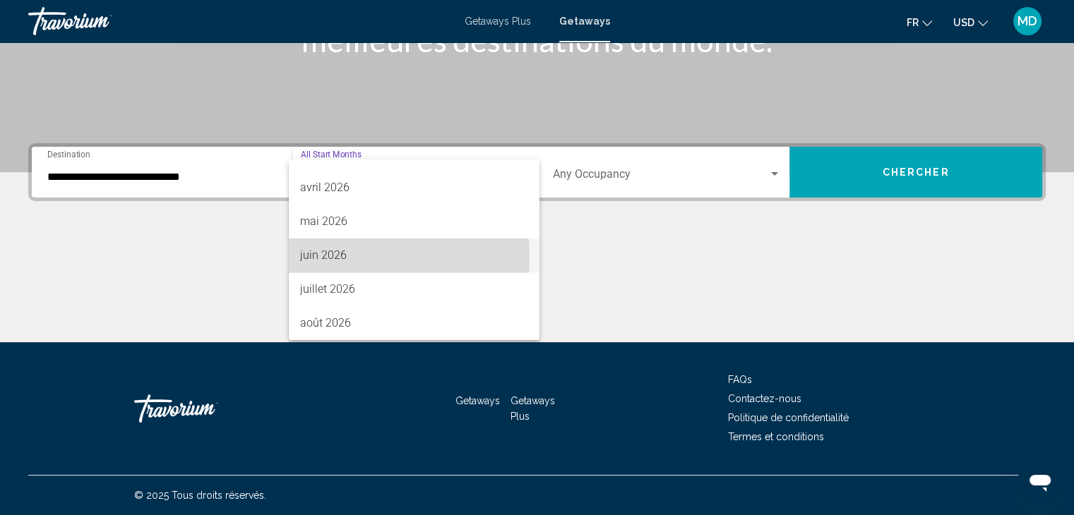
click at [333, 258] on span "juin 2026" at bounding box center [414, 256] width 228 height 34
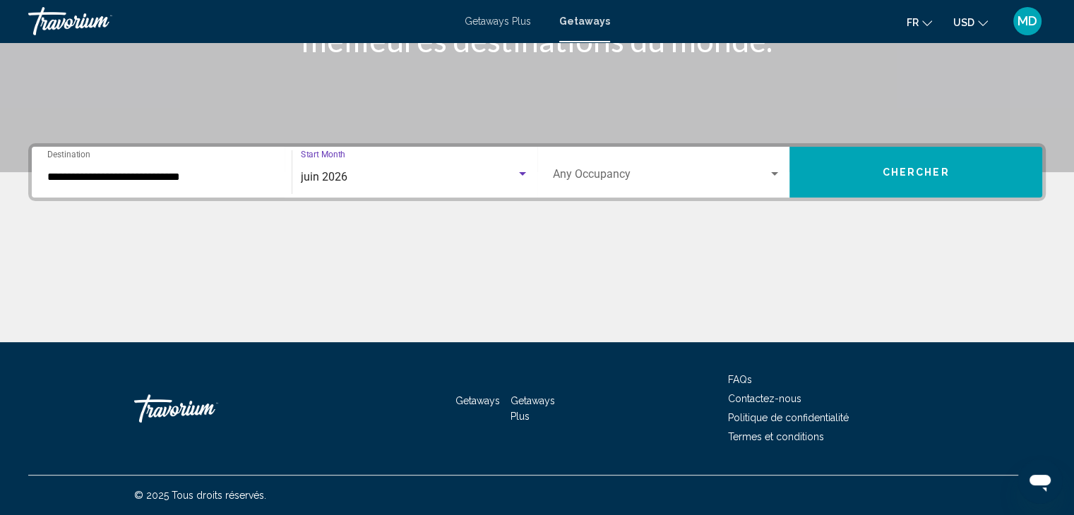
click at [901, 168] on span "Chercher" at bounding box center [915, 172] width 67 height 11
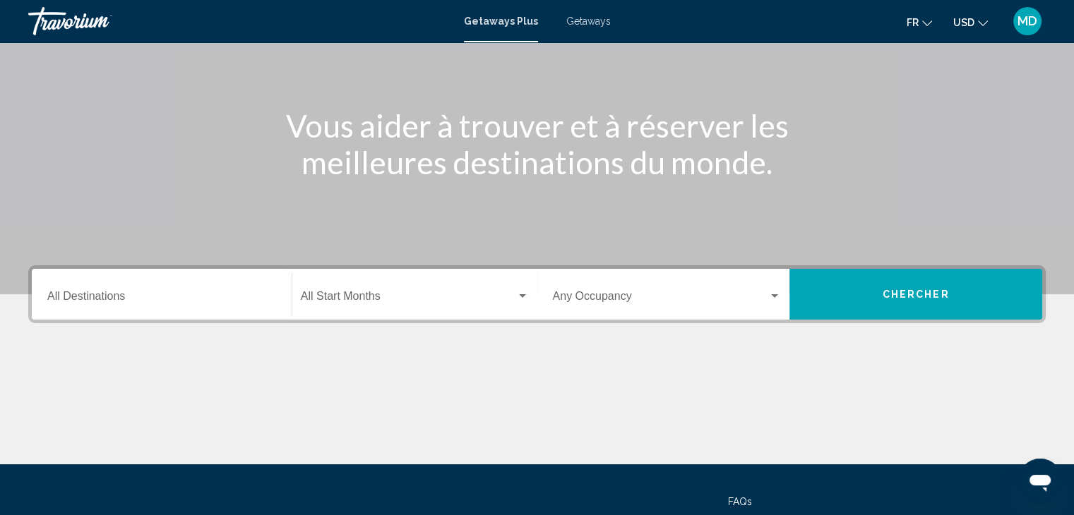
scroll to position [130, 0]
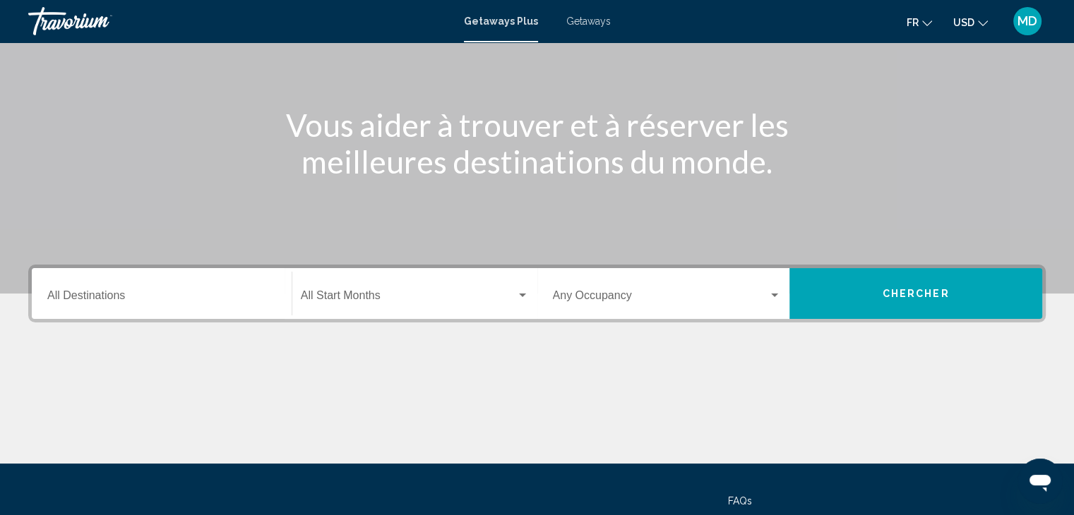
click at [209, 284] on div "Destination All Destinations" at bounding box center [161, 294] width 229 height 44
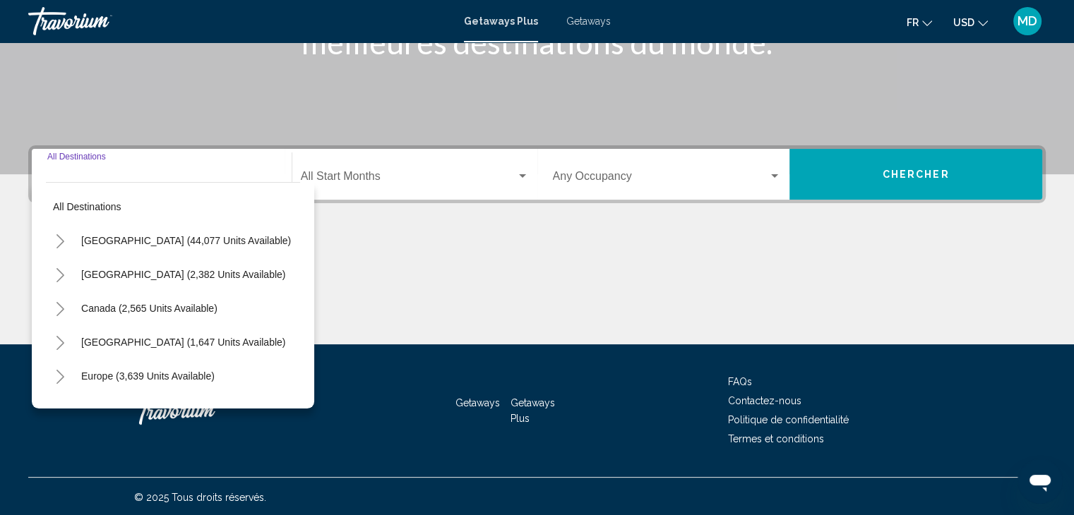
scroll to position [251, 0]
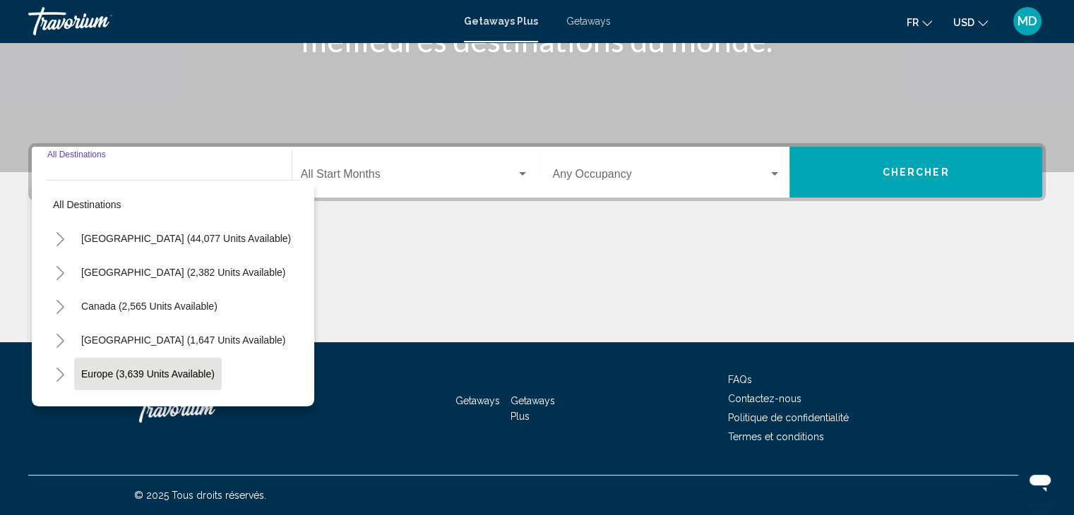
click at [133, 369] on span "Europe (3,639 units available)" at bounding box center [147, 373] width 133 height 11
type input "**********"
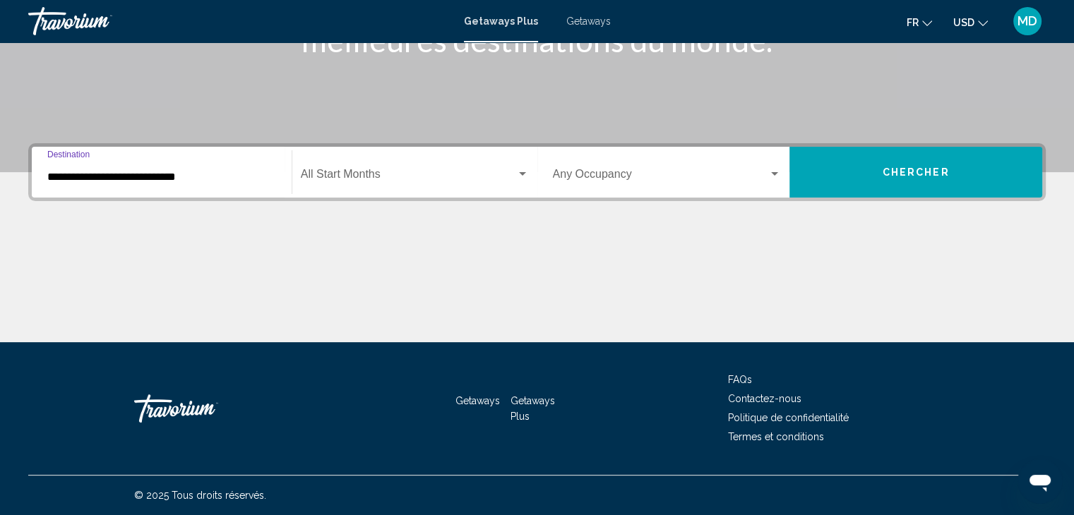
click at [399, 176] on span "Search widget" at bounding box center [408, 177] width 215 height 13
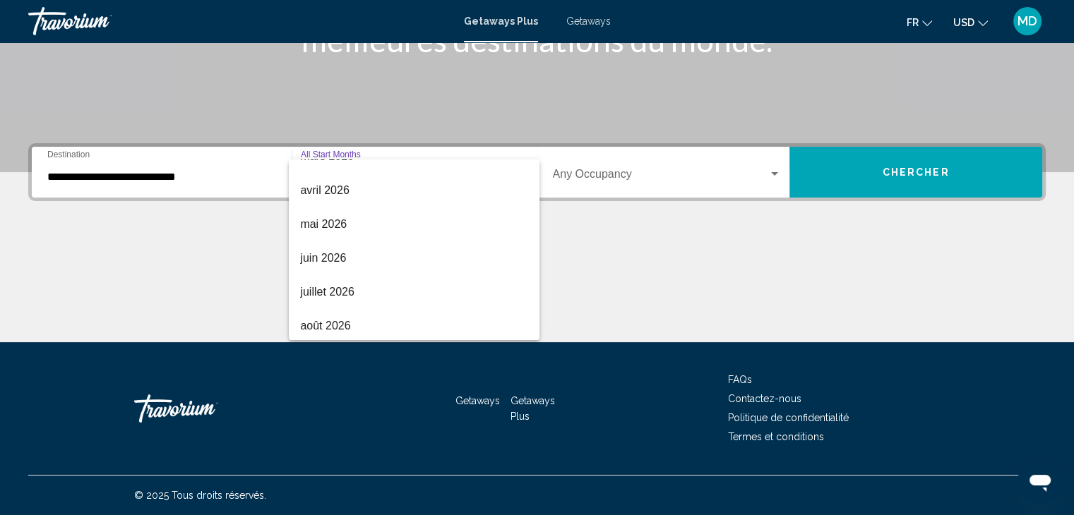
scroll to position [294, 0]
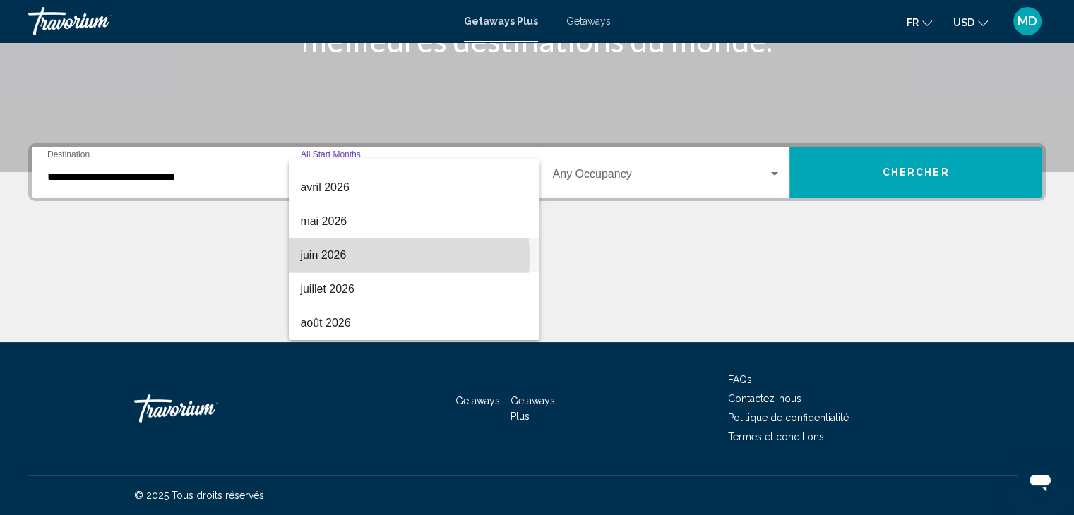
click at [332, 258] on span "juin 2026" at bounding box center [414, 256] width 228 height 34
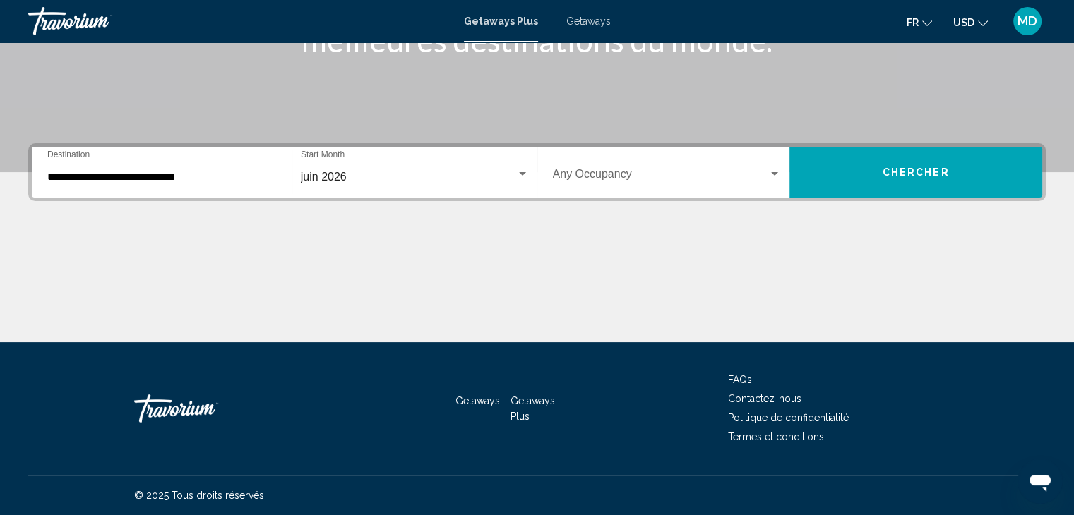
click at [582, 27] on div "Getaways Plus Getaways fr English Español Français Italiano Português русский U…" at bounding box center [537, 21] width 1074 height 30
click at [576, 19] on span "Getaways" at bounding box center [588, 21] width 44 height 11
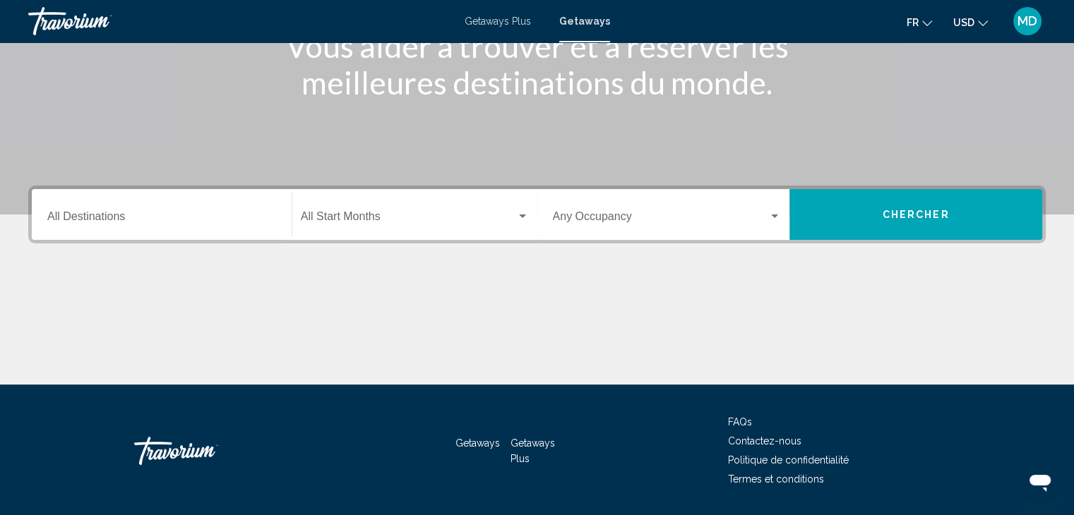
click at [189, 225] on div "Destination All Destinations" at bounding box center [161, 215] width 229 height 44
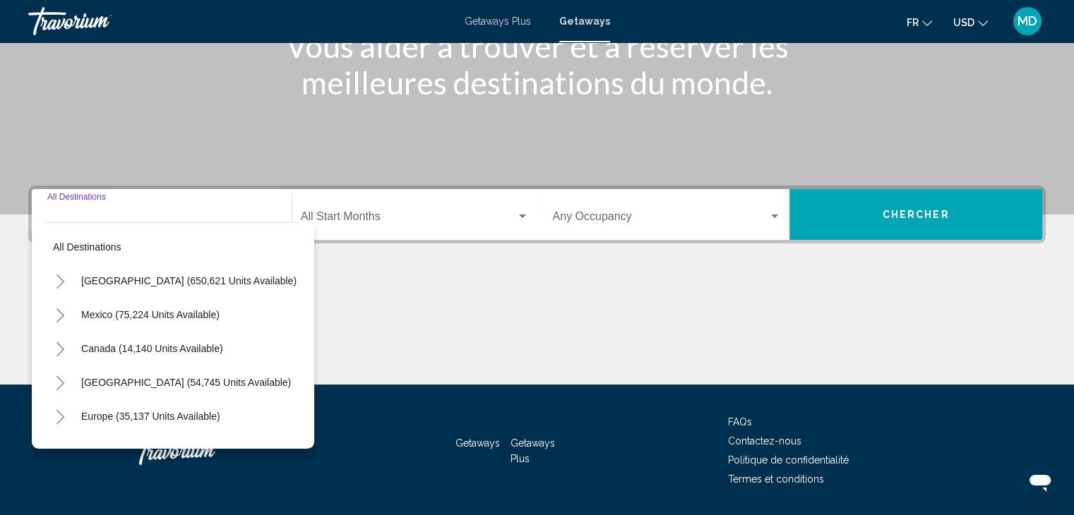
scroll to position [251, 0]
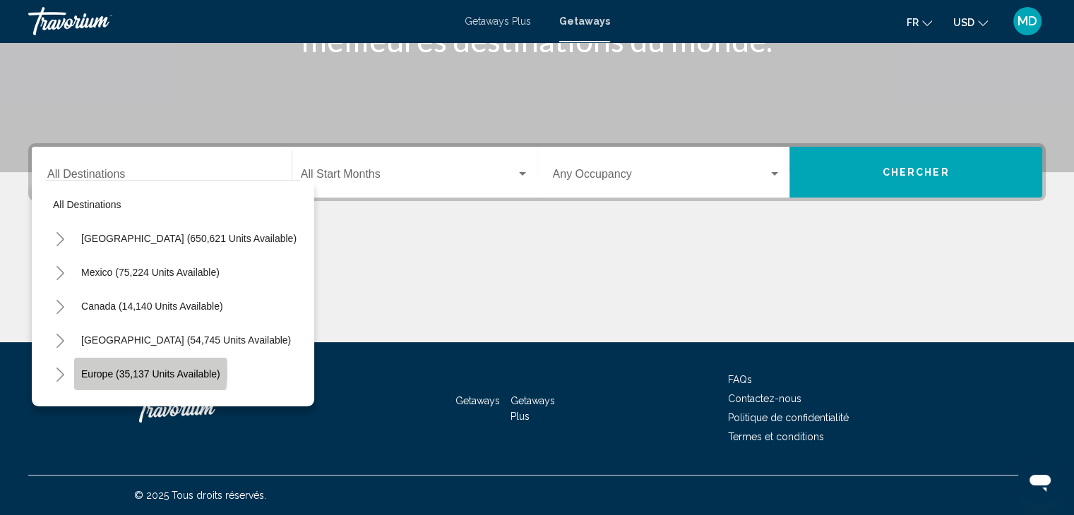
click at [145, 371] on span "Europe (35,137 units available)" at bounding box center [150, 373] width 139 height 11
type input "**********"
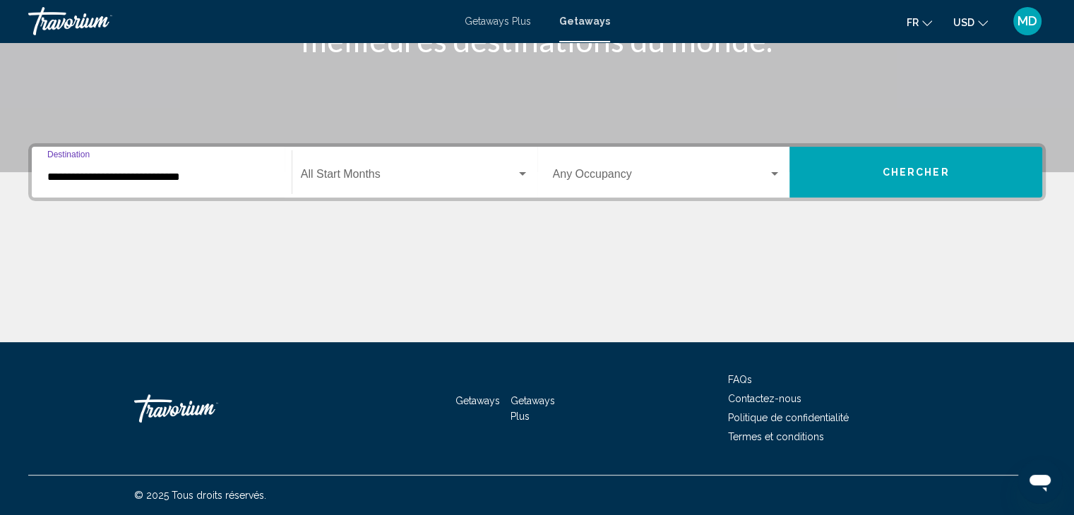
click at [393, 166] on div "Start Month All Start Months" at bounding box center [415, 172] width 228 height 44
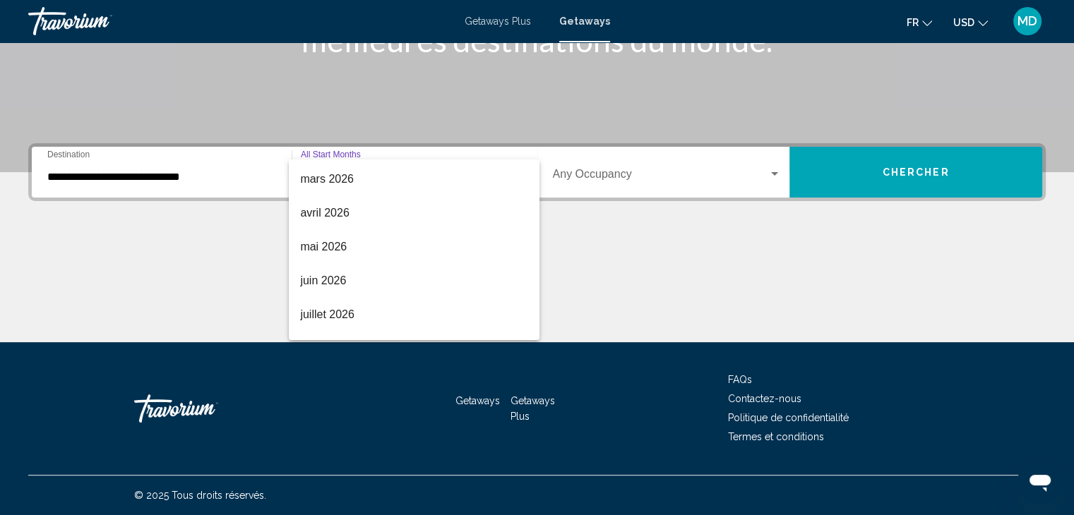
scroll to position [270, 0]
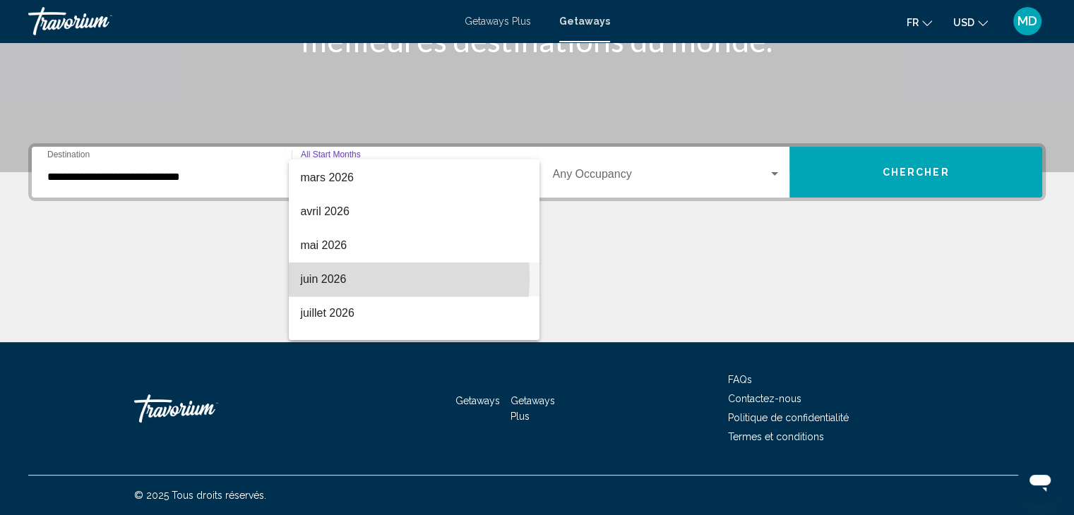
click at [325, 277] on span "juin 2026" at bounding box center [414, 280] width 228 height 34
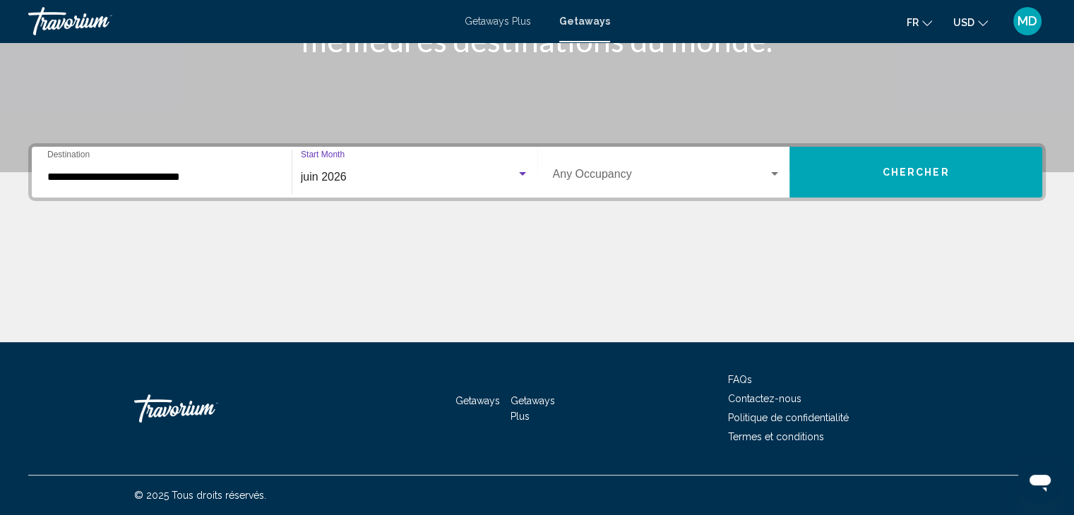
click at [910, 173] on span "Chercher" at bounding box center [915, 172] width 67 height 11
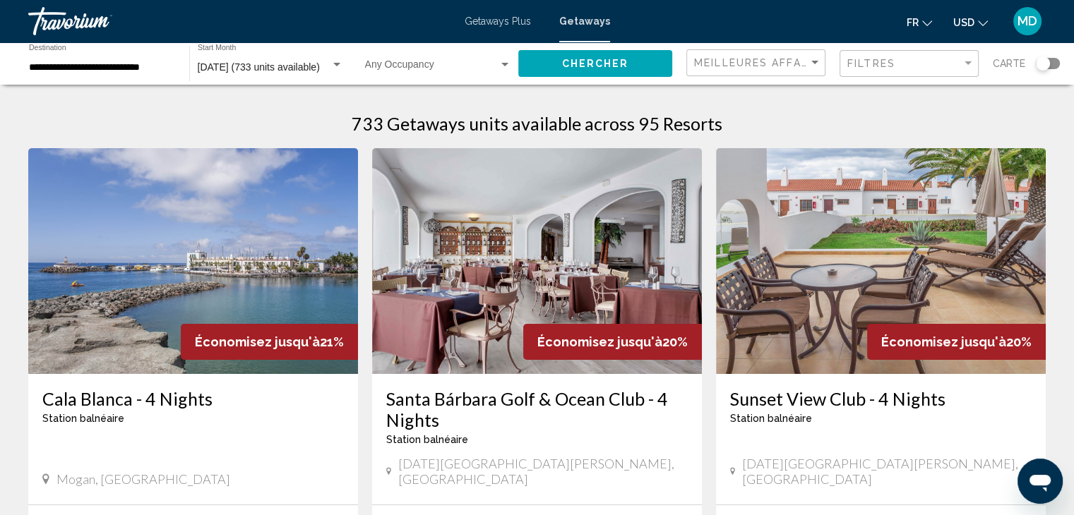
click at [149, 62] on input "**********" at bounding box center [102, 67] width 146 height 11
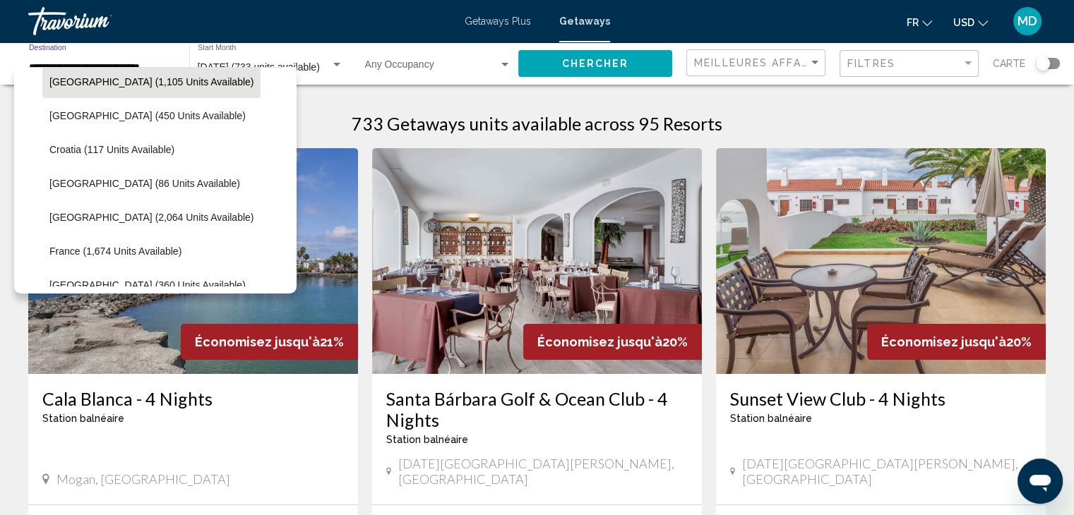
scroll to position [248, 0]
click at [96, 245] on span "France (1,674 units available)" at bounding box center [115, 250] width 132 height 11
type input "**********"
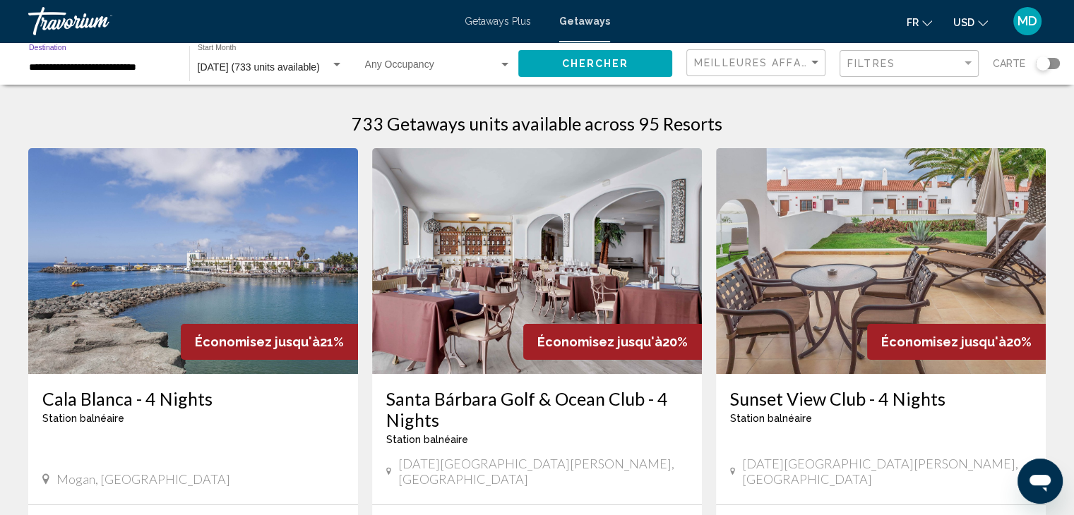
click at [582, 61] on span "Chercher" at bounding box center [595, 64] width 67 height 11
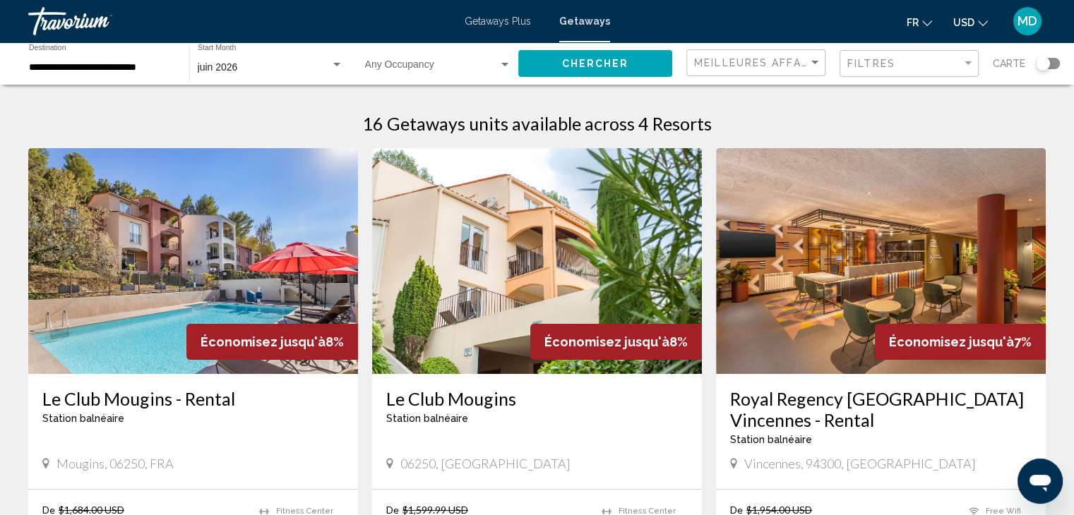
click at [284, 268] on img "Main content" at bounding box center [193, 261] width 330 height 226
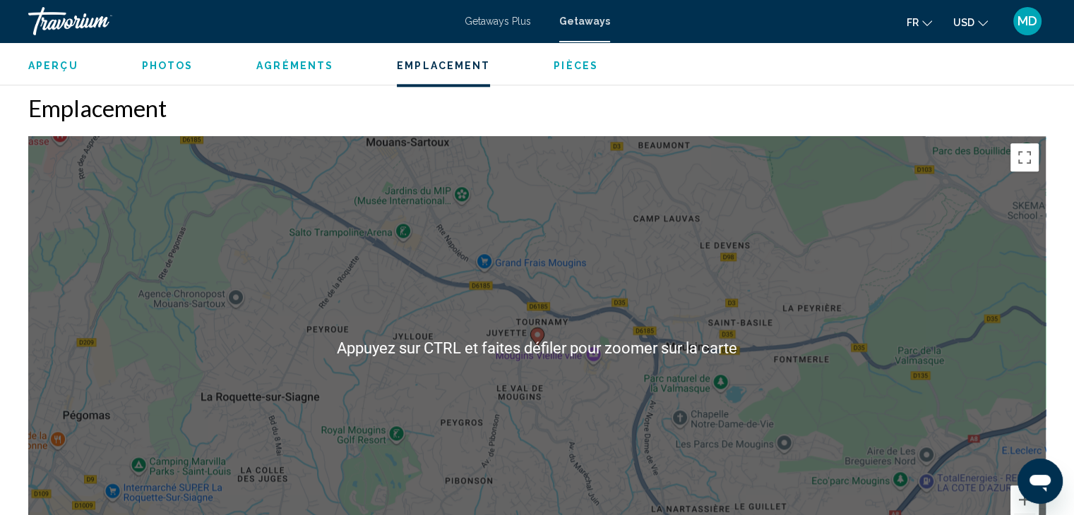
scroll to position [1752, 0]
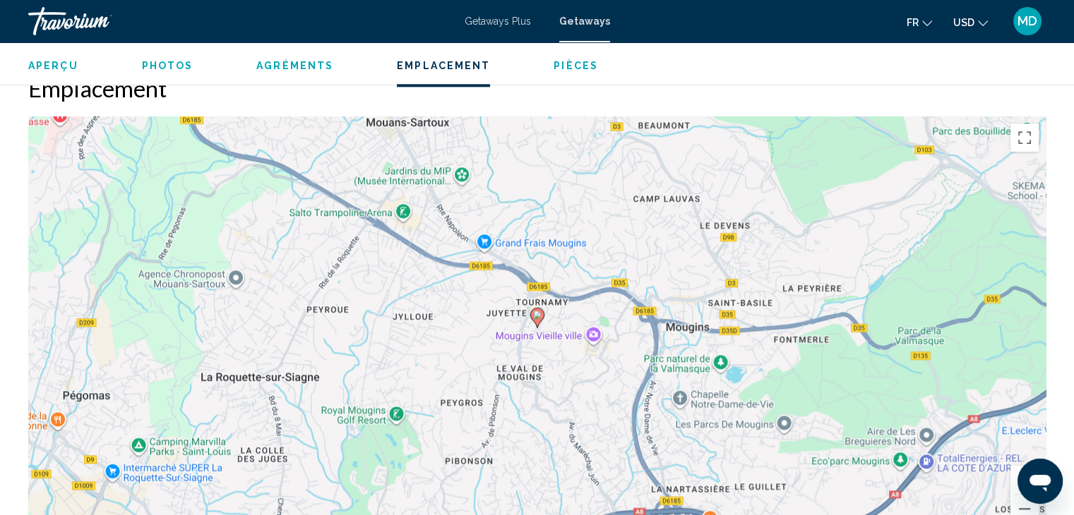
click at [680, 266] on div "Pour activer le glissement du marqueur avec le clavier, appuyez sur Alt+Entrée.…" at bounding box center [536, 328] width 1017 height 424
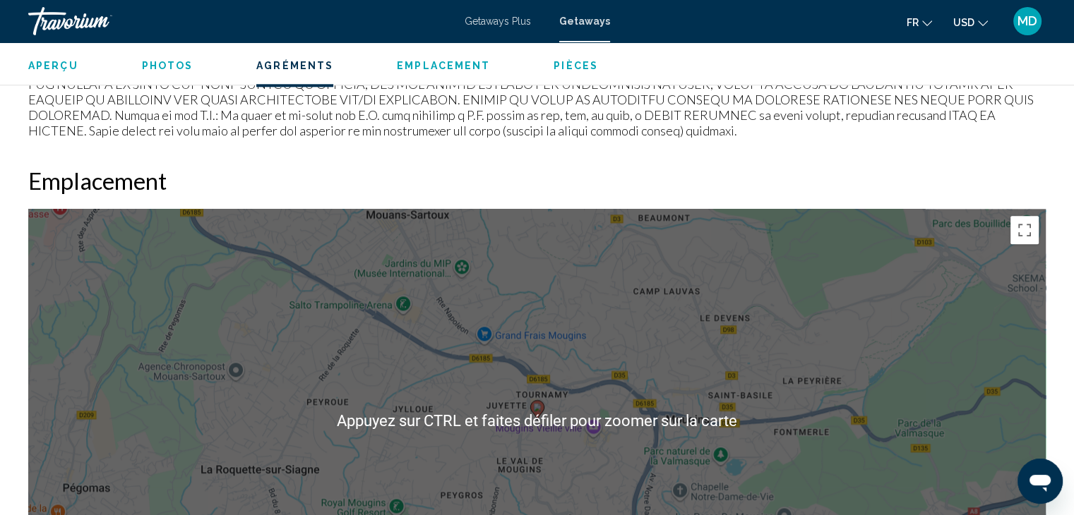
scroll to position [1648, 0]
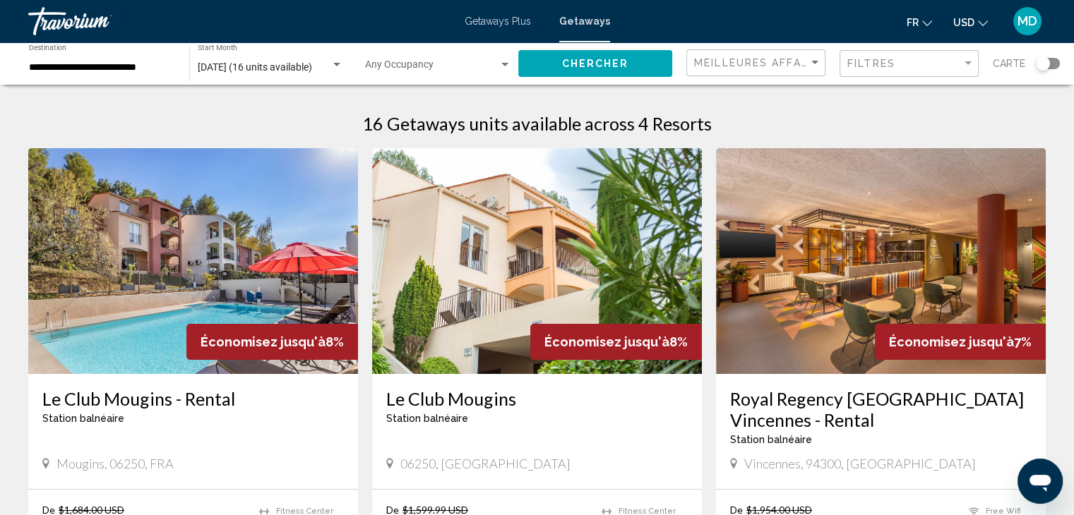
click at [422, 270] on img "Main content" at bounding box center [537, 261] width 330 height 226
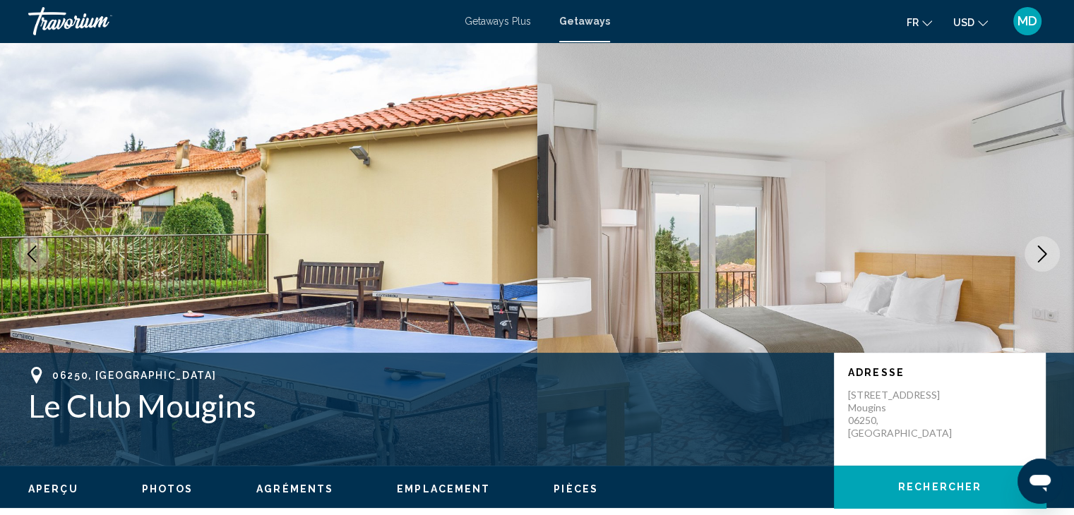
click at [81, 26] on div "Travorium" at bounding box center [98, 21] width 141 height 28
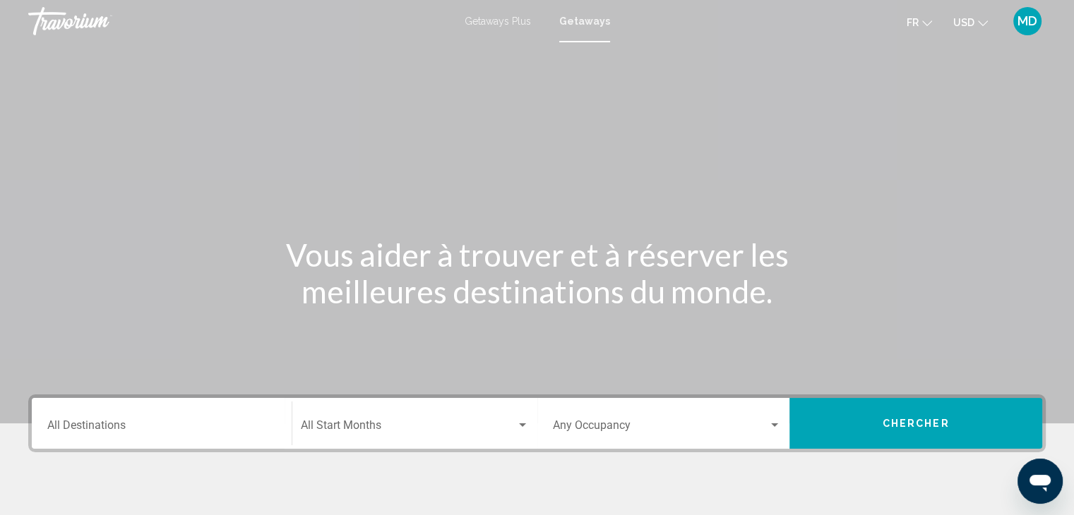
click at [165, 419] on div "Destination All Destinations" at bounding box center [161, 424] width 229 height 44
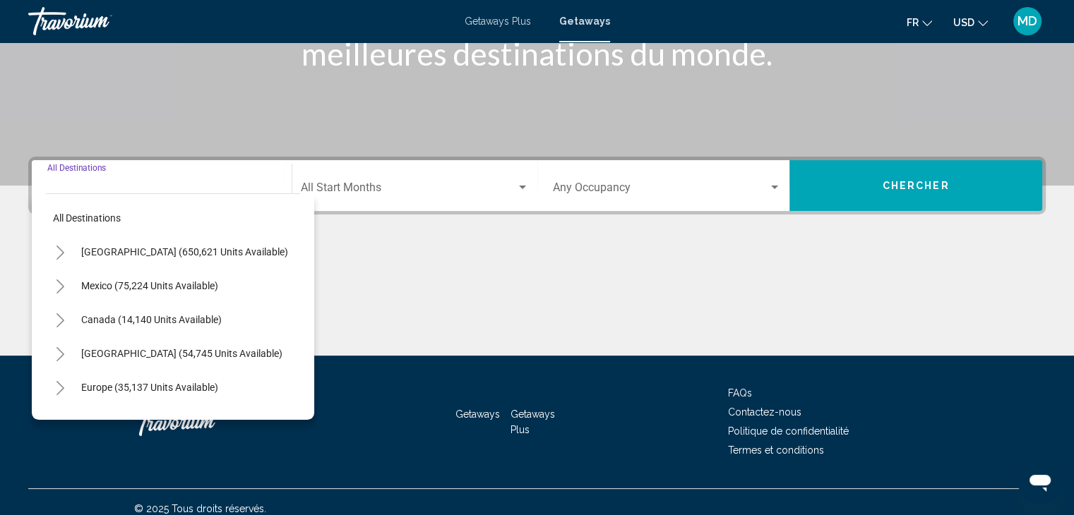
scroll to position [251, 0]
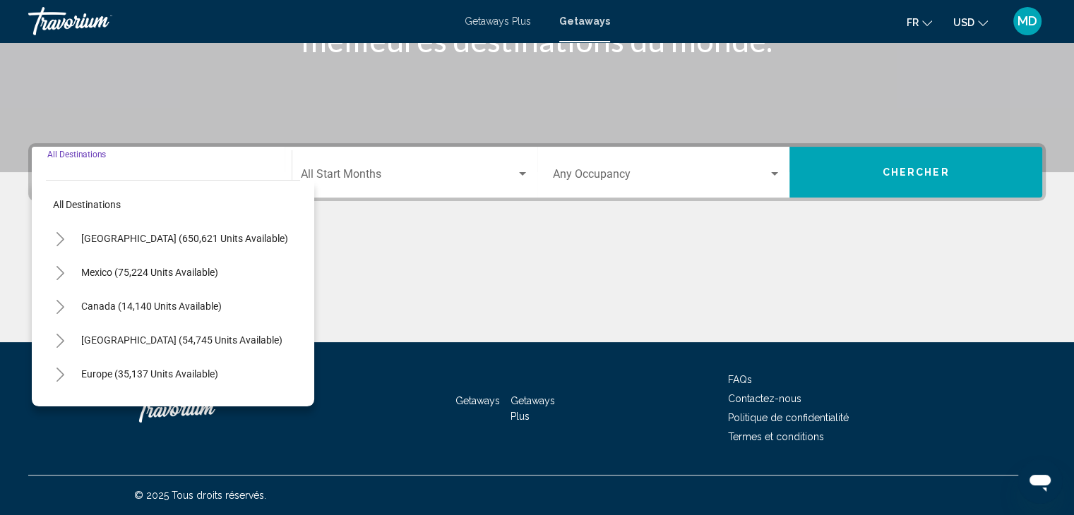
click at [247, 171] on input "Destination All Destinations" at bounding box center [161, 177] width 229 height 13
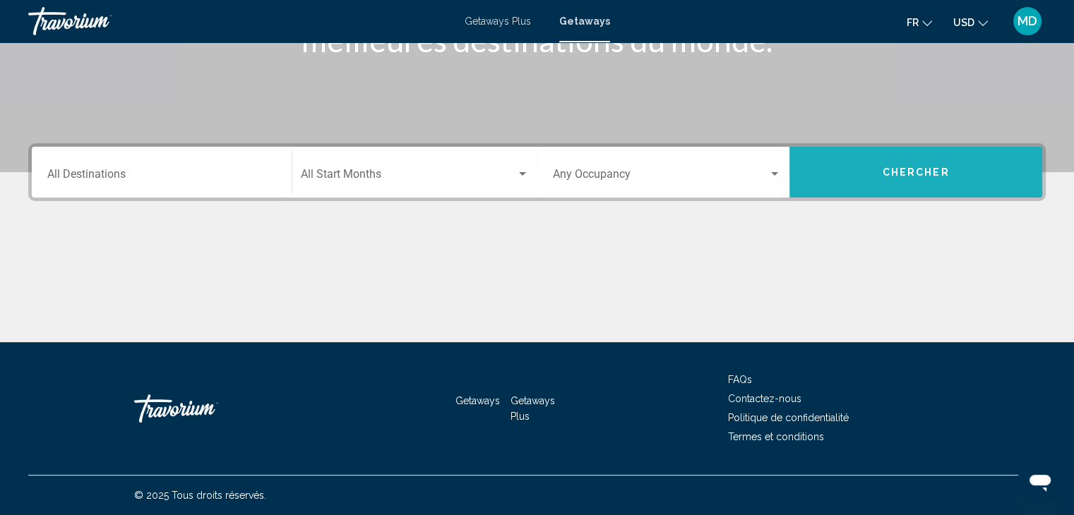
click at [909, 173] on span "Chercher" at bounding box center [915, 172] width 67 height 11
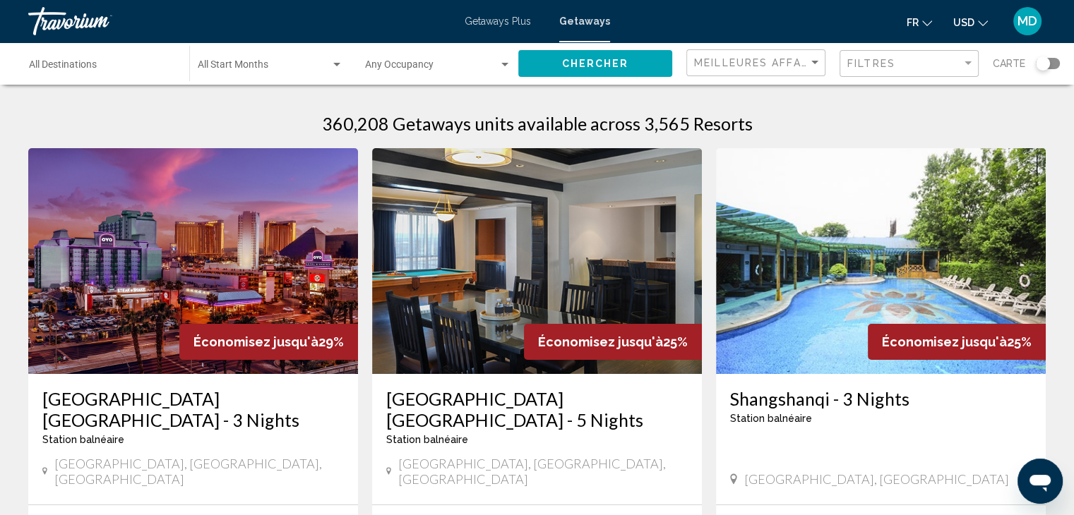
click at [1001, 61] on span "Carte" at bounding box center [1009, 64] width 32 height 20
click at [1050, 64] on div "Search widget" at bounding box center [1048, 63] width 24 height 11
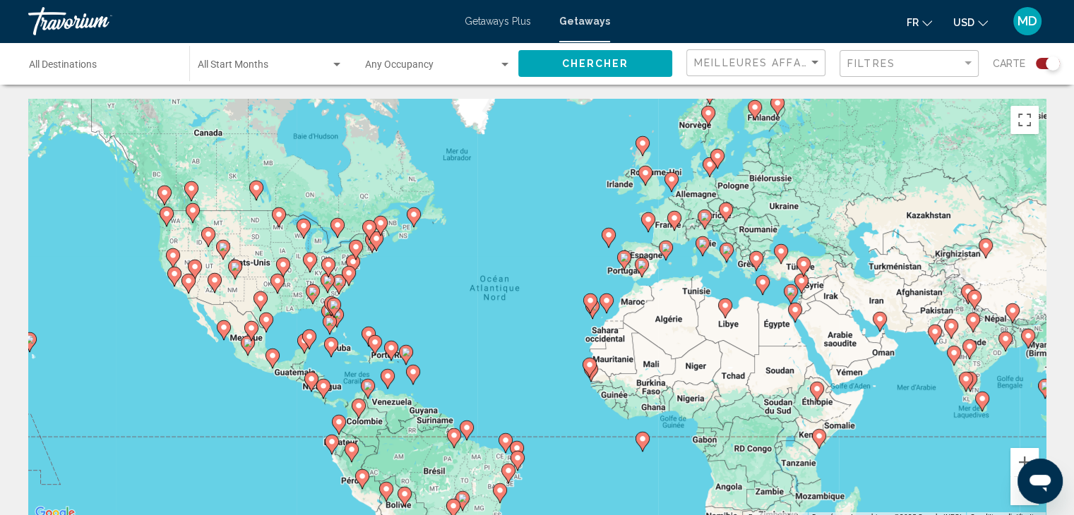
click at [367, 373] on div "Pour activer le glissement du marqueur avec le clavier, appuyez sur Alt+Entrée.…" at bounding box center [536, 311] width 1017 height 424
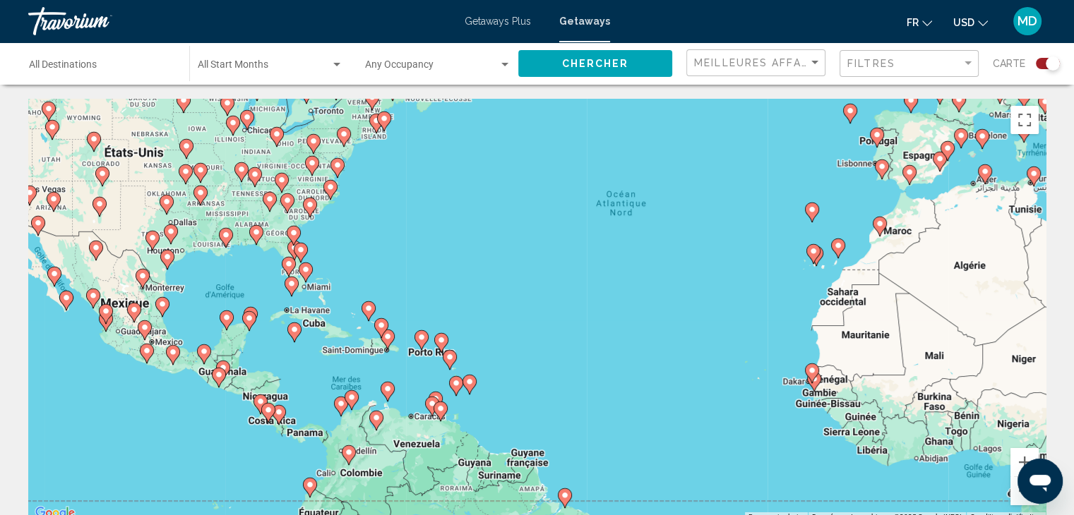
click at [407, 373] on div "Pour activer le glissement du marqueur avec le clavier, appuyez sur Alt+Entrée.…" at bounding box center [536, 311] width 1017 height 424
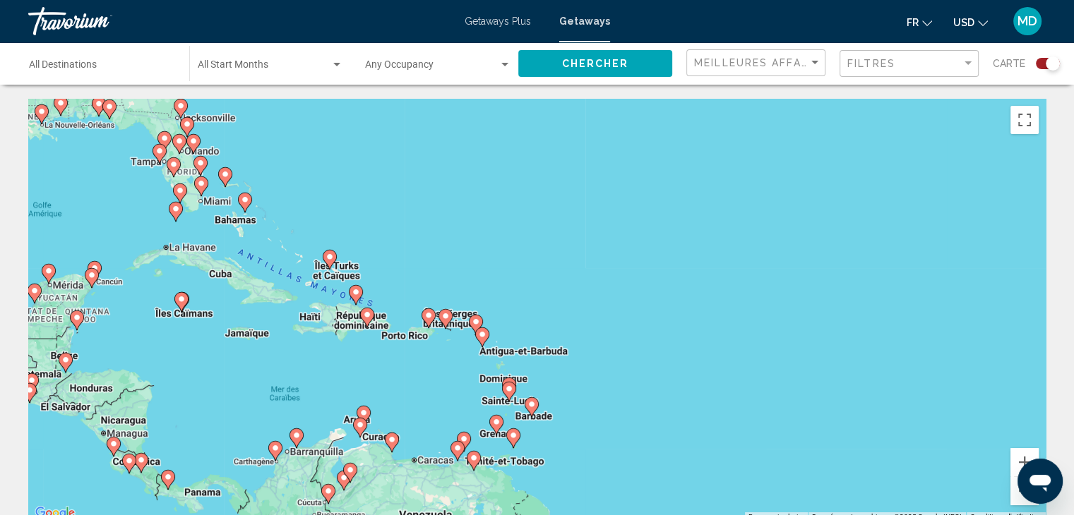
click at [400, 411] on div "Pour activer le glissement du marqueur avec le clavier, appuyez sur Alt+Entrée.…" at bounding box center [536, 311] width 1017 height 424
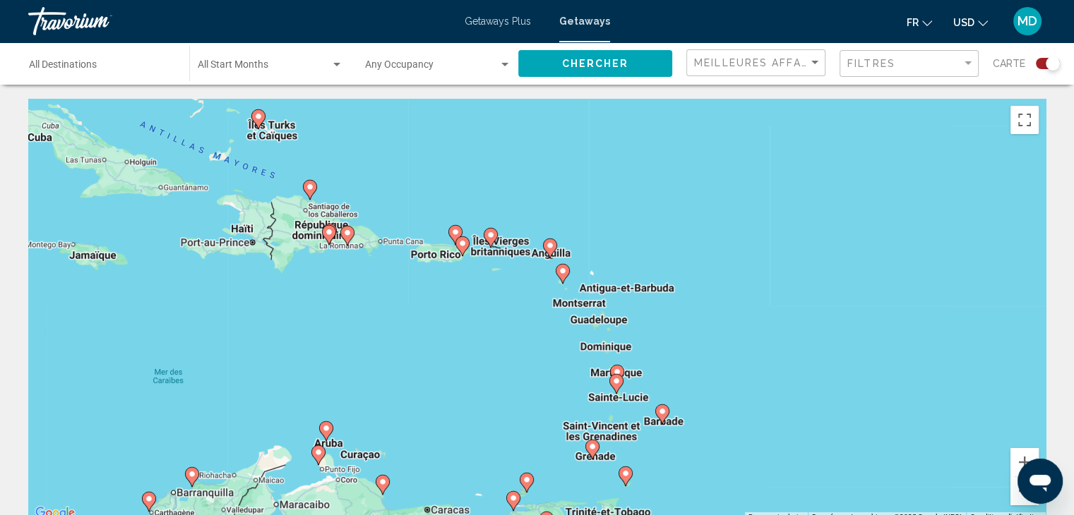
click at [540, 378] on div "Pour activer le glissement du marqueur avec le clavier, appuyez sur Alt+Entrée.…" at bounding box center [536, 311] width 1017 height 424
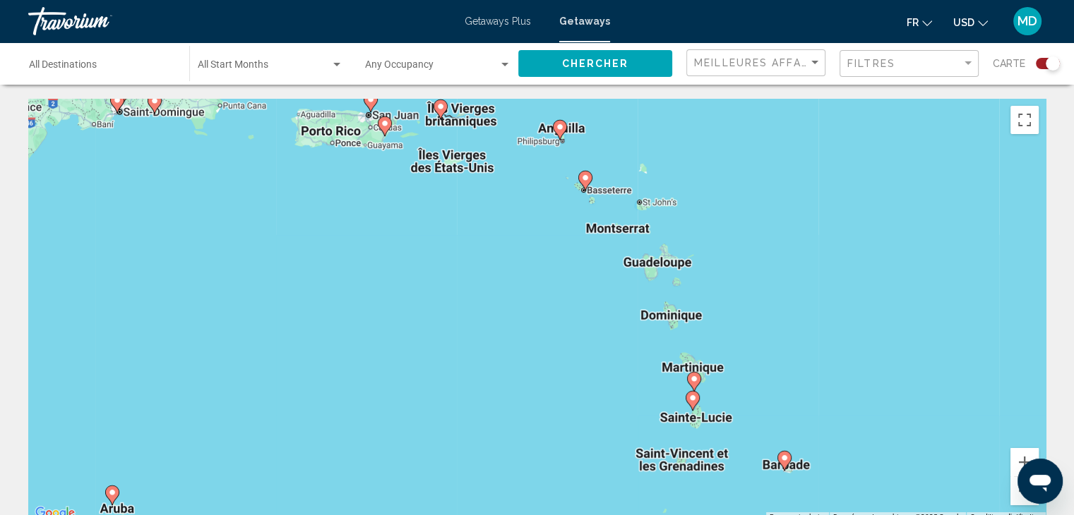
click at [576, 371] on div "Pour activer le glissement du marqueur avec le clavier, appuyez sur Alt+Entrée.…" at bounding box center [536, 311] width 1017 height 424
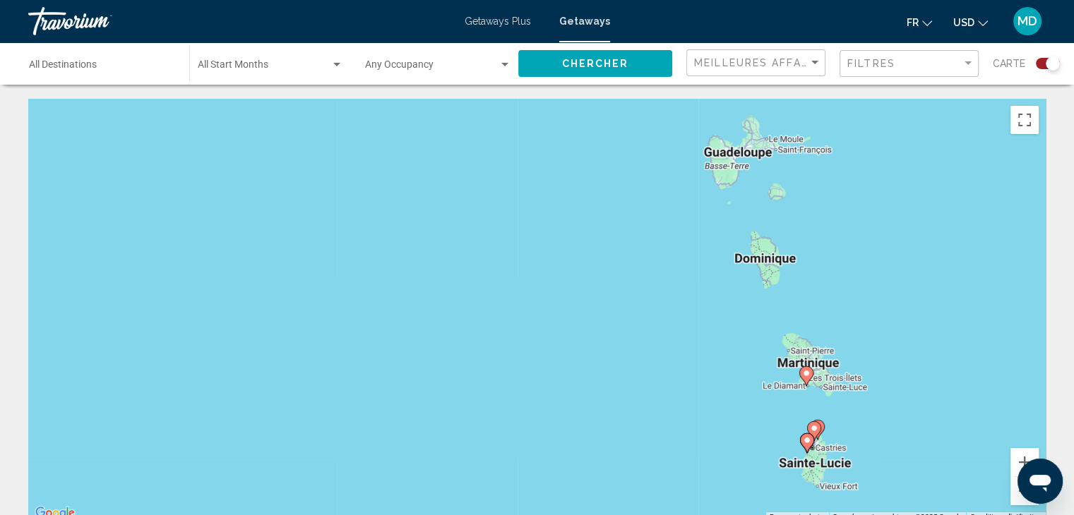
click at [804, 376] on image "Main content" at bounding box center [806, 373] width 8 height 8
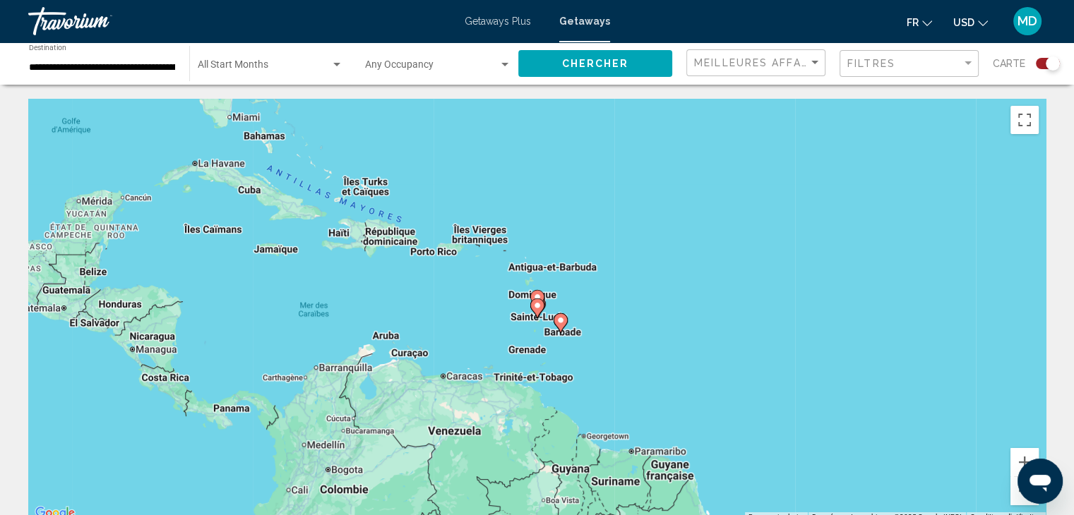
click at [574, 304] on div "Pour activer le glissement du marqueur avec le clavier, appuyez sur Alt+Entrée.…" at bounding box center [536, 311] width 1017 height 424
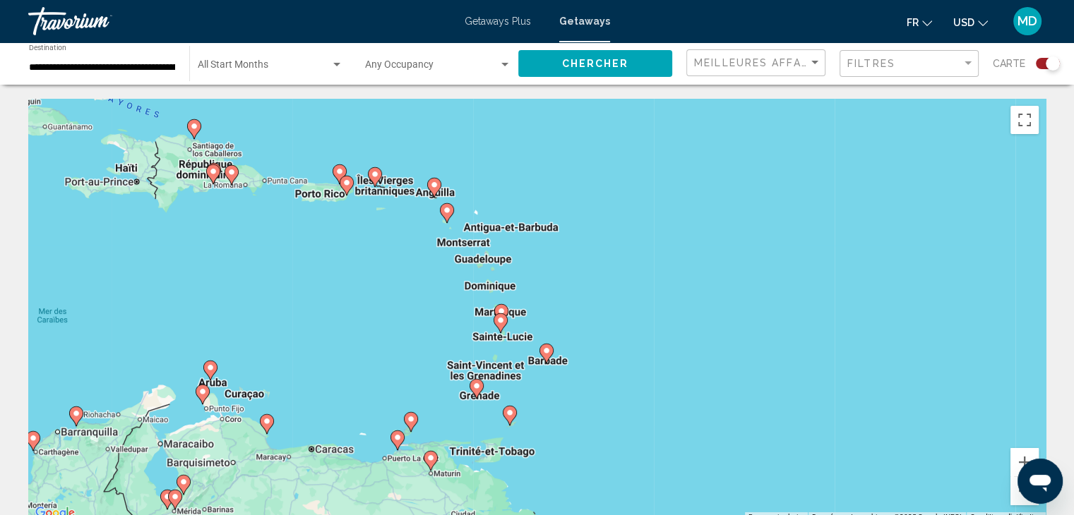
click at [547, 315] on div "Pour activer le glissement du marqueur avec le clavier, appuyez sur Alt+Entrée.…" at bounding box center [536, 311] width 1017 height 424
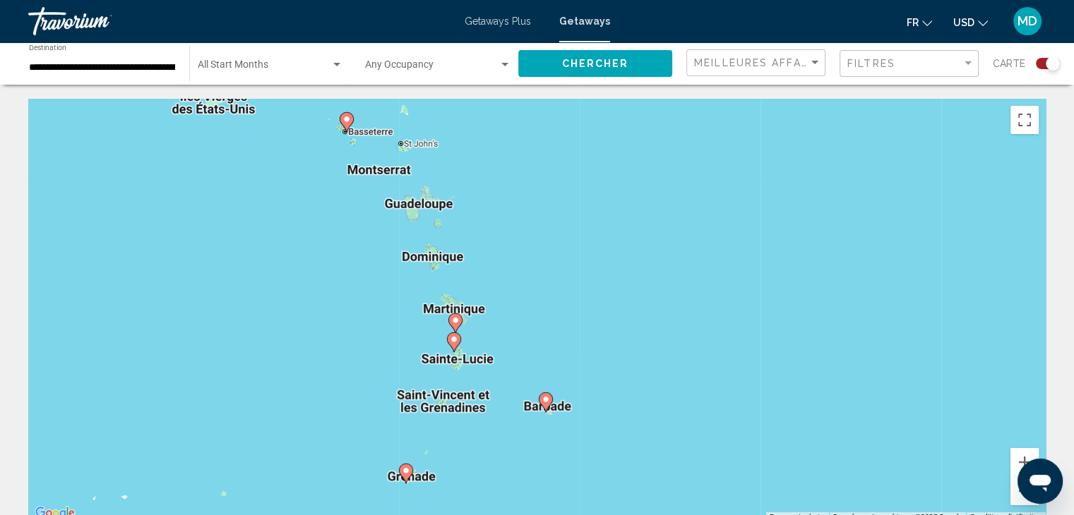
click at [491, 337] on div "Pour activer le glissement du marqueur avec le clavier, appuyez sur Alt+Entrée.…" at bounding box center [536, 311] width 1017 height 424
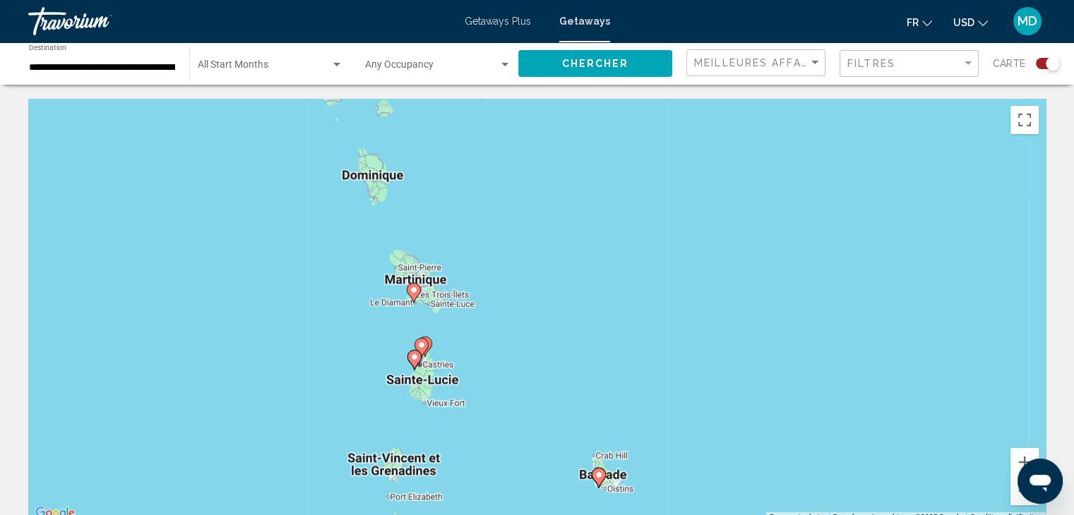
click at [472, 325] on div "Pour activer le glissement du marqueur avec le clavier, appuyez sur Alt+Entrée.…" at bounding box center [536, 311] width 1017 height 424
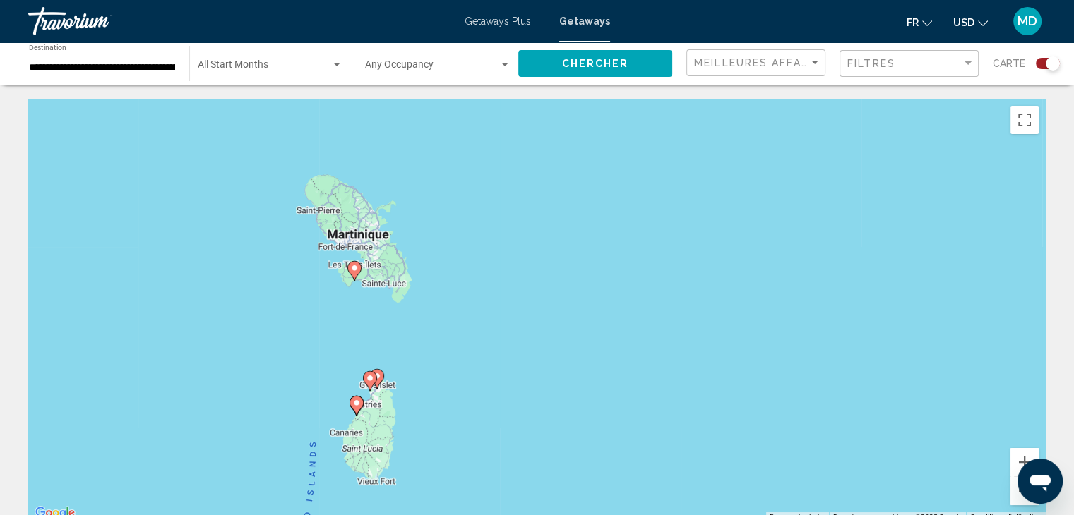
click at [353, 300] on div "Pour activer le glissement du marqueur avec le clavier, appuyez sur Alt+Entrée.…" at bounding box center [536, 311] width 1017 height 424
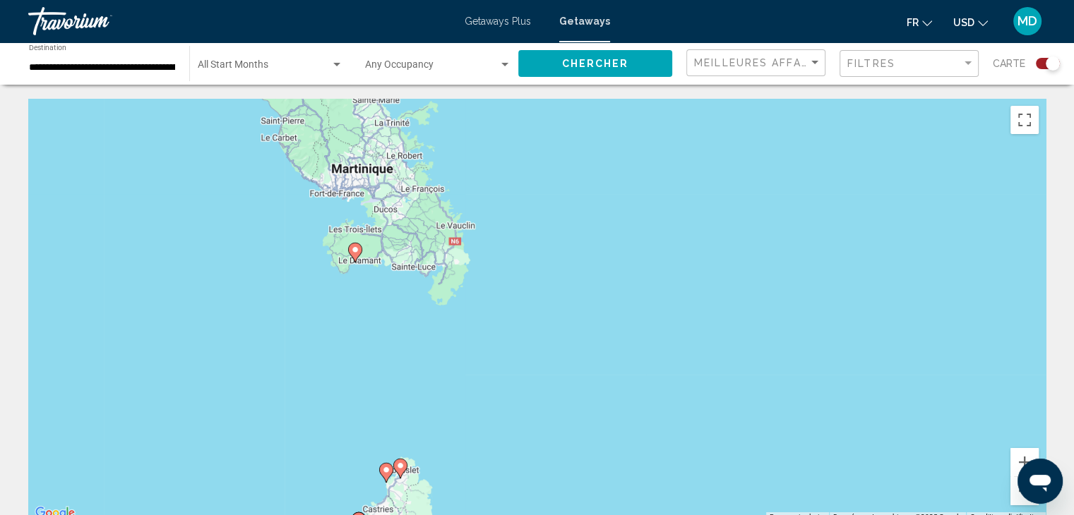
click at [353, 300] on div "Pour activer le glissement du marqueur avec le clavier, appuyez sur Alt+Entrée.…" at bounding box center [536, 311] width 1017 height 424
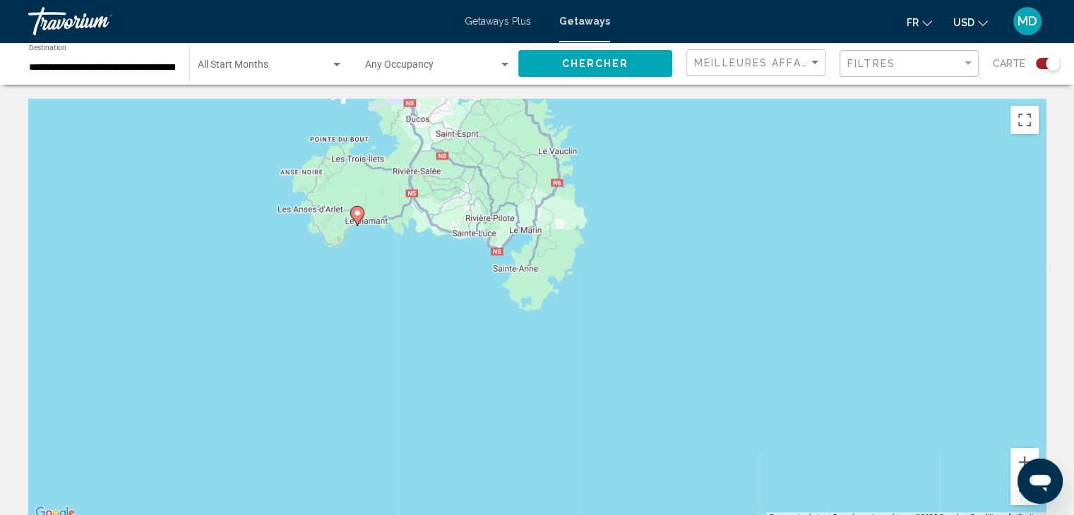
click at [361, 261] on div "Pour activer le glissement du marqueur avec le clavier, appuyez sur Alt+Entrée.…" at bounding box center [536, 311] width 1017 height 424
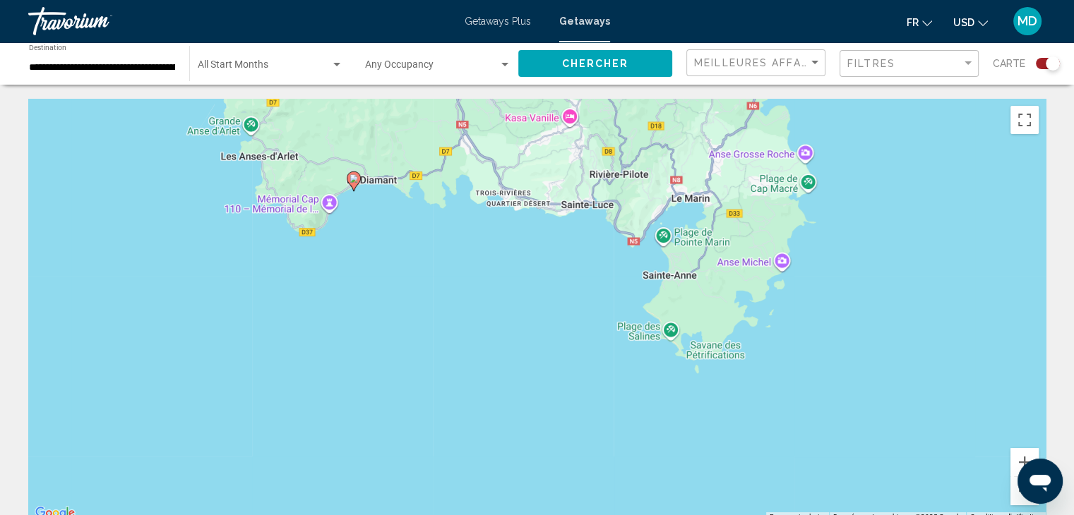
click at [368, 236] on div "Pour activer le glissement du marqueur avec le clavier, appuyez sur Alt+Entrée.…" at bounding box center [536, 311] width 1017 height 424
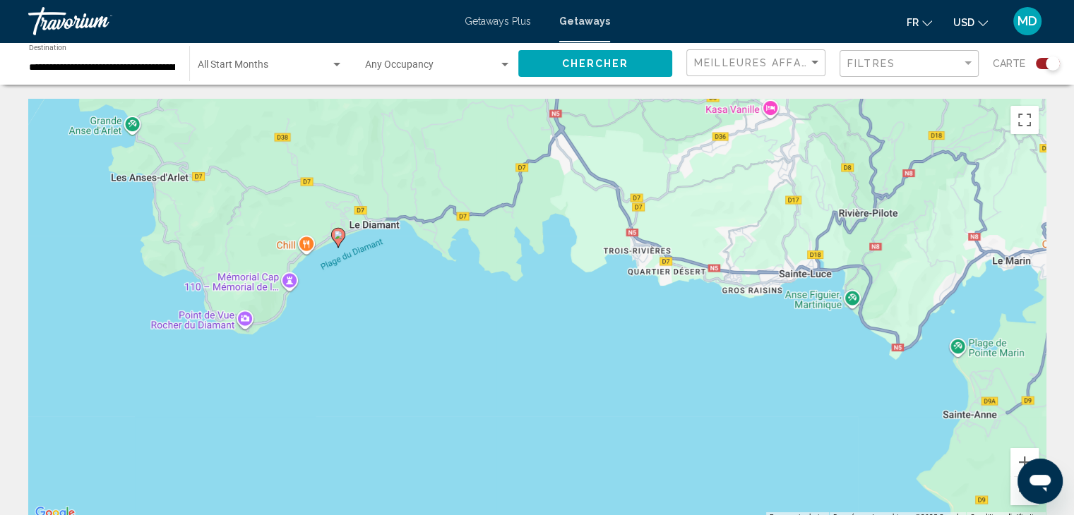
drag, startPoint x: 373, startPoint y: 210, endPoint x: 373, endPoint y: 319, distance: 108.7
click at [373, 319] on div "Pour activer le glissement du marqueur avec le clavier, appuyez sur Alt+Entrée.…" at bounding box center [536, 311] width 1017 height 424
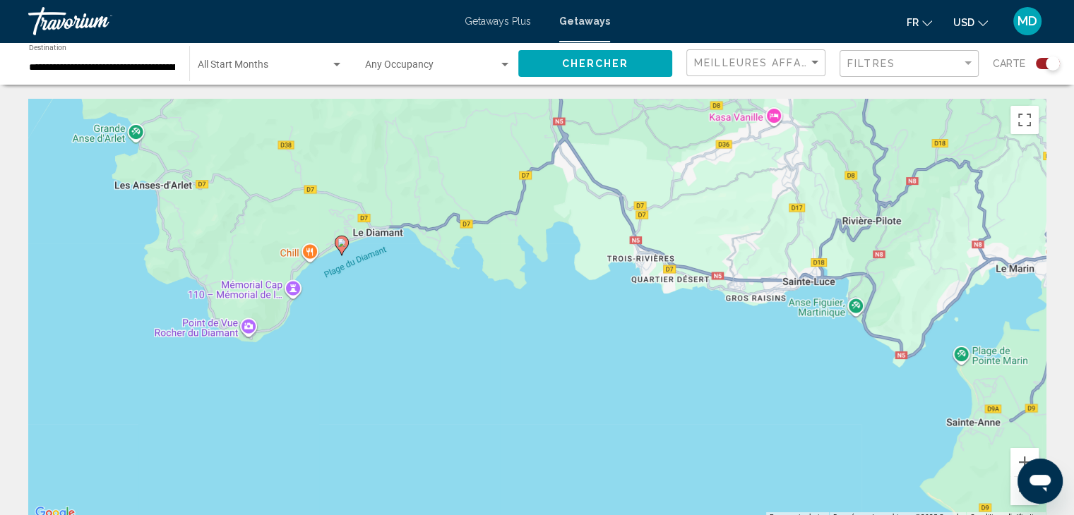
click at [367, 297] on div "Pour activer le glissement du marqueur avec le clavier, appuyez sur Alt+Entrée.…" at bounding box center [536, 311] width 1017 height 424
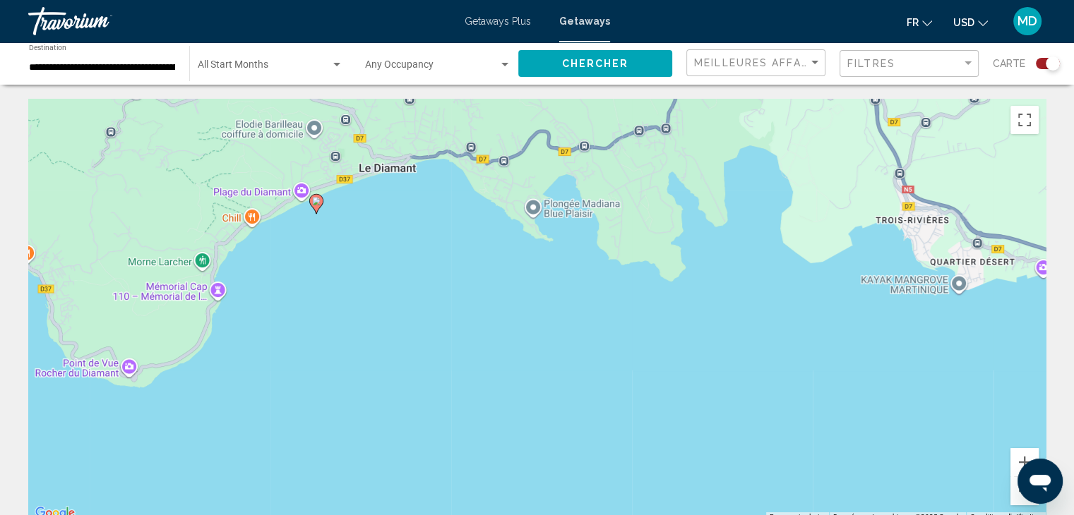
click at [316, 204] on image "Main content" at bounding box center [316, 201] width 8 height 8
type input "**********"
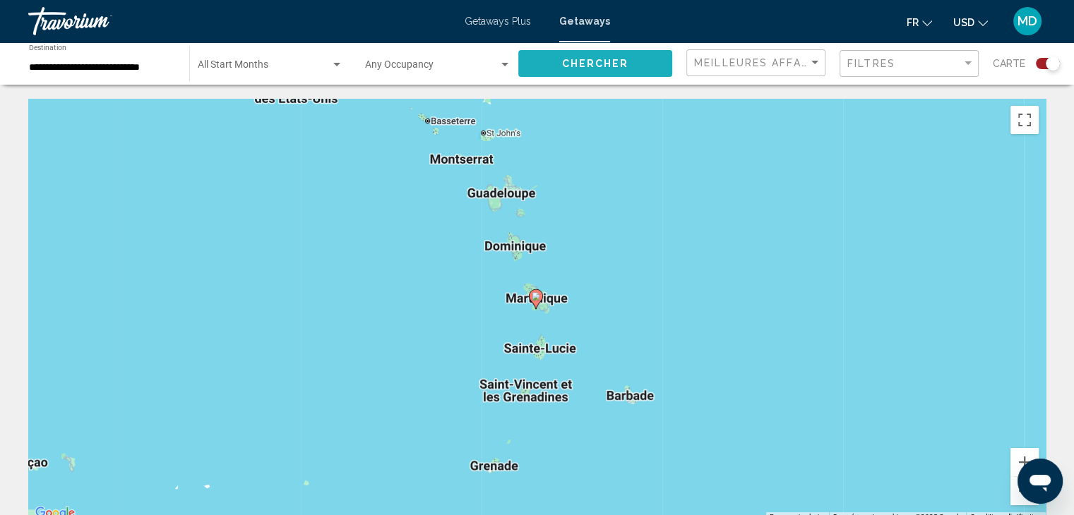
click at [627, 71] on button "Chercher" at bounding box center [595, 63] width 154 height 26
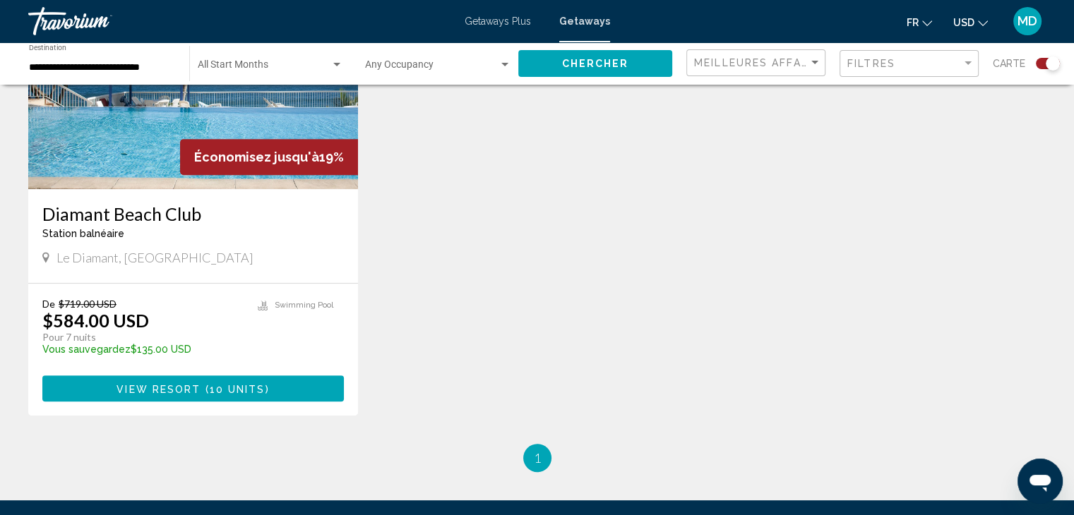
scroll to position [623, 0]
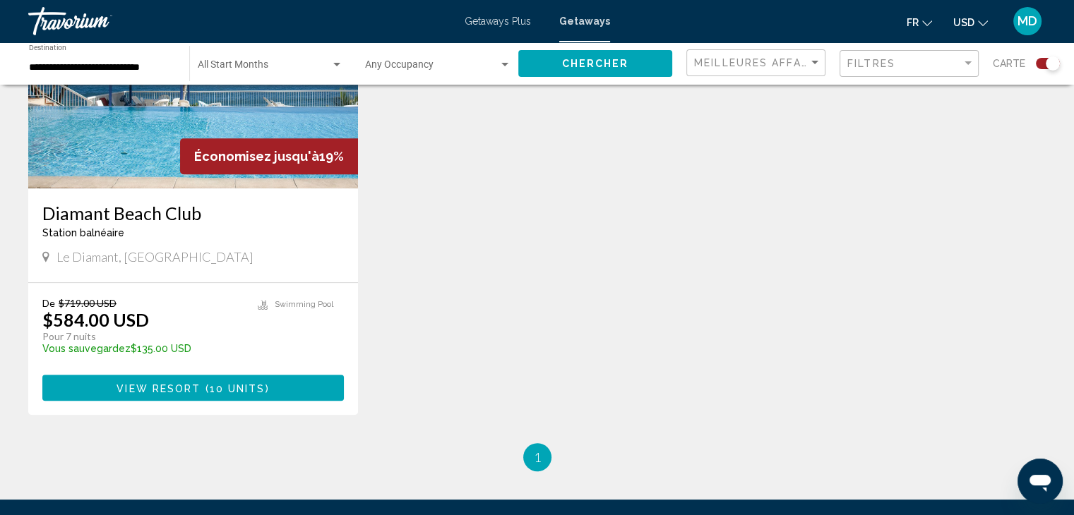
click at [178, 383] on span "View Resort" at bounding box center [158, 388] width 84 height 11
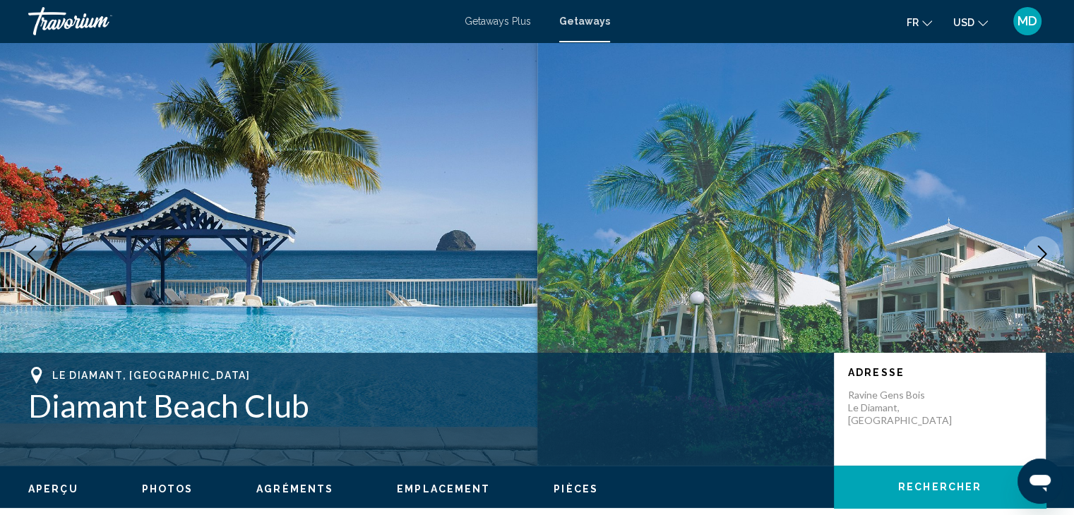
scroll to position [32, 0]
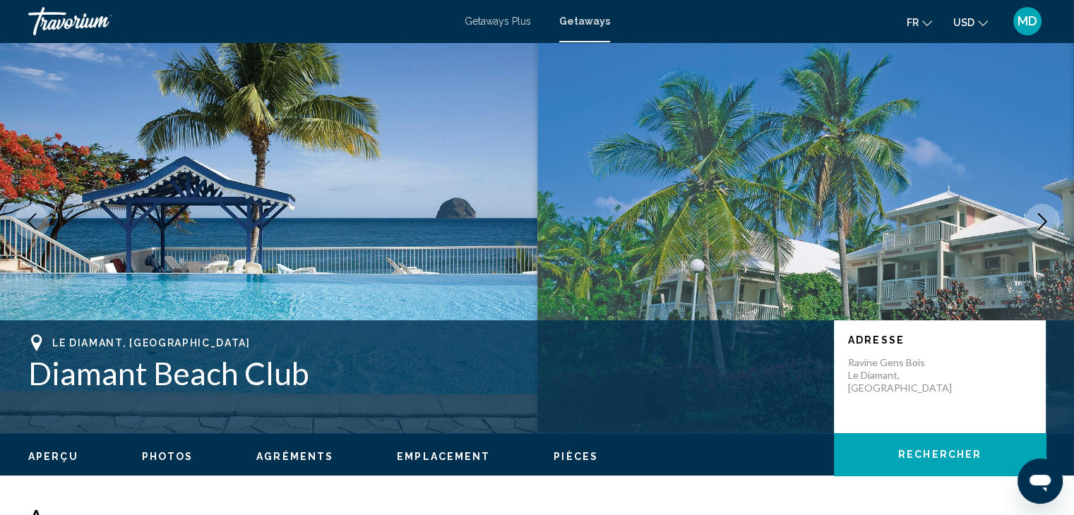
click at [1038, 224] on icon "Next image" at bounding box center [1041, 221] width 17 height 17
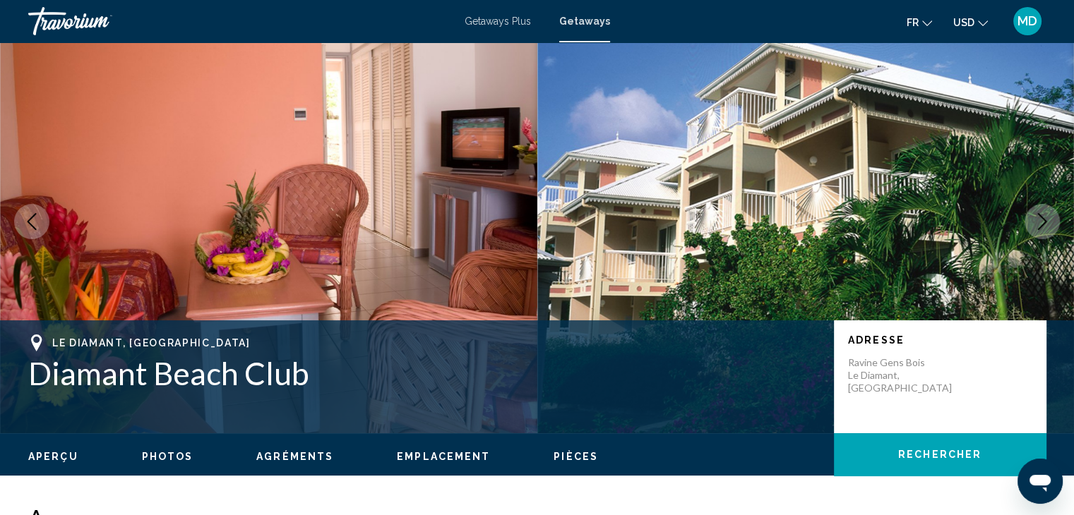
click at [1038, 224] on icon "Next image" at bounding box center [1041, 221] width 17 height 17
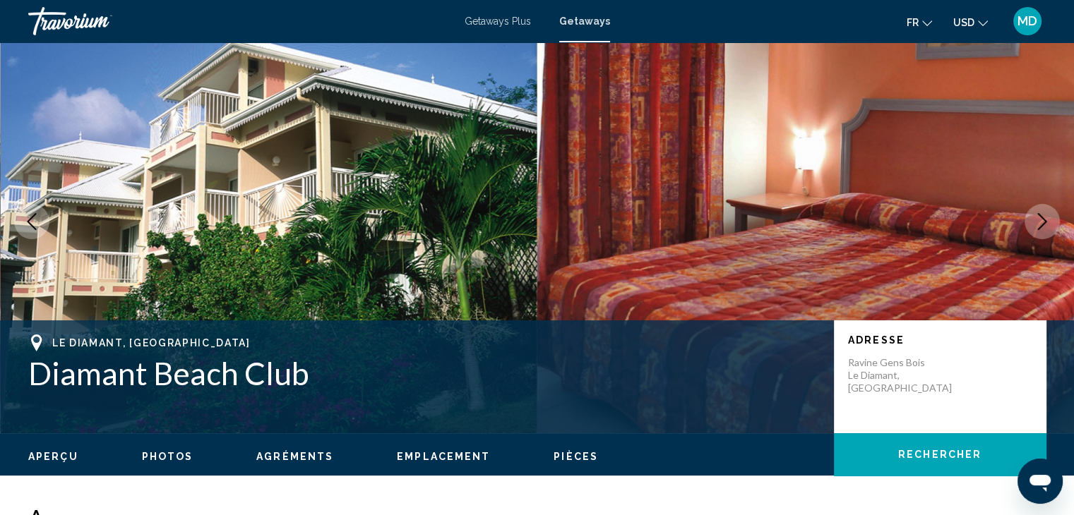
click at [1038, 224] on icon "Next image" at bounding box center [1041, 221] width 17 height 17
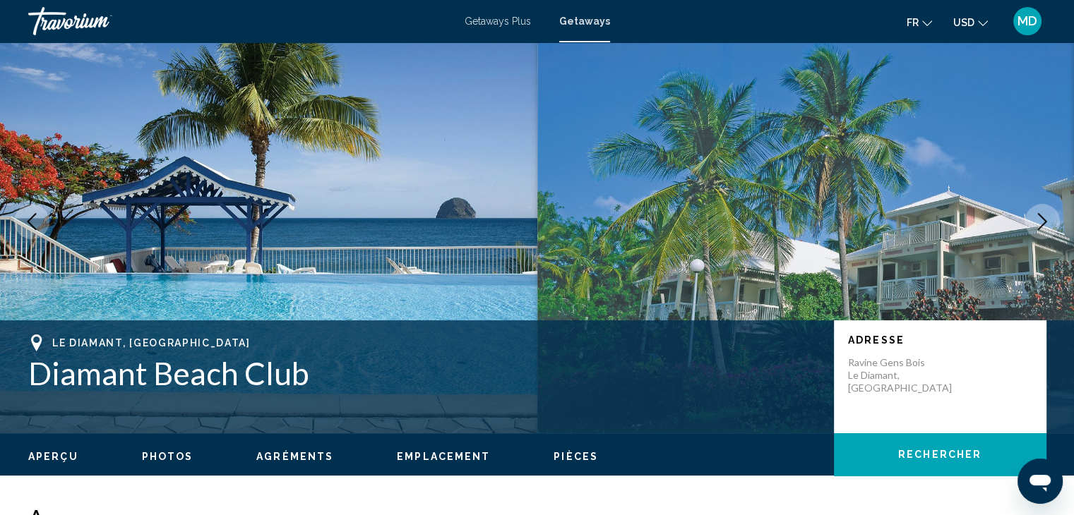
click at [1038, 224] on icon "Next image" at bounding box center [1041, 221] width 17 height 17
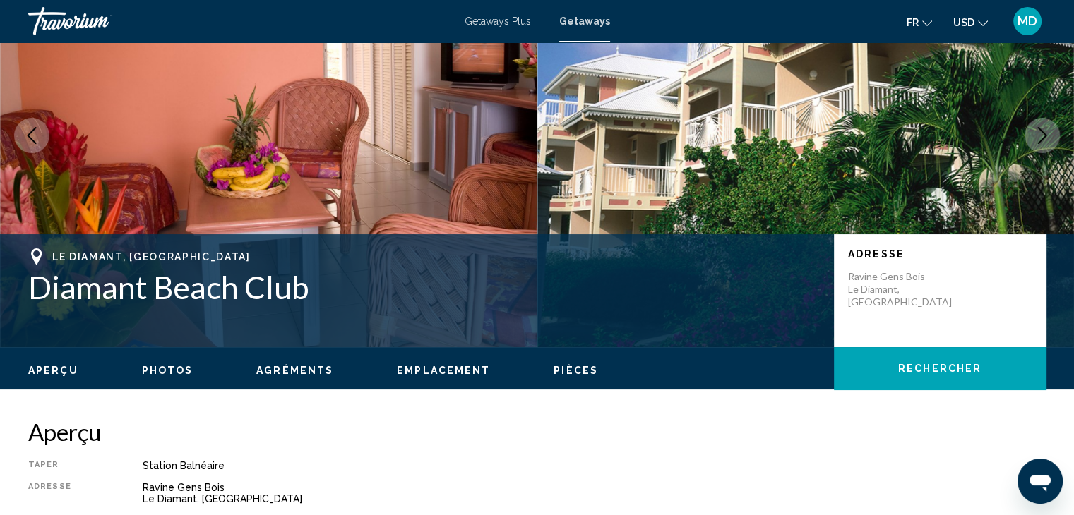
scroll to position [121, 0]
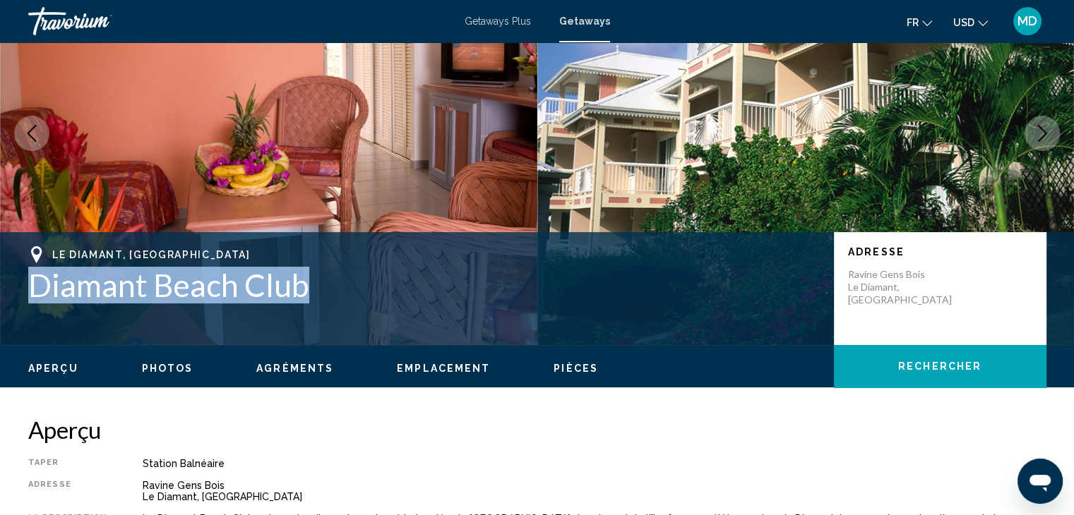
drag, startPoint x: 23, startPoint y: 283, endPoint x: 304, endPoint y: 280, distance: 281.0
click at [304, 280] on div "Le Diamant, Martinique Diamant Beach Club Adresse Ravine Gens Bois [GEOGRAPHIC_…" at bounding box center [537, 288] width 1074 height 85
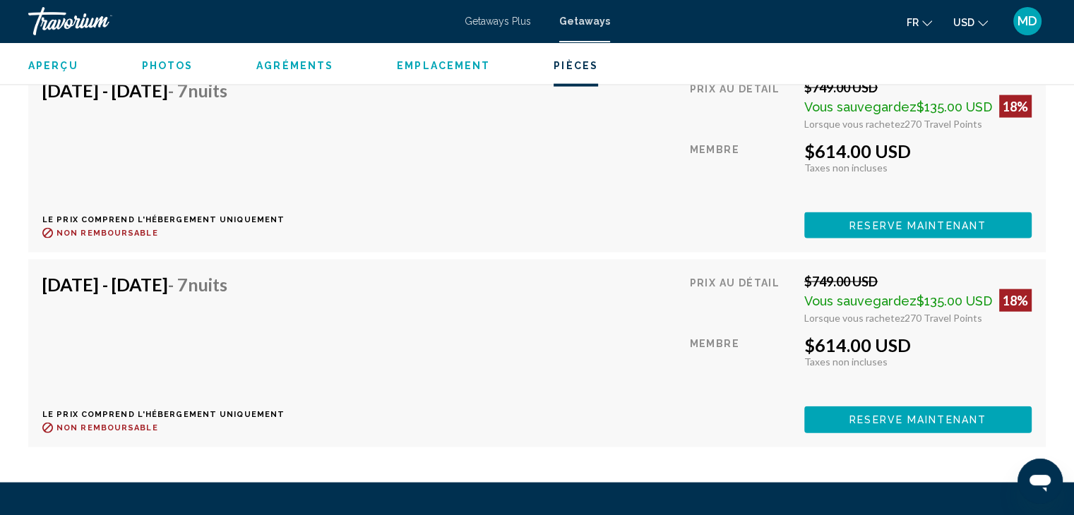
scroll to position [3069, 0]
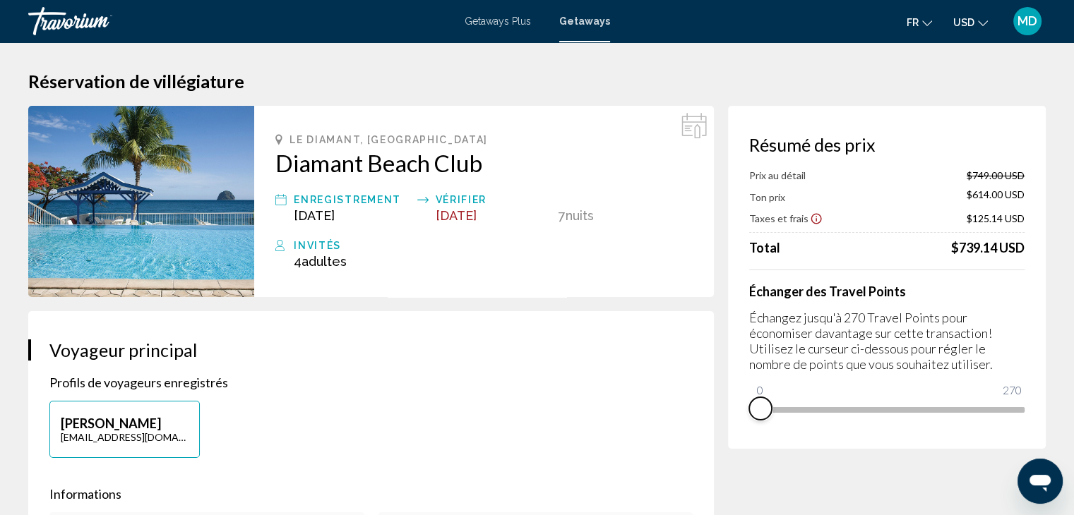
drag, startPoint x: 1007, startPoint y: 422, endPoint x: 741, endPoint y: 418, distance: 266.2
click at [741, 418] on div "Résumé des prix Prix au détail $749.00 USD Ton prix $614.00 USD Taxes et frais …" at bounding box center [887, 277] width 318 height 343
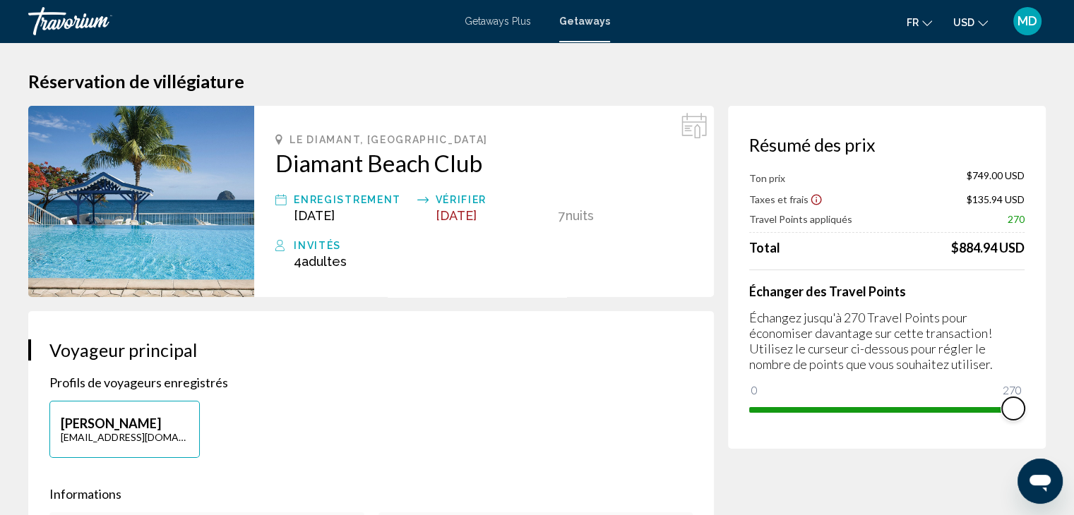
drag, startPoint x: 757, startPoint y: 387, endPoint x: 1058, endPoint y: 344, distance: 304.5
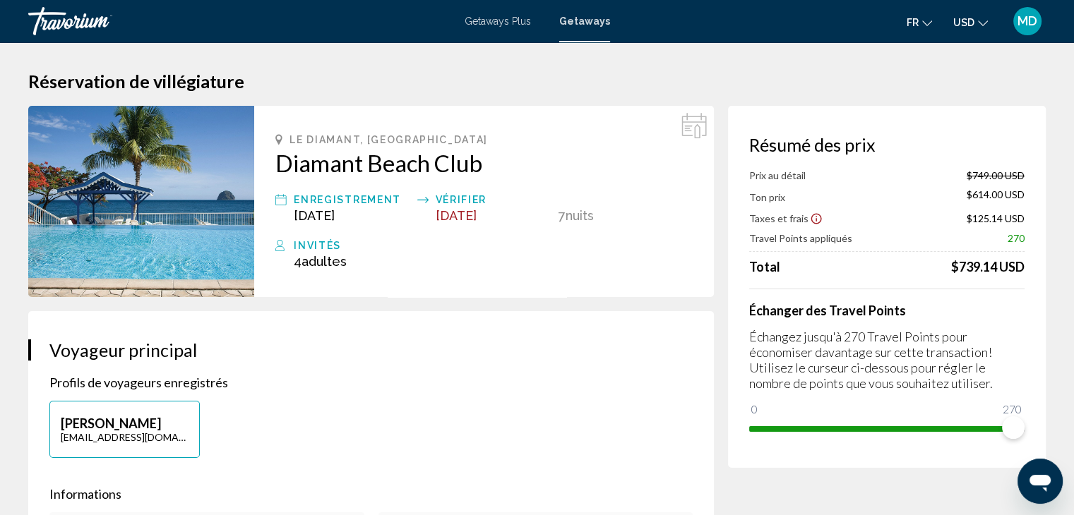
click at [810, 217] on icon "Show Taxes and Fees disclaimer" at bounding box center [816, 218] width 13 height 13
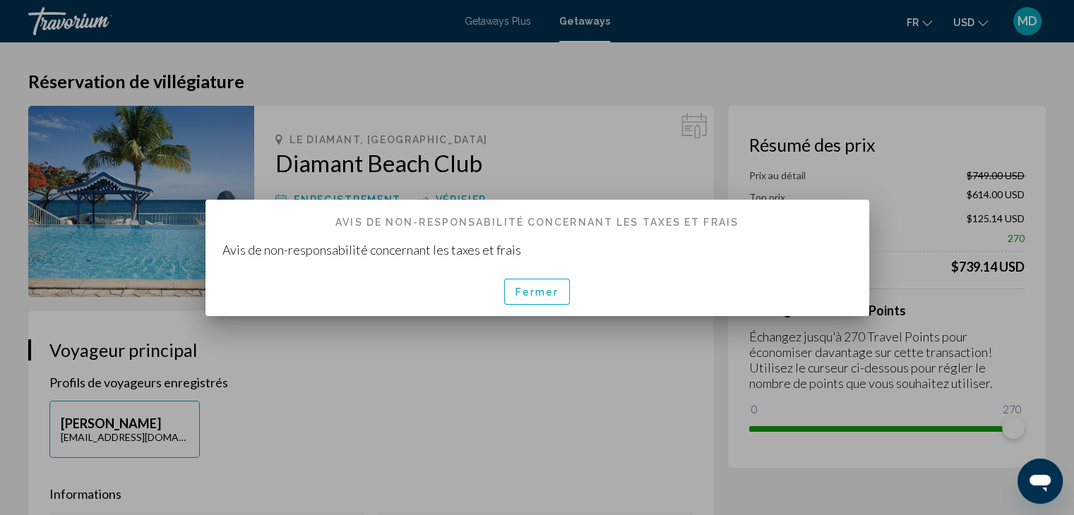
click at [536, 288] on span "Fermer" at bounding box center [537, 292] width 44 height 11
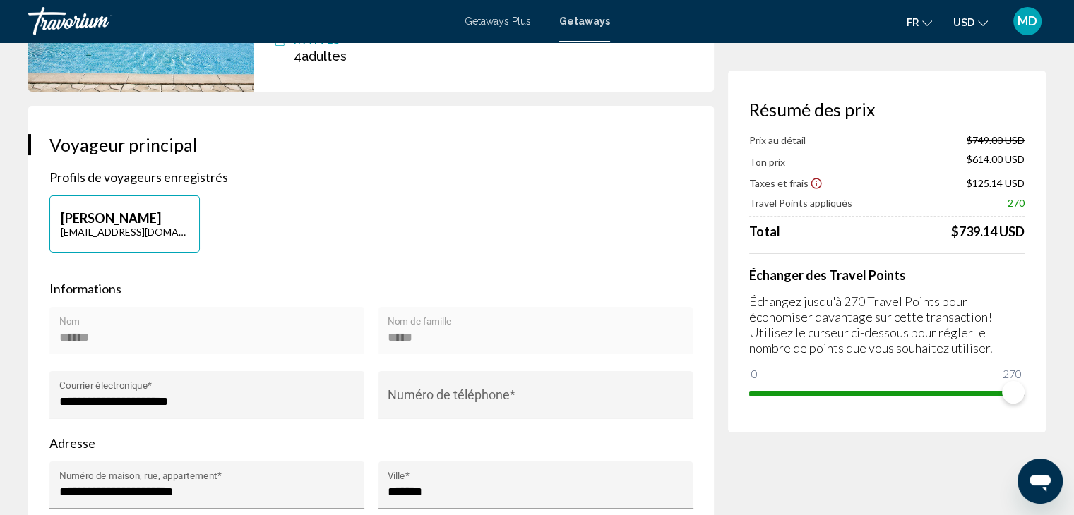
scroll to position [198, 0]
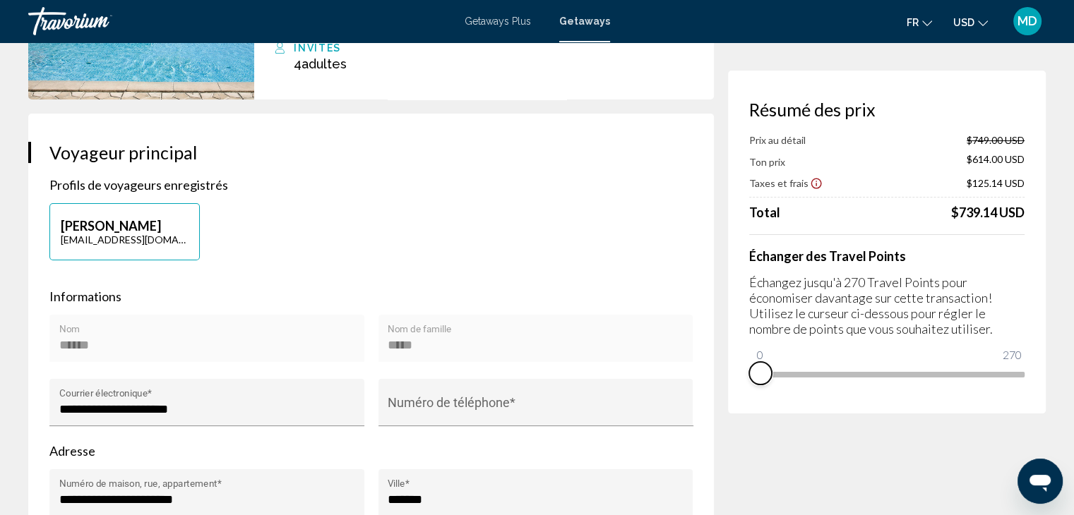
click at [754, 393] on div "Résumé des prix Prix au détail $749.00 USD Ton prix $614.00 USD Taxes et frais …" at bounding box center [887, 242] width 318 height 343
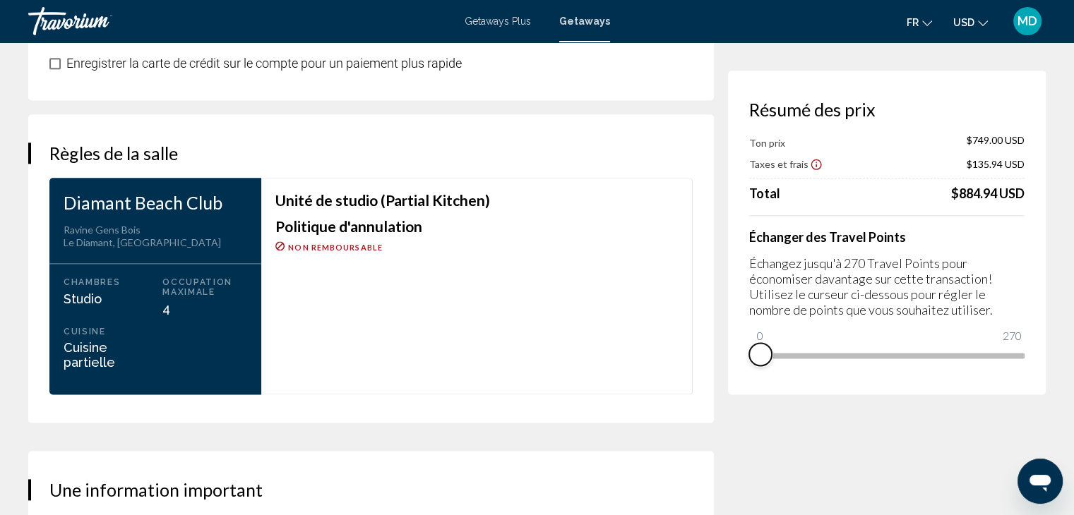
scroll to position [1714, 0]
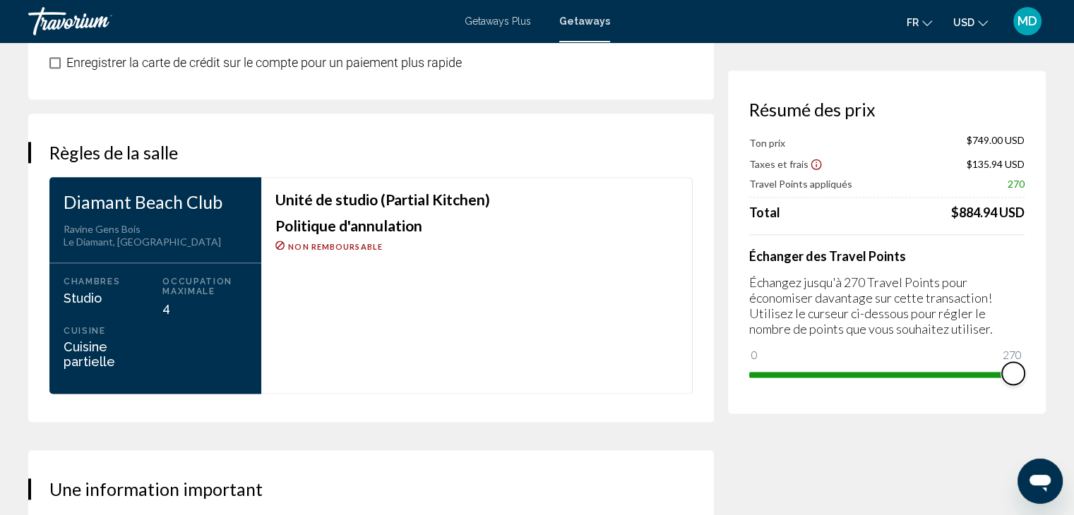
drag, startPoint x: 762, startPoint y: 354, endPoint x: 1057, endPoint y: 350, distance: 295.1
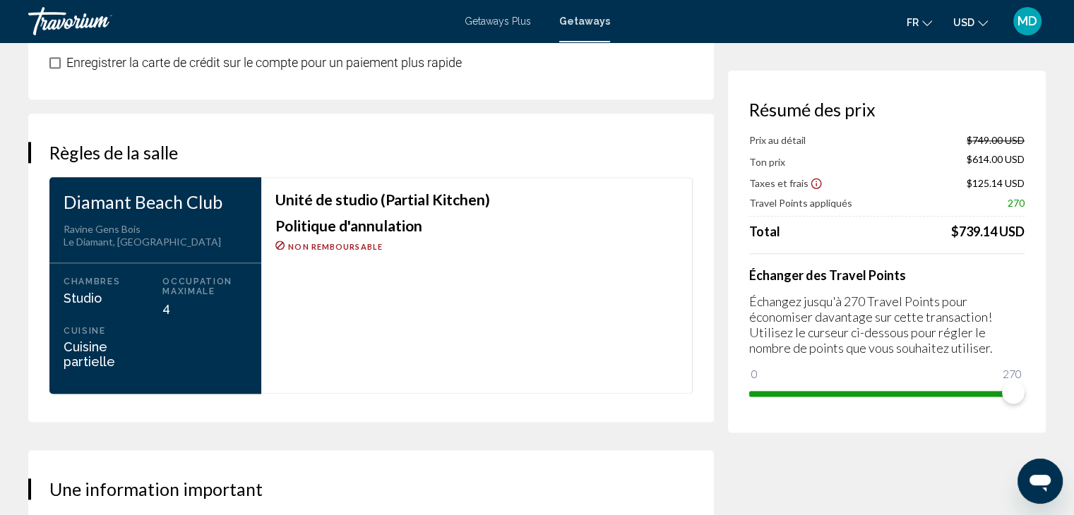
click at [968, 20] on span "USD" at bounding box center [963, 22] width 21 height 11
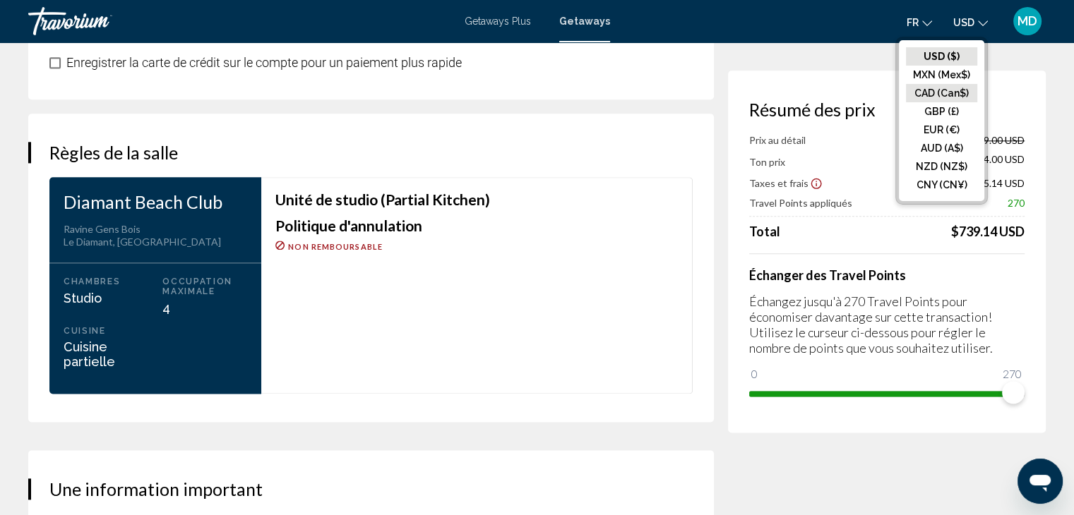
click at [940, 97] on button "CAD (Can$)" at bounding box center [941, 93] width 71 height 18
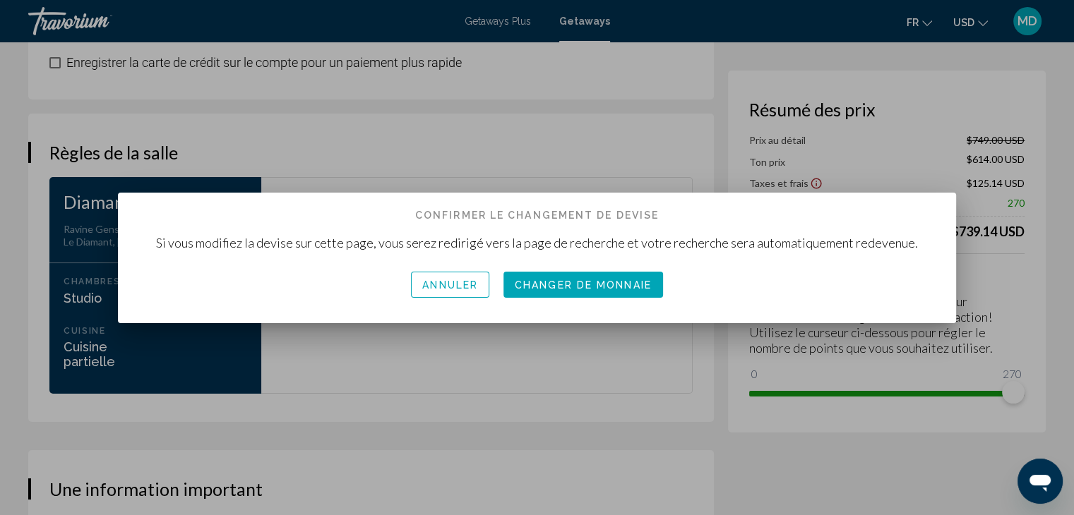
scroll to position [0, 0]
click at [543, 280] on span "Changer de monnaie" at bounding box center [583, 285] width 137 height 11
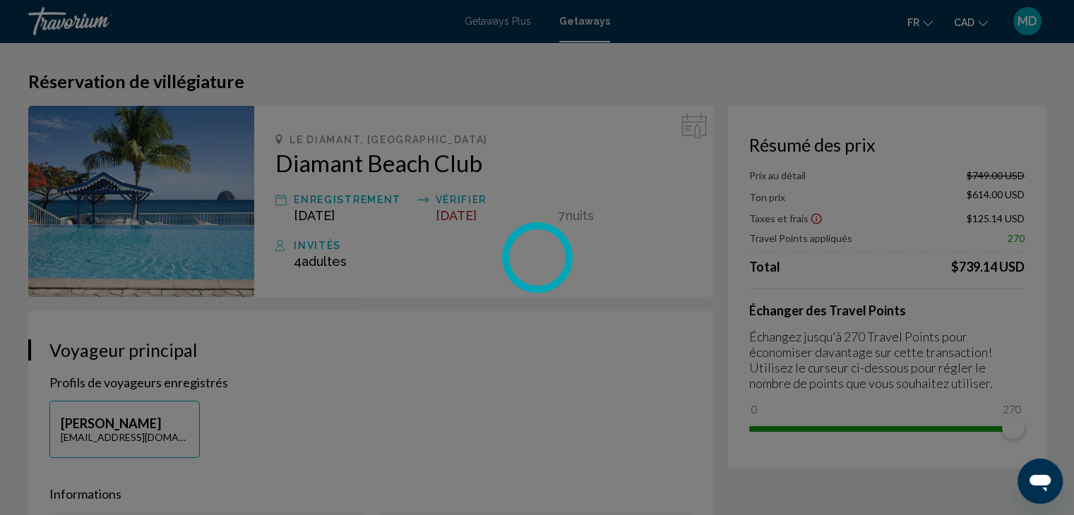
scroll to position [1714, 0]
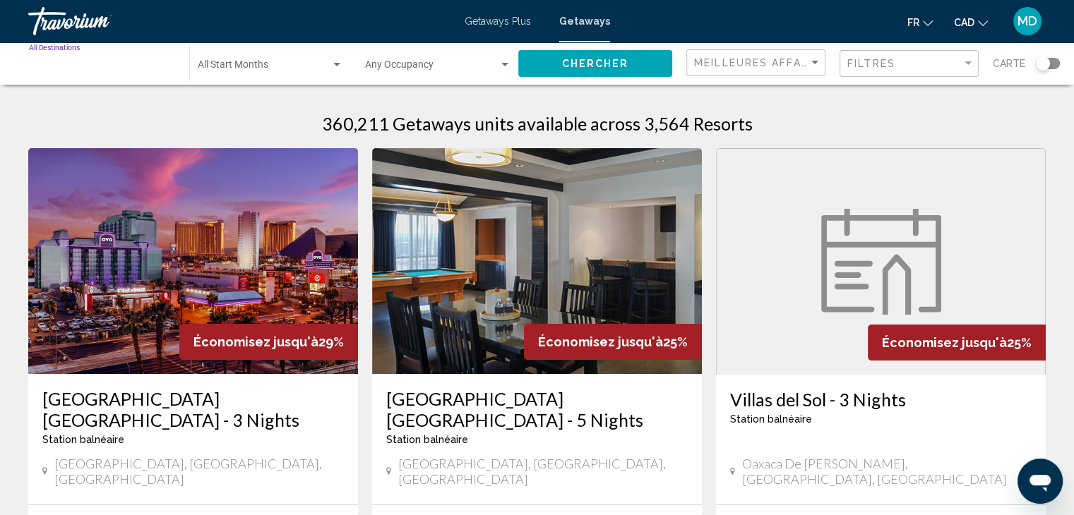
click at [83, 63] on input "Destination All Destinations" at bounding box center [102, 67] width 146 height 11
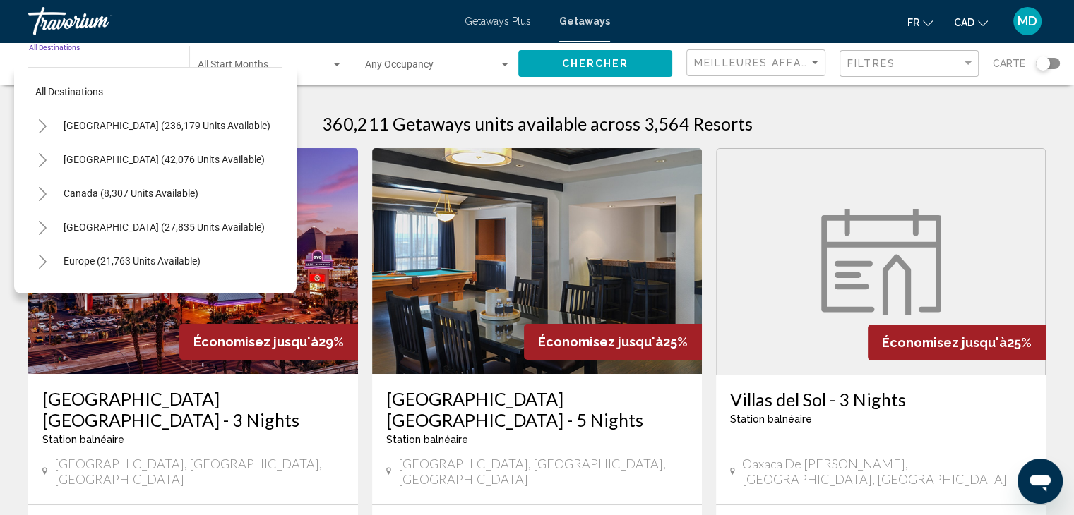
click at [110, 63] on input "Destination All Destinations" at bounding box center [102, 67] width 146 height 11
click at [175, 16] on link "Travorium" at bounding box center [239, 21] width 422 height 28
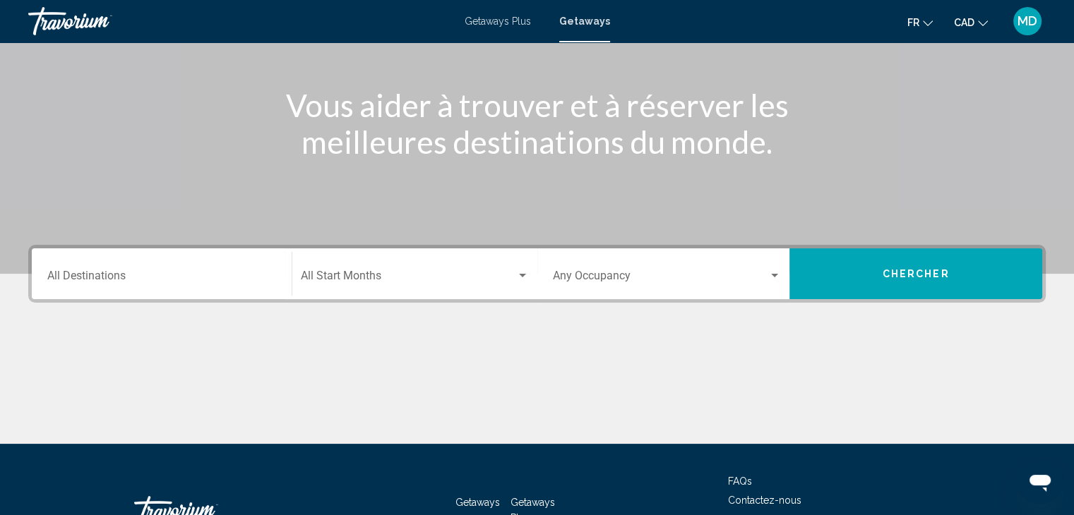
click at [162, 287] on div "Destination All Destinations" at bounding box center [161, 274] width 229 height 44
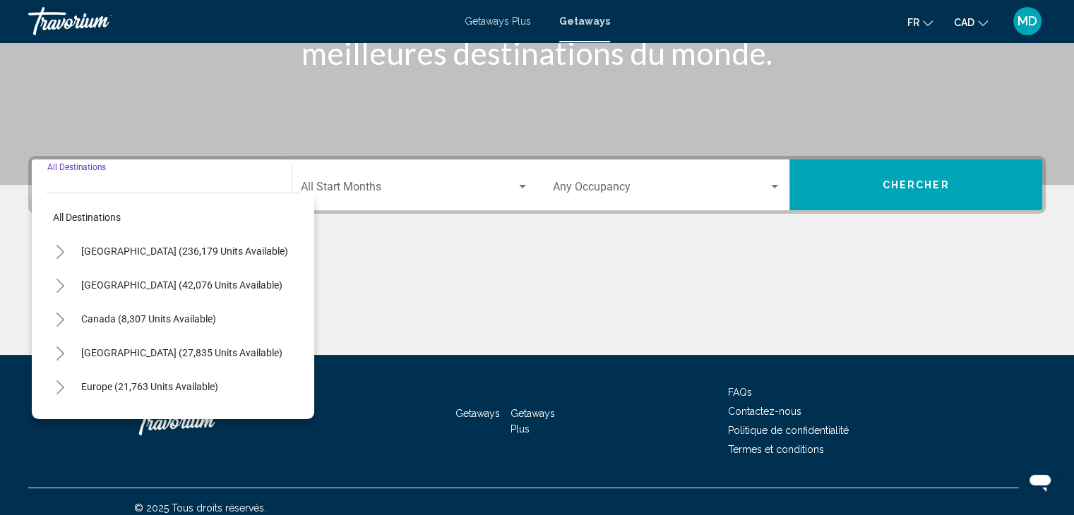
scroll to position [251, 0]
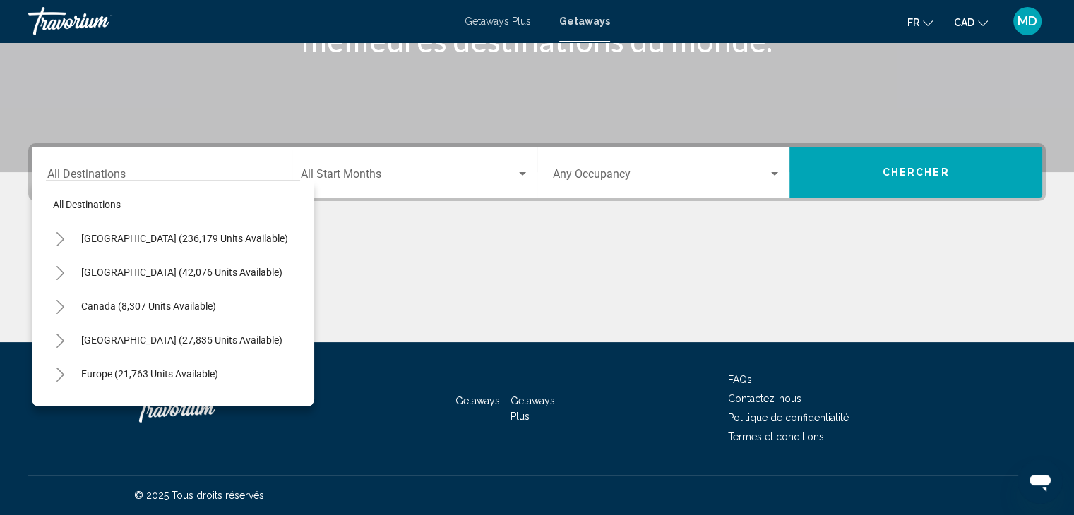
click at [127, 162] on div "Destination All Destinations" at bounding box center [161, 172] width 229 height 44
click at [916, 170] on span "Chercher" at bounding box center [915, 172] width 67 height 11
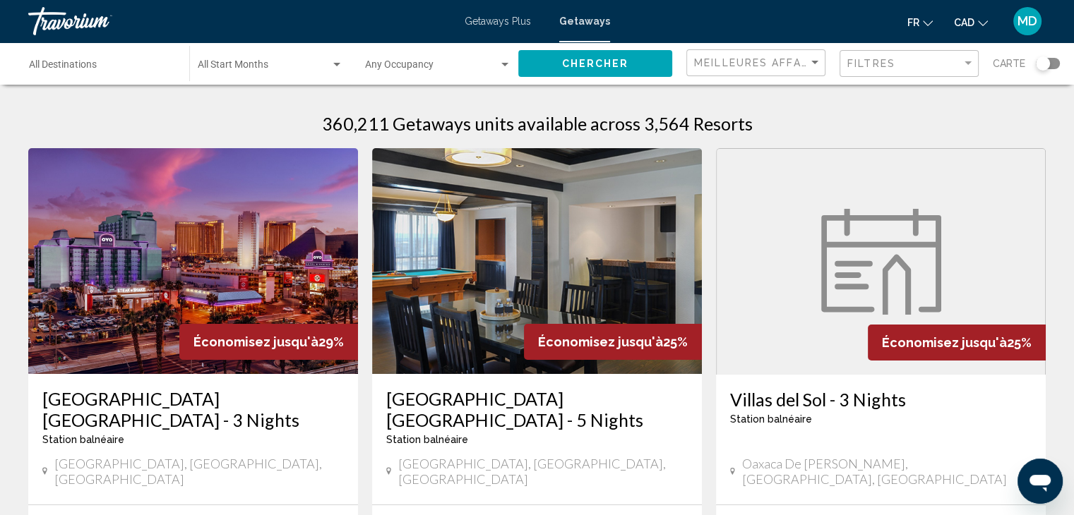
click at [1014, 59] on span "Carte" at bounding box center [1009, 64] width 32 height 20
click at [1051, 61] on div "Search widget" at bounding box center [1048, 63] width 24 height 11
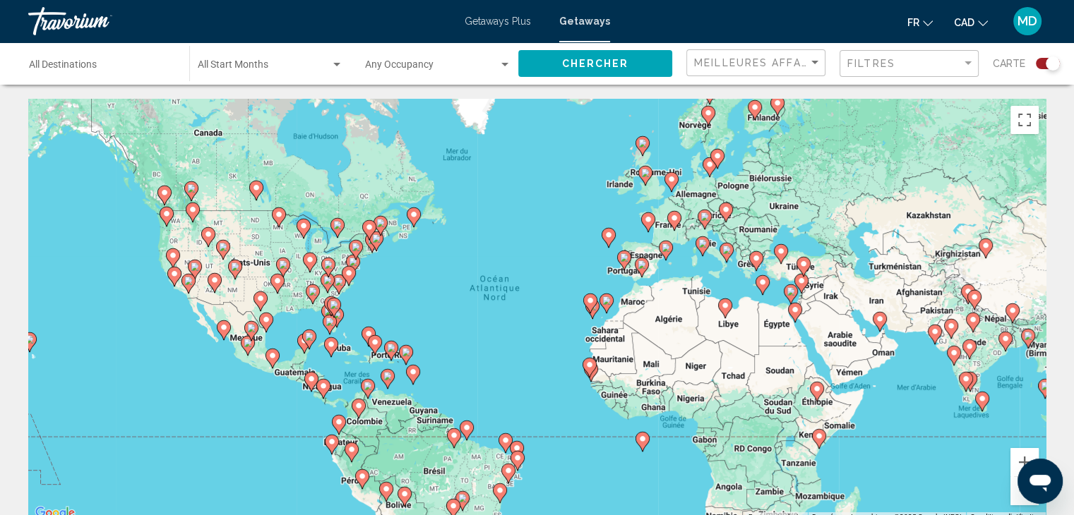
click at [453, 349] on div "Pour activer le glissement du marqueur avec le clavier, appuyez sur Alt+Entrée.…" at bounding box center [536, 311] width 1017 height 424
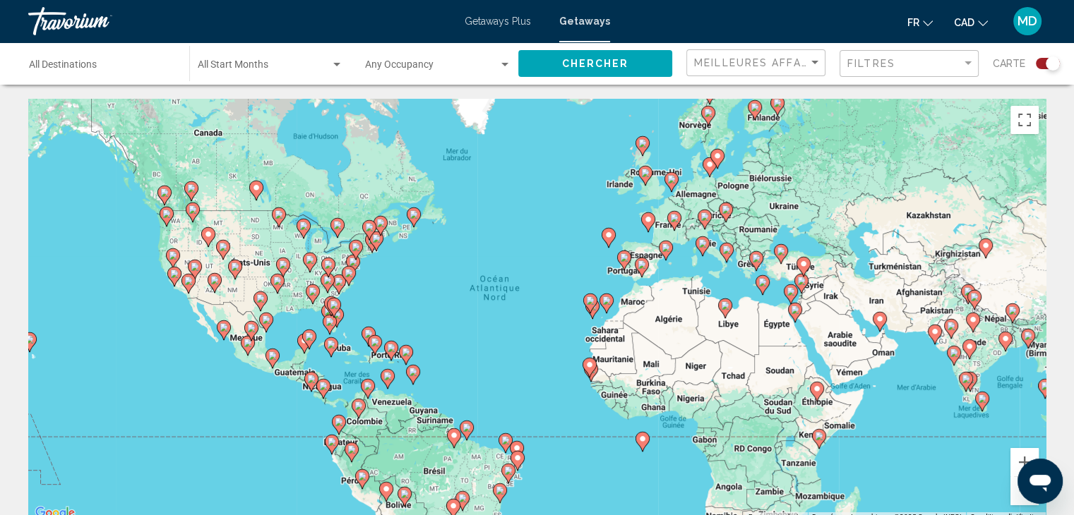
click at [453, 349] on div "Pour activer le glissement du marqueur avec le clavier, appuyez sur Alt+Entrée.…" at bounding box center [536, 311] width 1017 height 424
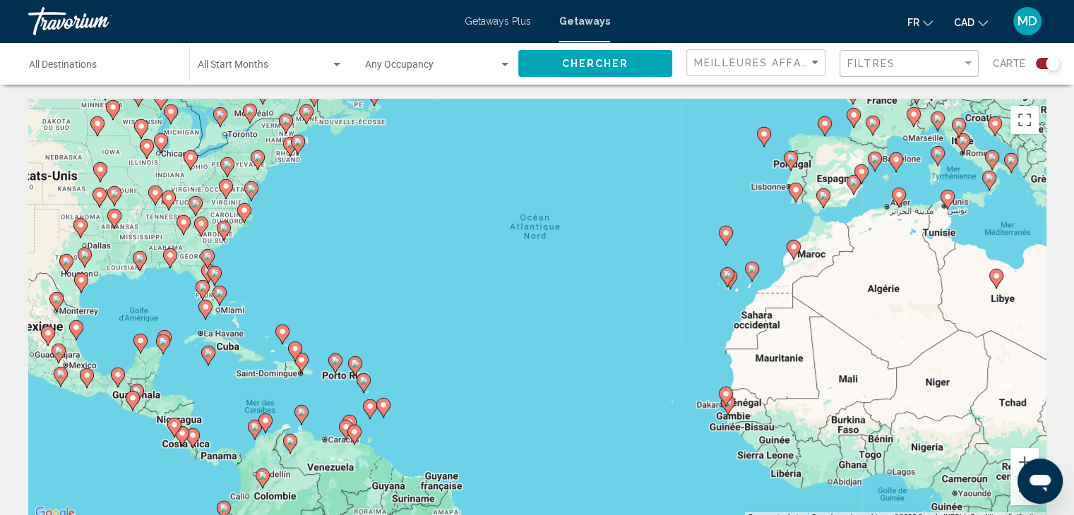
click at [436, 368] on div "Pour activer le glissement du marqueur avec le clavier, appuyez sur Alt+Entrée.…" at bounding box center [536, 311] width 1017 height 424
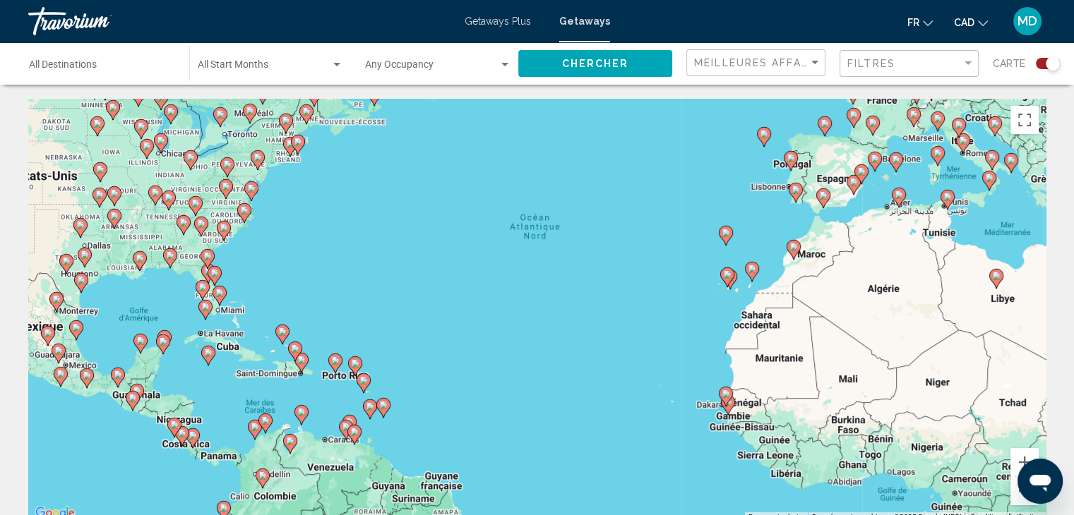
click at [436, 368] on div "Pour activer le glissement du marqueur avec le clavier, appuyez sur Alt+Entrée.…" at bounding box center [536, 311] width 1017 height 424
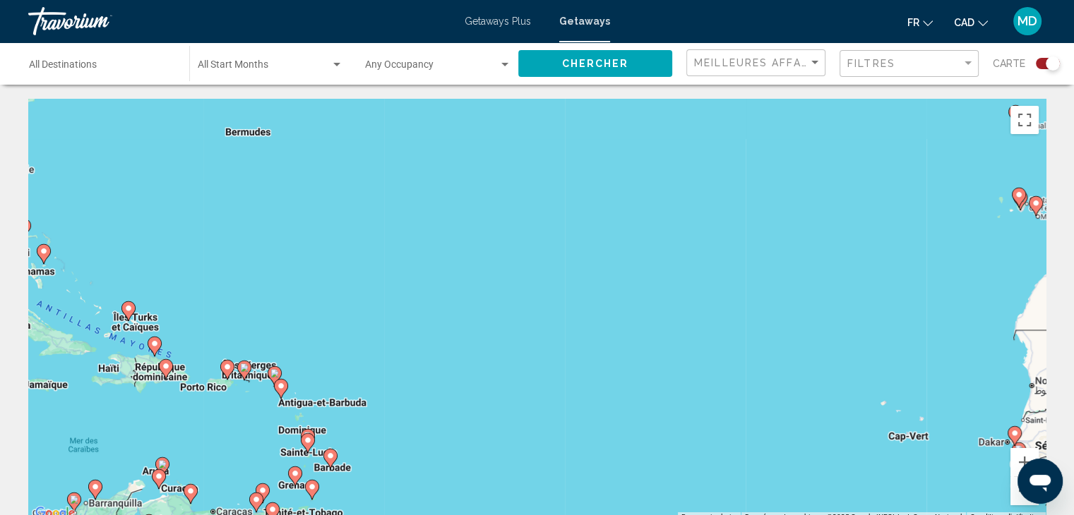
click at [347, 435] on div "Pour activer le glissement du marqueur avec le clavier, appuyez sur Alt+Entrée.…" at bounding box center [536, 311] width 1017 height 424
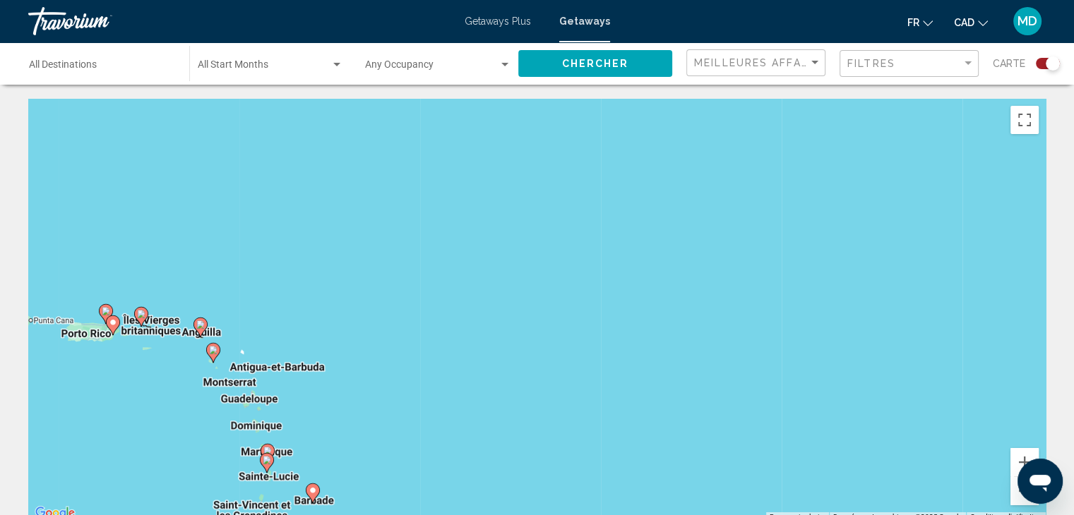
click at [324, 438] on div "Pour activer le glissement du marqueur avec le clavier, appuyez sur Alt+Entrée.…" at bounding box center [536, 311] width 1017 height 424
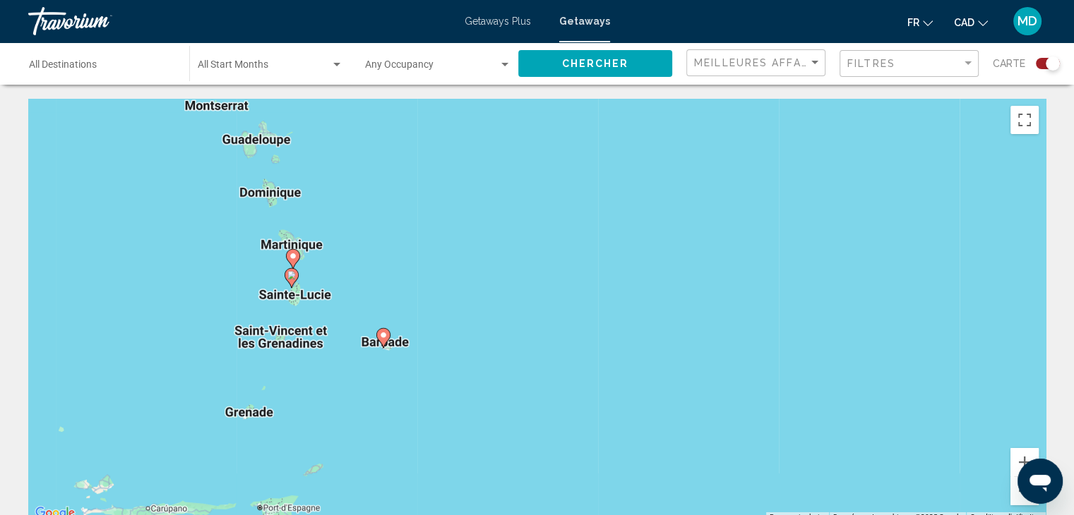
drag, startPoint x: 324, startPoint y: 438, endPoint x: 412, endPoint y: 210, distance: 244.9
click at [412, 210] on div "Pour activer le glissement du marqueur avec le clavier, appuyez sur Alt+Entrée.…" at bounding box center [536, 311] width 1017 height 424
click at [363, 249] on div "Pour activer le glissement du marqueur avec le clavier, appuyez sur Alt+Entrée.…" at bounding box center [536, 311] width 1017 height 424
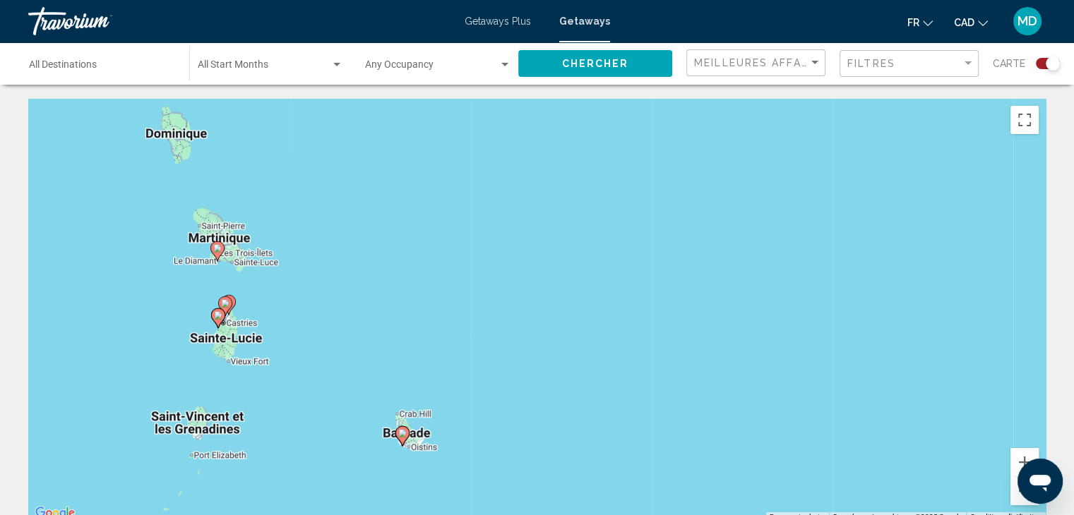
click at [265, 277] on div "Pour activer le glissement du marqueur avec le clavier, appuyez sur Alt+Entrée.…" at bounding box center [536, 311] width 1017 height 424
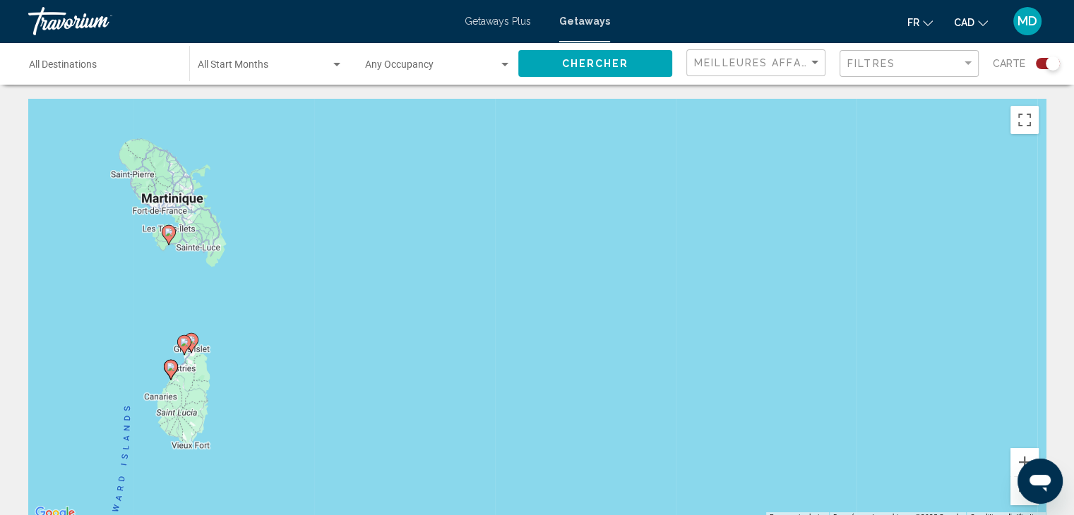
click at [148, 273] on div "Pour activer le glissement du marqueur avec le clavier, appuyez sur Alt+Entrée.…" at bounding box center [536, 311] width 1017 height 424
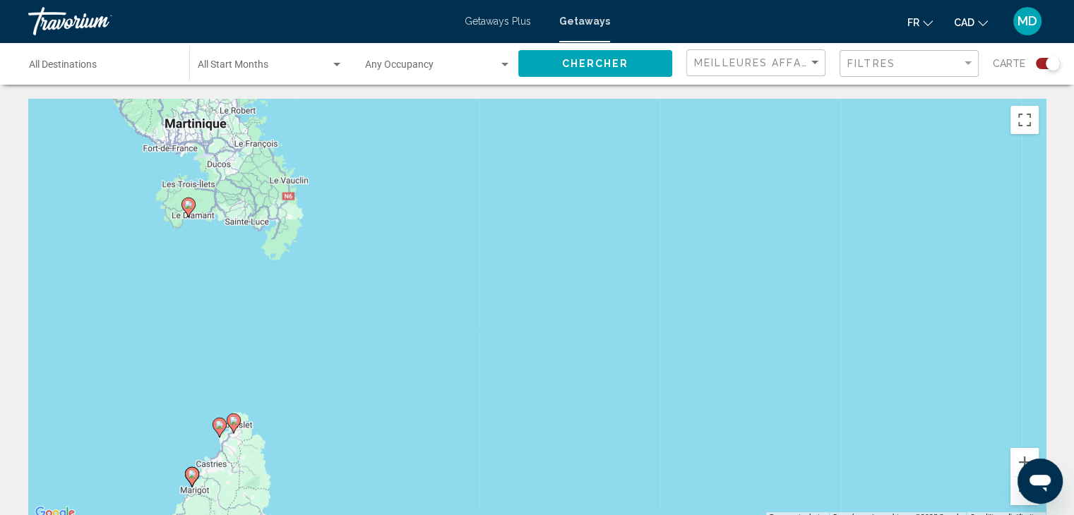
click at [148, 273] on div "Pour activer le glissement du marqueur avec le clavier, appuyez sur Alt+Entrée.…" at bounding box center [536, 311] width 1017 height 424
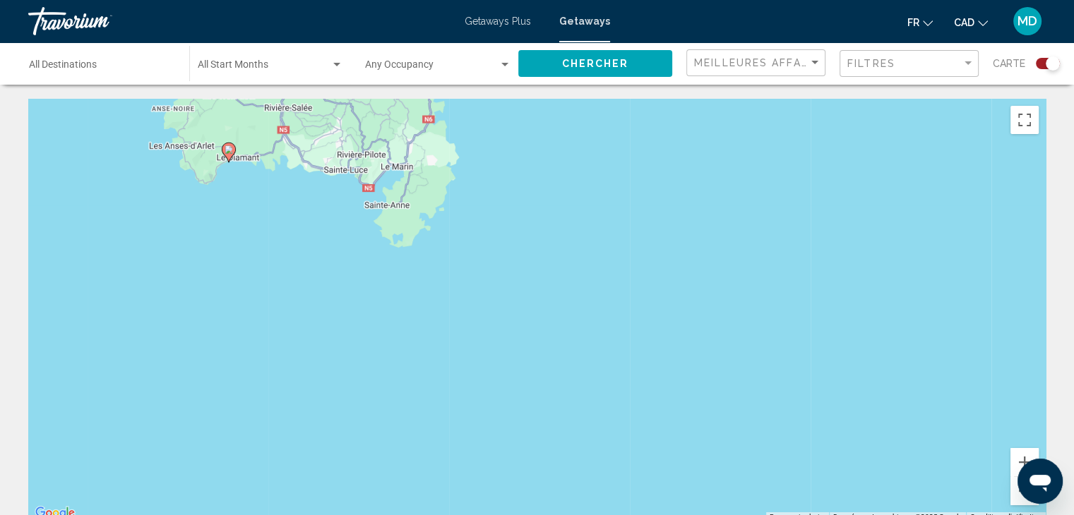
click at [229, 152] on image "Main content" at bounding box center [228, 149] width 8 height 8
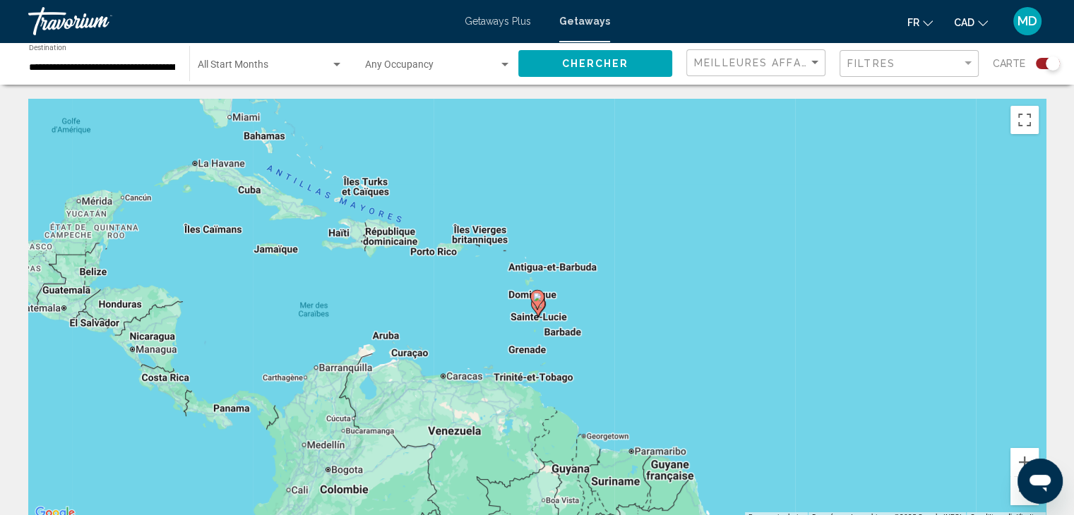
click at [616, 62] on span "Chercher" at bounding box center [595, 64] width 67 height 11
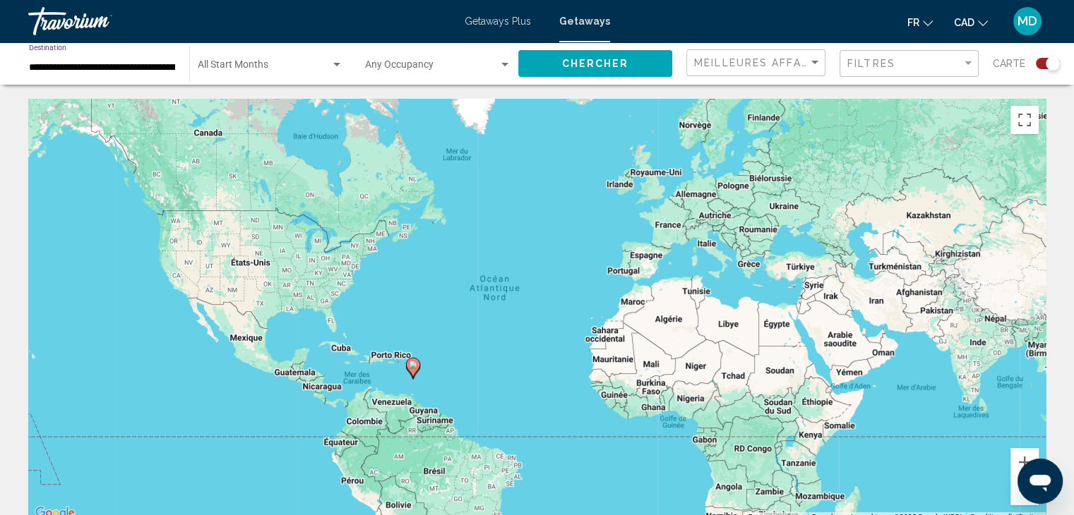
click at [153, 64] on input "**********" at bounding box center [102, 67] width 146 height 11
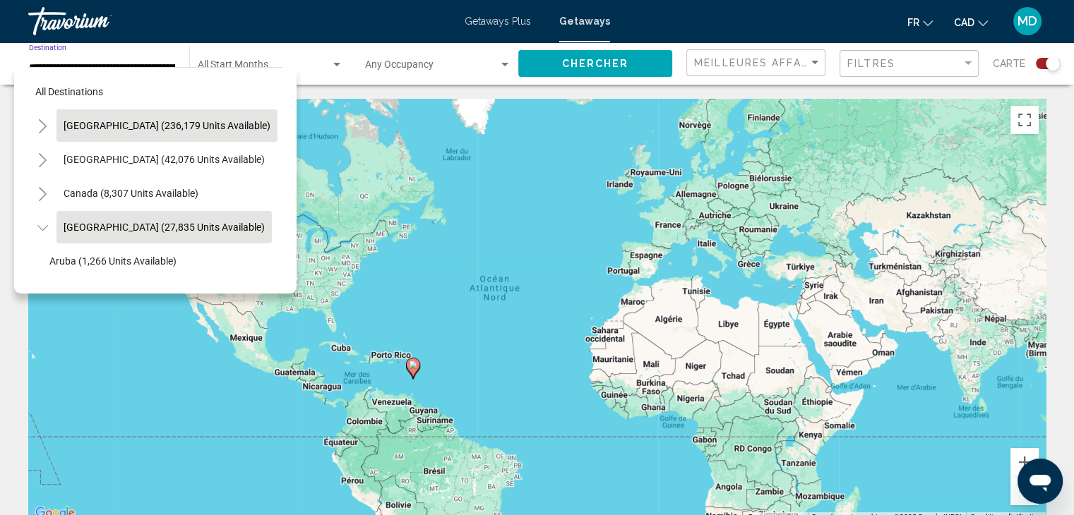
scroll to position [55, 28]
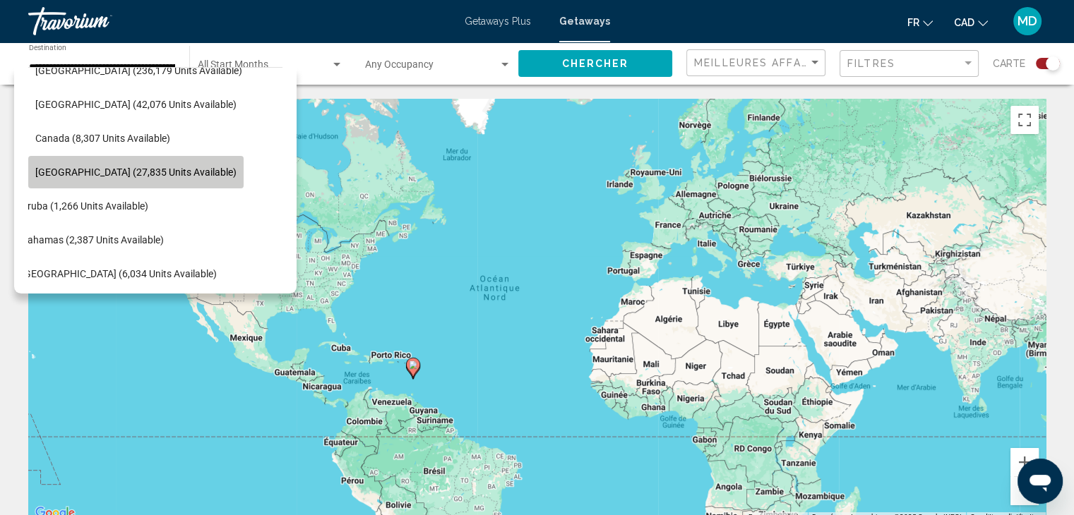
click at [208, 170] on span "[GEOGRAPHIC_DATA] (27,835 units available)" at bounding box center [135, 172] width 201 height 11
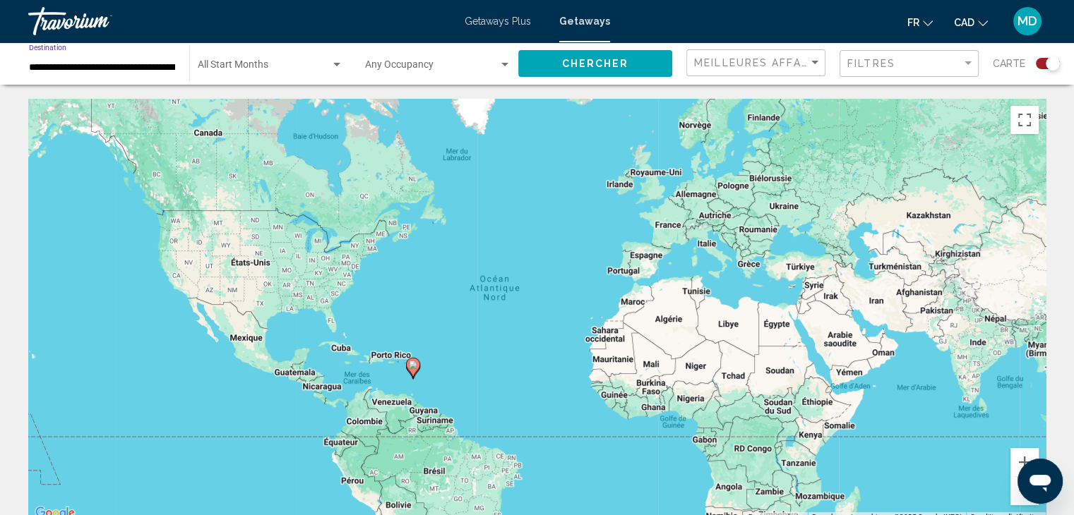
click at [433, 380] on div "Pour activer le glissement du marqueur avec le clavier, appuyez sur Alt+Entrée.…" at bounding box center [536, 311] width 1017 height 424
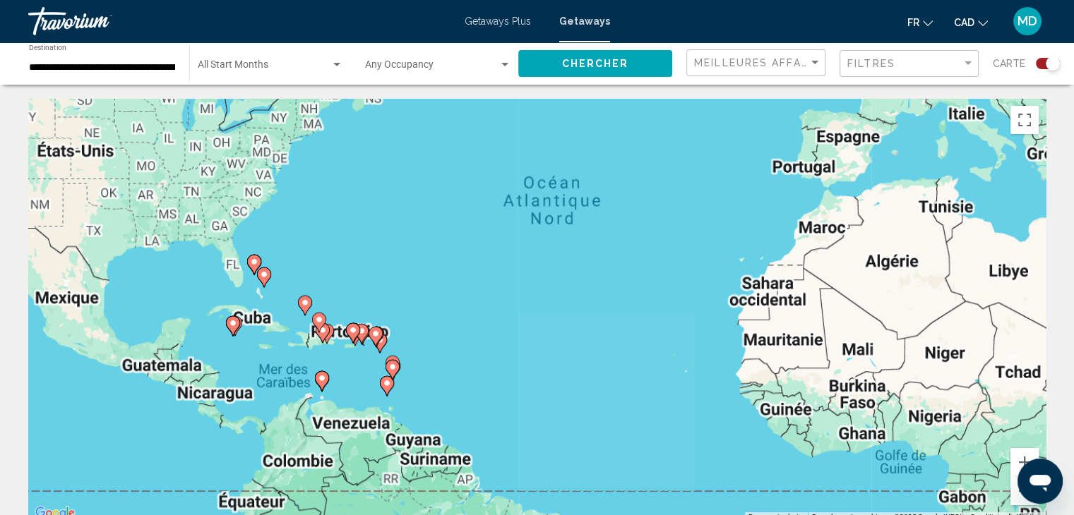
click at [433, 380] on div "Pour activer le glissement du marqueur avec le clavier, appuyez sur Alt+Entrée.…" at bounding box center [536, 311] width 1017 height 424
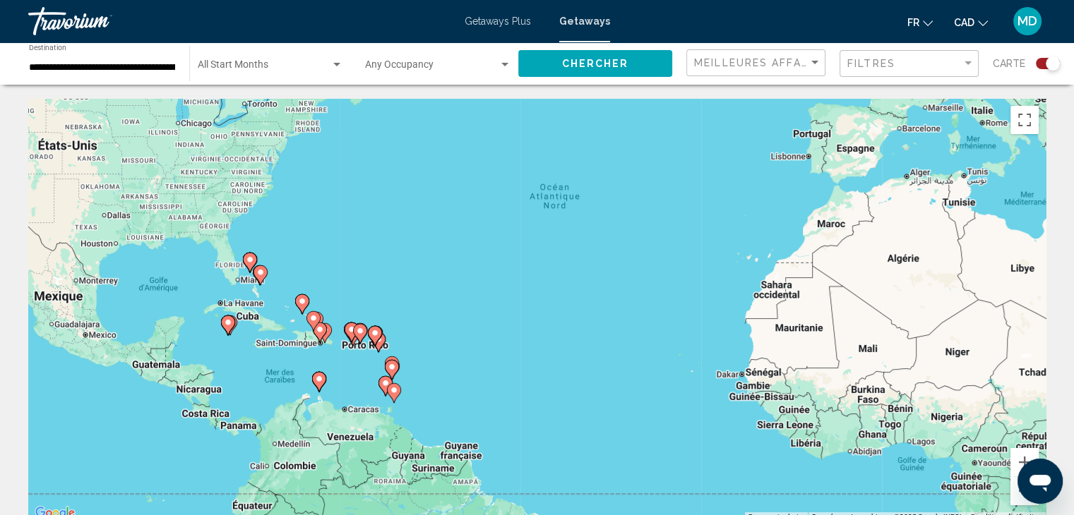
click at [433, 380] on div "Pour activer le glissement du marqueur avec le clavier, appuyez sur Alt+Entrée.…" at bounding box center [536, 311] width 1017 height 424
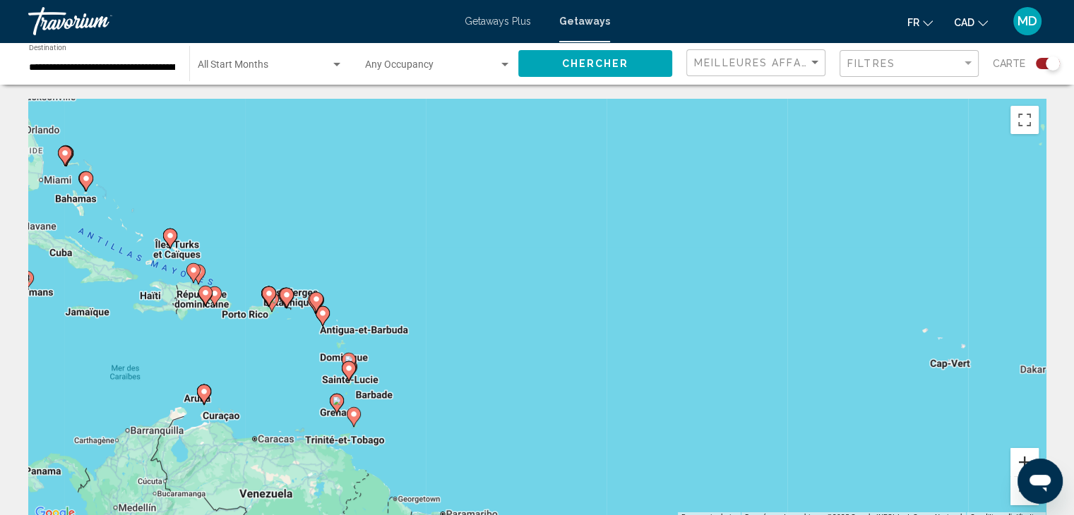
click at [1018, 459] on button "Zoom avant" at bounding box center [1024, 462] width 28 height 28
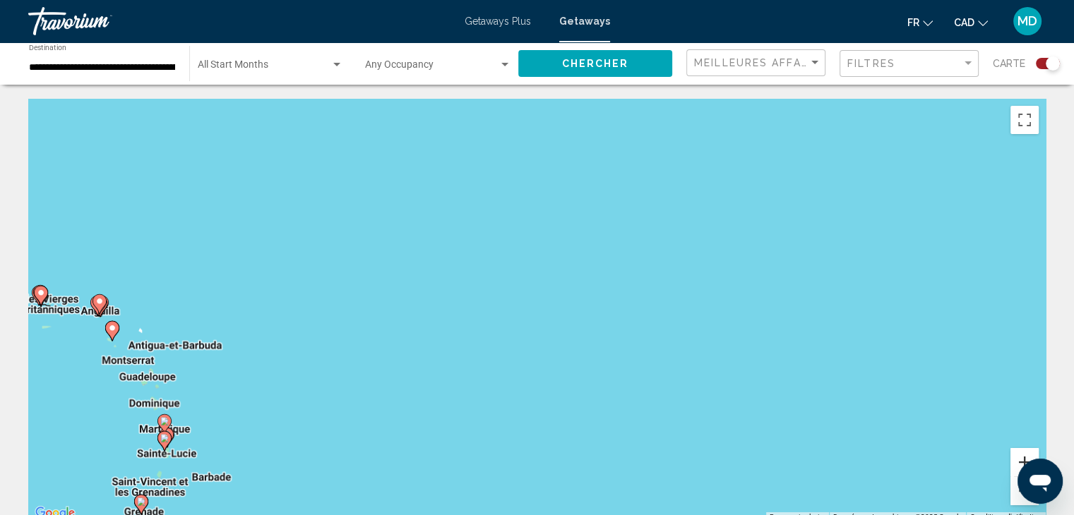
click at [1018, 459] on button "Zoom avant" at bounding box center [1024, 462] width 28 height 28
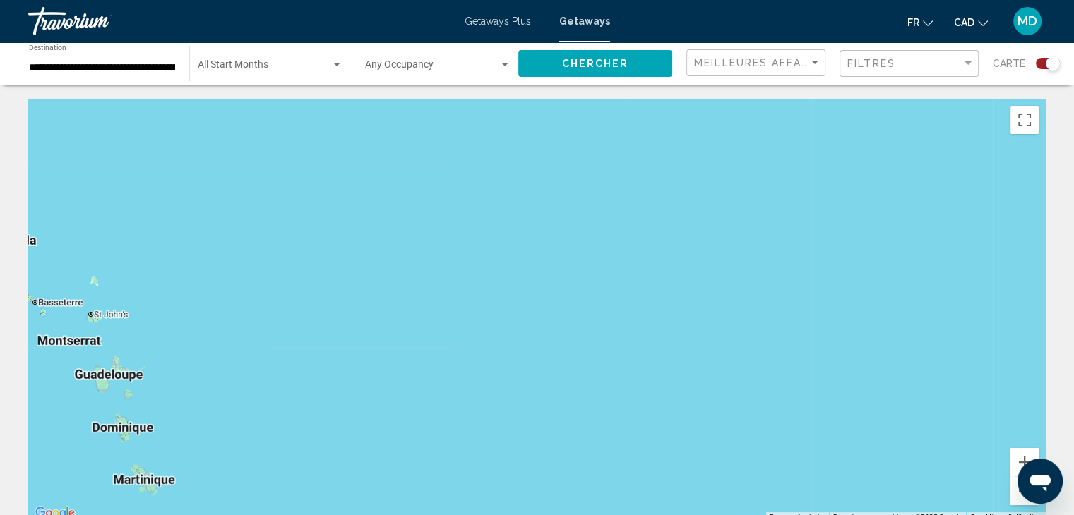
drag, startPoint x: 489, startPoint y: 361, endPoint x: 853, endPoint y: 289, distance: 371.4
click at [853, 289] on div "Main content" at bounding box center [536, 311] width 1017 height 424
drag, startPoint x: 435, startPoint y: 309, endPoint x: 625, endPoint y: 25, distance: 342.0
click at [625, 25] on div "**********" at bounding box center [537, 257] width 1074 height 515
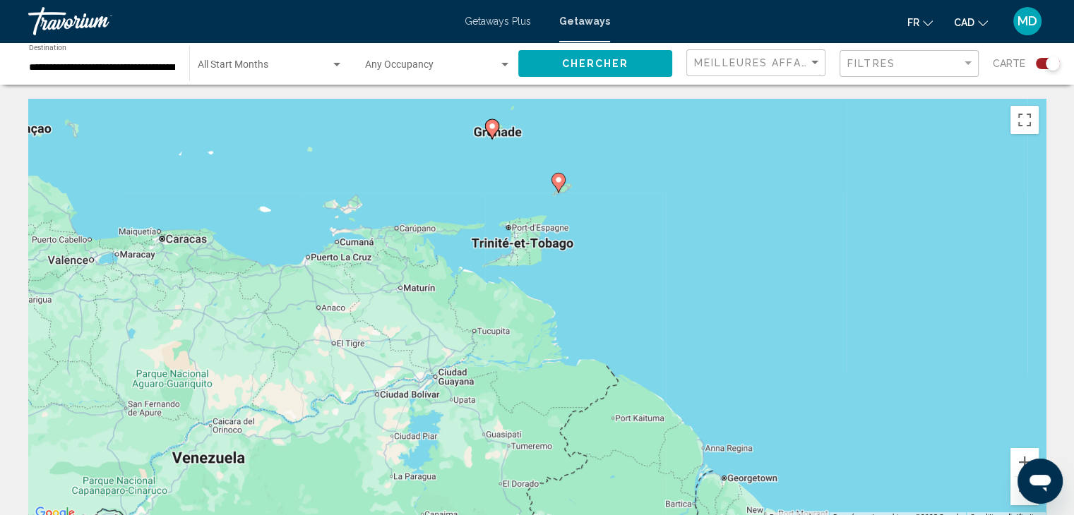
click at [556, 24] on li "Getaways" at bounding box center [577, 21] width 65 height 11
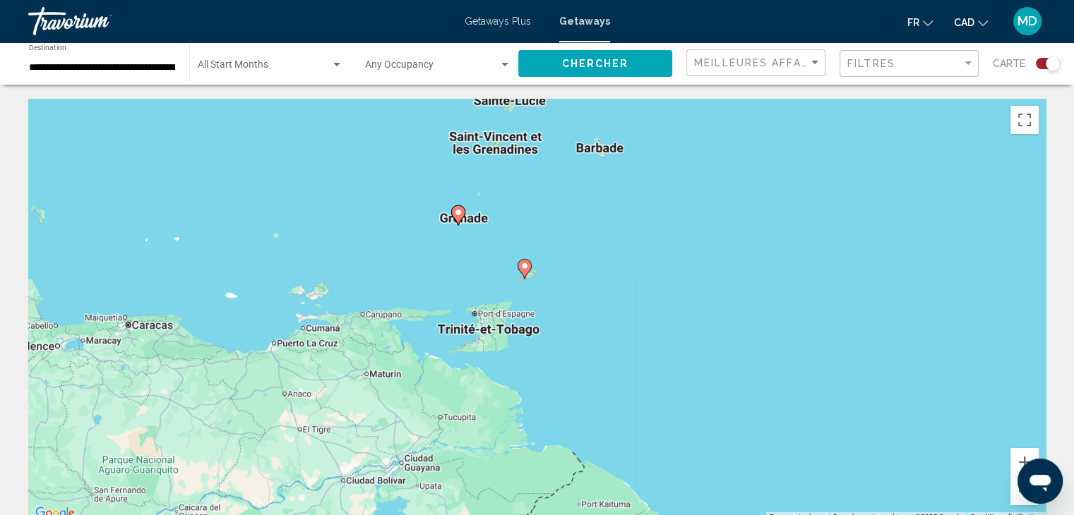
drag, startPoint x: 554, startPoint y: 148, endPoint x: 532, endPoint y: 289, distance: 143.6
click at [532, 289] on div "Pour activer le glissement du marqueur avec le clavier, appuyez sur Alt+Entrée.…" at bounding box center [536, 311] width 1017 height 424
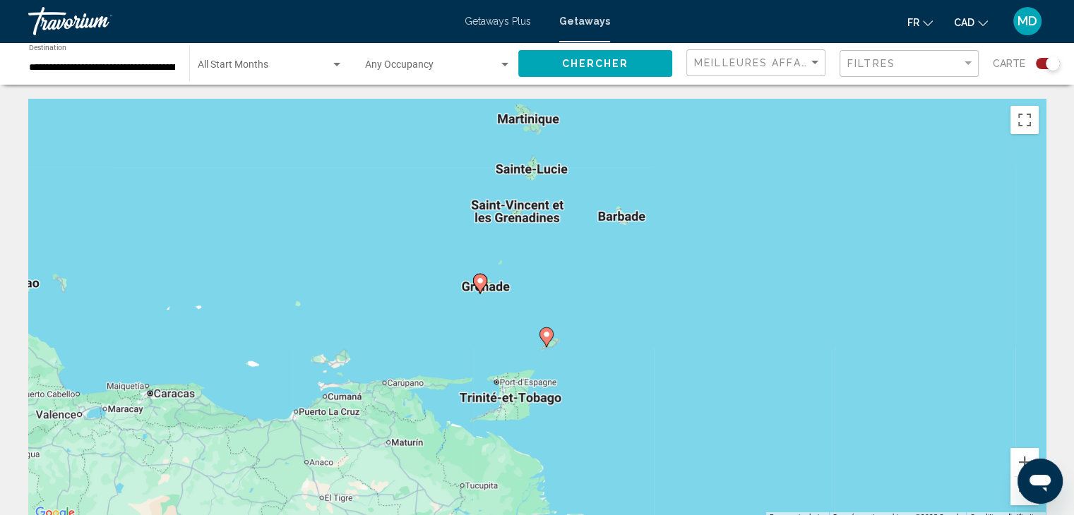
click at [532, 289] on div "Pour activer le glissement du marqueur avec le clavier, appuyez sur Alt+Entrée.…" at bounding box center [536, 311] width 1017 height 424
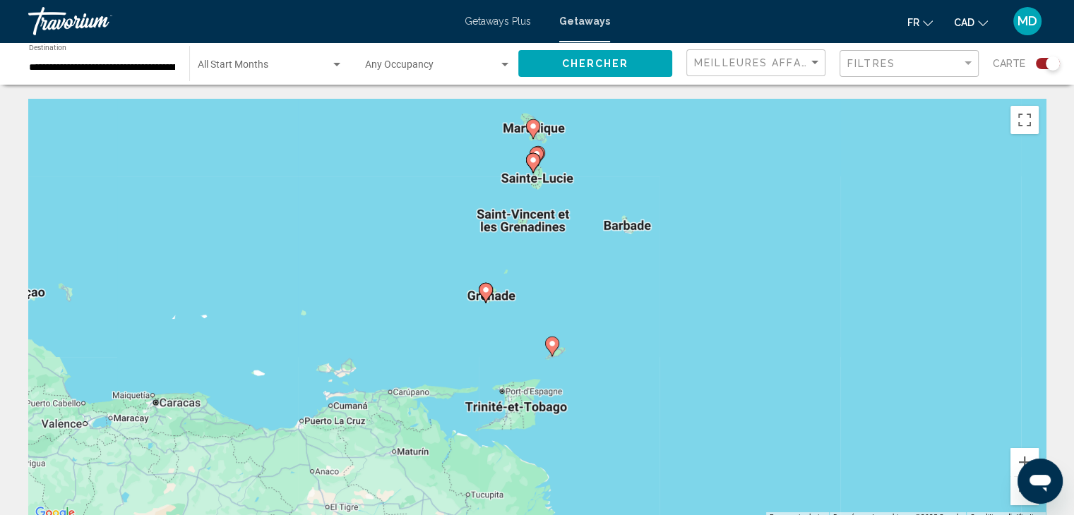
click at [556, 128] on div "Pour activer le glissement du marqueur avec le clavier, appuyez sur Alt+Entrée.…" at bounding box center [536, 311] width 1017 height 424
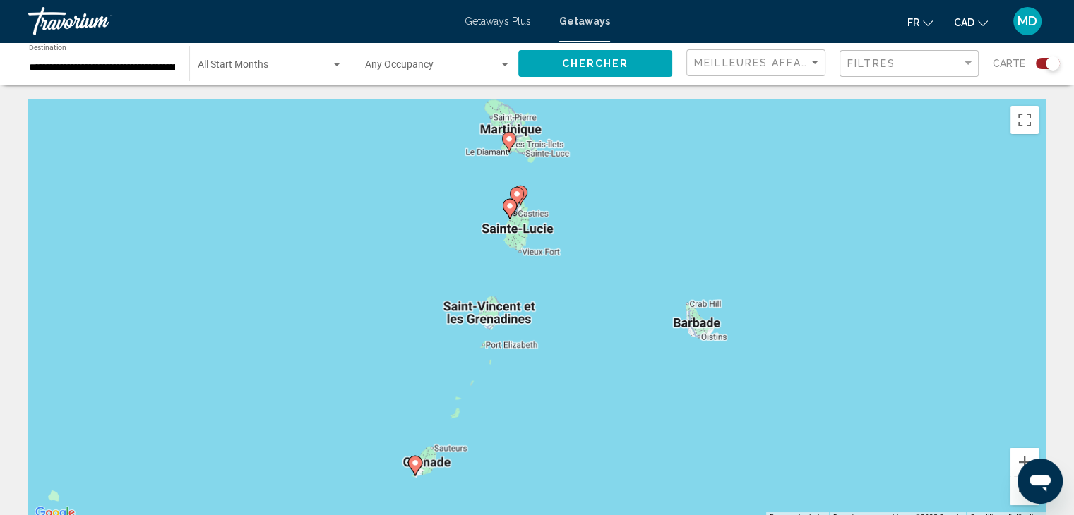
click at [556, 128] on div "Pour activer le glissement du marqueur avec le clavier, appuyez sur Alt+Entrée.…" at bounding box center [536, 311] width 1017 height 424
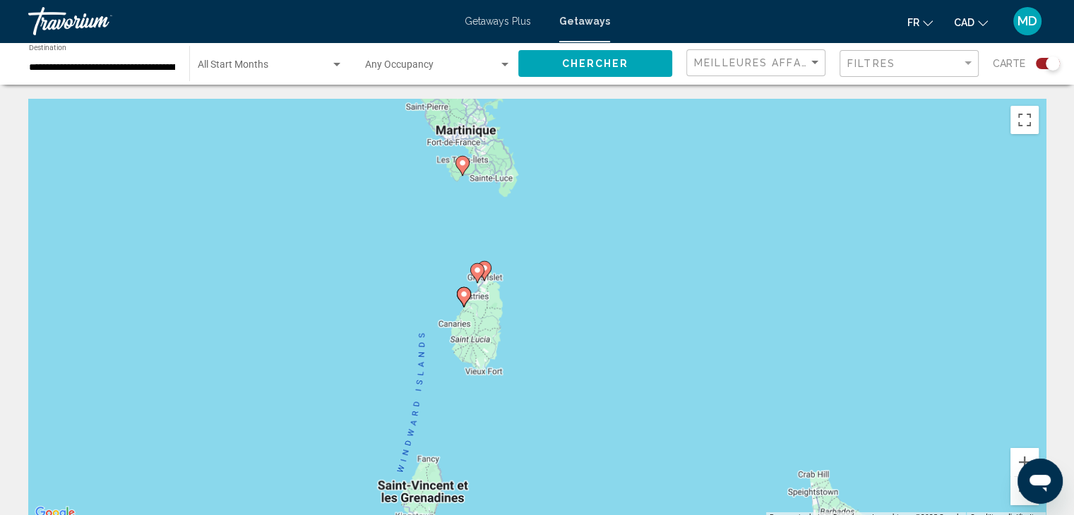
click at [556, 128] on div "Pour activer le glissement du marqueur avec le clavier, appuyez sur Alt+Entrée.…" at bounding box center [536, 311] width 1017 height 424
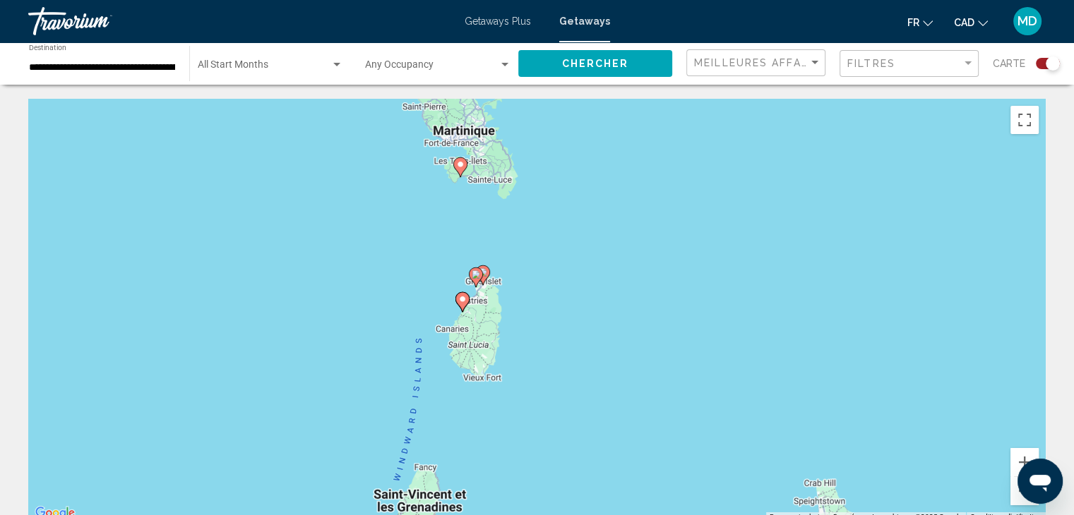
click at [556, 128] on div "Pour activer le glissement du marqueur avec le clavier, appuyez sur Alt+Entrée.…" at bounding box center [536, 311] width 1017 height 424
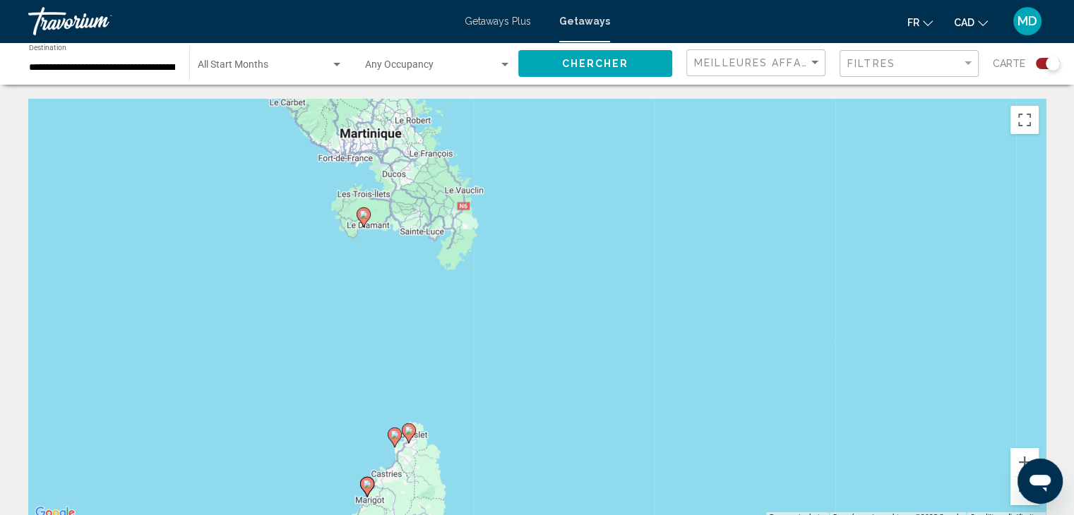
click at [556, 128] on div "Pour activer le glissement du marqueur avec le clavier, appuyez sur Alt+Entrée.…" at bounding box center [536, 311] width 1017 height 424
click at [367, 217] on icon "Main content" at bounding box center [362, 217] width 13 height 18
type input "**********"
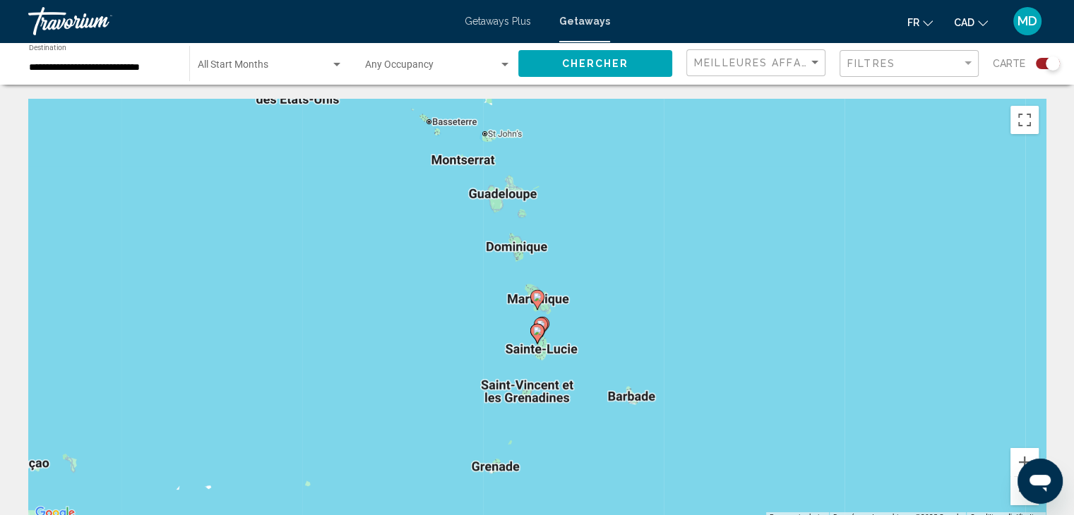
click at [493, 286] on div "Pour naviguer, utilisez les touches fléchées. Pour activer le glissement du mar…" at bounding box center [536, 311] width 1017 height 424
click at [493, 286] on div "Pour activer le glissement du marqueur avec le clavier, appuyez sur Alt+Entrée.…" at bounding box center [536, 311] width 1017 height 424
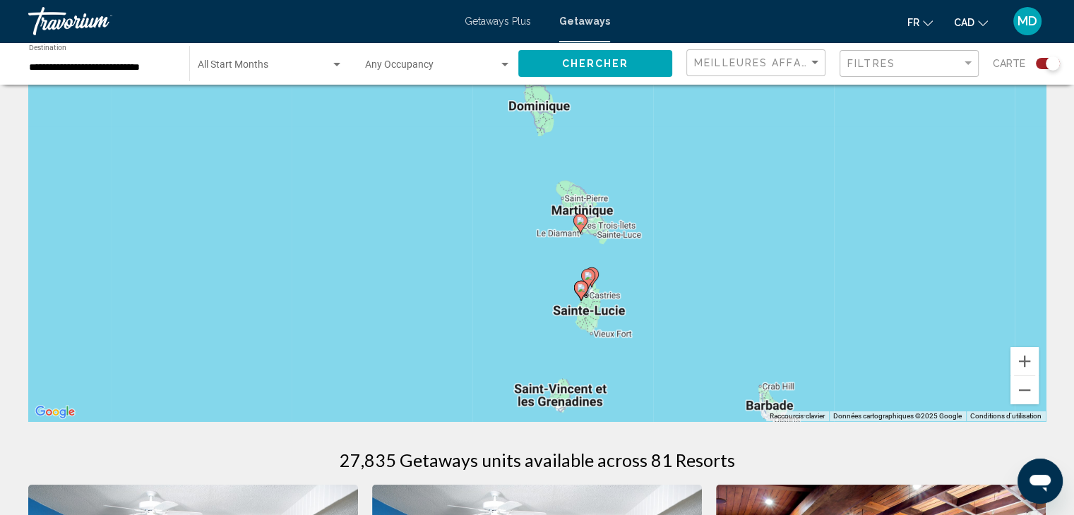
scroll to position [96, 0]
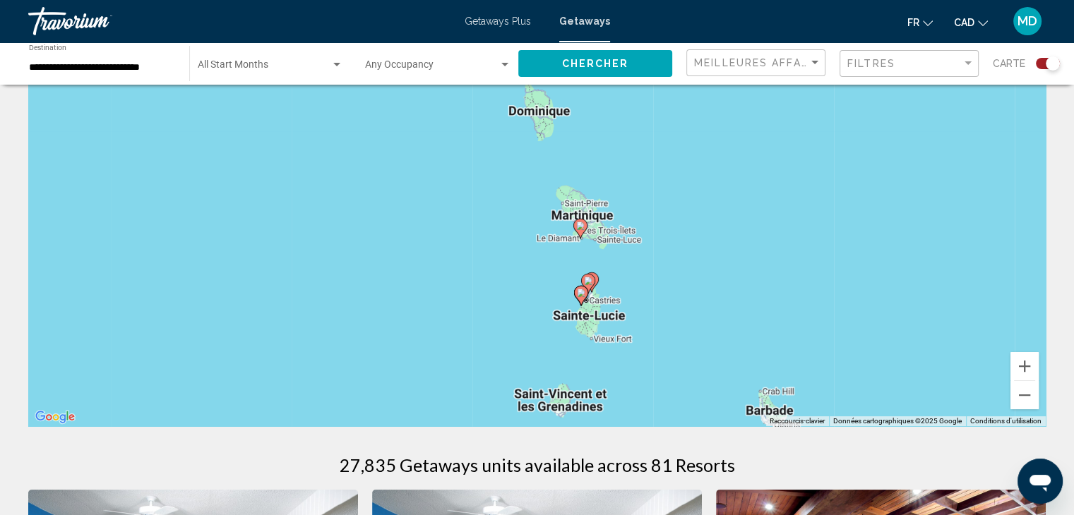
click at [521, 238] on div "Pour activer le glissement du marqueur avec le clavier, appuyez sur Alt+Entrée.…" at bounding box center [536, 215] width 1017 height 424
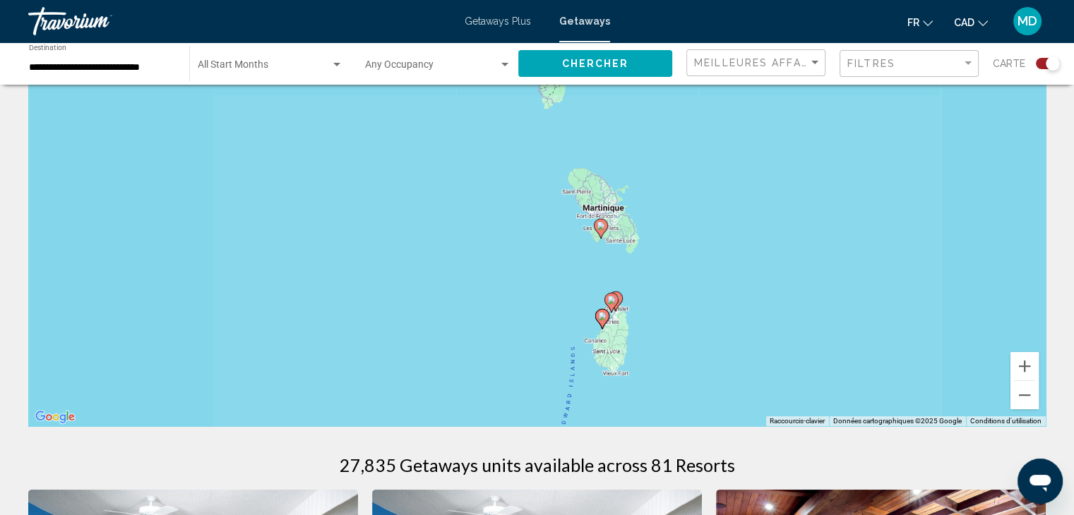
click at [521, 238] on div "Pour activer le glissement du marqueur avec le clavier, appuyez sur Alt+Entrée.…" at bounding box center [536, 215] width 1017 height 424
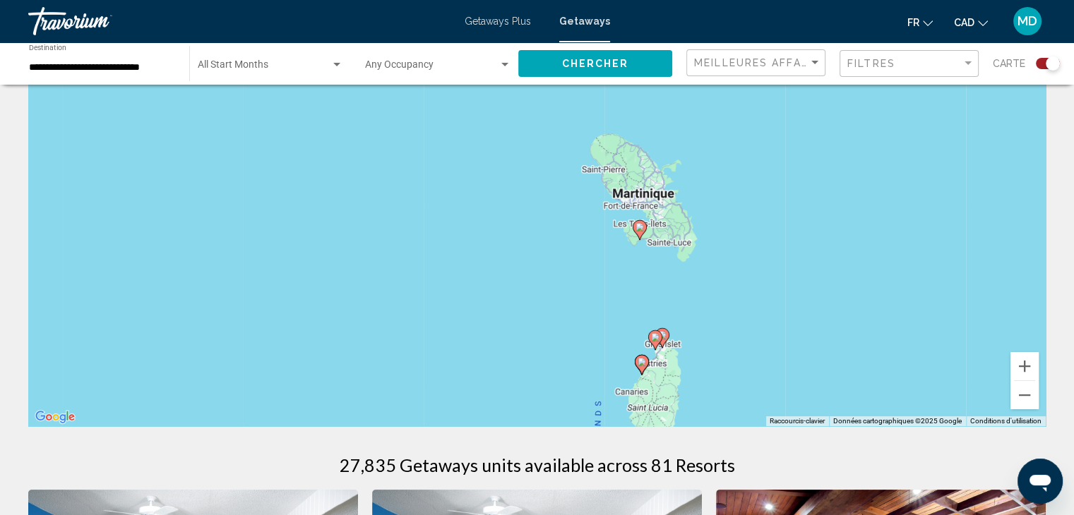
click at [521, 238] on div "Pour activer le glissement du marqueur avec le clavier, appuyez sur Alt+Entrée.…" at bounding box center [536, 215] width 1017 height 424
click at [560, 256] on div "Pour activer le glissement du marqueur avec le clavier, appuyez sur Alt+Entrée.…" at bounding box center [536, 215] width 1017 height 424
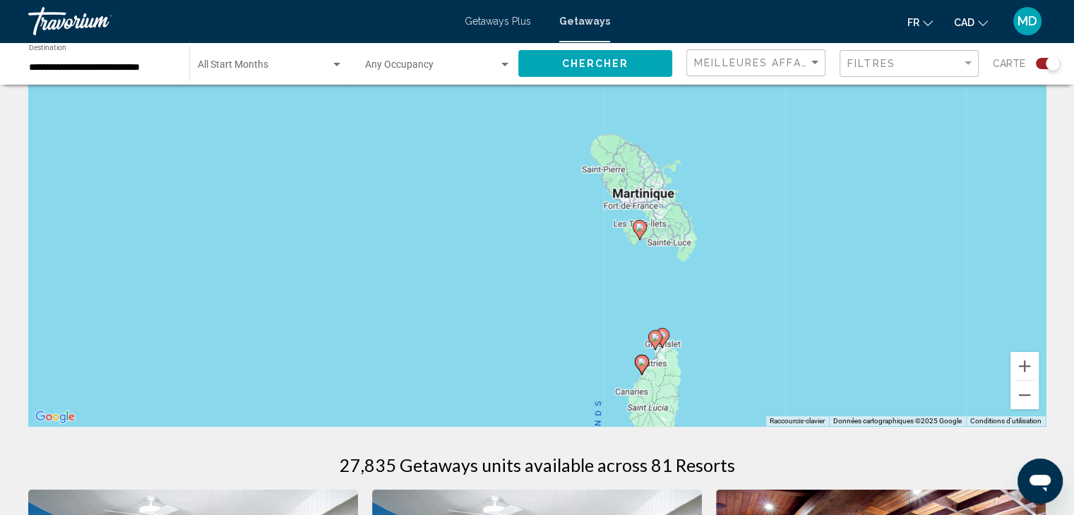
click at [560, 256] on div "Pour activer le glissement du marqueur avec le clavier, appuyez sur Alt+Entrée.…" at bounding box center [536, 215] width 1017 height 424
click at [563, 71] on button "Chercher" at bounding box center [595, 63] width 154 height 26
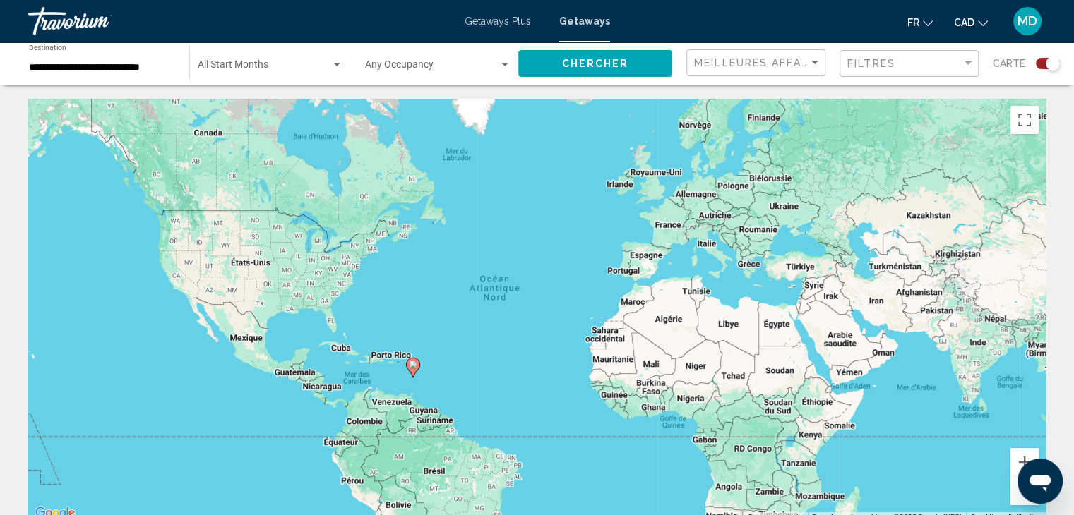
click at [485, 19] on span "Getaways Plus" at bounding box center [497, 21] width 66 height 11
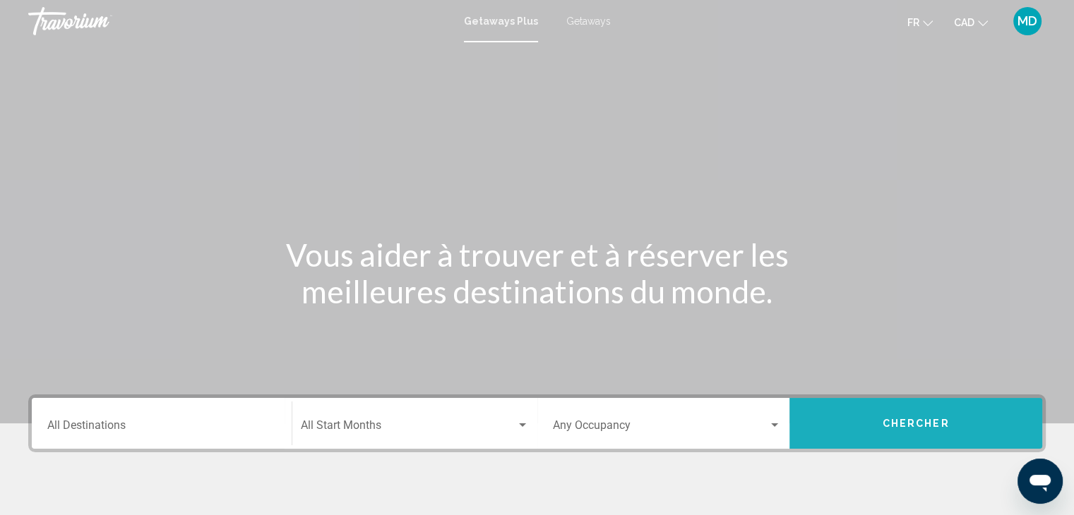
click at [866, 416] on button "Chercher" at bounding box center [915, 423] width 253 height 51
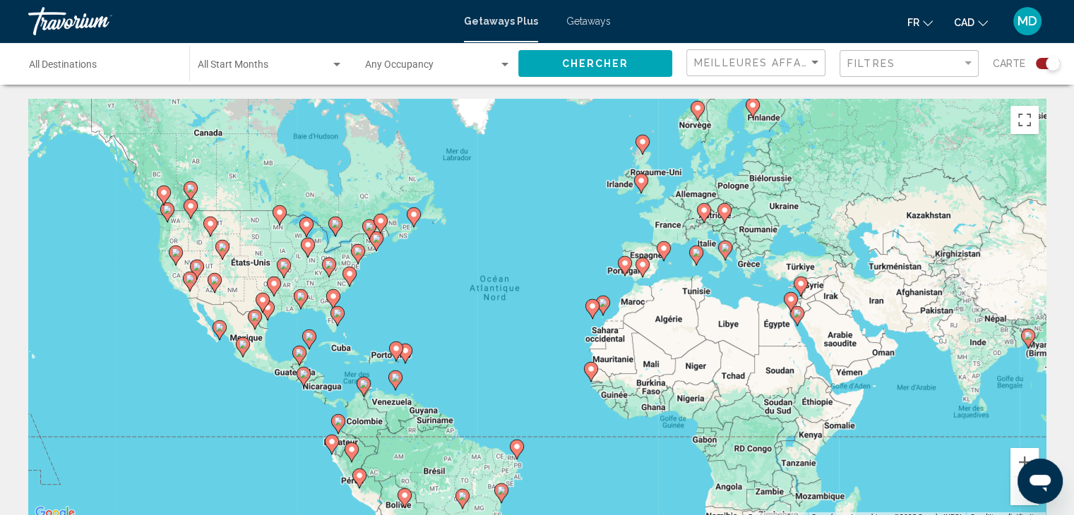
click at [461, 371] on div "Pour activer le glissement du marqueur avec le clavier, appuyez sur Alt+Entrée.…" at bounding box center [536, 311] width 1017 height 424
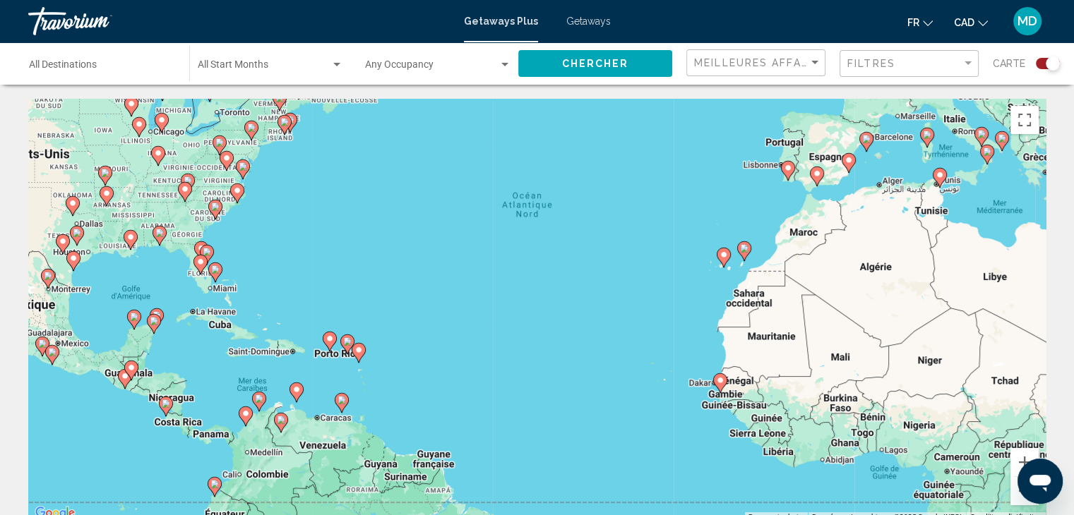
click at [371, 383] on div "Pour activer le glissement du marqueur avec le clavier, appuyez sur Alt+Entrée.…" at bounding box center [536, 311] width 1017 height 424
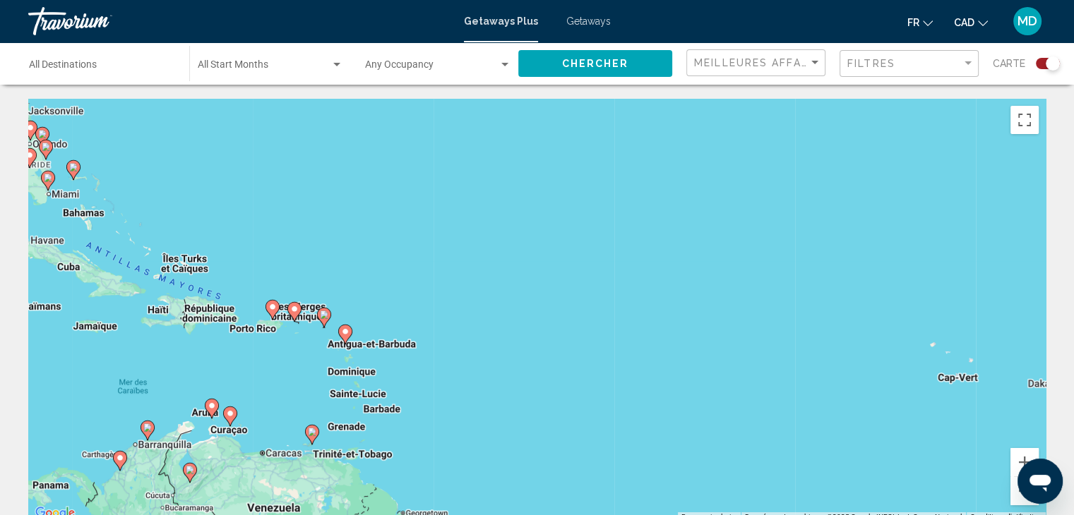
click at [311, 383] on div "Pour activer le glissement du marqueur avec le clavier, appuyez sur Alt+Entrée.…" at bounding box center [536, 311] width 1017 height 424
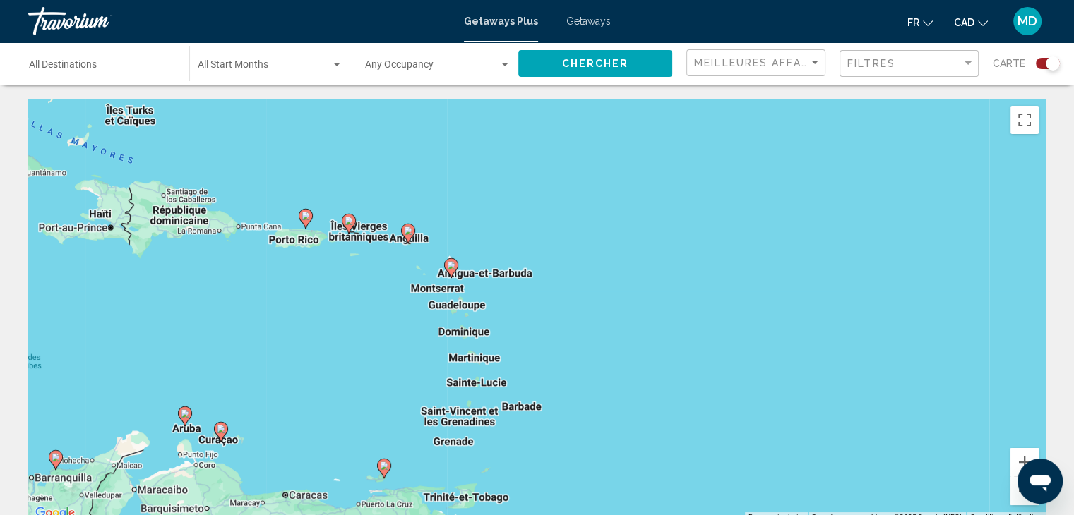
drag, startPoint x: 301, startPoint y: 388, endPoint x: 376, endPoint y: 356, distance: 80.6
click at [376, 356] on div "Pour activer le glissement du marqueur avec le clavier, appuyez sur Alt+Entrée.…" at bounding box center [536, 311] width 1017 height 424
click at [375, 356] on div "Pour activer le glissement du marqueur avec le clavier, appuyez sur Alt+Entrée.…" at bounding box center [536, 311] width 1017 height 424
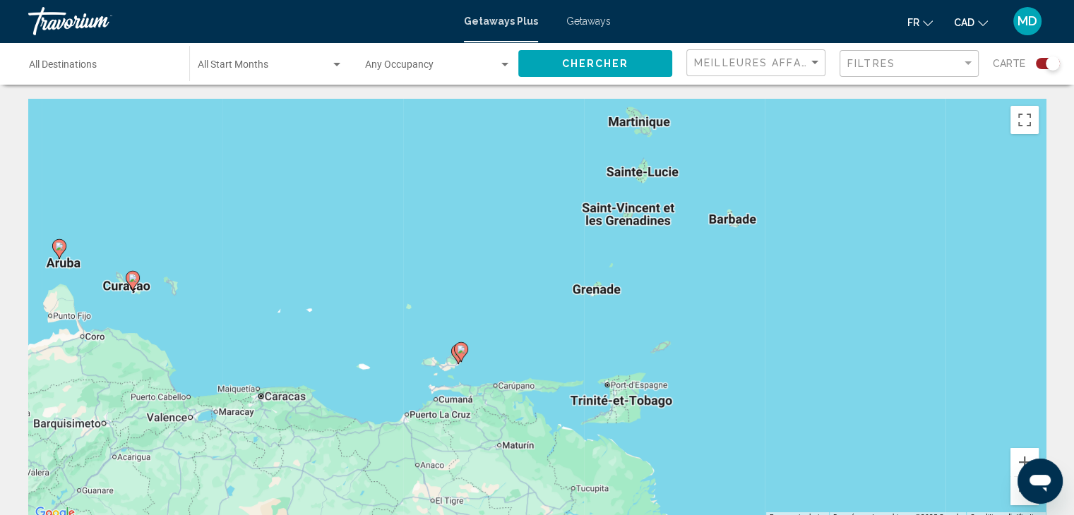
drag, startPoint x: 357, startPoint y: 381, endPoint x: 421, endPoint y: 145, distance: 244.2
click at [421, 145] on div "Pour activer le glissement du marqueur avec le clavier, appuyez sur Alt+Entrée.…" at bounding box center [536, 311] width 1017 height 424
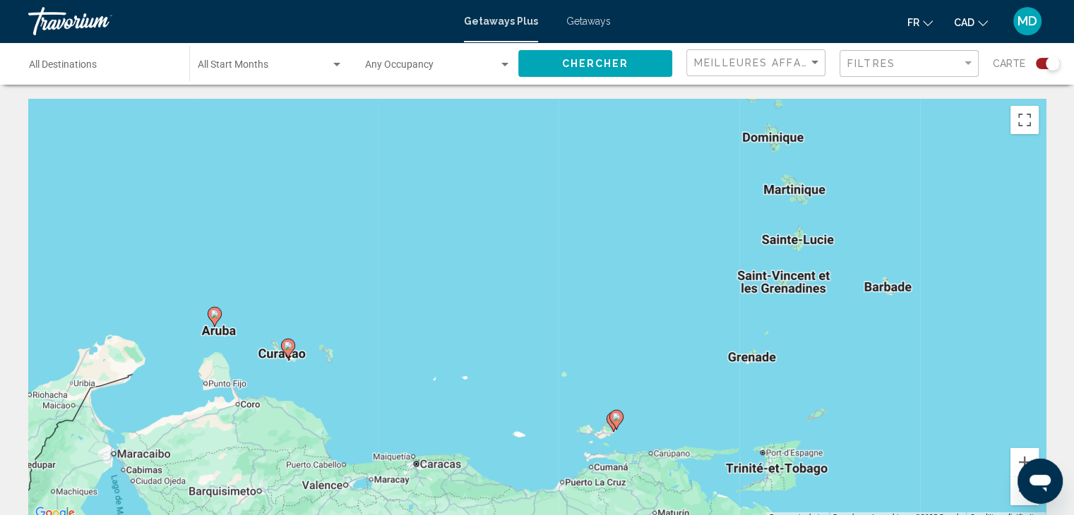
drag, startPoint x: 347, startPoint y: 232, endPoint x: 523, endPoint y: 301, distance: 189.6
click at [523, 301] on div "Pour activer le glissement du marqueur avec le clavier, appuyez sur Alt+Entrée.…" at bounding box center [536, 311] width 1017 height 424
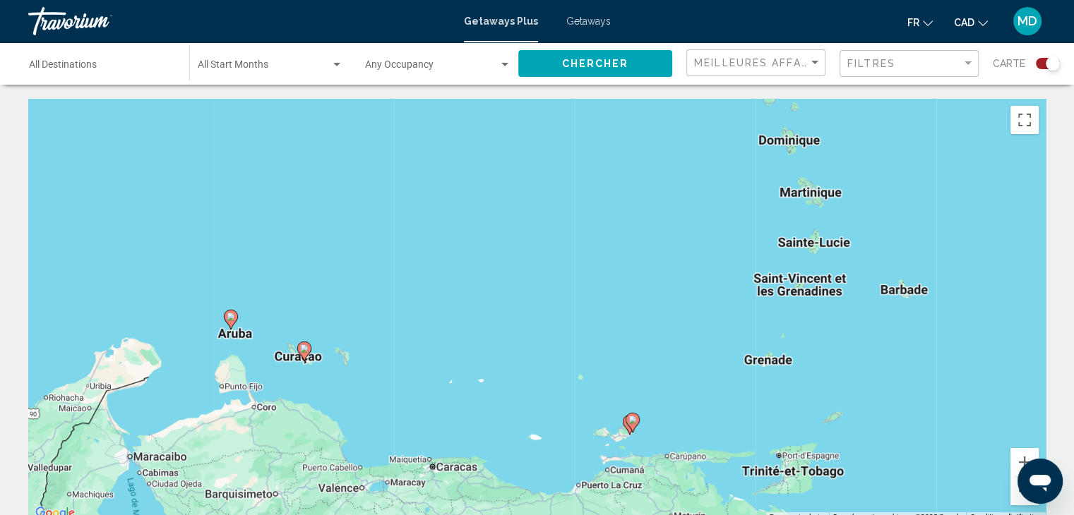
click at [333, 375] on div "Pour activer le glissement du marqueur avec le clavier, appuyez sur Alt+Entrée.…" at bounding box center [536, 311] width 1017 height 424
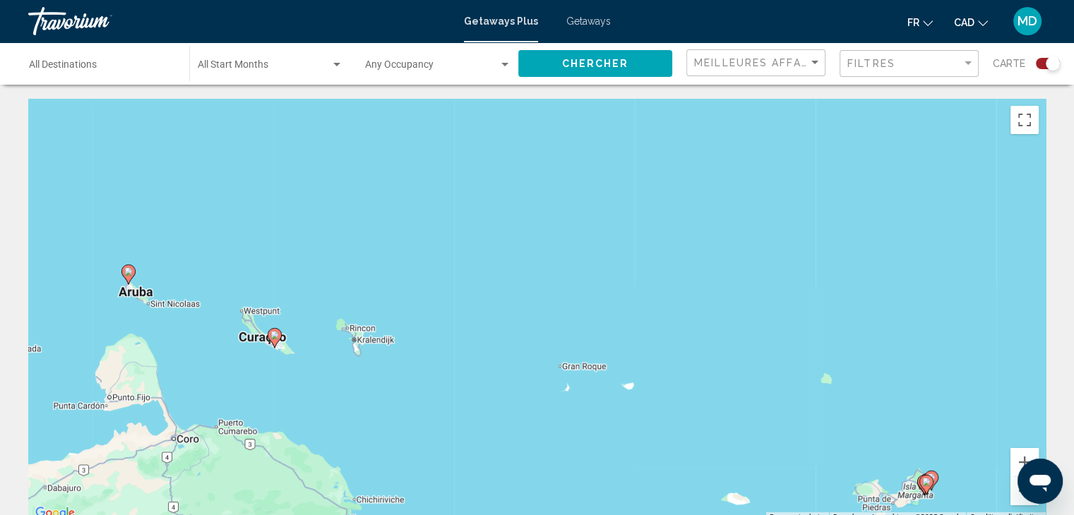
click at [333, 375] on div "Pour activer le glissement du marqueur avec le clavier, appuyez sur Alt+Entrée.…" at bounding box center [536, 311] width 1017 height 424
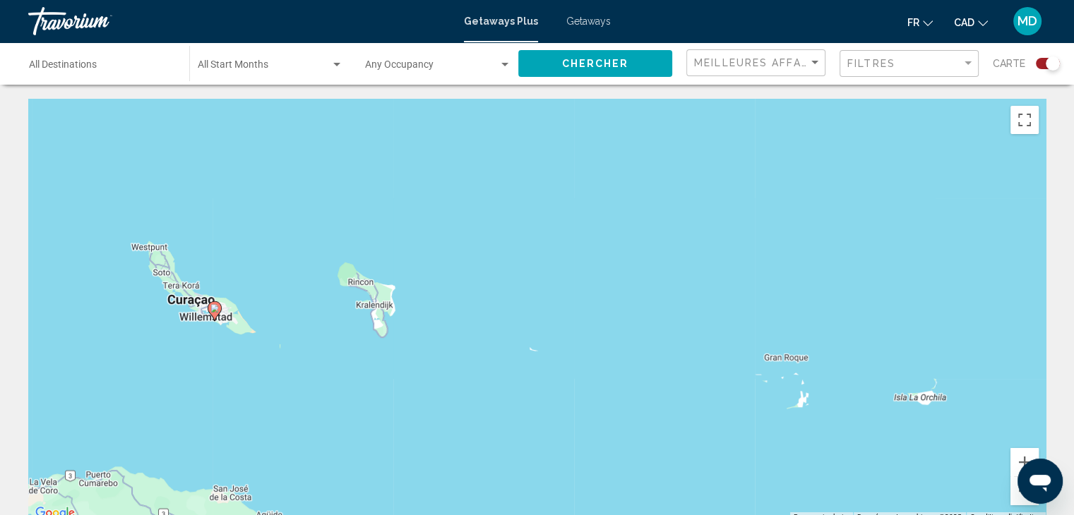
click at [214, 308] on image "Main content" at bounding box center [214, 308] width 8 height 8
type input "**********"
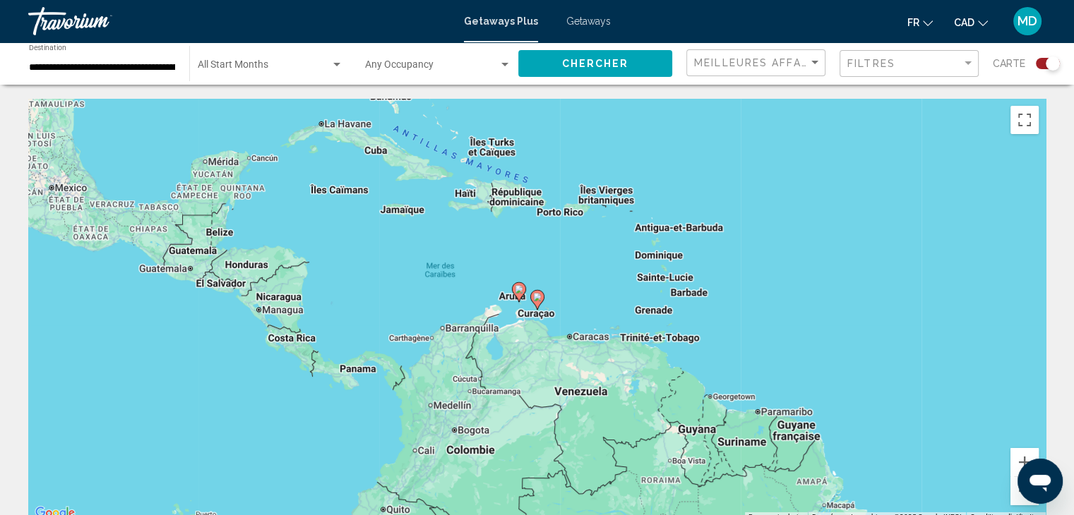
click at [604, 55] on button "Chercher" at bounding box center [595, 63] width 154 height 26
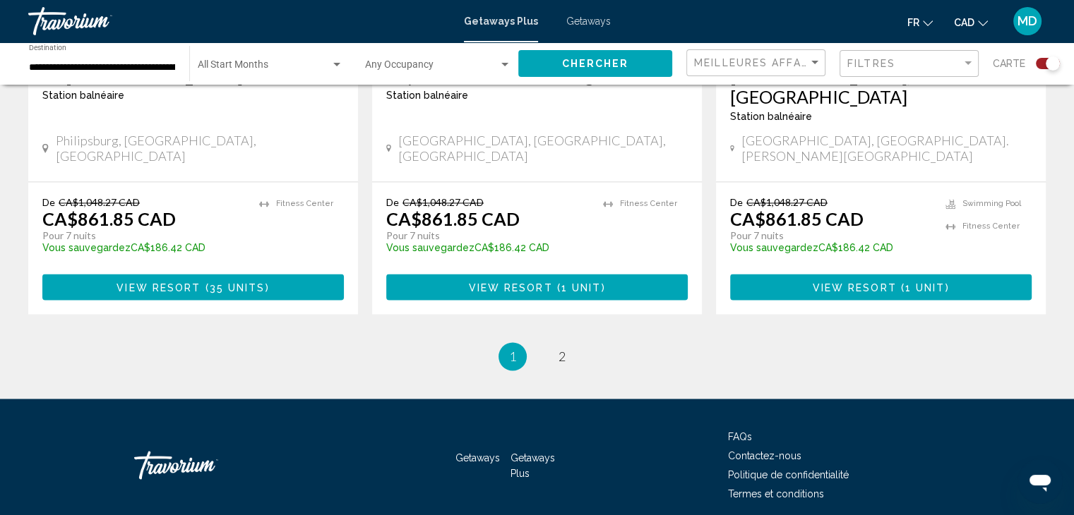
scroll to position [2284, 0]
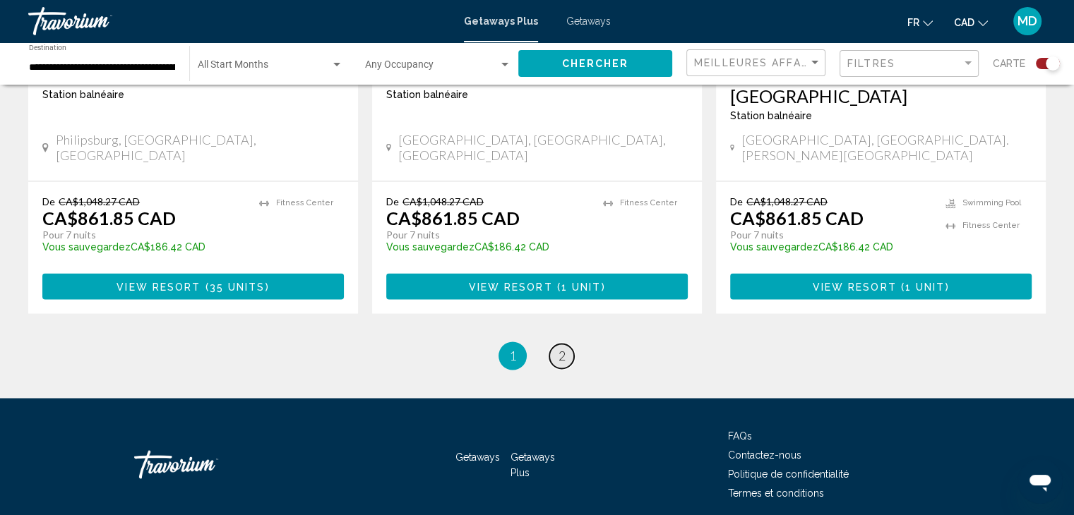
click at [560, 348] on span "2" at bounding box center [561, 356] width 7 height 16
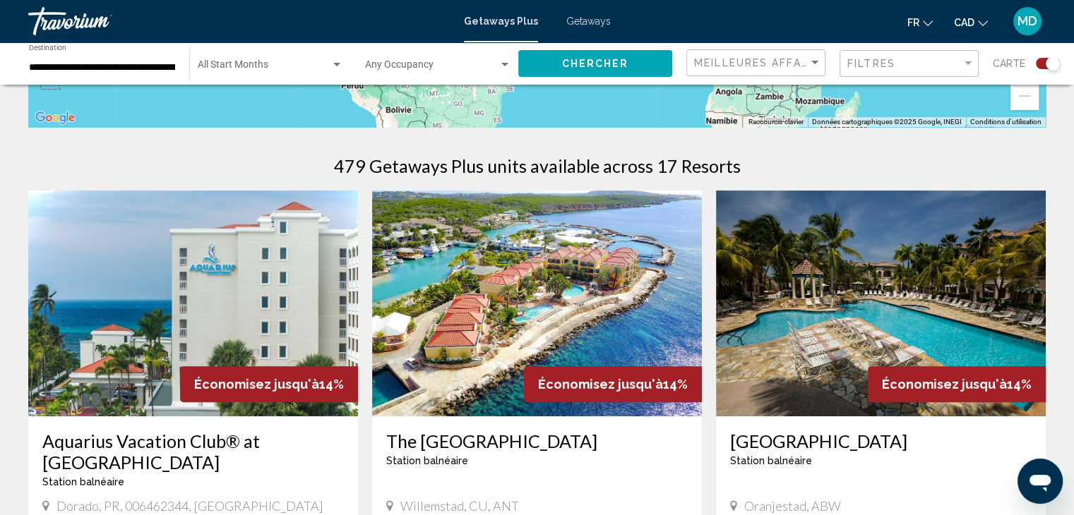
scroll to position [395, 0]
click at [528, 348] on img "Main content" at bounding box center [537, 304] width 330 height 226
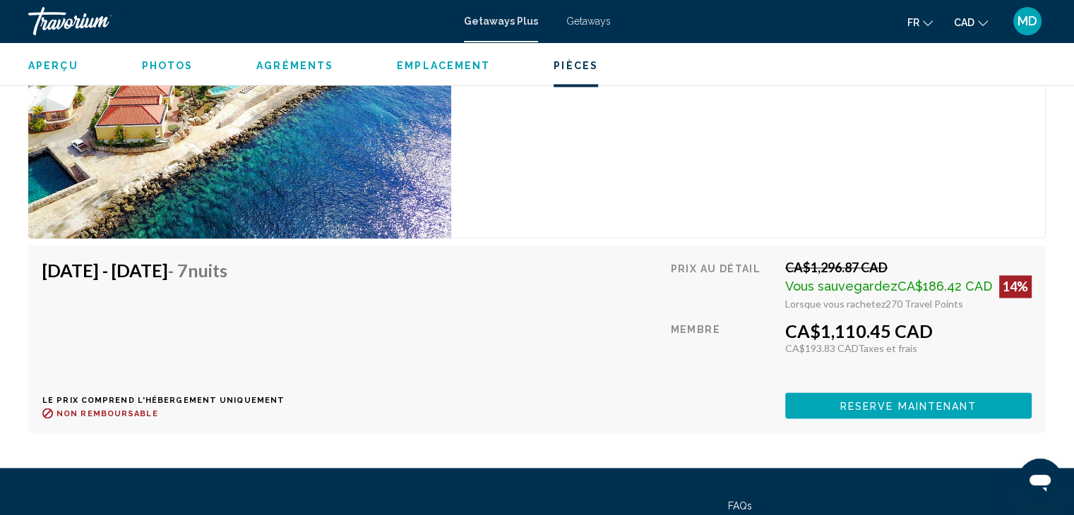
scroll to position [2339, 0]
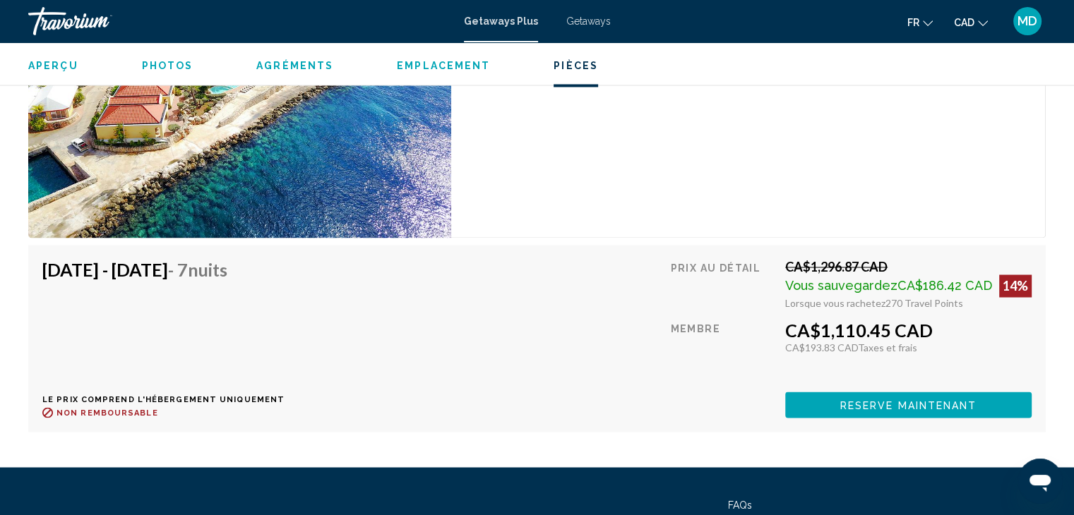
click at [810, 404] on button "Reserve maintenant" at bounding box center [908, 405] width 246 height 26
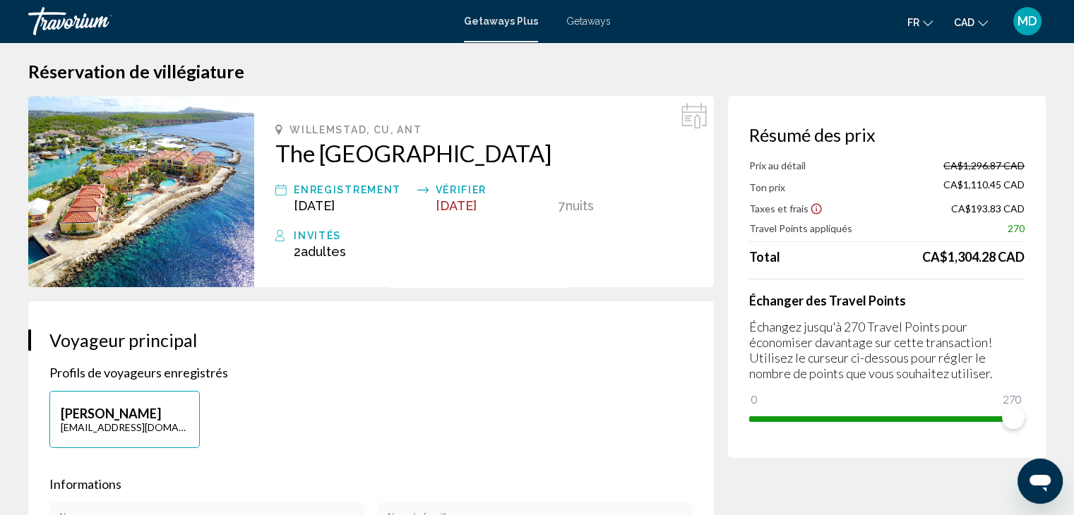
scroll to position [9, 0]
drag, startPoint x: 274, startPoint y: 152, endPoint x: 594, endPoint y: 144, distance: 320.6
click at [594, 144] on div "Willemstad, CU, ANT The [GEOGRAPHIC_DATA] Enregistrement [DATE] Vérifier [DATE]…" at bounding box center [484, 192] width 460 height 191
click at [491, 30] on div "Getaways Plus Getaways fr English Español Français Italiano Português русский C…" at bounding box center [537, 21] width 1074 height 30
click at [494, 26] on span "Getaways Plus" at bounding box center [501, 21] width 74 height 11
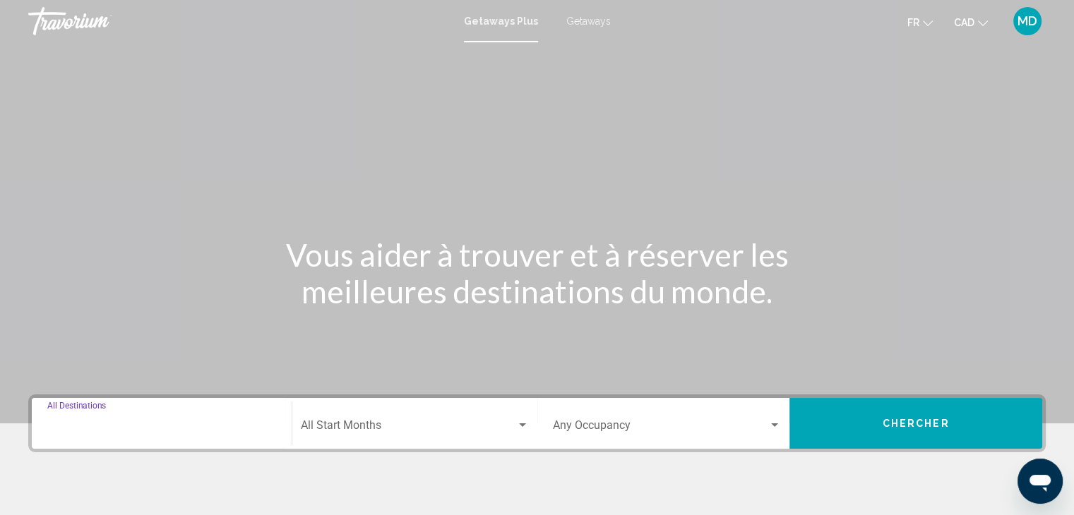
click at [193, 423] on input "Destination All Destinations" at bounding box center [161, 428] width 229 height 13
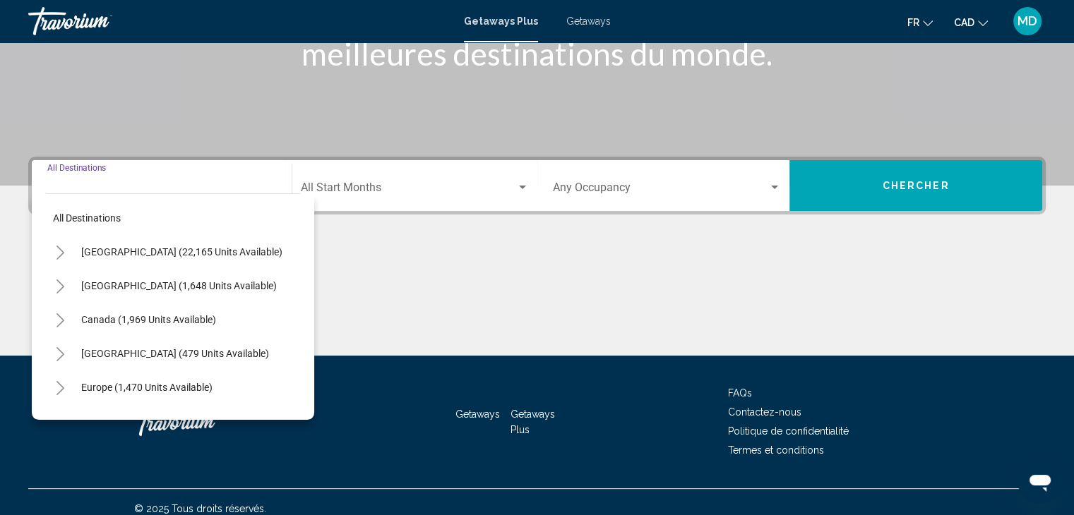
scroll to position [251, 0]
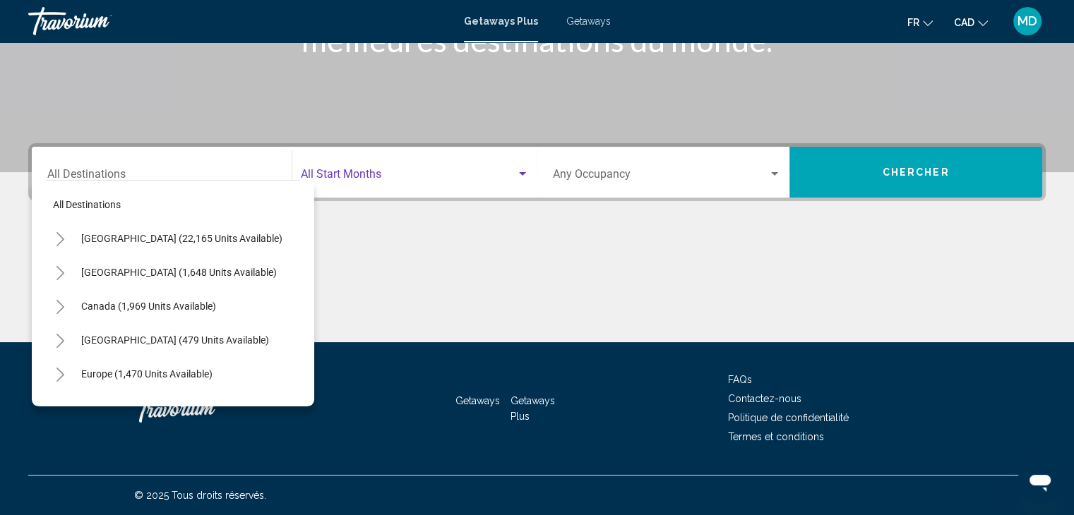
click at [374, 181] on span "Search widget" at bounding box center [408, 177] width 215 height 13
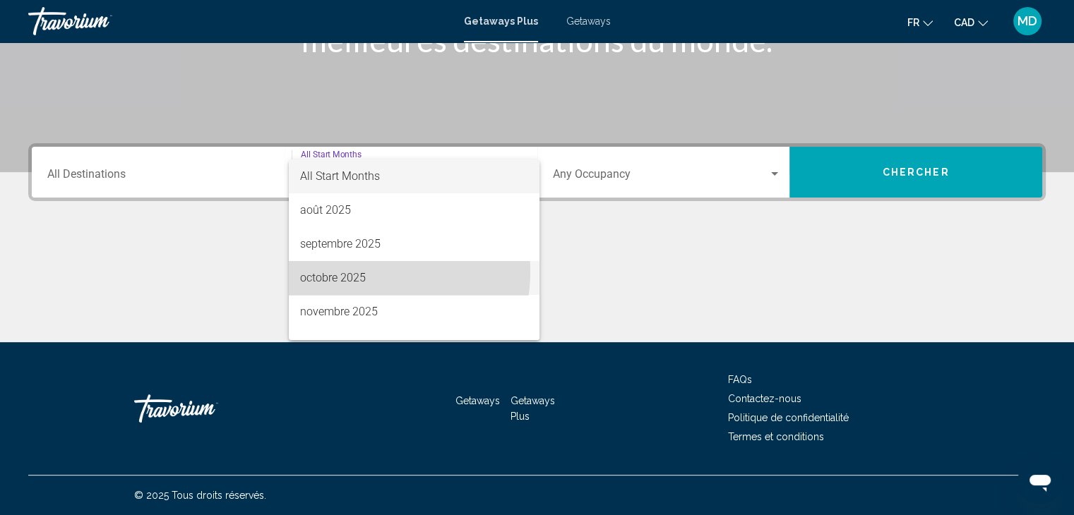
click at [346, 271] on span "octobre 2025" at bounding box center [414, 278] width 228 height 34
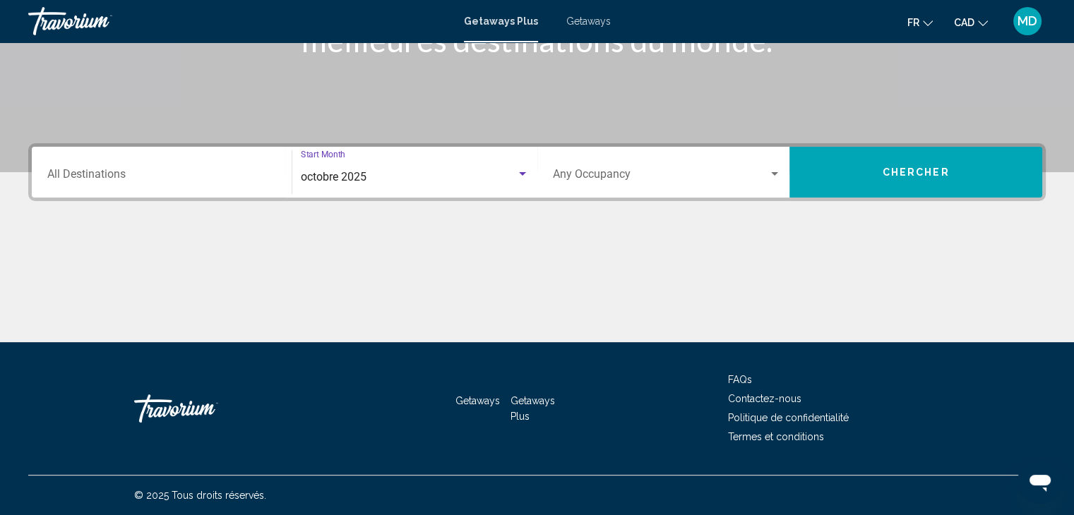
click at [196, 177] on input "Destination All Destinations" at bounding box center [161, 177] width 229 height 13
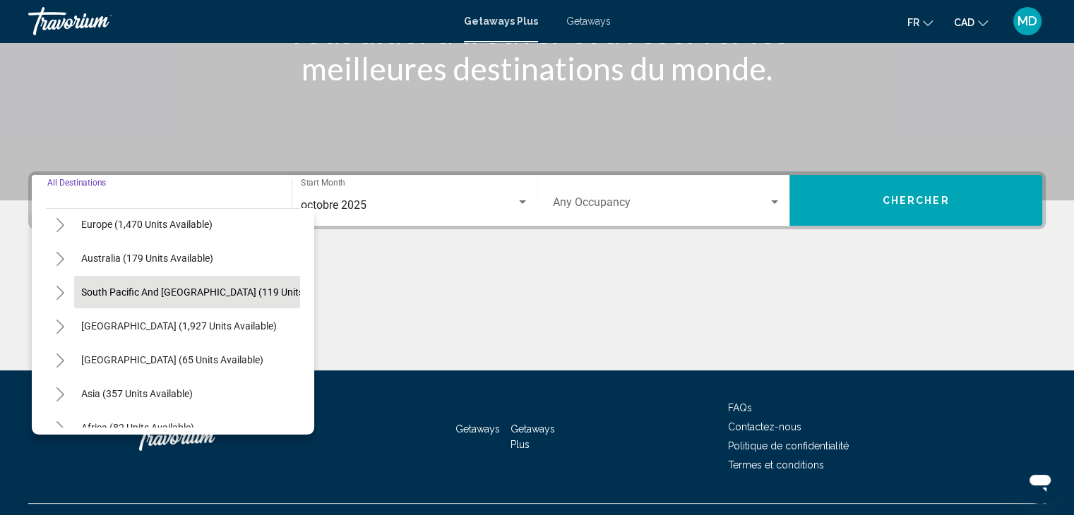
scroll to position [184, 0]
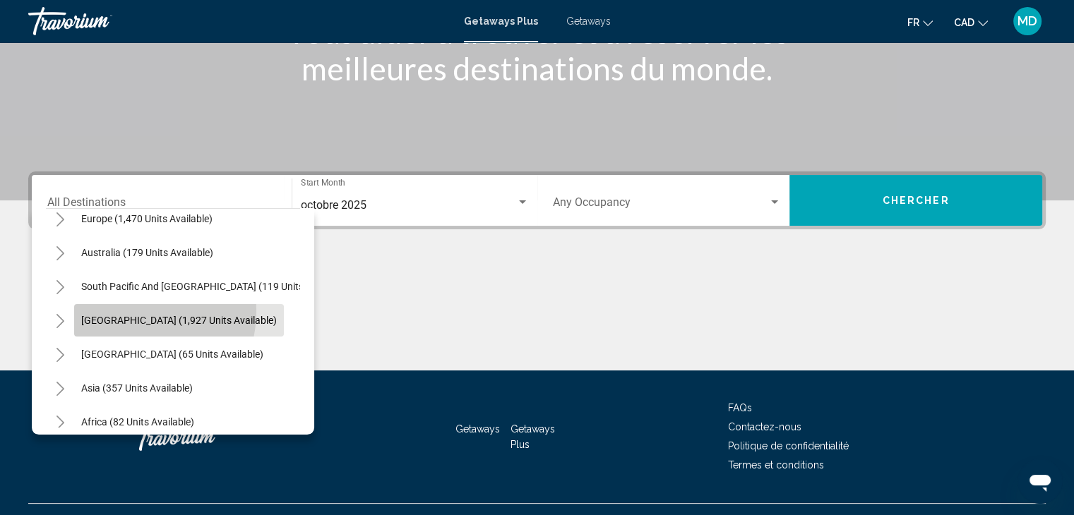
click at [123, 311] on button "[GEOGRAPHIC_DATA] (1,927 units available)" at bounding box center [179, 320] width 210 height 32
type input "**********"
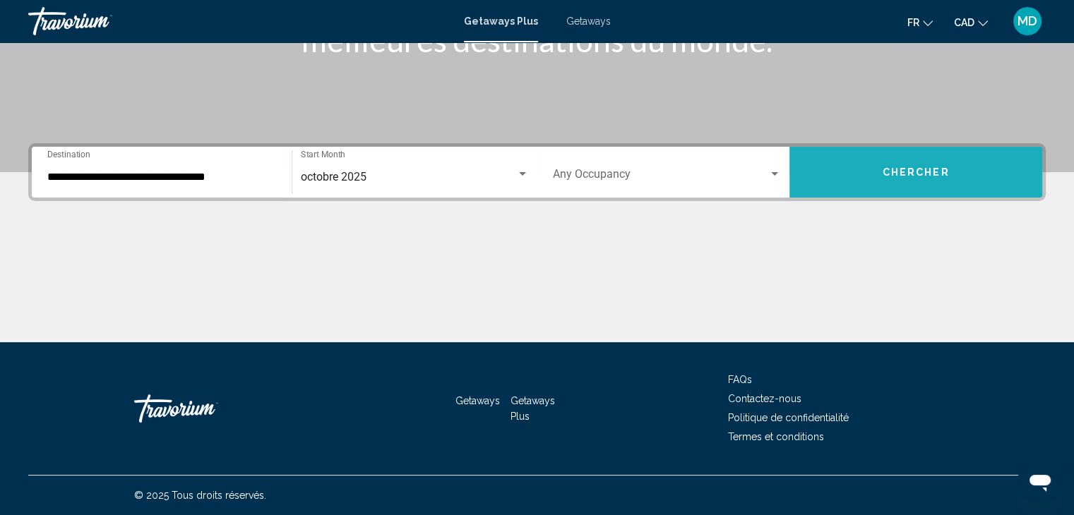
click at [903, 169] on span "Chercher" at bounding box center [915, 172] width 67 height 11
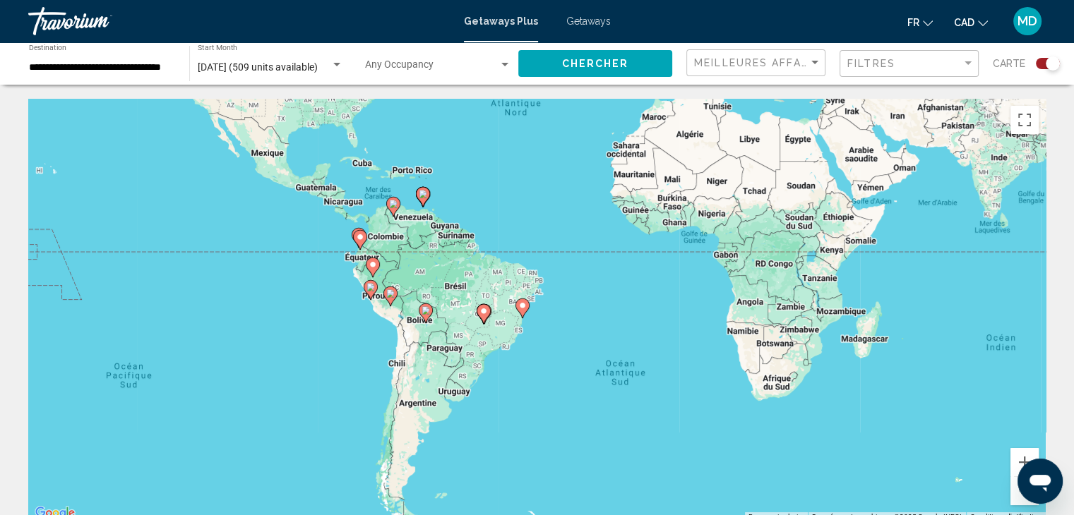
drag, startPoint x: 475, startPoint y: 371, endPoint x: 497, endPoint y: 182, distance: 189.7
click at [497, 182] on div "Pour activer le glissement du marqueur avec le clavier, appuyez sur Alt+Entrée.…" at bounding box center [536, 311] width 1017 height 424
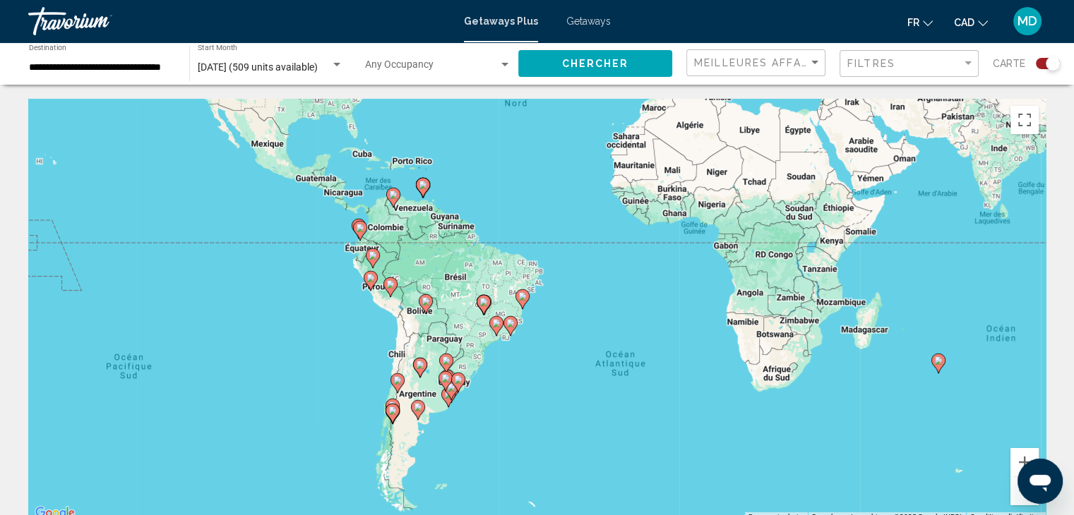
click at [501, 284] on div "Pour activer le glissement du marqueur avec le clavier, appuyez sur Alt+Entrée.…" at bounding box center [536, 311] width 1017 height 424
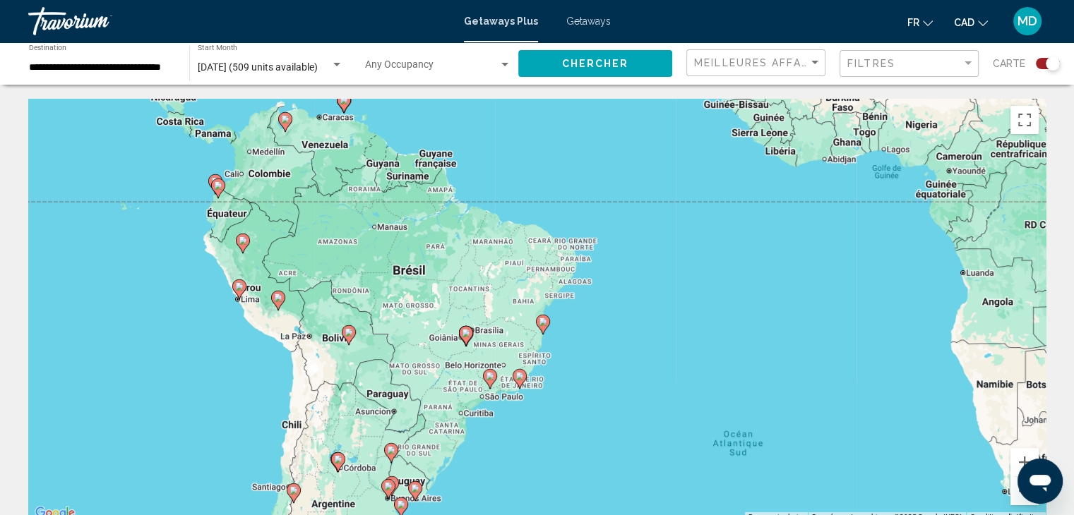
click at [493, 298] on div "Pour activer le glissement du marqueur avec le clavier, appuyez sur Alt+Entrée.…" at bounding box center [536, 311] width 1017 height 424
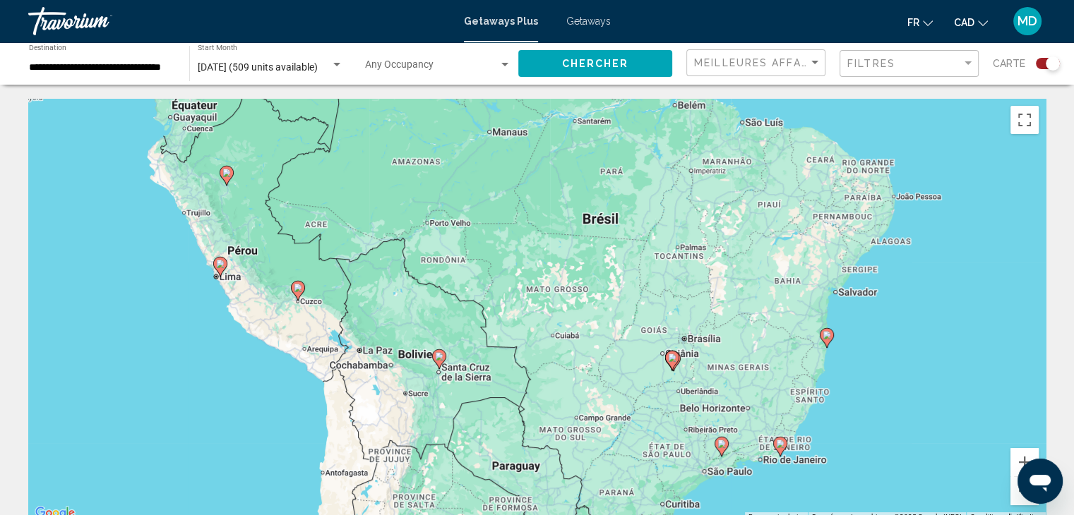
drag, startPoint x: 306, startPoint y: 352, endPoint x: 543, endPoint y: 327, distance: 237.8
click at [543, 327] on div "Pour activer le glissement du marqueur avec le clavier, appuyez sur Alt+Entrée.…" at bounding box center [536, 311] width 1017 height 424
click at [299, 291] on image "Main content" at bounding box center [298, 288] width 8 height 8
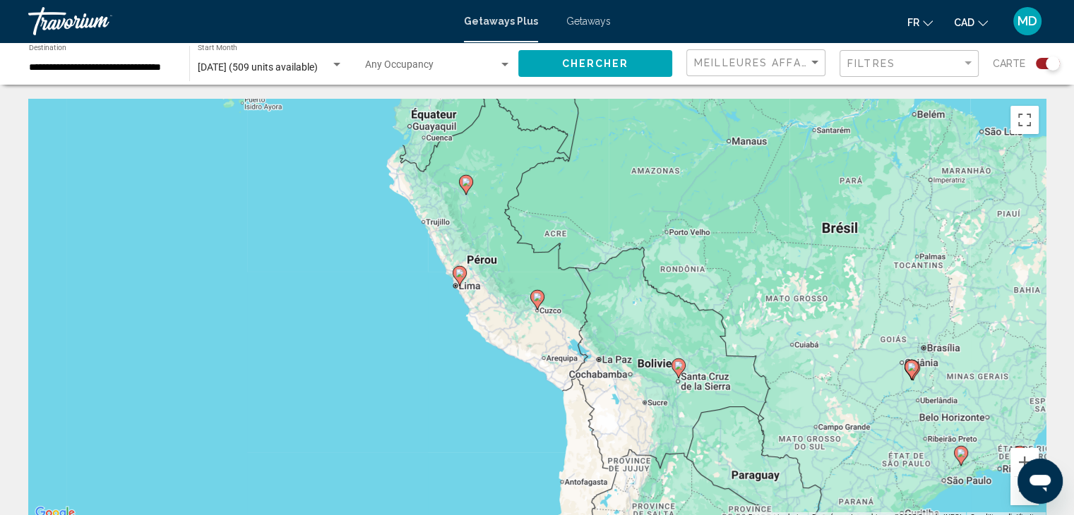
click at [539, 308] on gmp-advanced-marker "Main content" at bounding box center [537, 299] width 14 height 21
type input "**********"
click at [539, 308] on gmp-advanced-marker "Main content" at bounding box center [537, 299] width 14 height 21
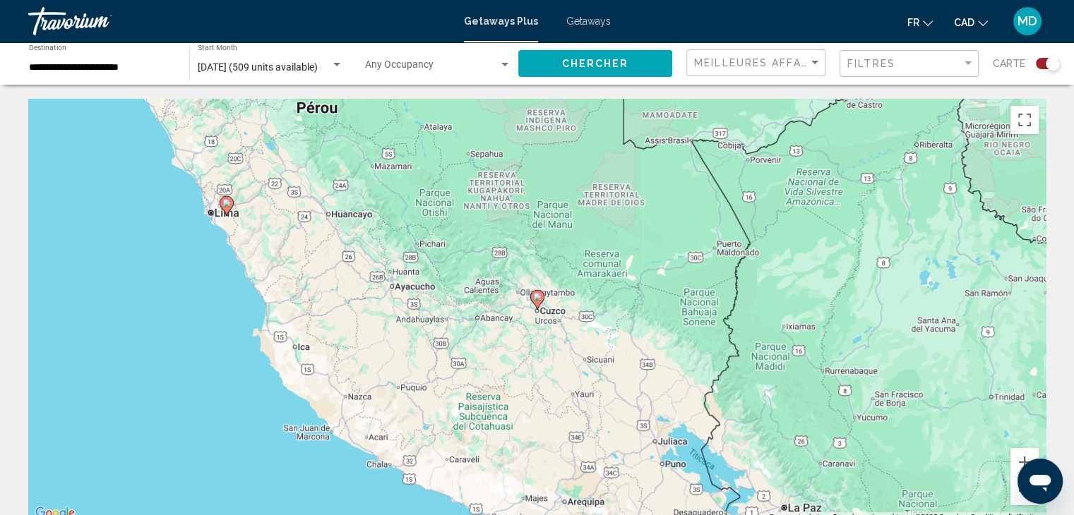
click at [553, 308] on div "Pour activer le glissement du marqueur avec le clavier, appuyez sur Alt+Entrée.…" at bounding box center [536, 311] width 1017 height 424
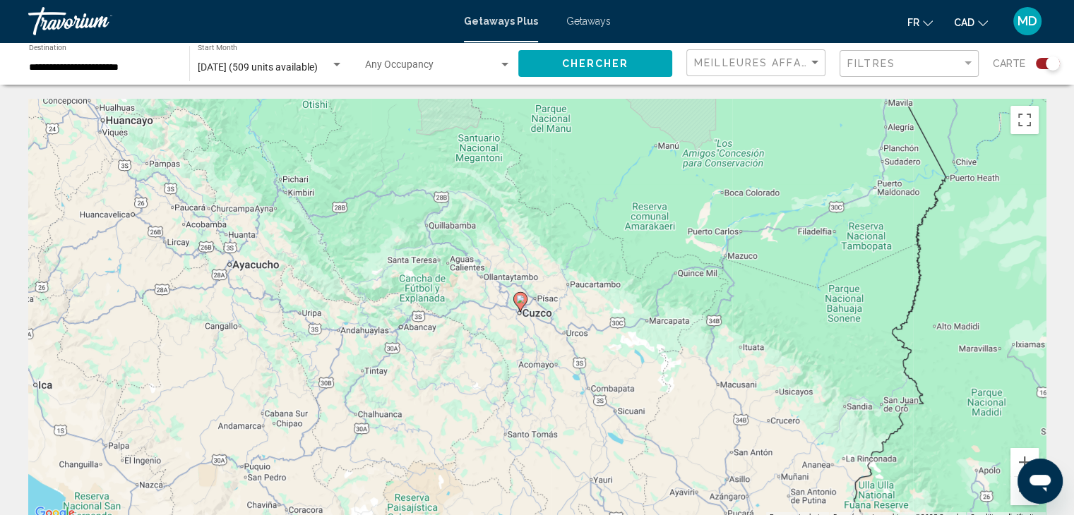
click at [553, 308] on div "Pour activer le glissement du marqueur avec le clavier, appuyez sur Alt+Entrée.…" at bounding box center [536, 311] width 1017 height 424
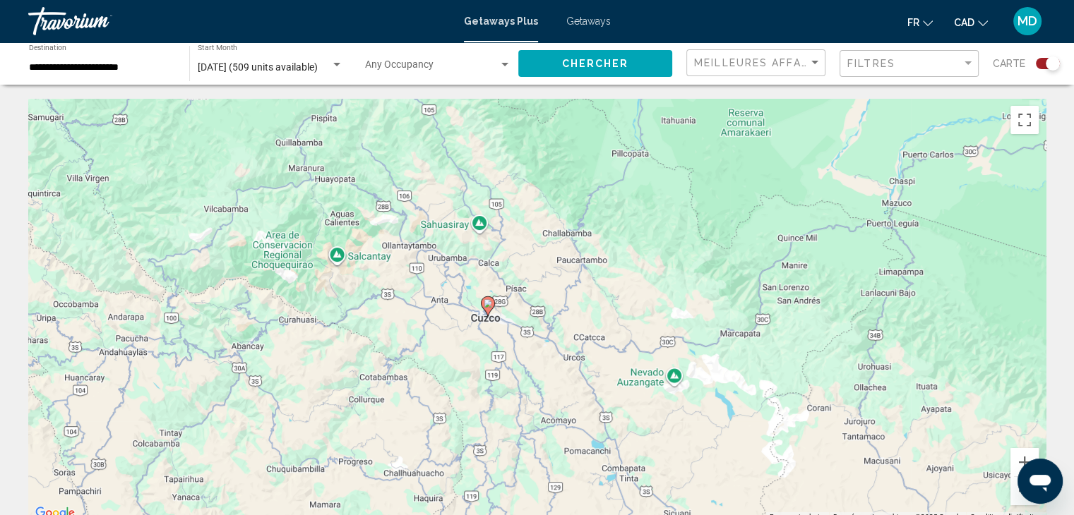
click at [488, 306] on image "Main content" at bounding box center [488, 303] width 8 height 8
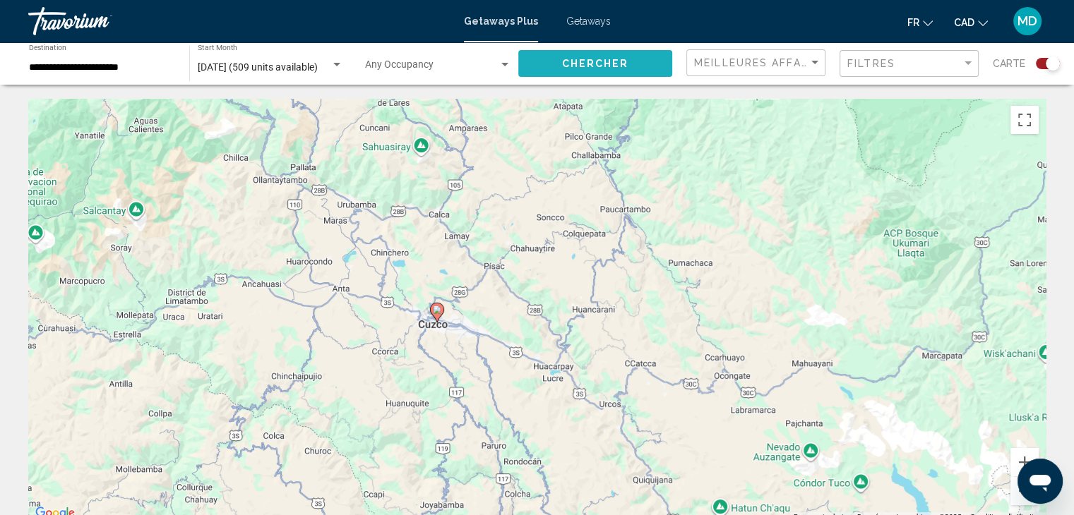
click at [562, 59] on button "Chercher" at bounding box center [595, 63] width 154 height 26
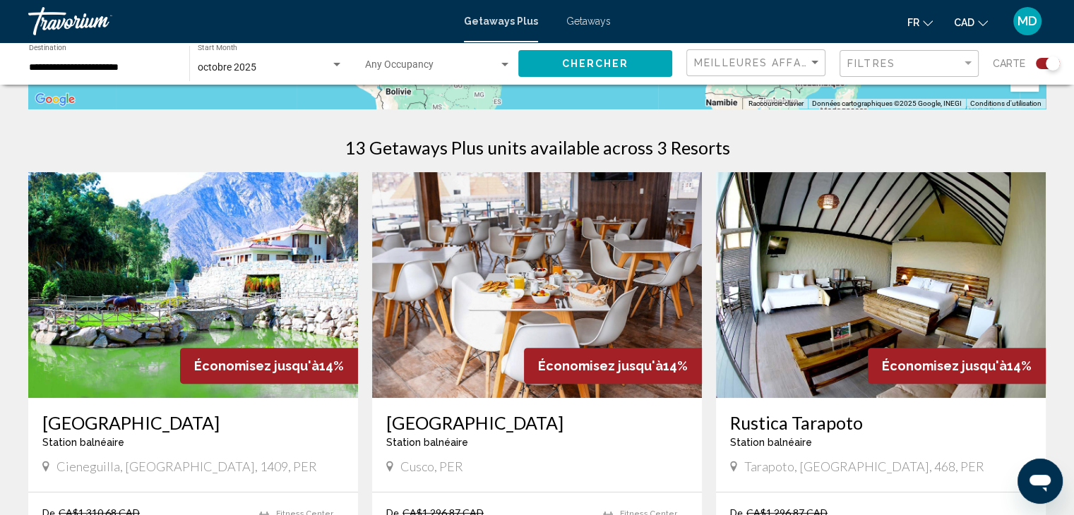
scroll to position [414, 0]
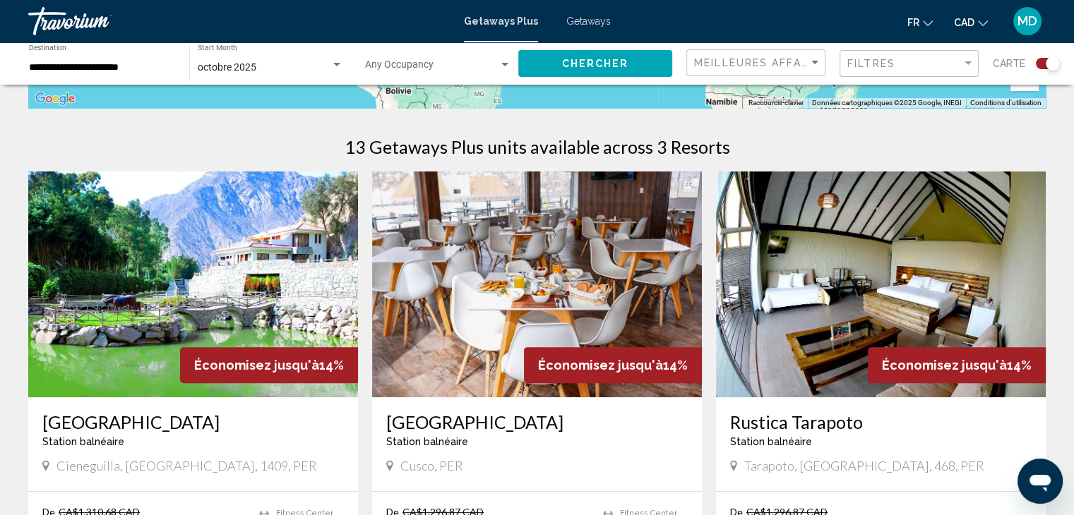
click at [287, 308] on img "Main content" at bounding box center [193, 285] width 330 height 226
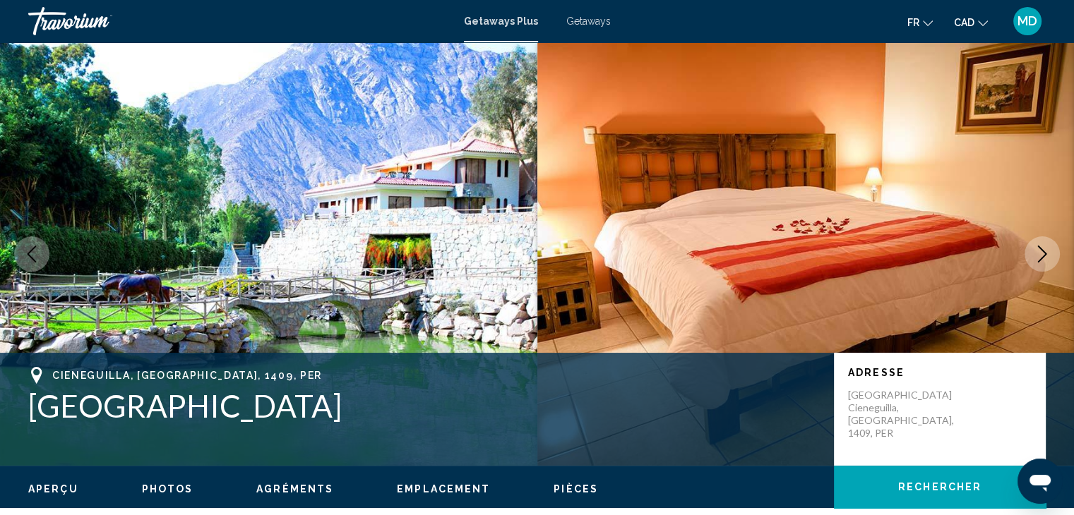
click at [1036, 266] on button "Next image" at bounding box center [1041, 253] width 35 height 35
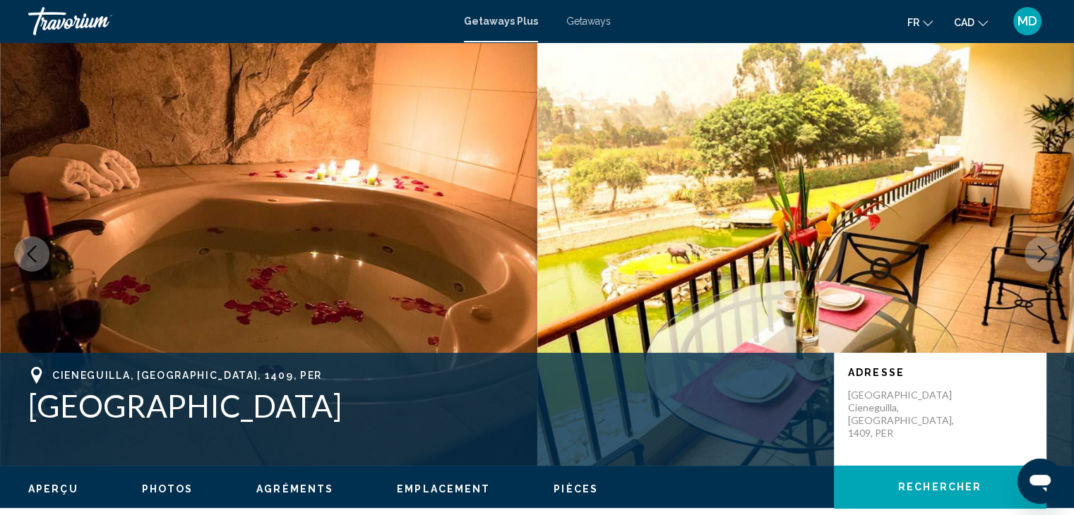
click at [1036, 266] on button "Next image" at bounding box center [1041, 253] width 35 height 35
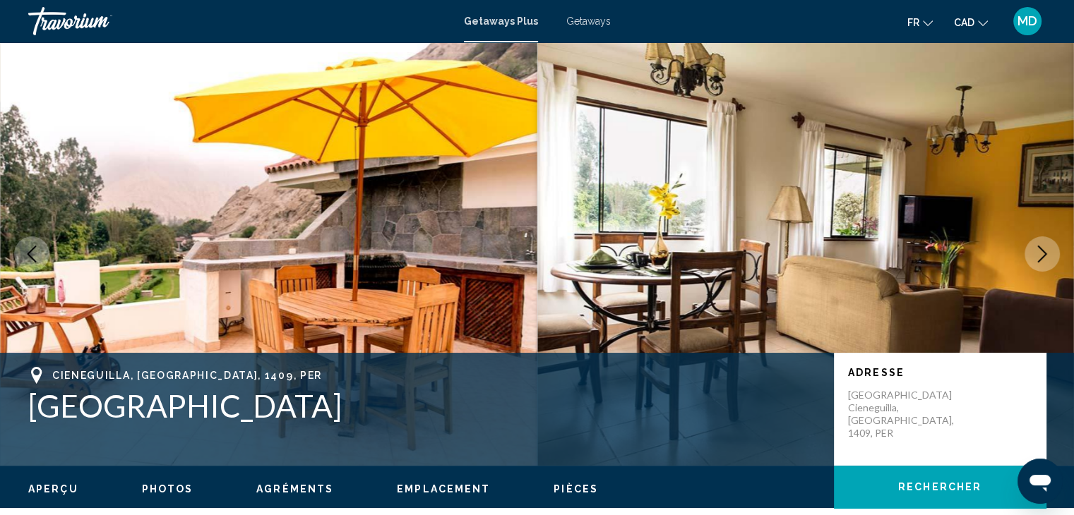
click at [1036, 266] on button "Next image" at bounding box center [1041, 253] width 35 height 35
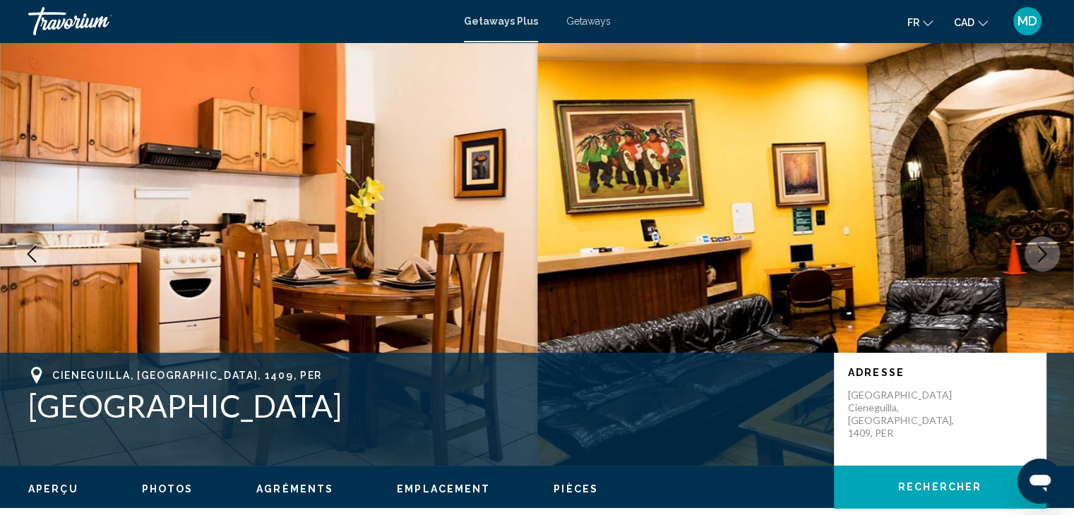
click at [1036, 266] on button "Next image" at bounding box center [1041, 253] width 35 height 35
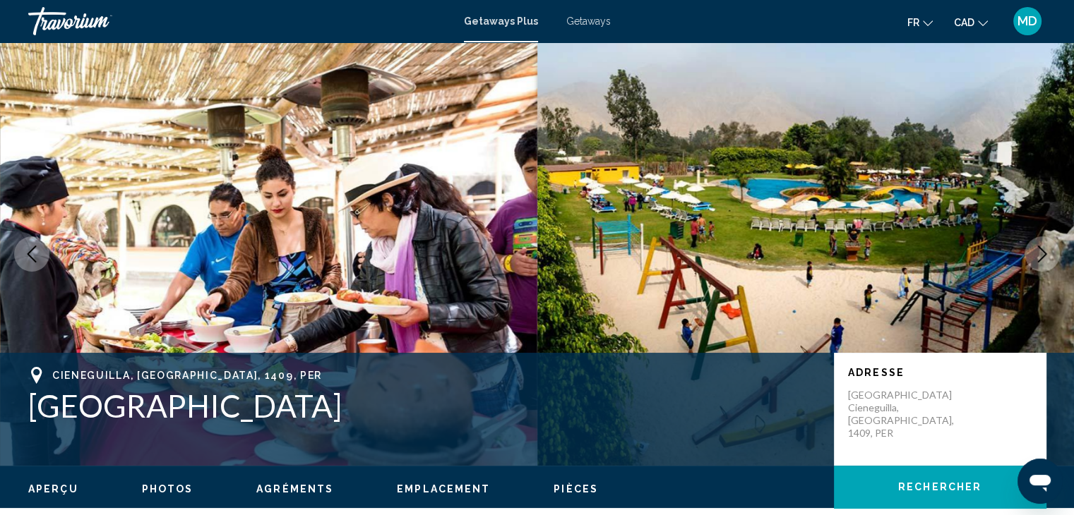
click at [1036, 266] on button "Next image" at bounding box center [1041, 253] width 35 height 35
